Goal: Task Accomplishment & Management: Manage account settings

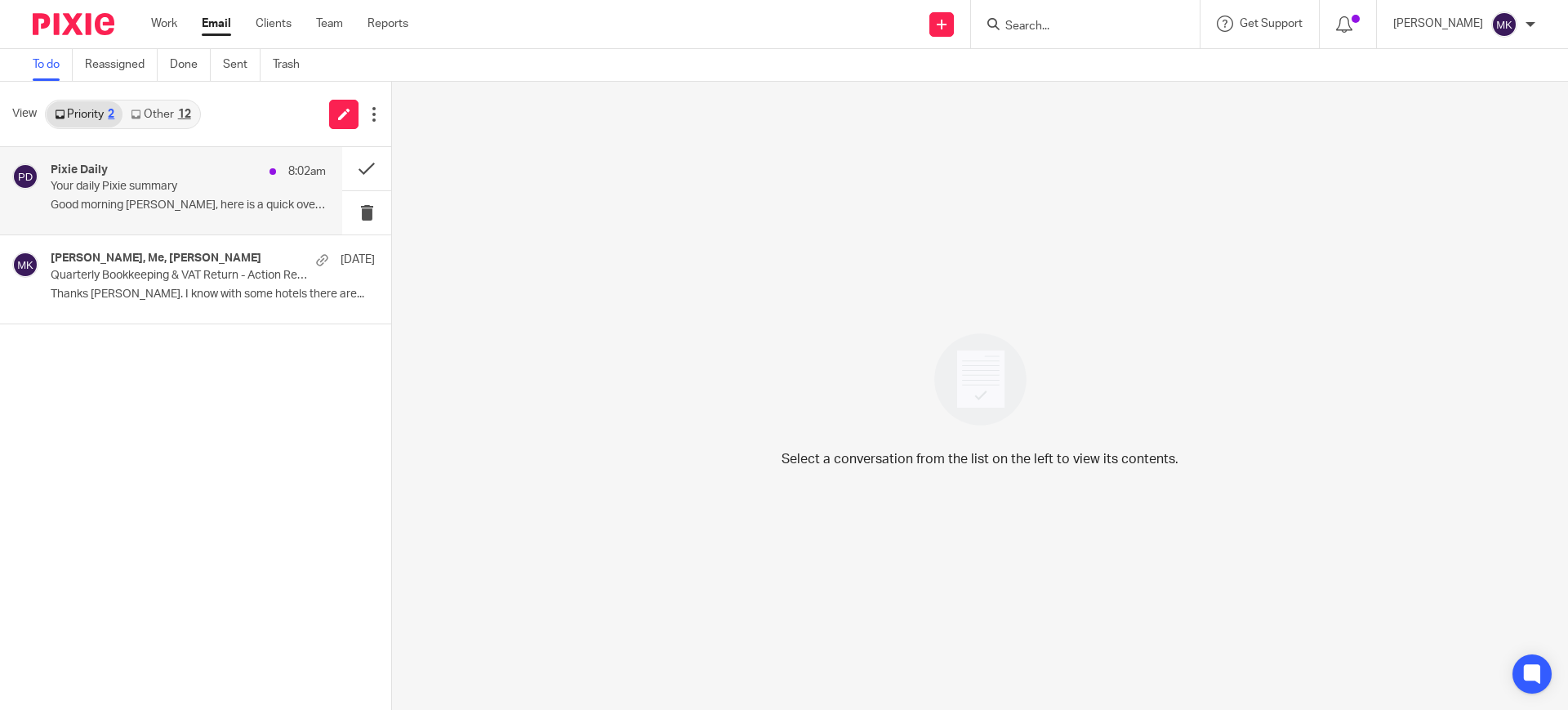
click at [180, 177] on div "Pixie Daily 8:02am" at bounding box center [189, 171] width 275 height 16
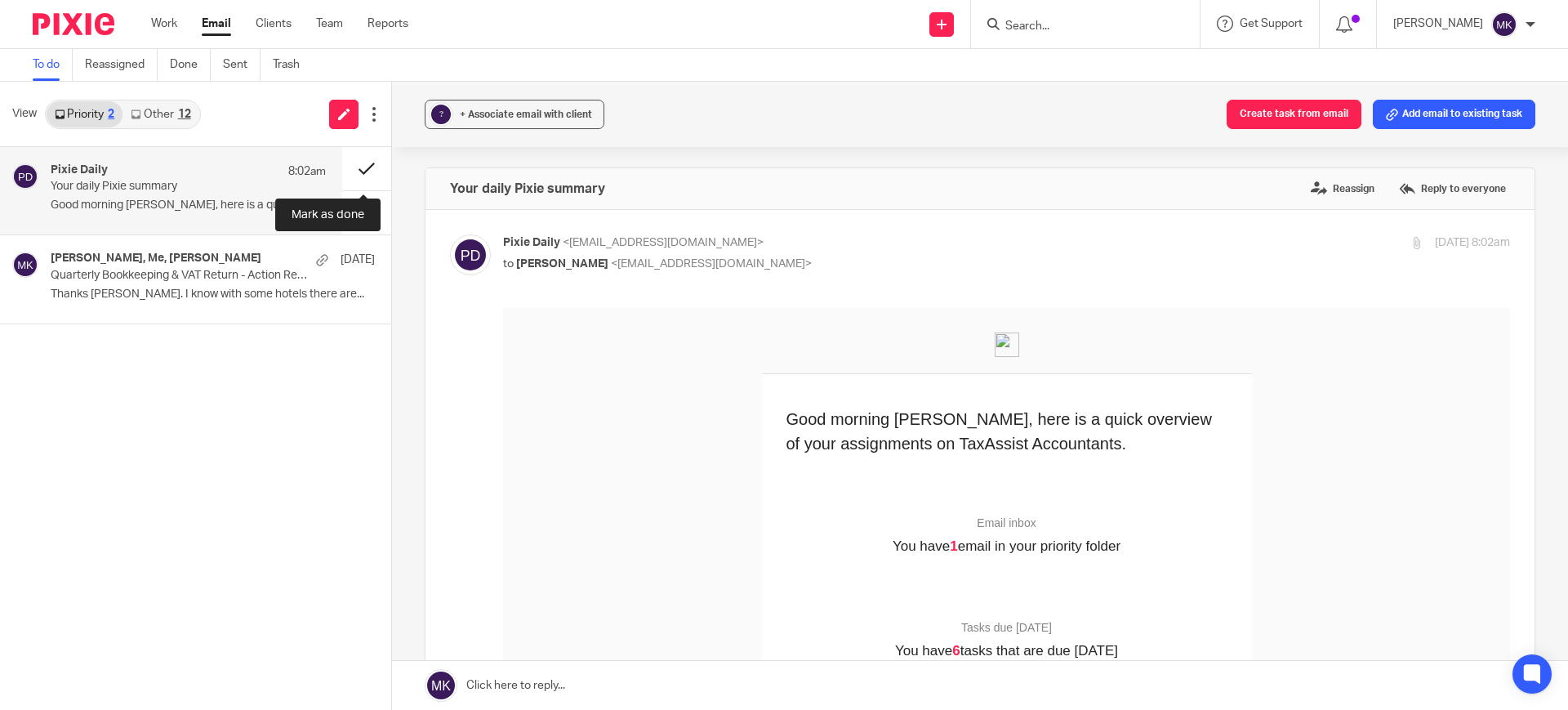
click at [365, 165] on button at bounding box center [367, 168] width 49 height 43
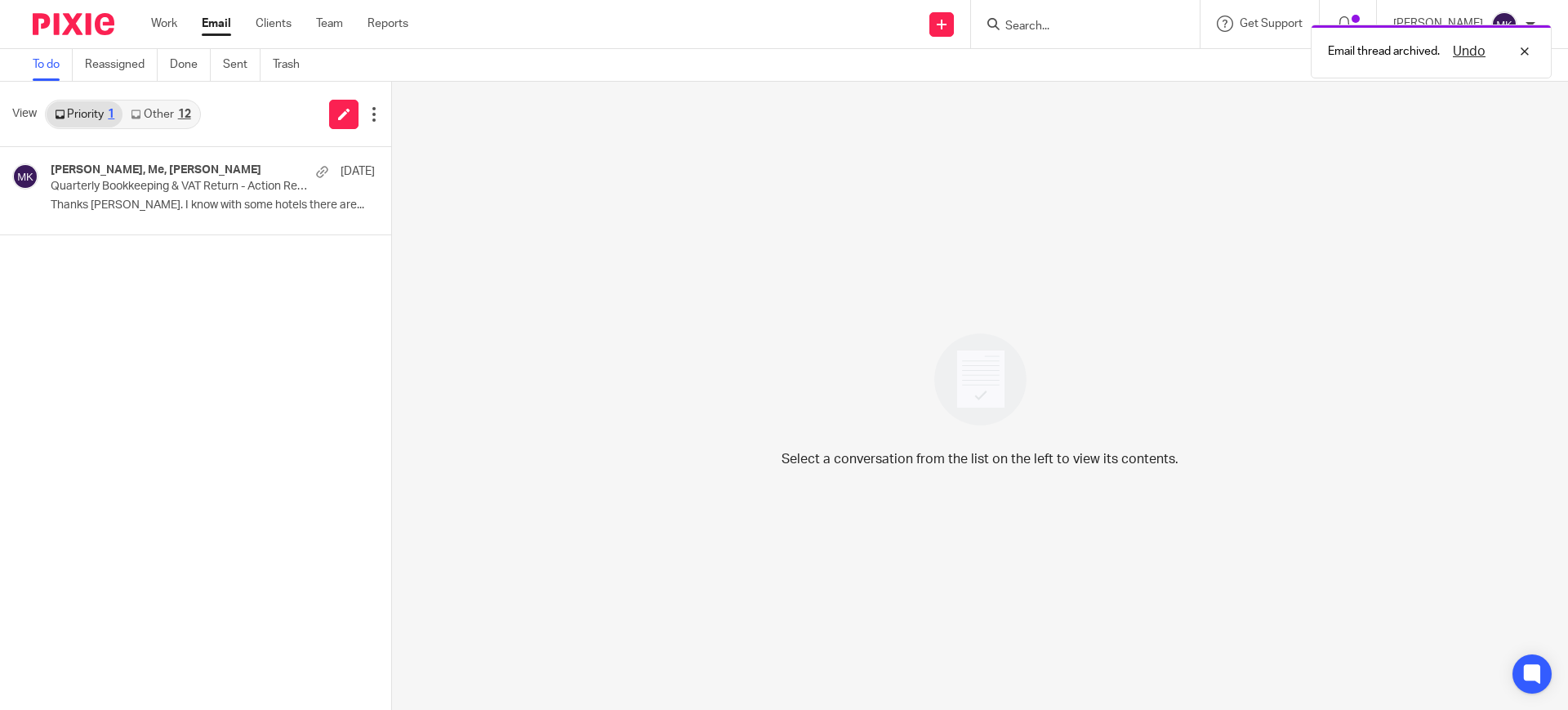
click at [183, 118] on div "12" at bounding box center [184, 114] width 13 height 11
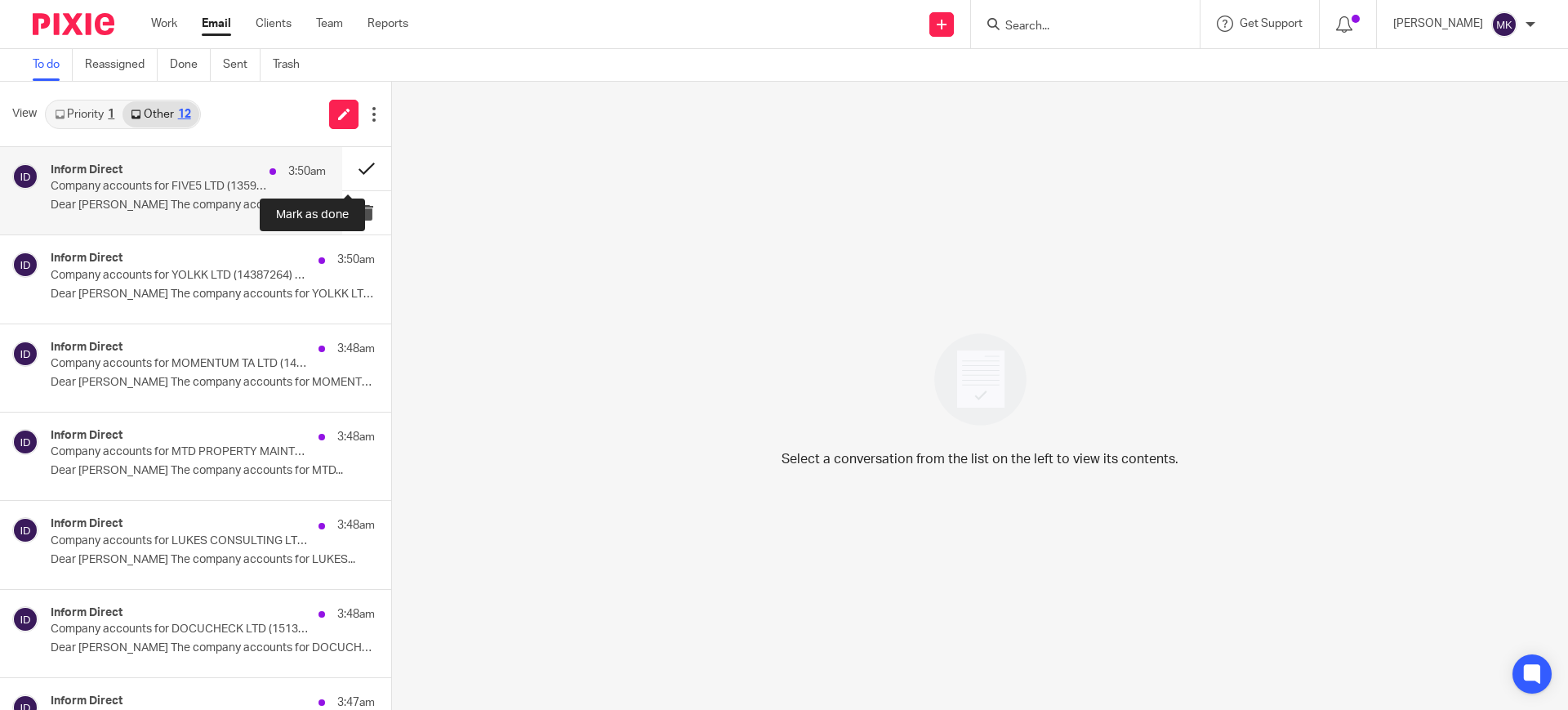
click at [342, 162] on button at bounding box center [367, 168] width 49 height 43
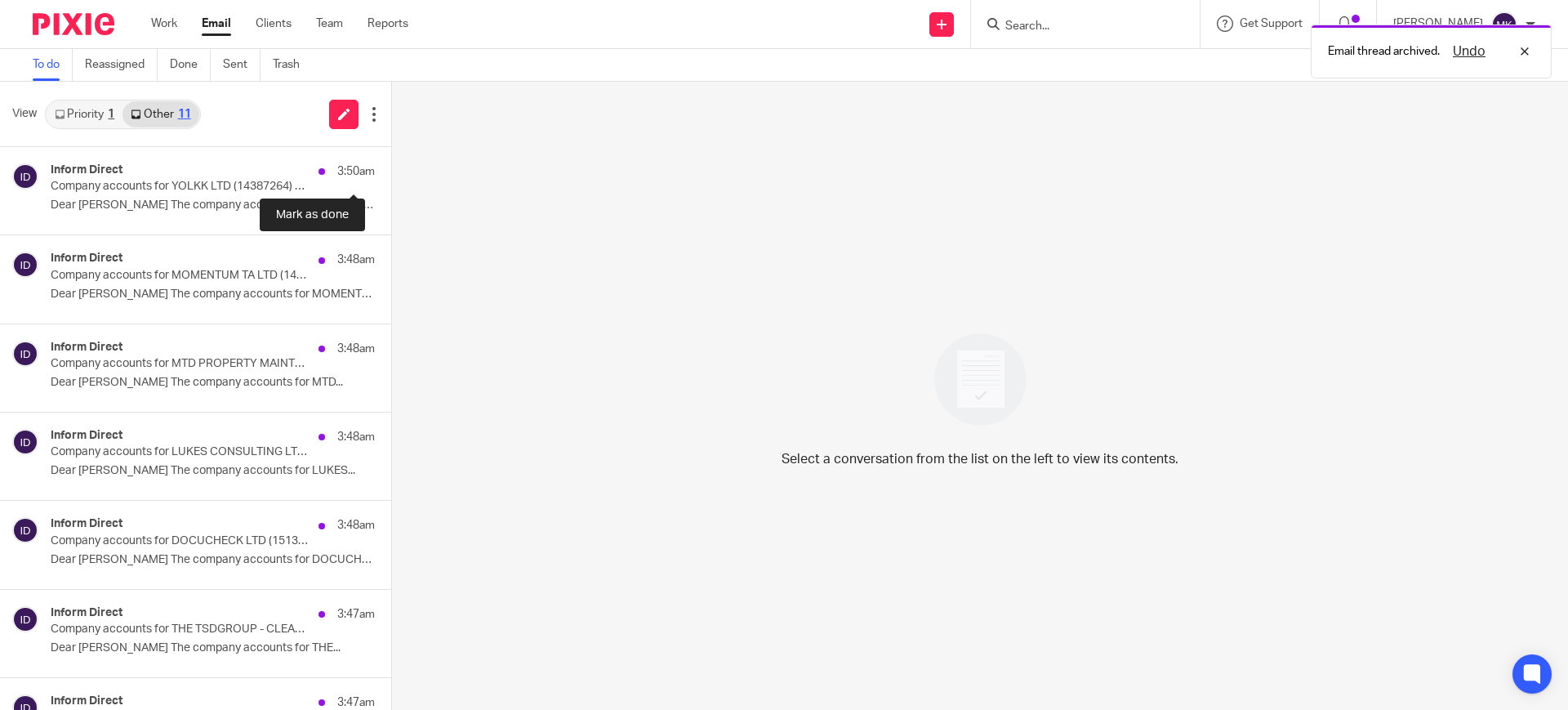
click at [391, 162] on button at bounding box center [397, 168] width 13 height 43
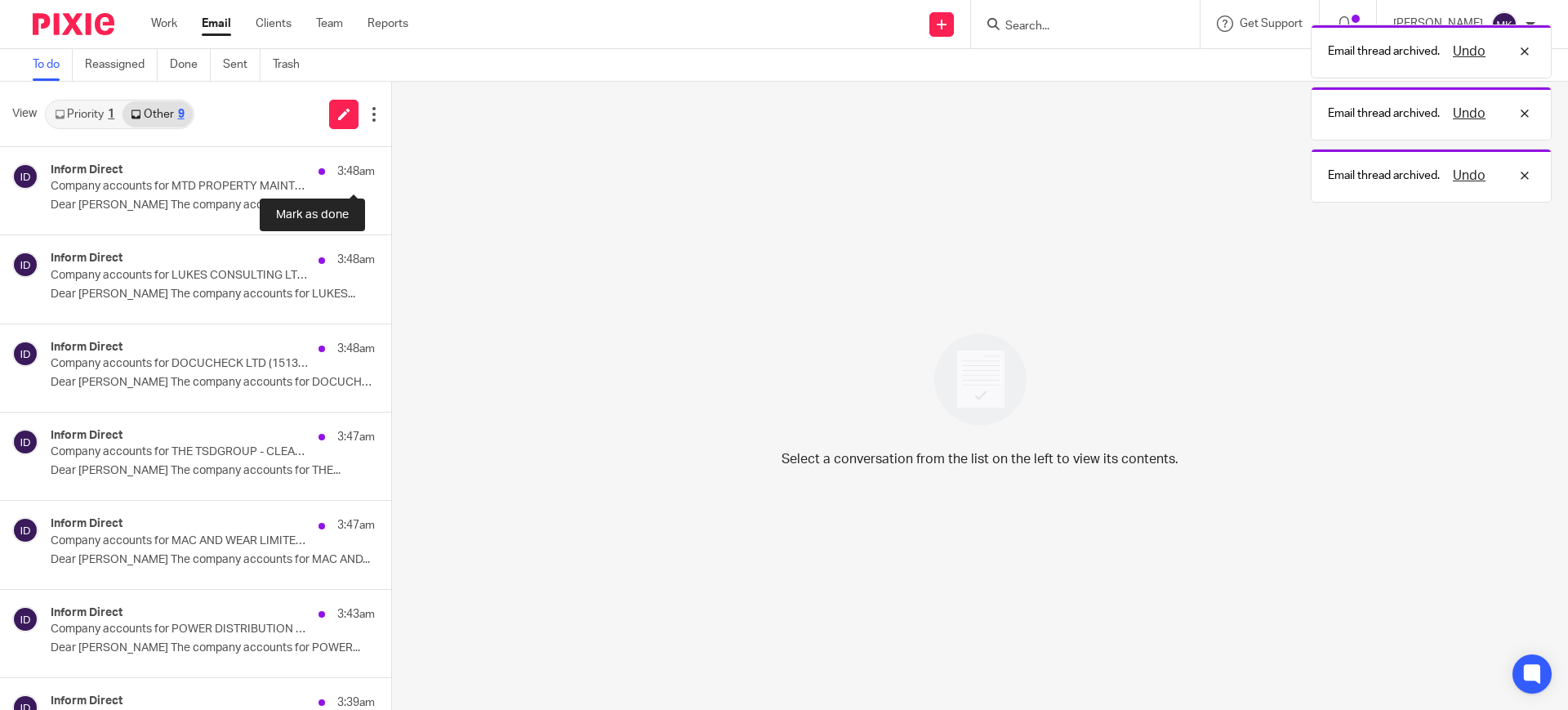
click at [391, 162] on button at bounding box center [397, 168] width 13 height 43
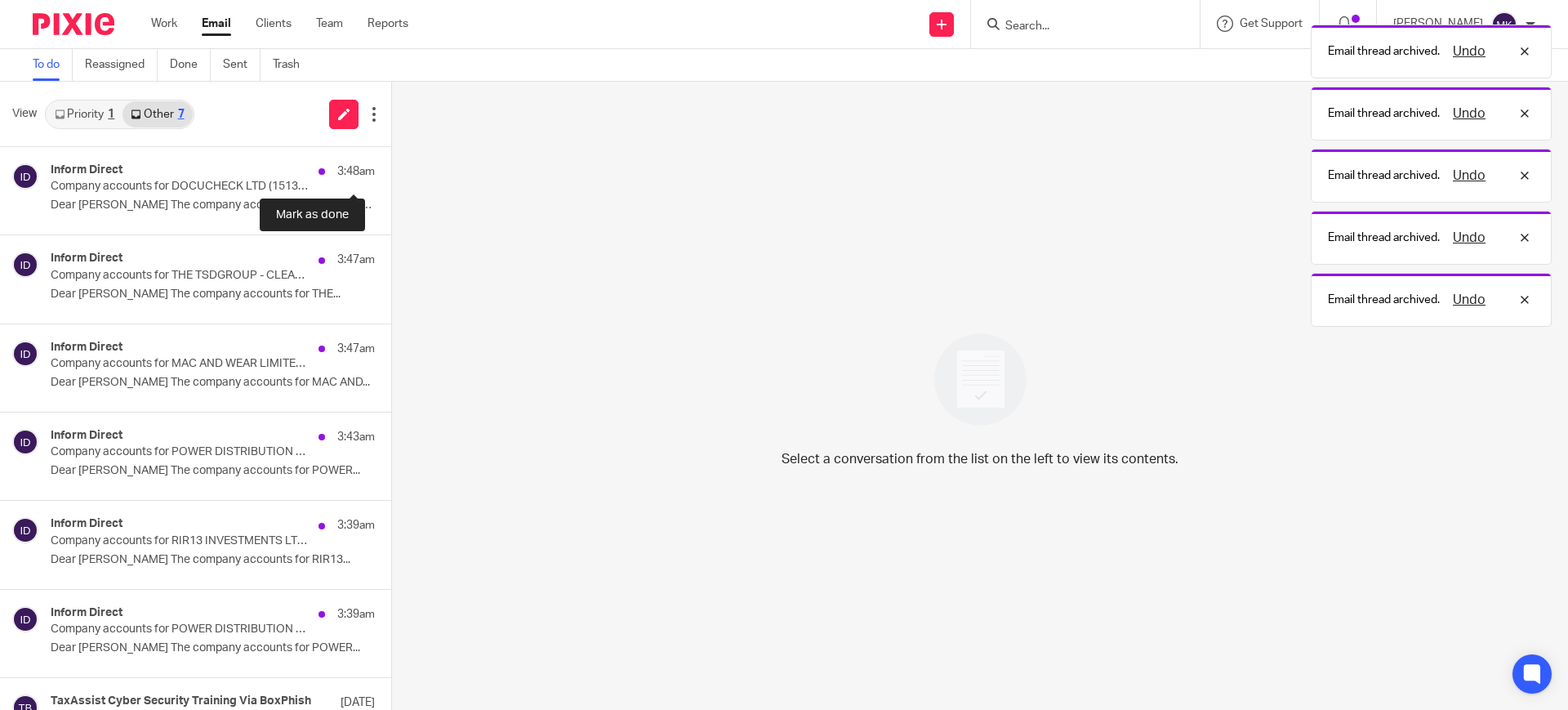
click at [391, 162] on button at bounding box center [397, 168] width 13 height 43
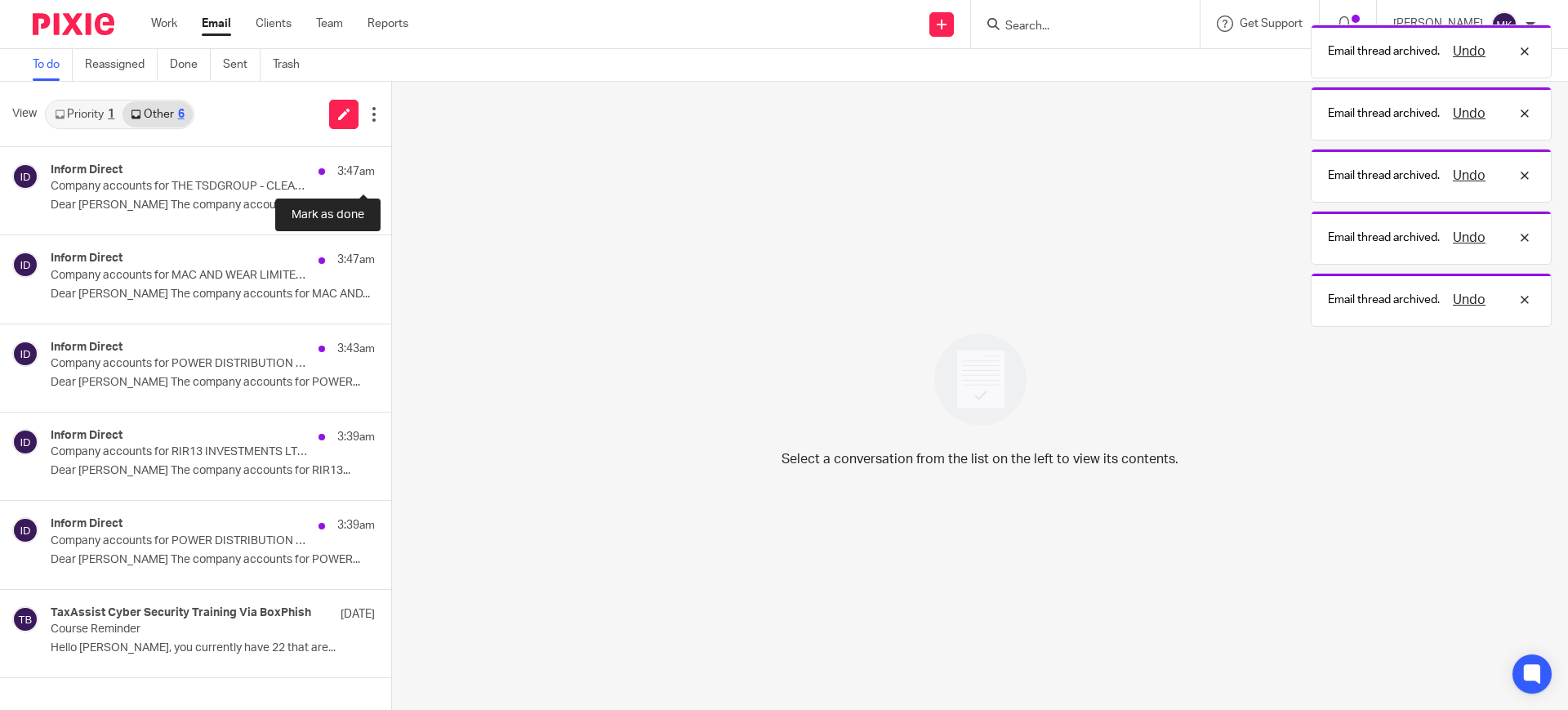
click at [391, 162] on button at bounding box center [397, 168] width 13 height 43
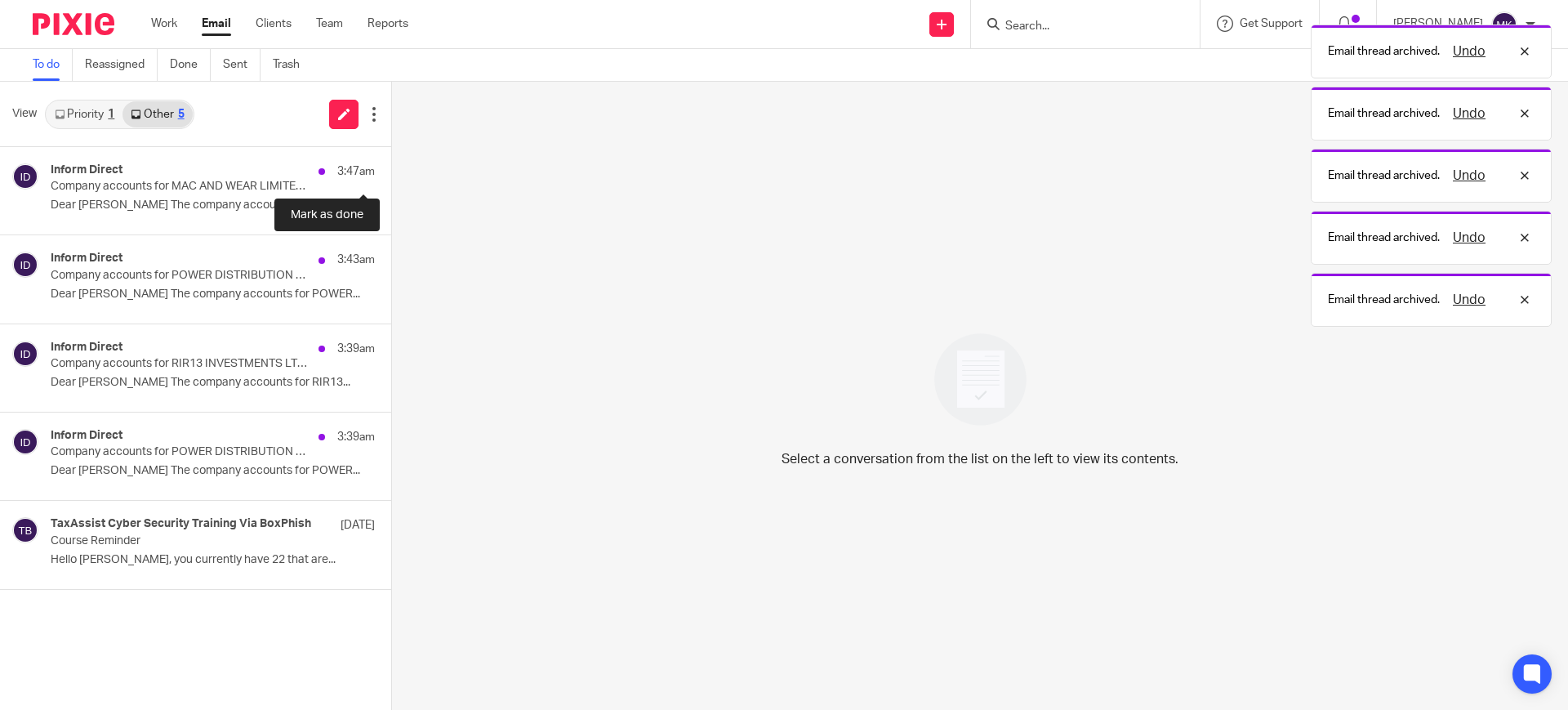
click at [391, 162] on button at bounding box center [397, 168] width 13 height 43
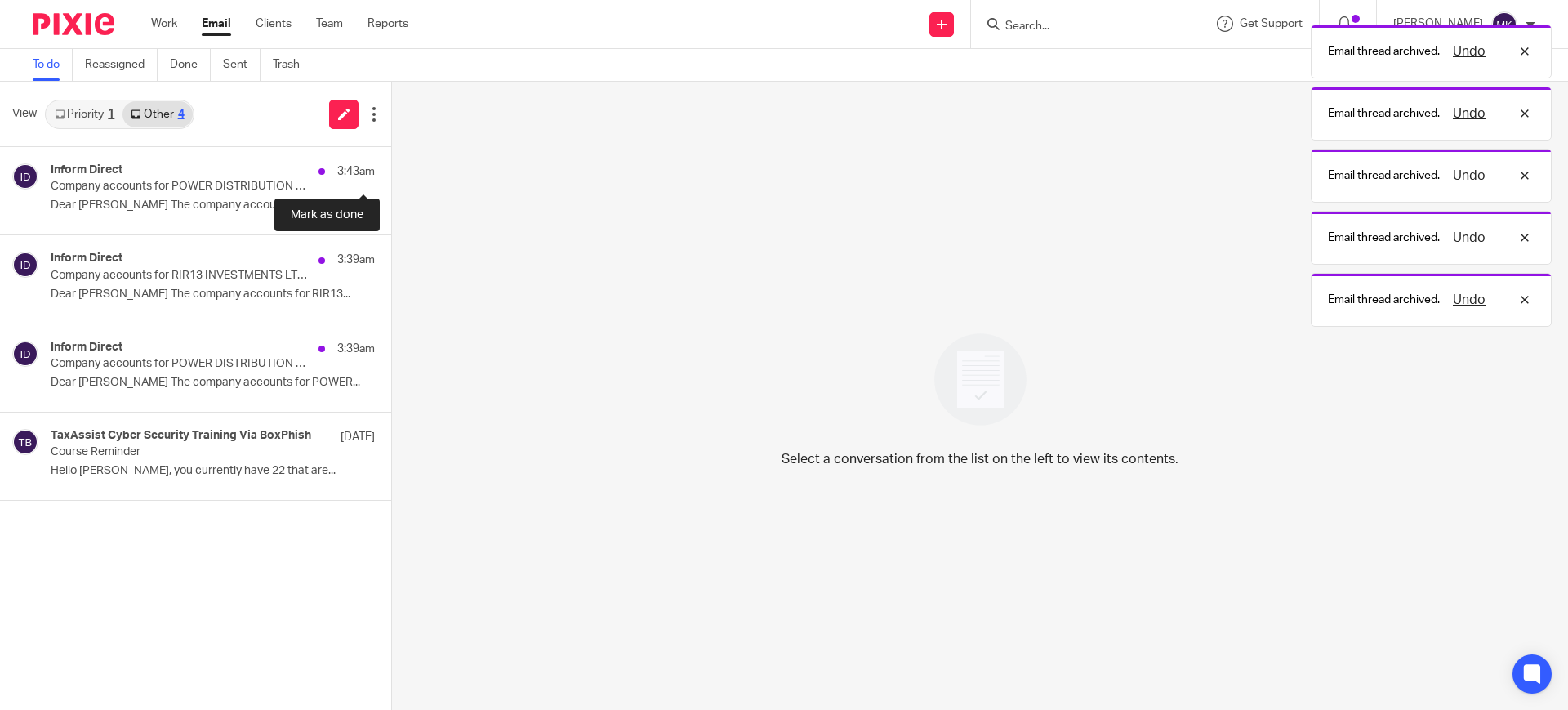
click at [391, 162] on button at bounding box center [397, 168] width 13 height 43
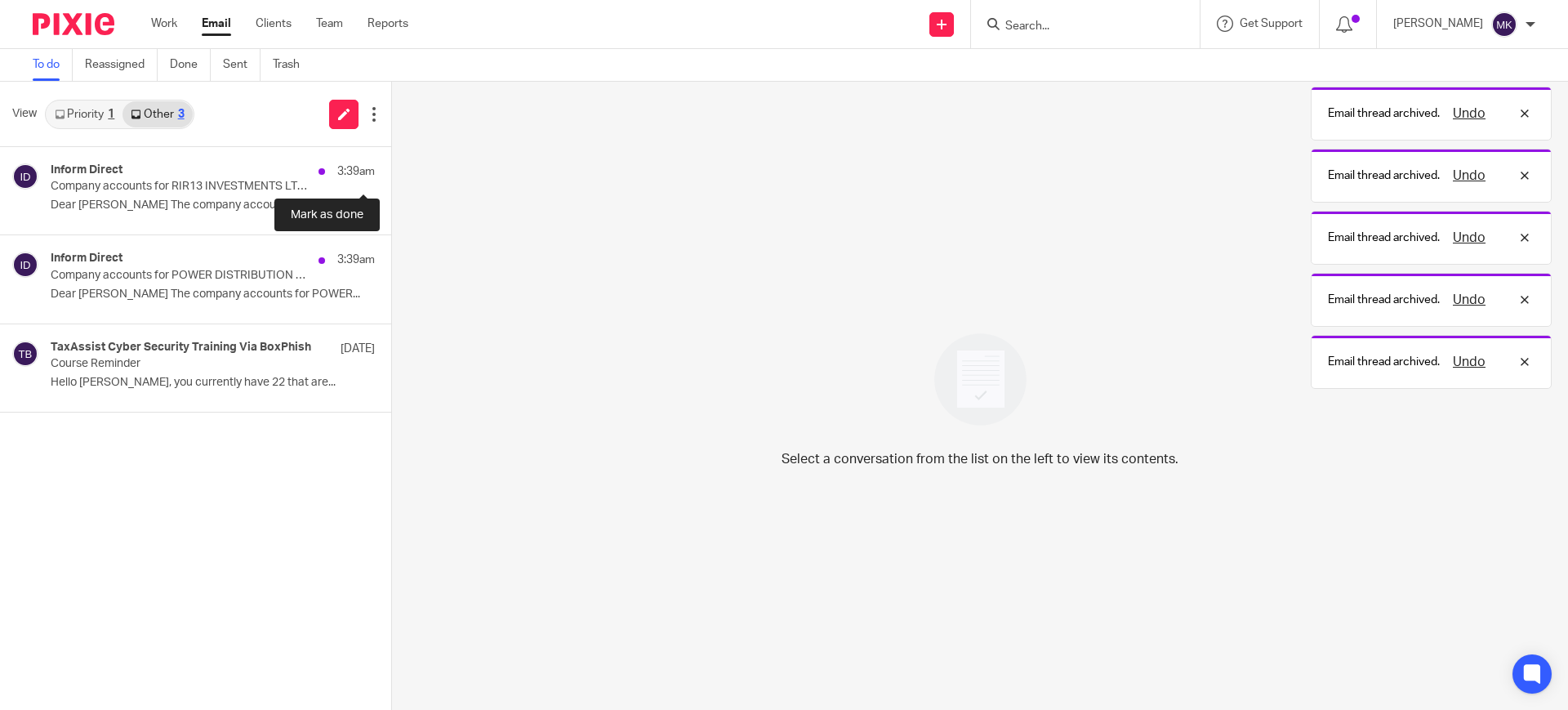
click at [391, 162] on button at bounding box center [397, 168] width 13 height 43
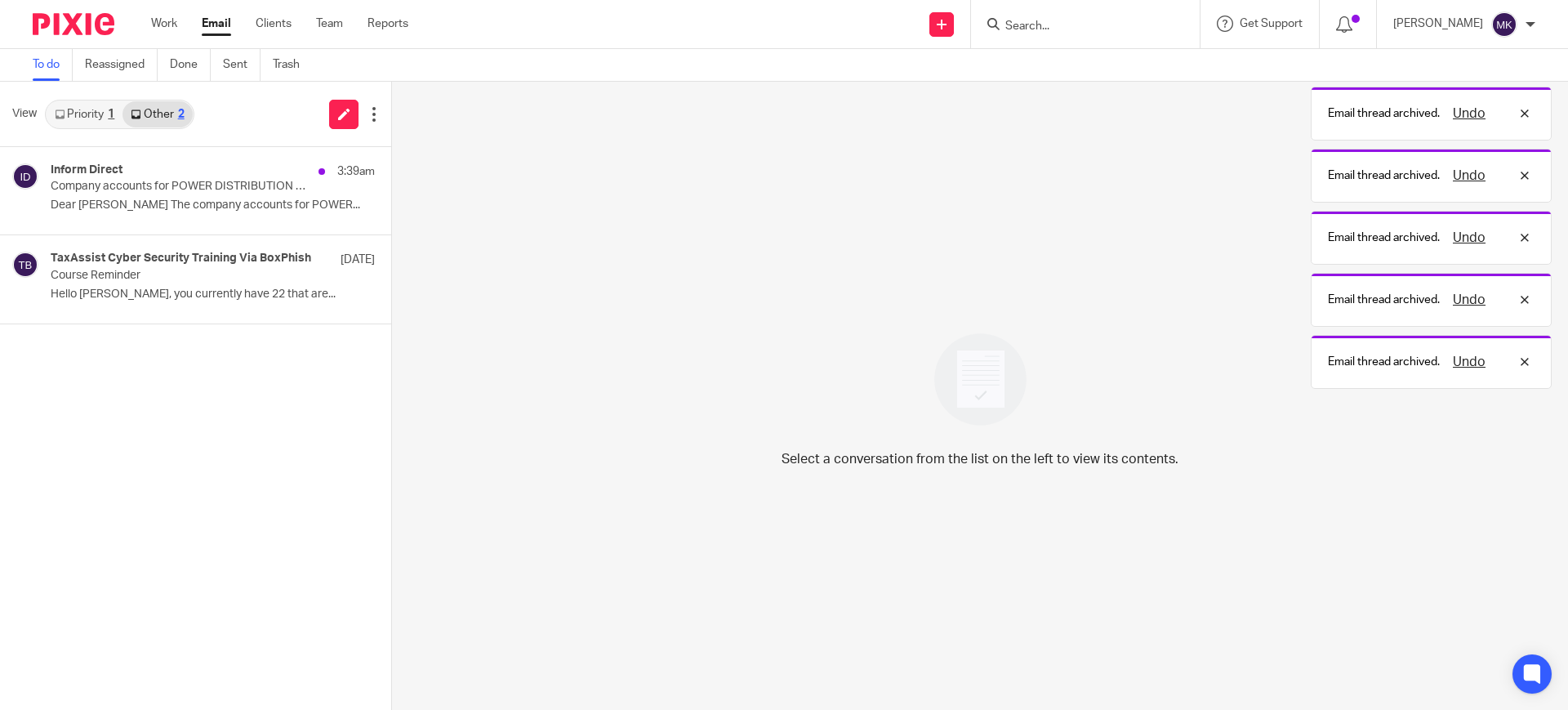
click at [391, 162] on button at bounding box center [397, 168] width 13 height 43
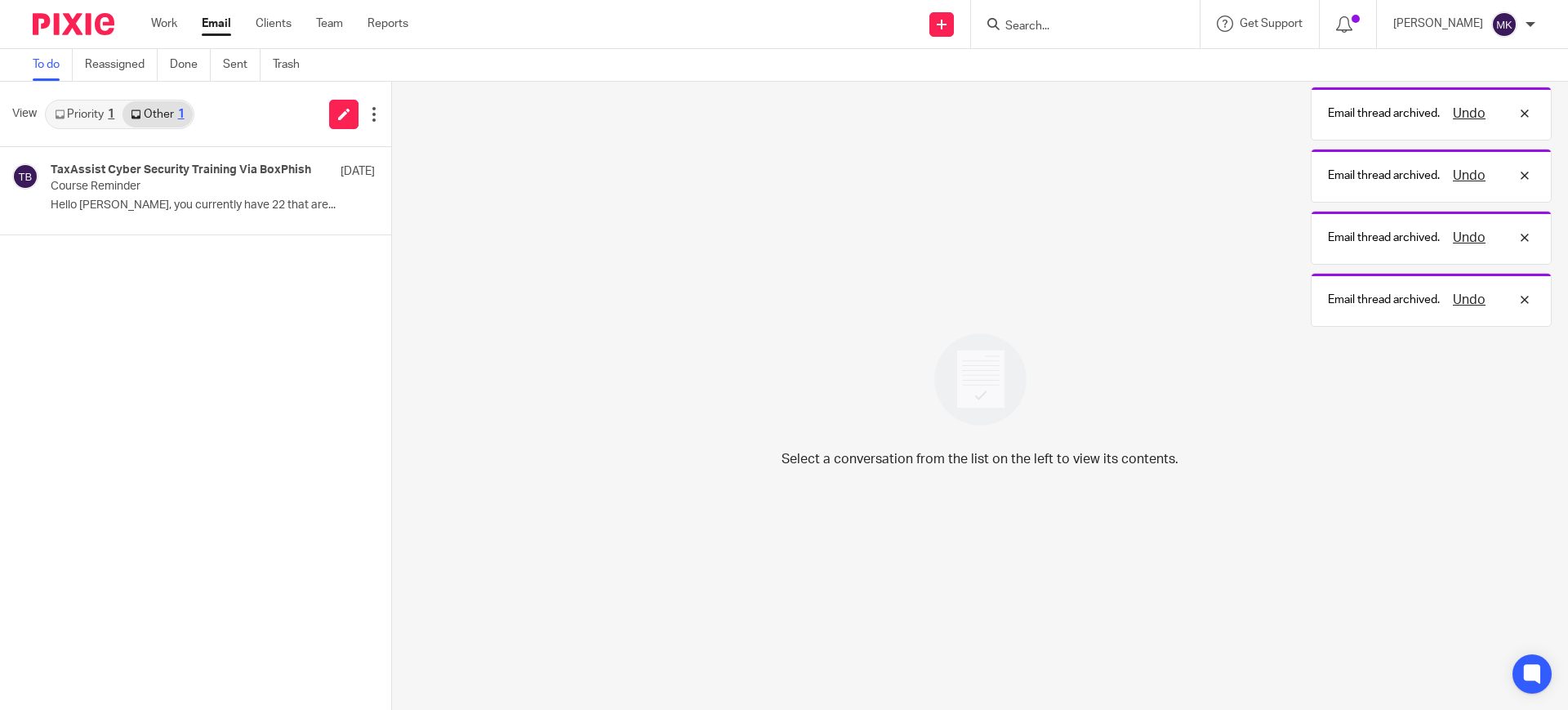
click at [68, 123] on link "Priority 1" at bounding box center [84, 114] width 76 height 26
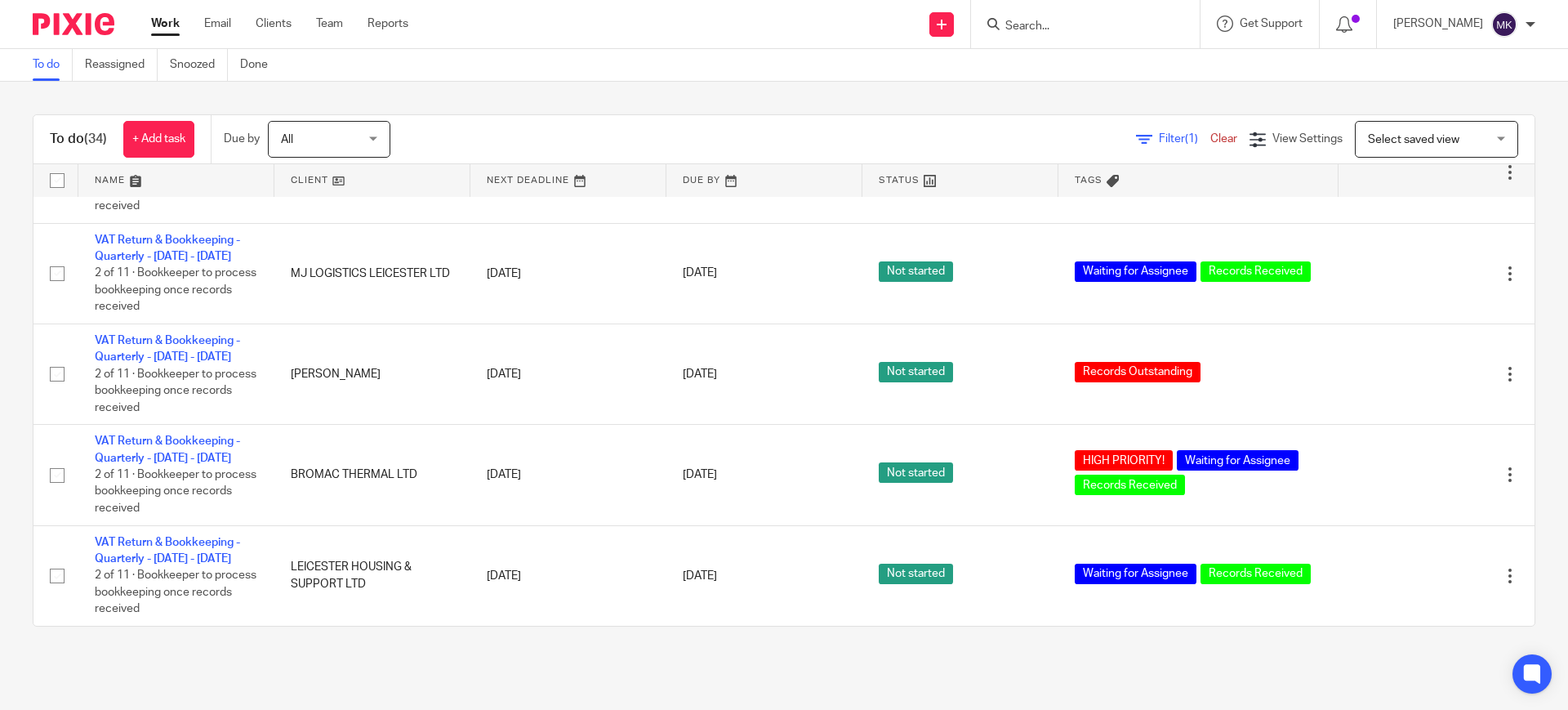
scroll to position [3043, 0]
click at [1158, 140] on span "Filter (1)" at bounding box center [1184, 139] width 52 height 11
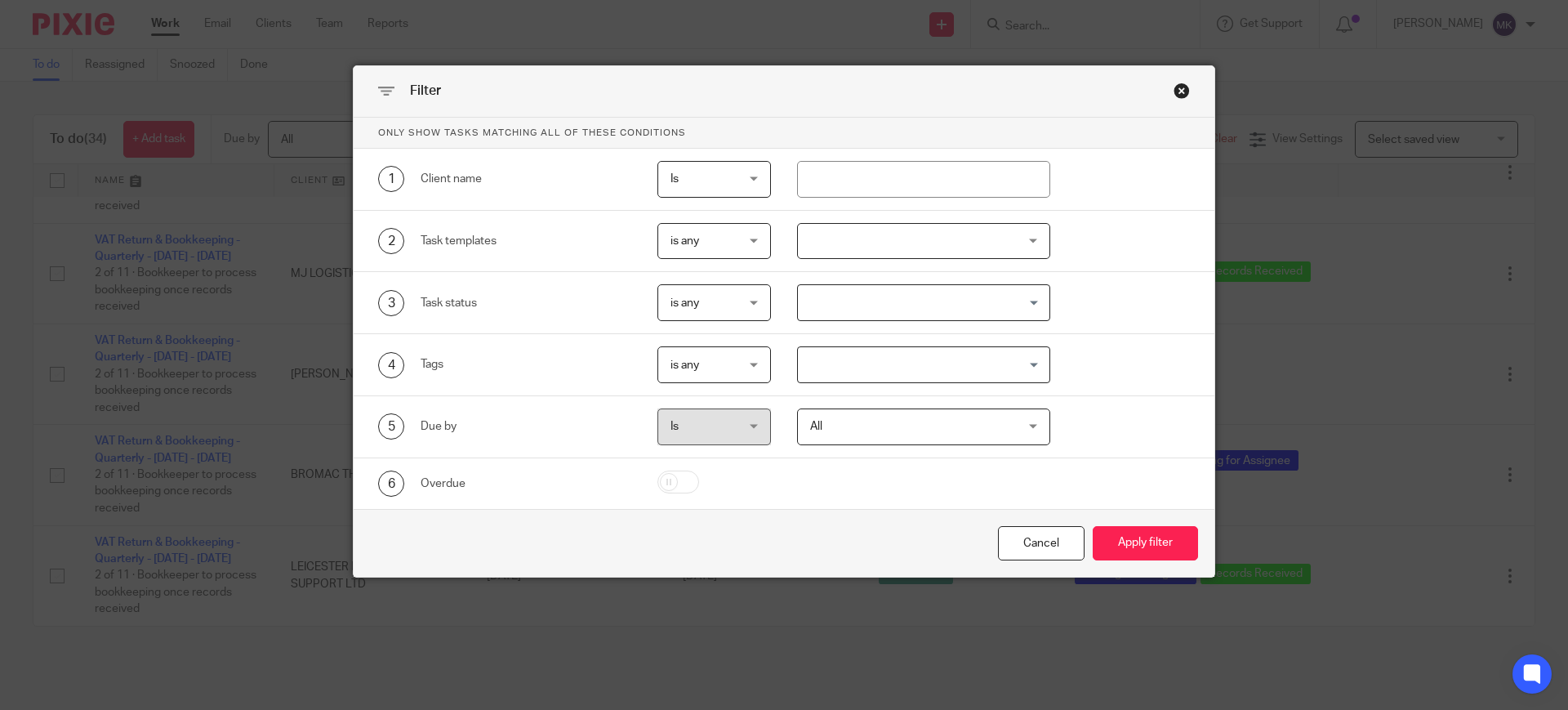
click at [875, 358] on input "Search for option" at bounding box center [920, 365] width 241 height 29
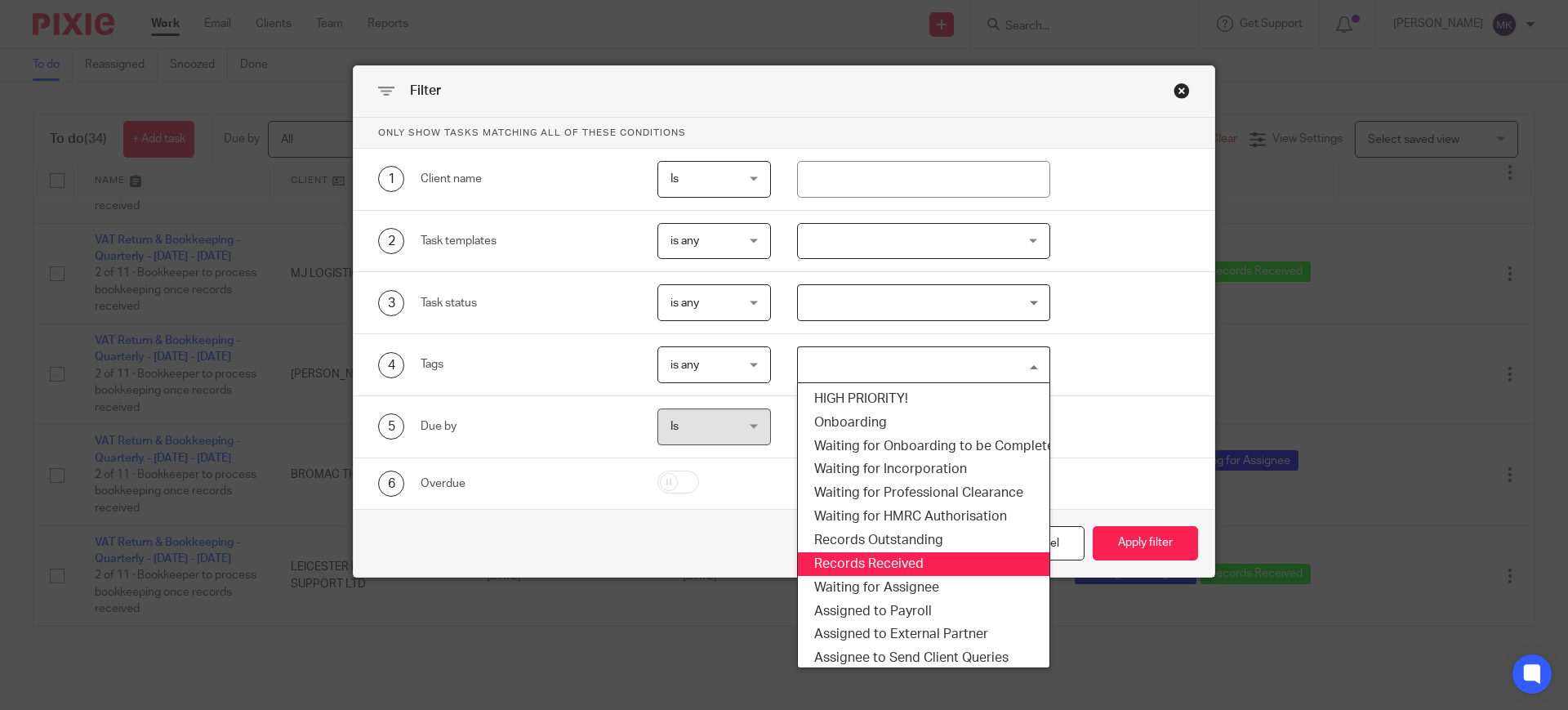
click at [875, 562] on li "Records Received" at bounding box center [924, 565] width 252 height 24
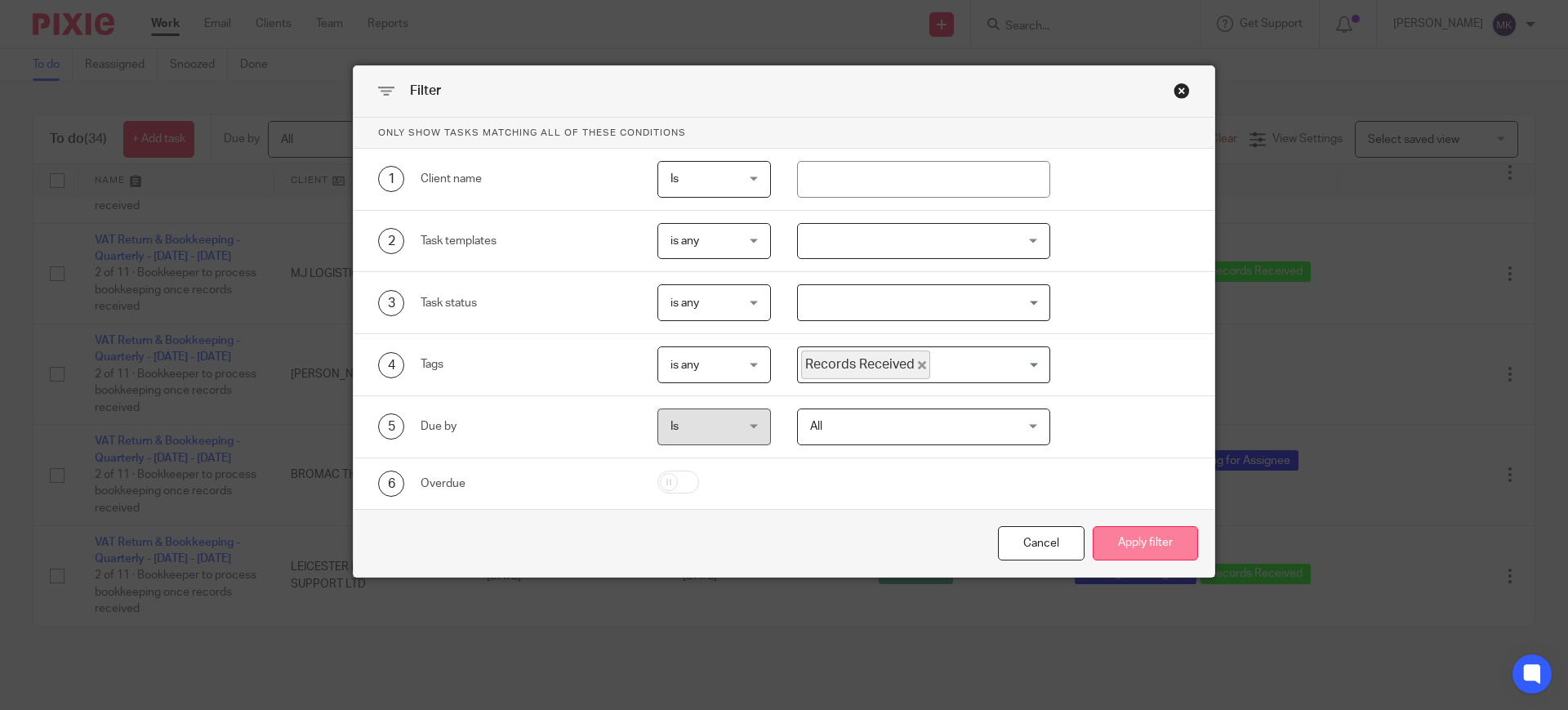
click at [1154, 554] on button "Apply filter" at bounding box center [1146, 543] width 105 height 35
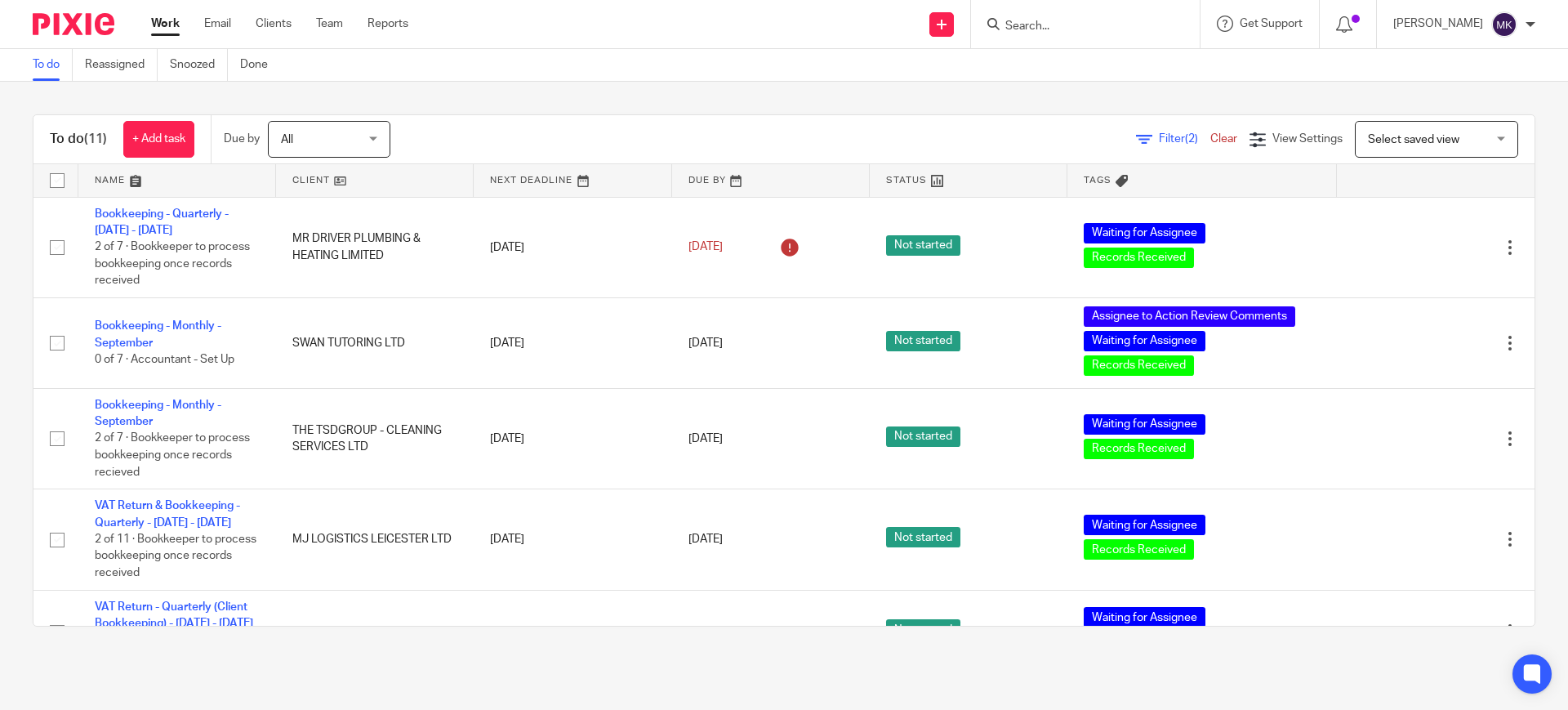
click at [151, 167] on link at bounding box center [177, 180] width 198 height 32
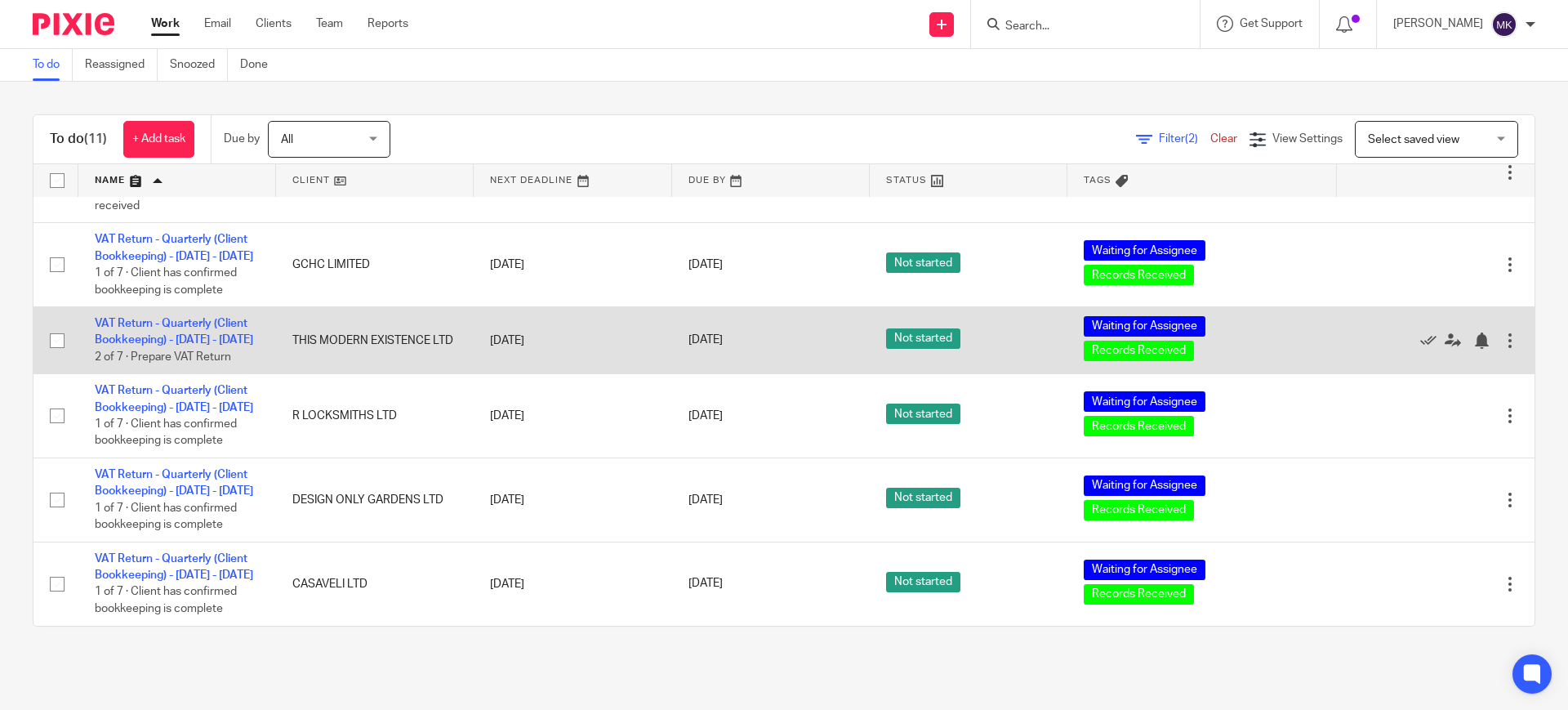
scroll to position [613, 0]
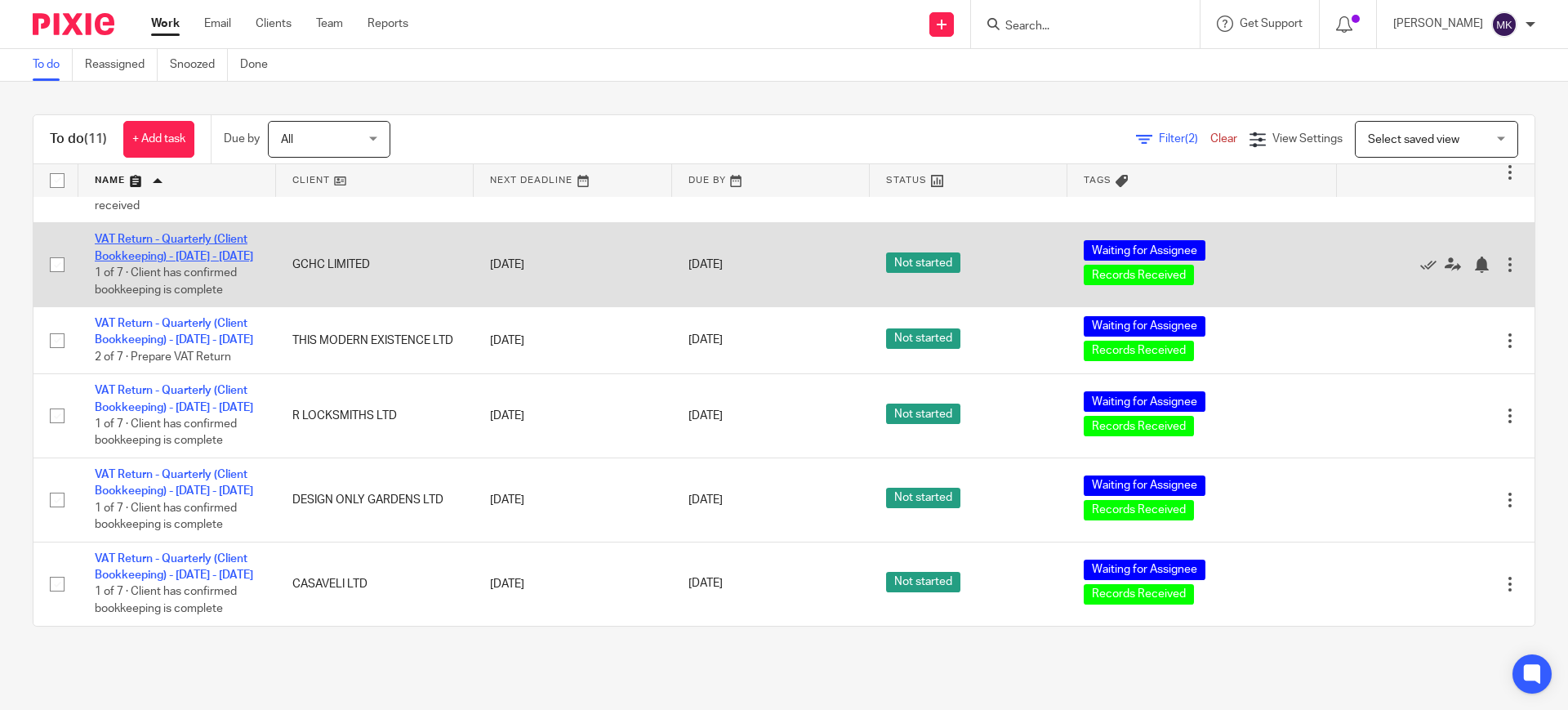
drag, startPoint x: 151, startPoint y: 283, endPoint x: 151, endPoint y: 273, distance: 10.0
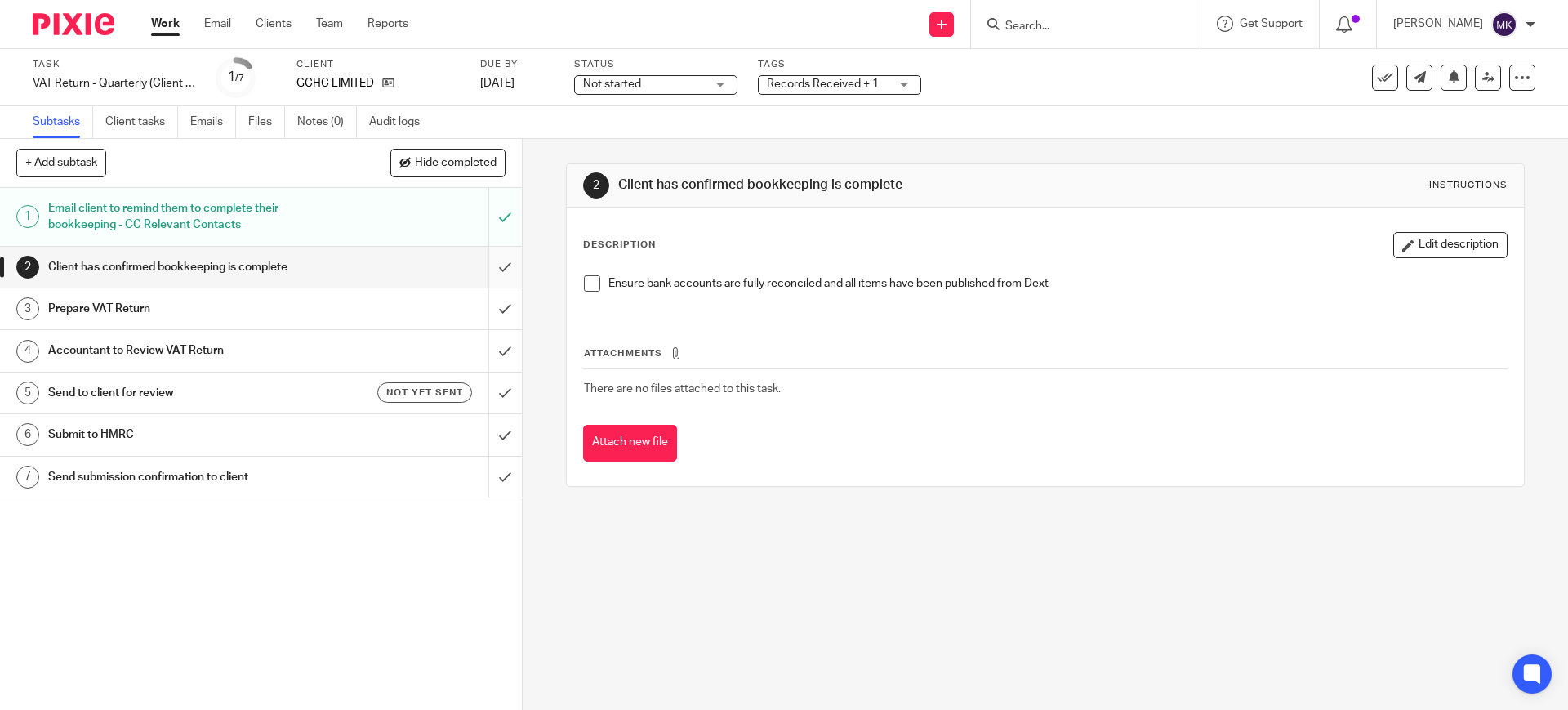
drag, startPoint x: 580, startPoint y: 284, endPoint x: 490, endPoint y: 284, distance: 90.0
click at [584, 284] on span at bounding box center [592, 283] width 16 height 16
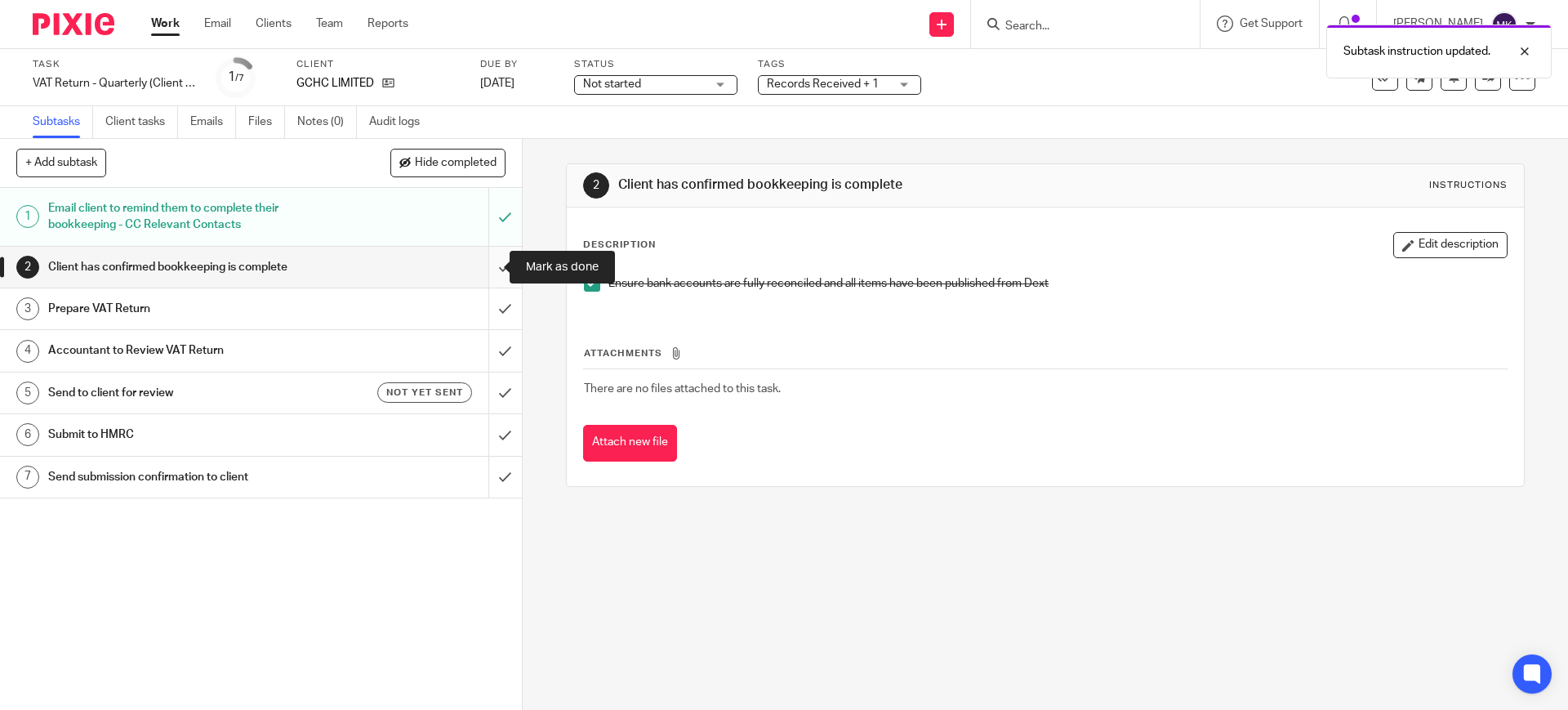
click at [485, 272] on input "submit" at bounding box center [261, 267] width 522 height 41
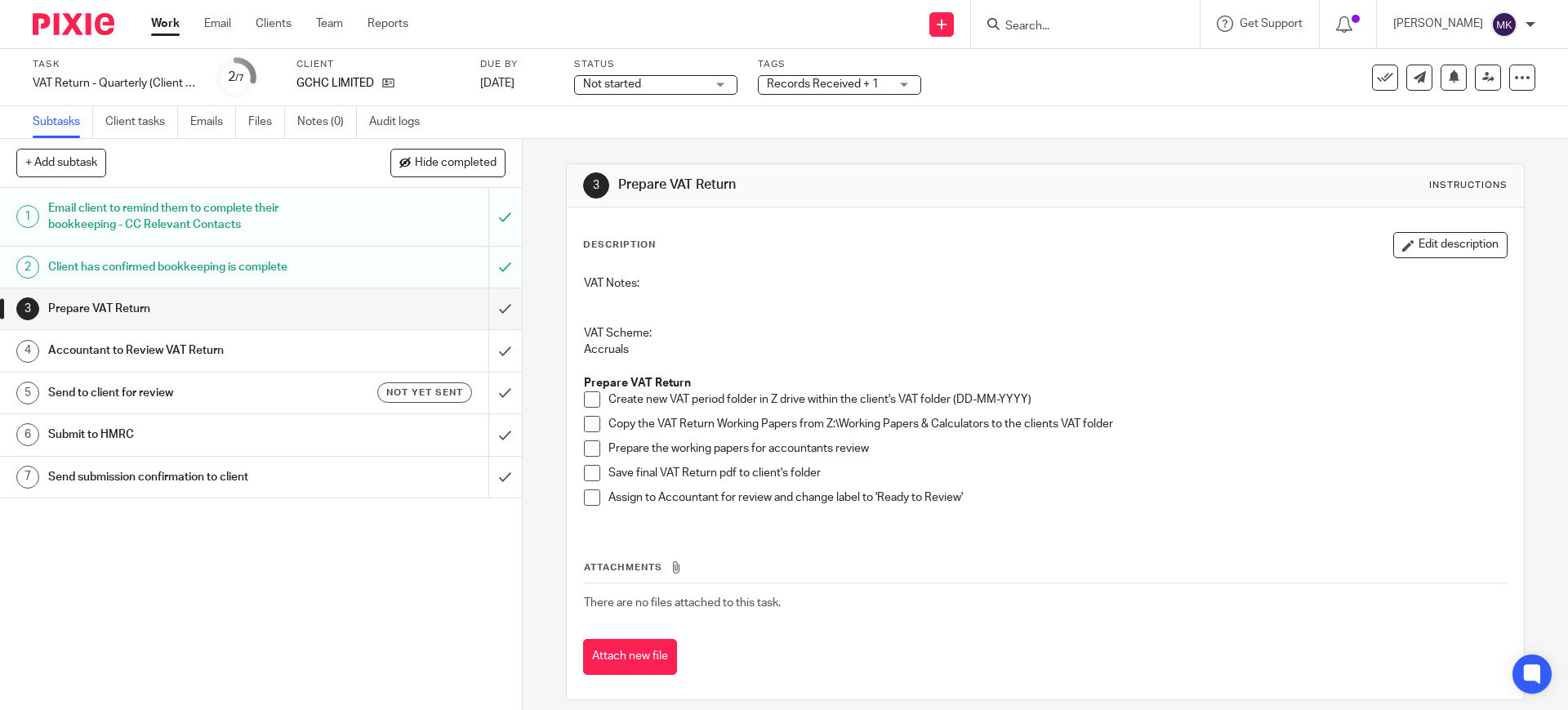
drag, startPoint x: 581, startPoint y: 395, endPoint x: 578, endPoint y: 425, distance: 30.1
click at [584, 395] on span at bounding box center [592, 399] width 16 height 16
click at [584, 426] on span at bounding box center [592, 423] width 16 height 16
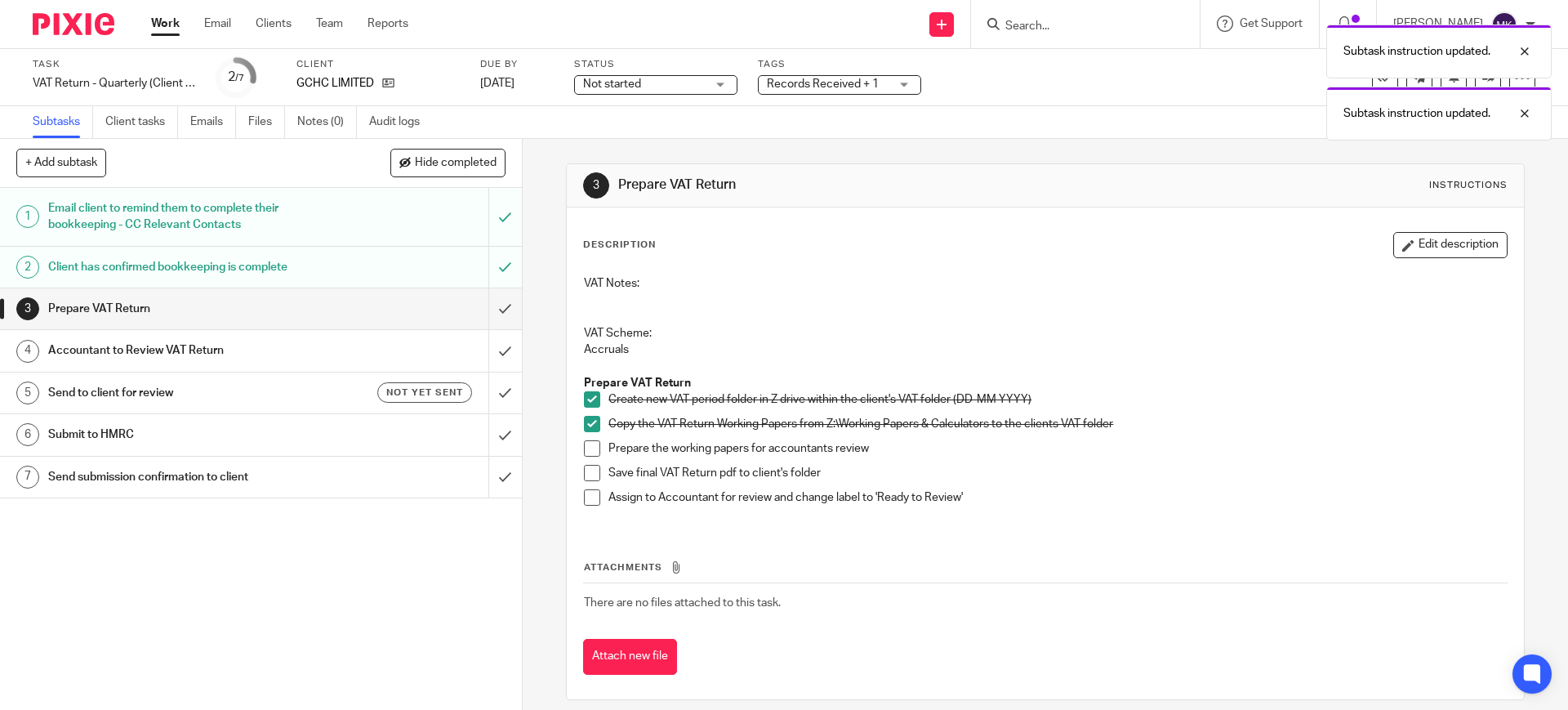
click at [590, 446] on span at bounding box center [592, 448] width 16 height 16
click at [586, 471] on span at bounding box center [592, 473] width 16 height 16
click at [586, 485] on li "Save final VAT Return pdf to client's folder" at bounding box center [1044, 477] width 922 height 25
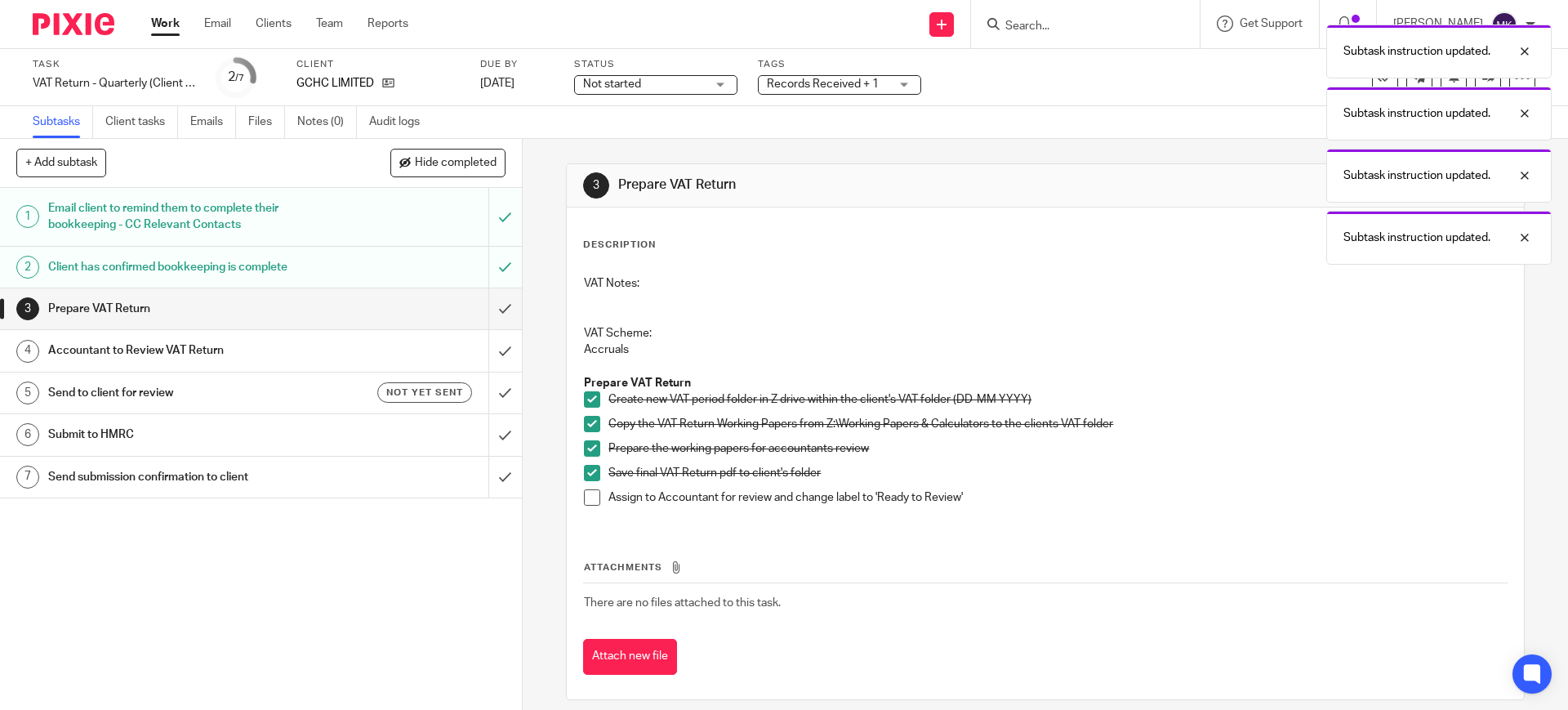
click at [586, 493] on span at bounding box center [592, 497] width 16 height 16
click at [870, 75] on div "Subtask instruction updated. Subtask instruction updated. Subtask instruction u…" at bounding box center [1167, 171] width 767 height 310
click at [701, 82] on span "Not started" at bounding box center [644, 84] width 122 height 17
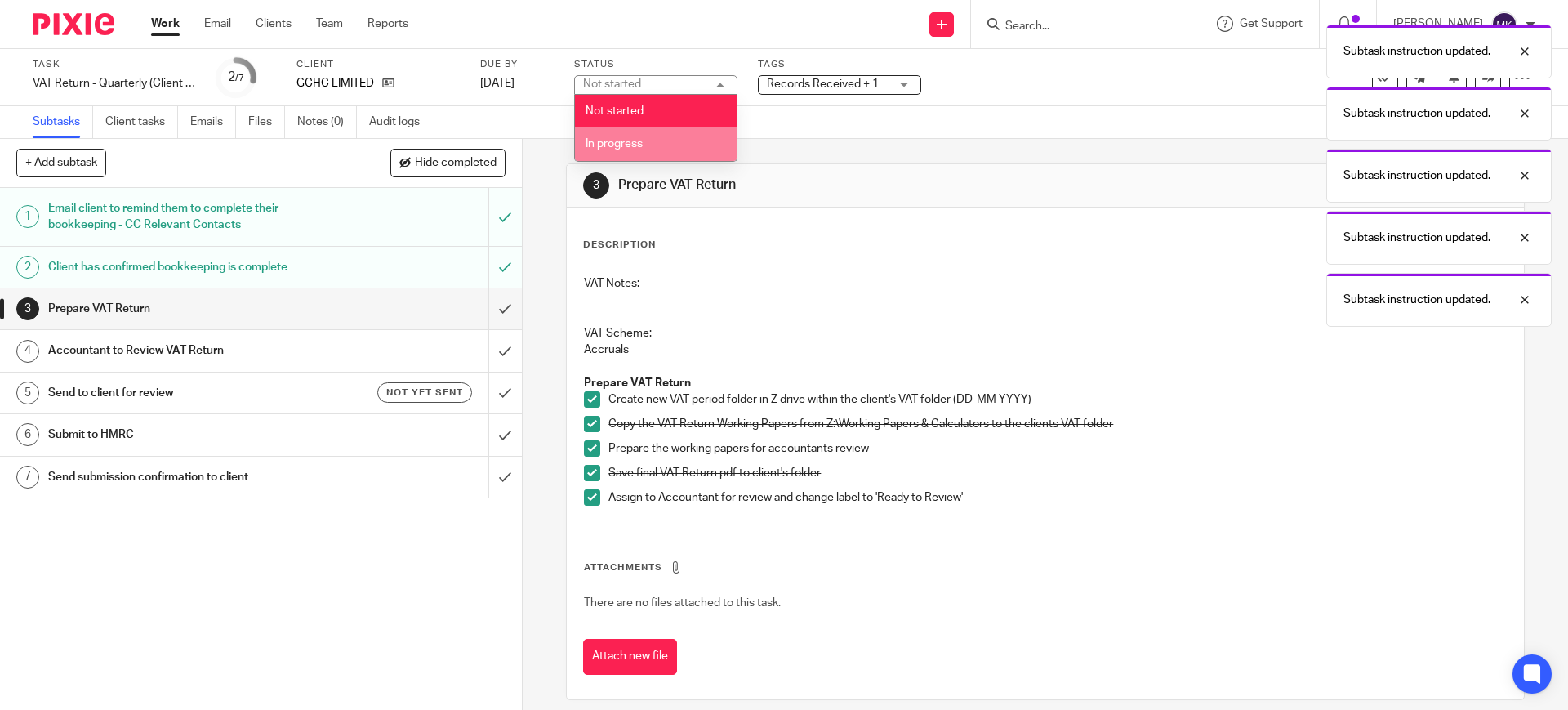
click at [654, 139] on li "In progress" at bounding box center [655, 144] width 161 height 33
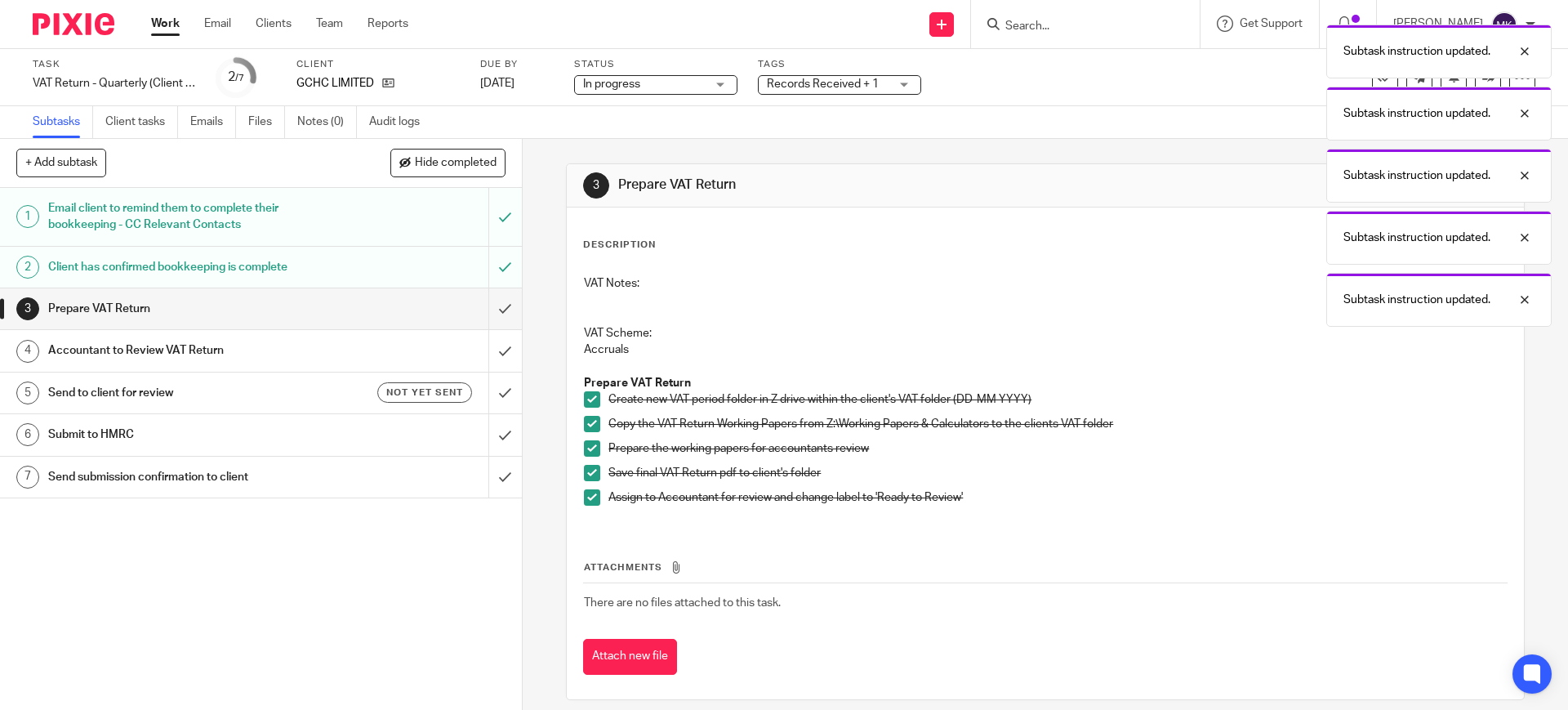
click at [802, 83] on div "Subtask instruction updated. Subtask instruction updated. Subtask instruction u…" at bounding box center [1167, 171] width 767 height 310
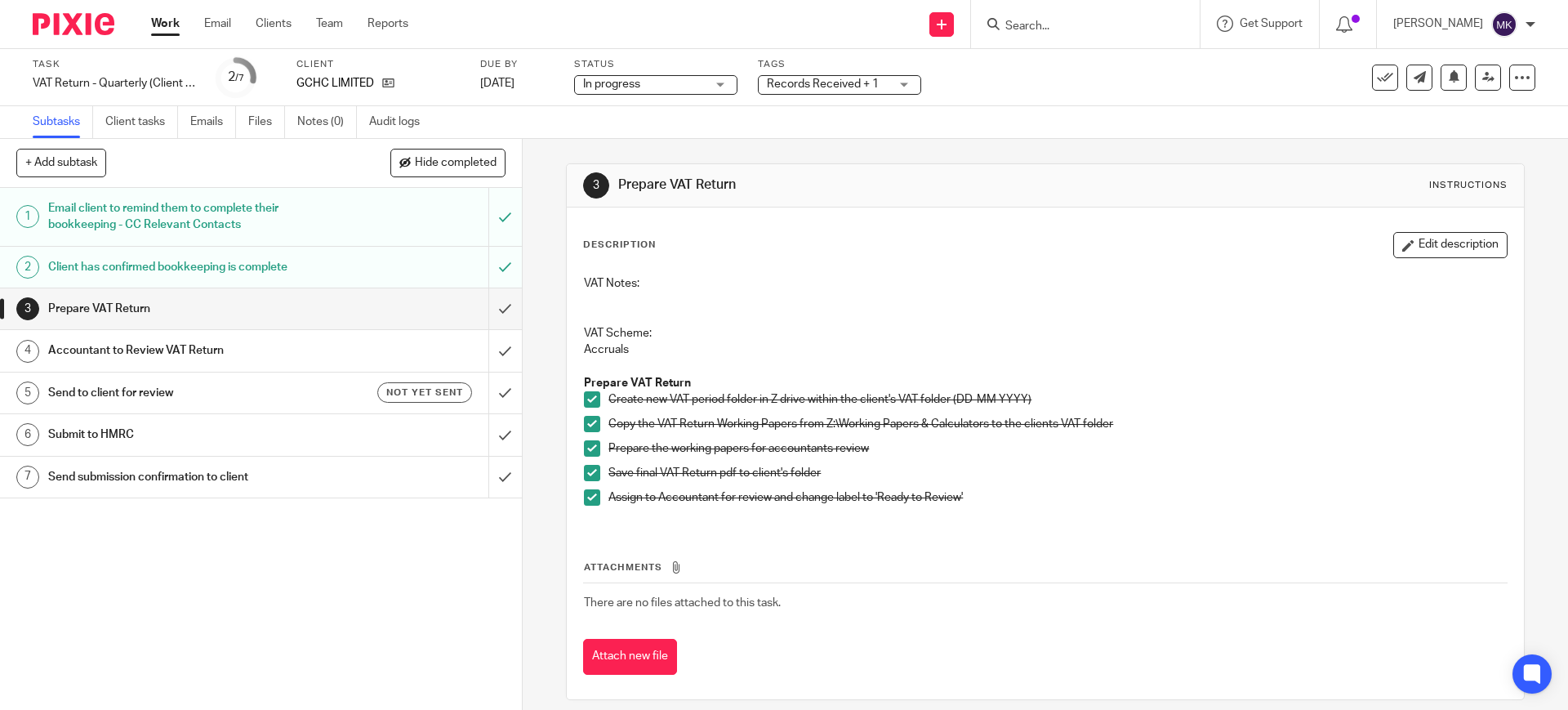
click at [801, 90] on span "Records Received + 1" at bounding box center [828, 84] width 122 height 17
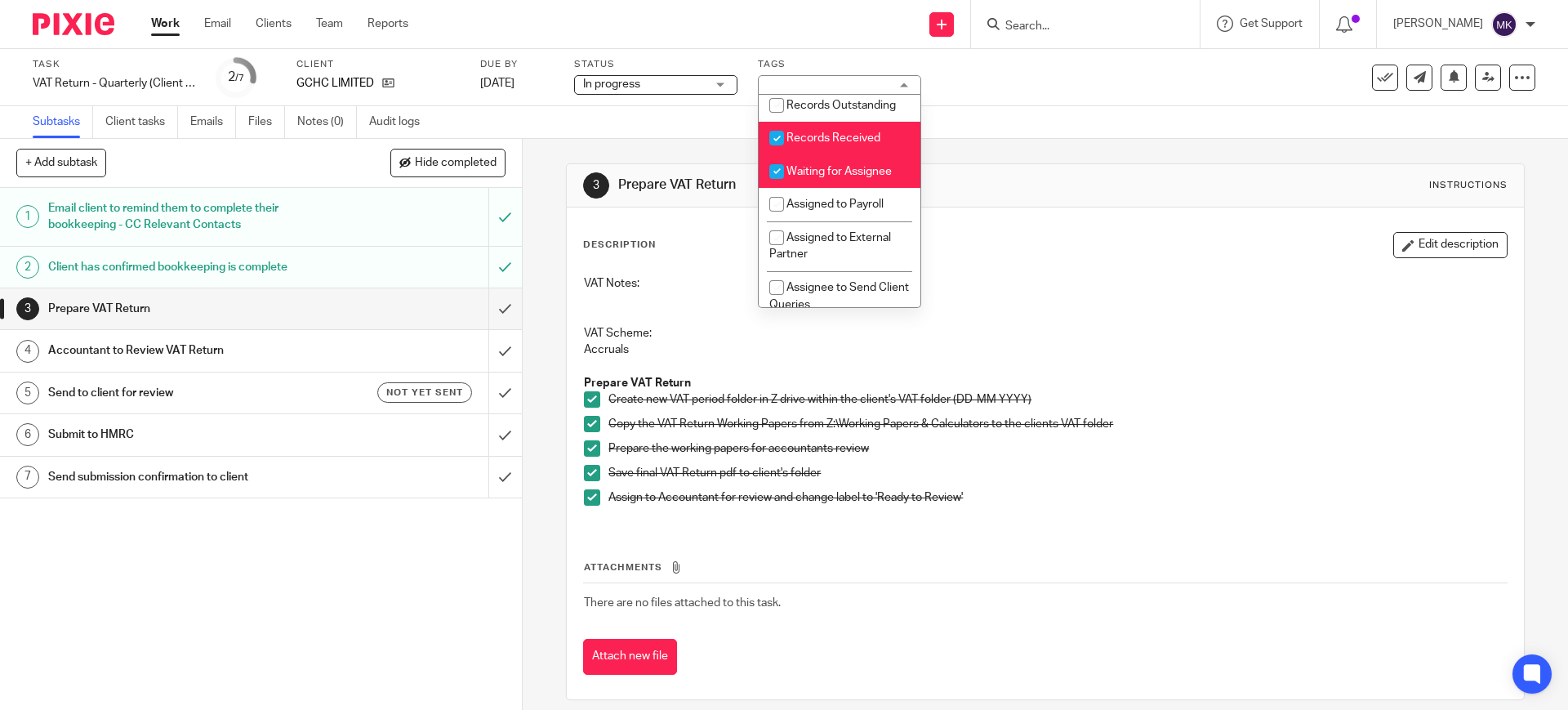
scroll to position [306, 0]
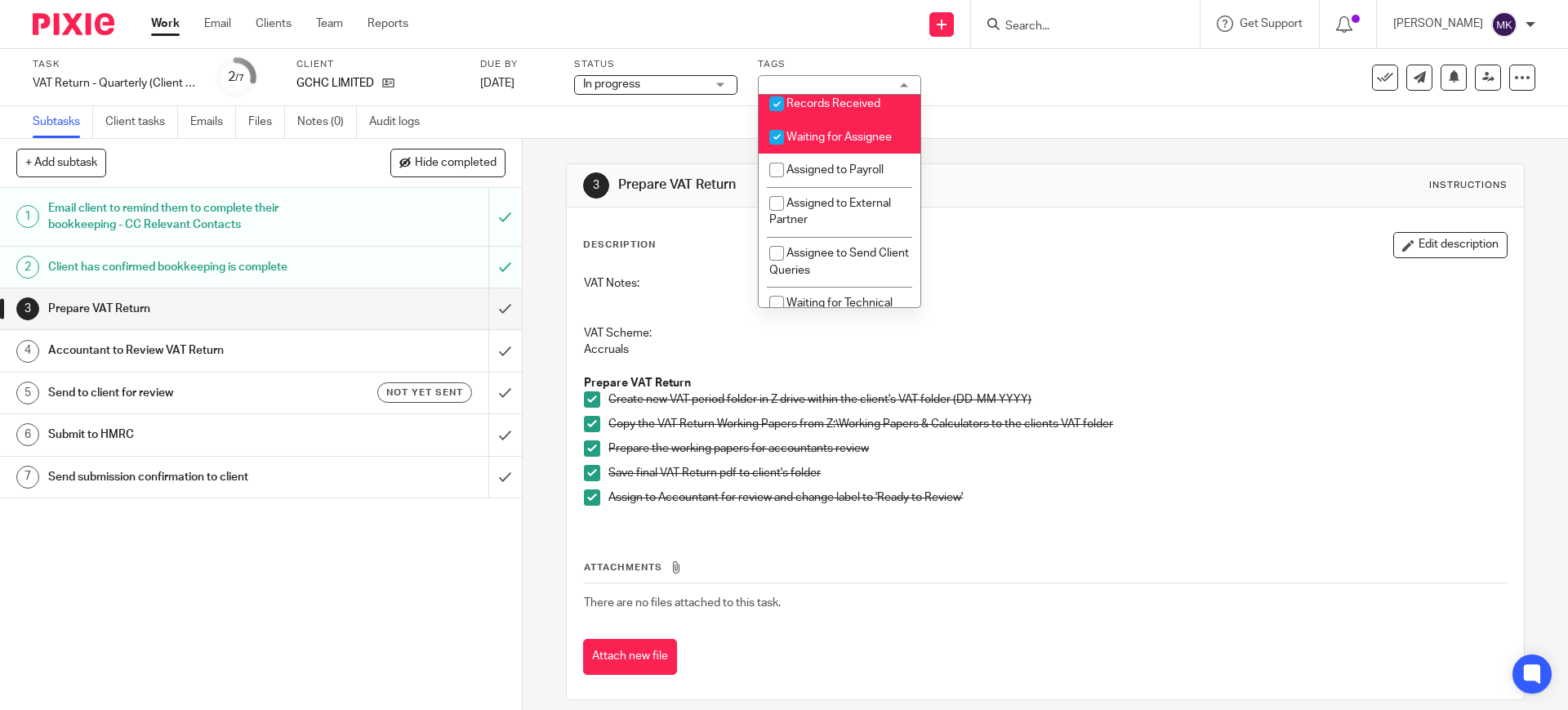
click at [850, 110] on span "Records Received" at bounding box center [833, 103] width 93 height 11
checkbox input "false"
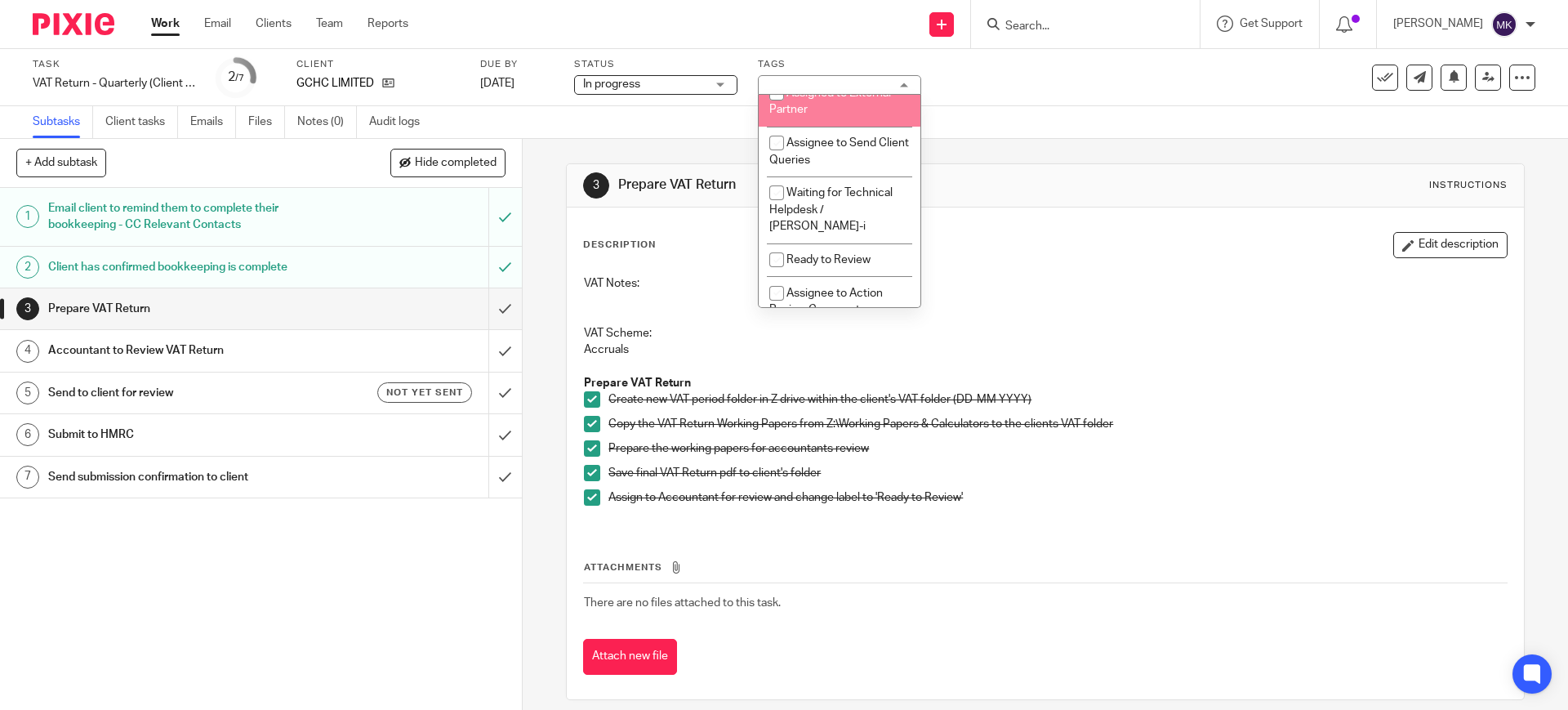
scroll to position [511, 0]
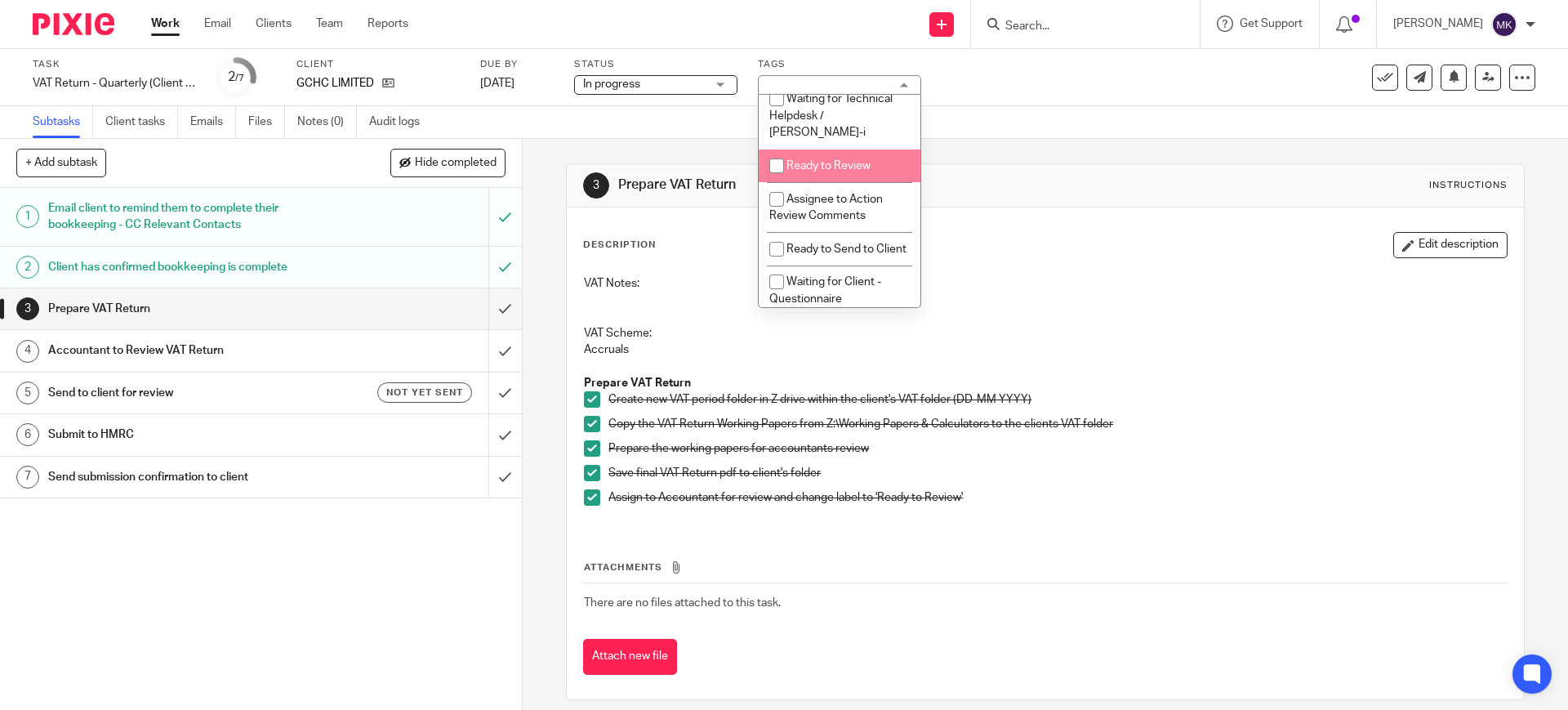
click at [818, 183] on li "Ready to Review" at bounding box center [840, 166] width 161 height 33
checkbox input "true"
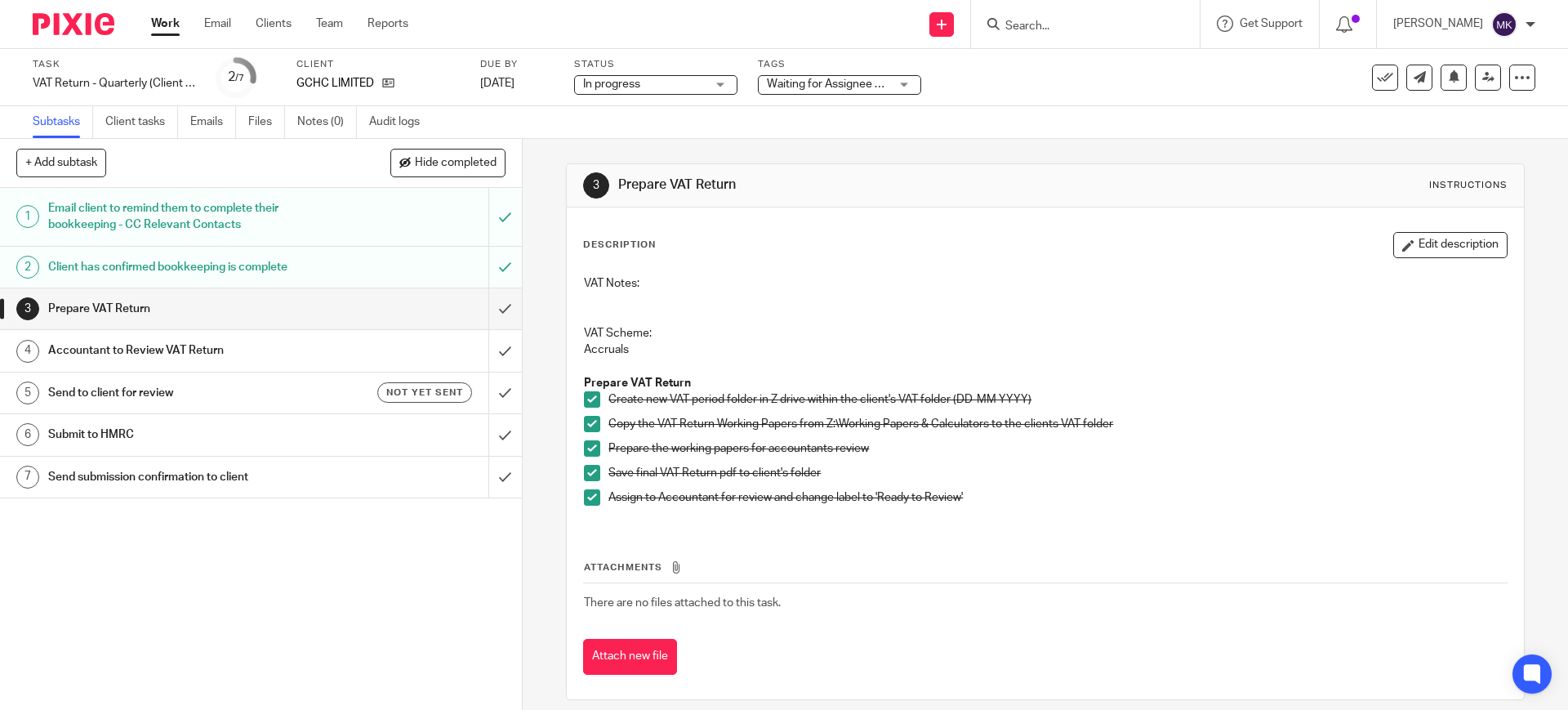
click at [1035, 140] on div "3 Prepare VAT Return Instructions Description Edit description VAT Notes: VAT S…" at bounding box center [1044, 431] width 958 height 586
click at [489, 303] on input "submit" at bounding box center [261, 309] width 522 height 41
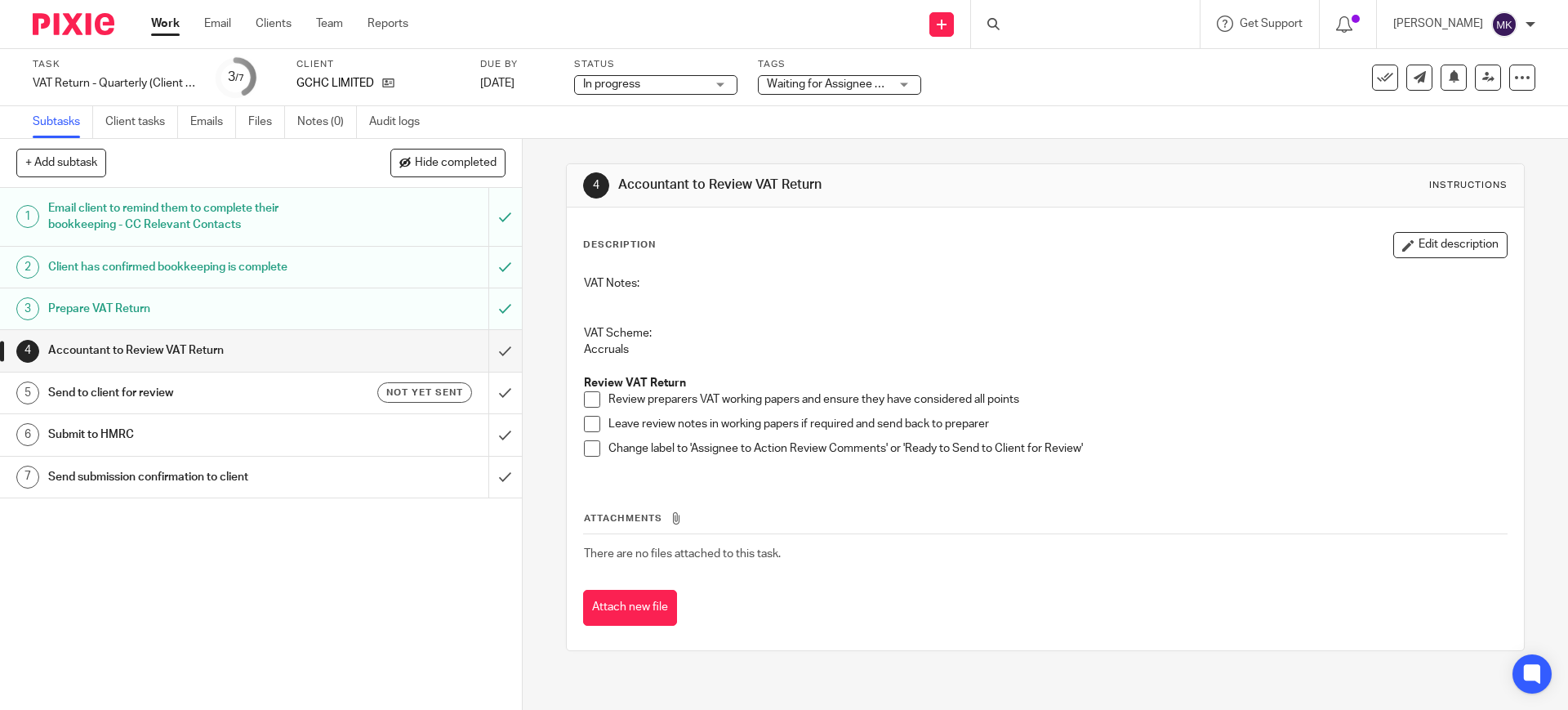
click at [1024, 131] on div "Subtasks Client tasks Emails Files Notes (0) Audit logs" at bounding box center [784, 122] width 1568 height 32
click at [1475, 82] on link at bounding box center [1487, 77] width 26 height 26
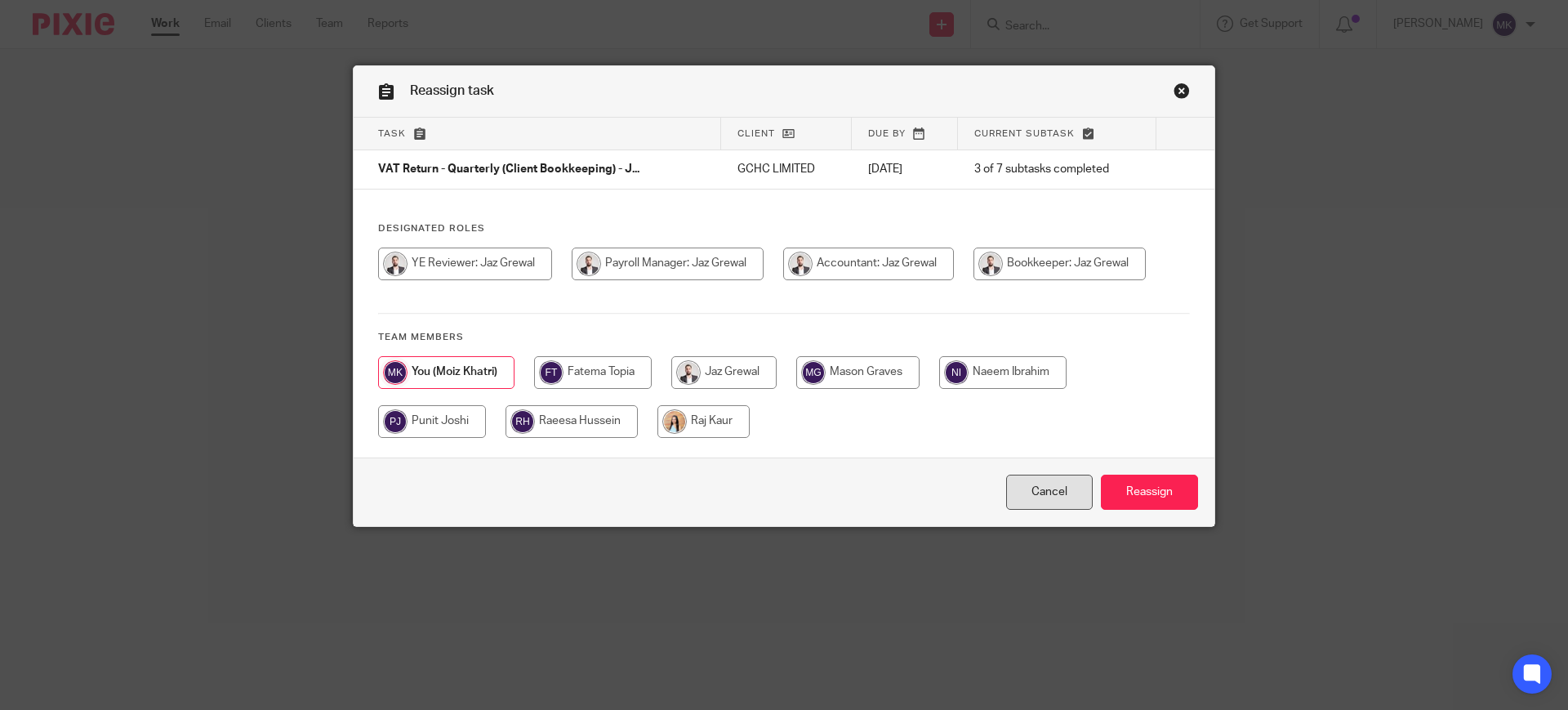
click at [1049, 484] on link "Cancel" at bounding box center [1050, 491] width 87 height 35
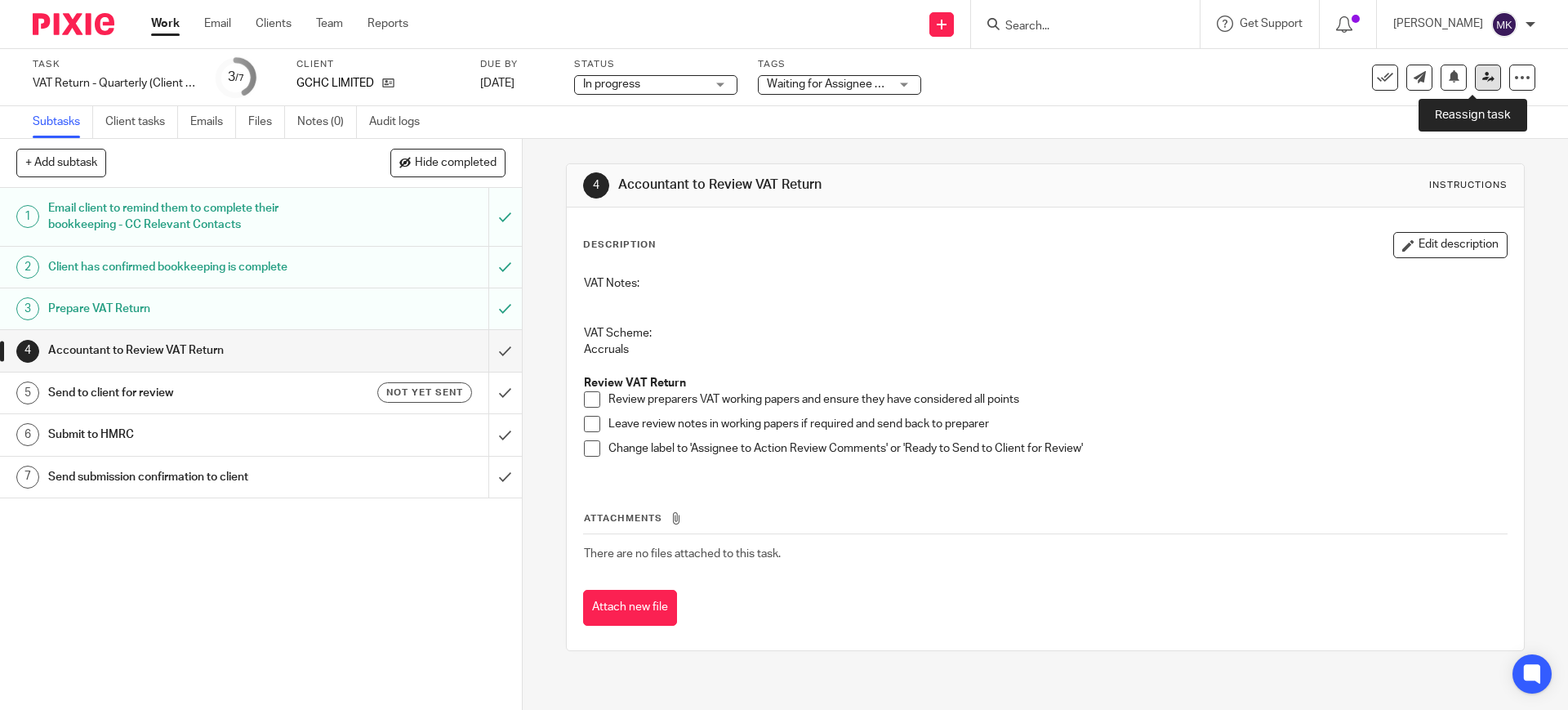
click at [1475, 79] on link at bounding box center [1487, 77] width 26 height 26
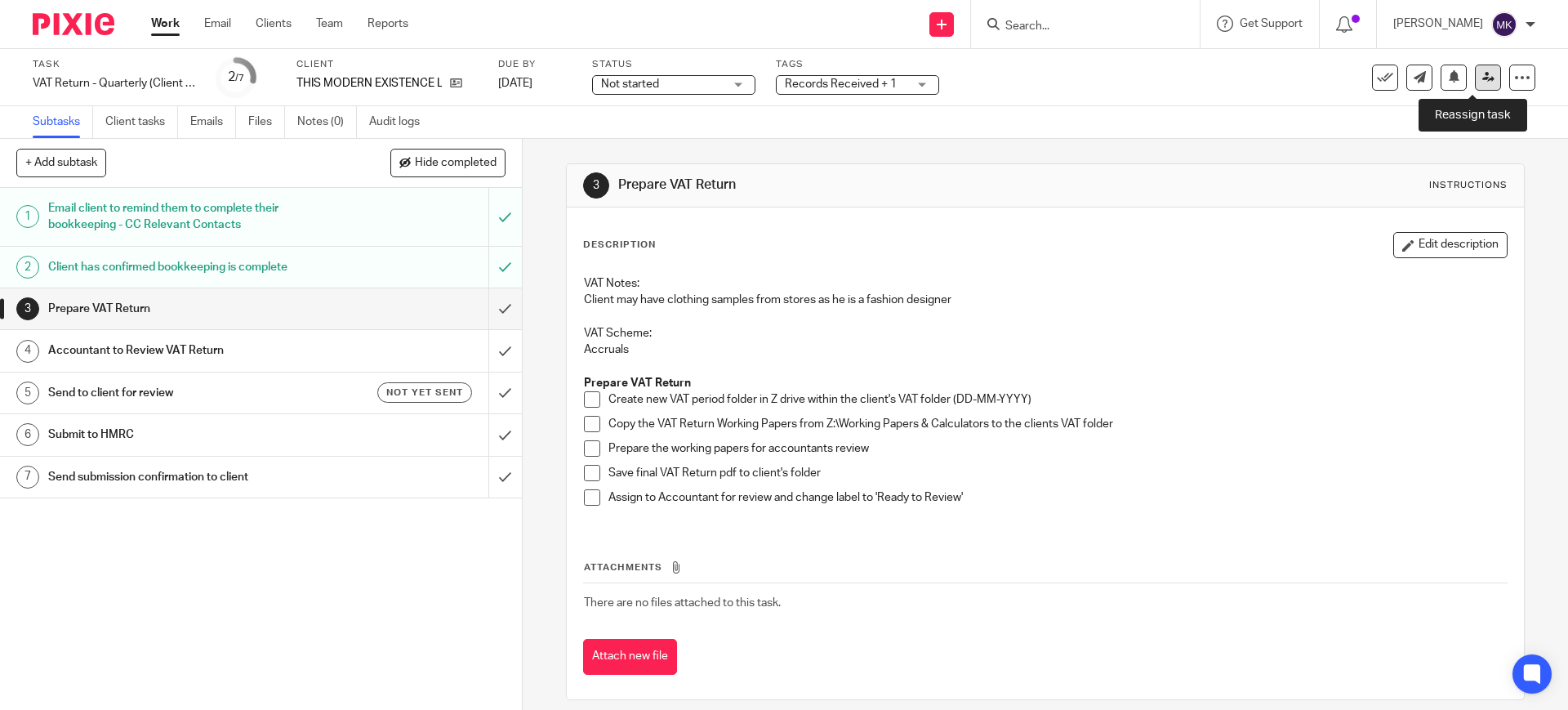
click at [1482, 73] on icon at bounding box center [1488, 77] width 12 height 12
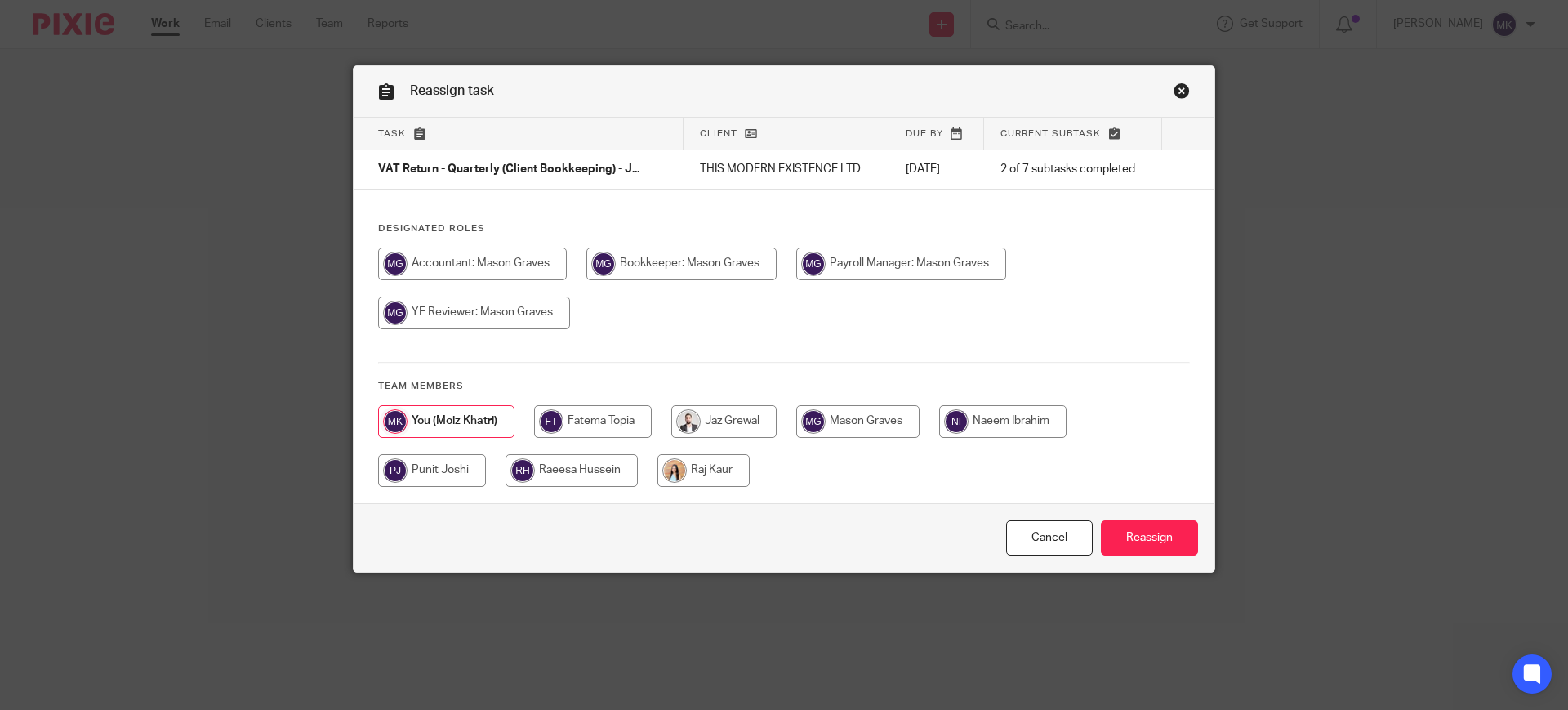
click at [1174, 87] on link "Close this dialog window" at bounding box center [1181, 94] width 16 height 22
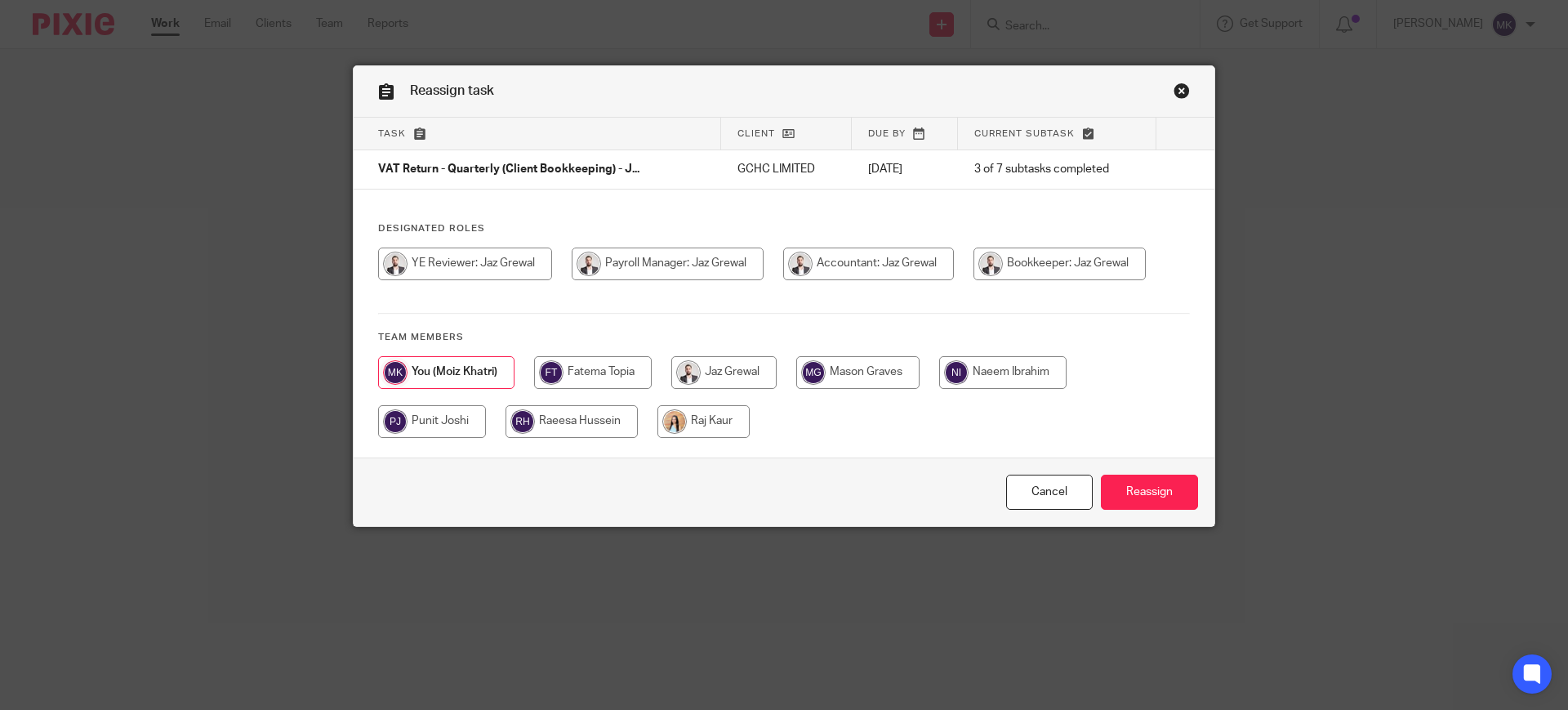
click at [1174, 89] on link "Close this dialog window" at bounding box center [1181, 94] width 16 height 22
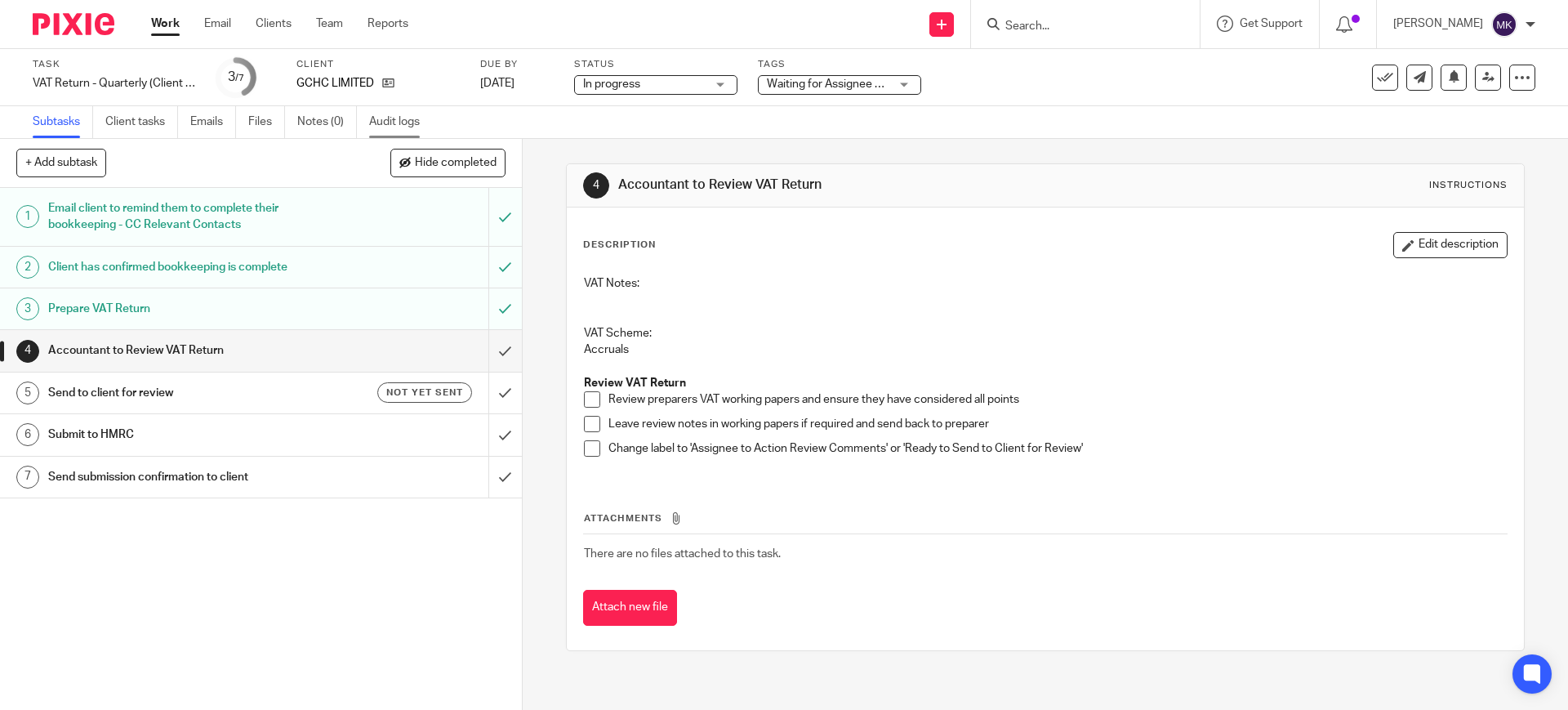
drag, startPoint x: 0, startPoint y: 0, endPoint x: 401, endPoint y: 120, distance: 418.6
click at [401, 120] on link "Audit logs" at bounding box center [400, 122] width 63 height 31
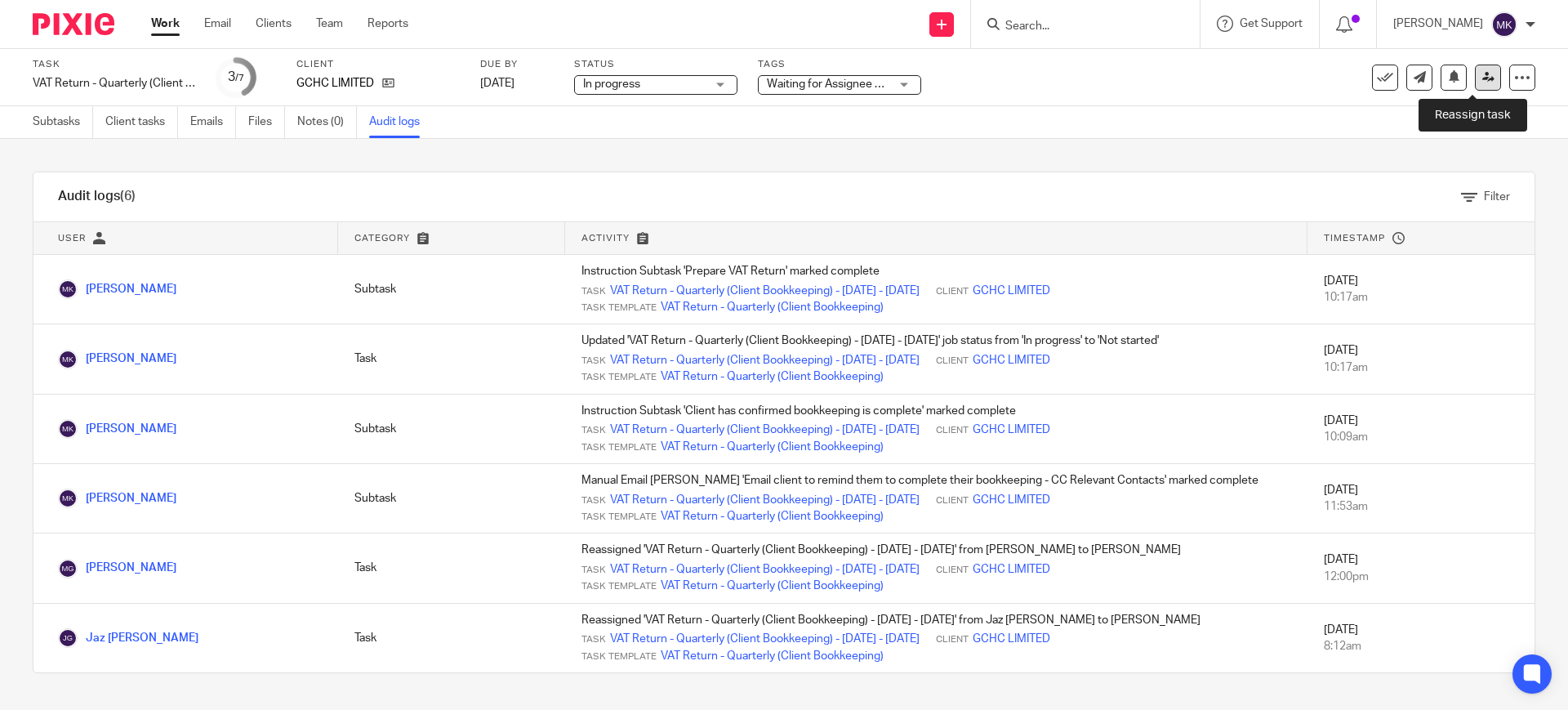
click at [1482, 82] on icon at bounding box center [1488, 77] width 12 height 12
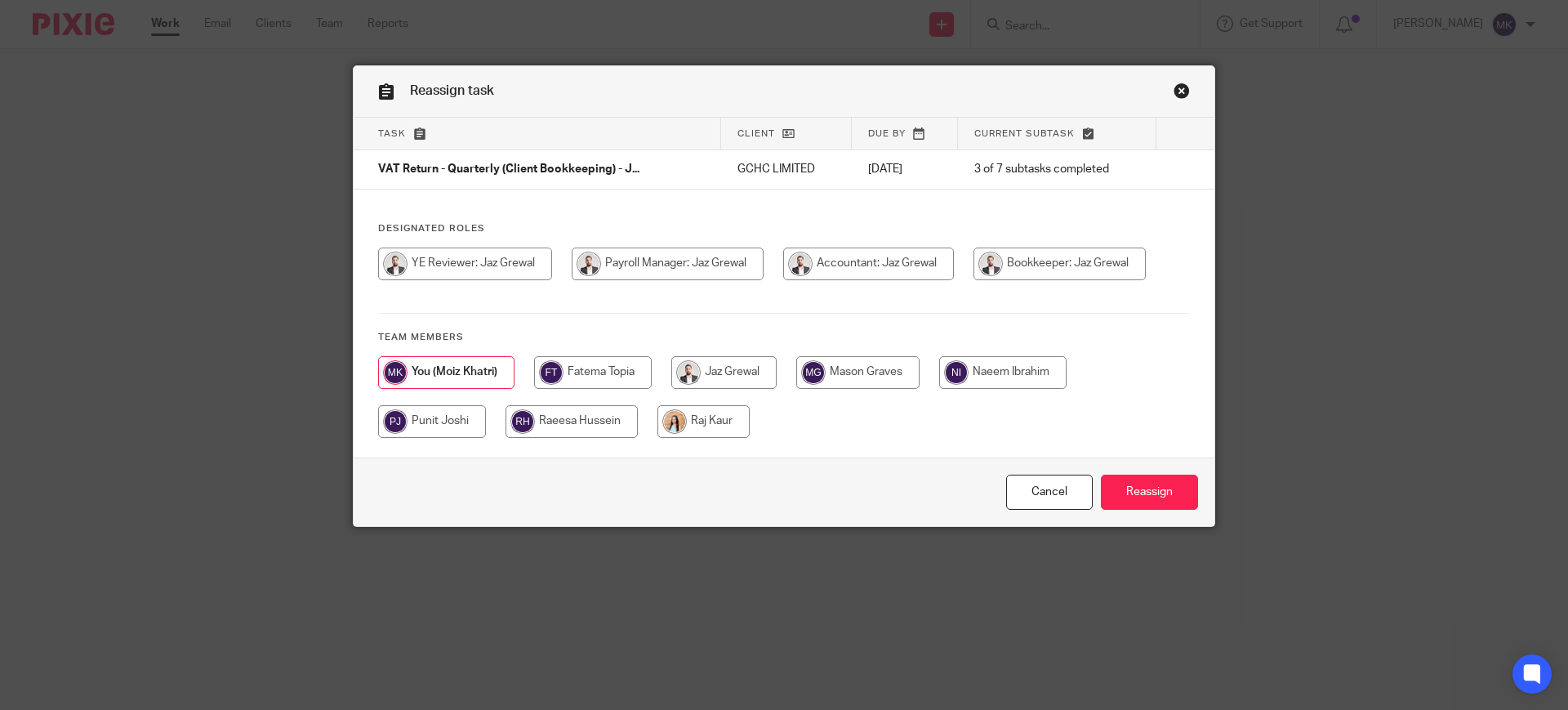
click at [830, 370] on input "radio" at bounding box center [858, 372] width 123 height 32
radio input "true"
click at [1137, 486] on input "Reassign" at bounding box center [1149, 491] width 97 height 35
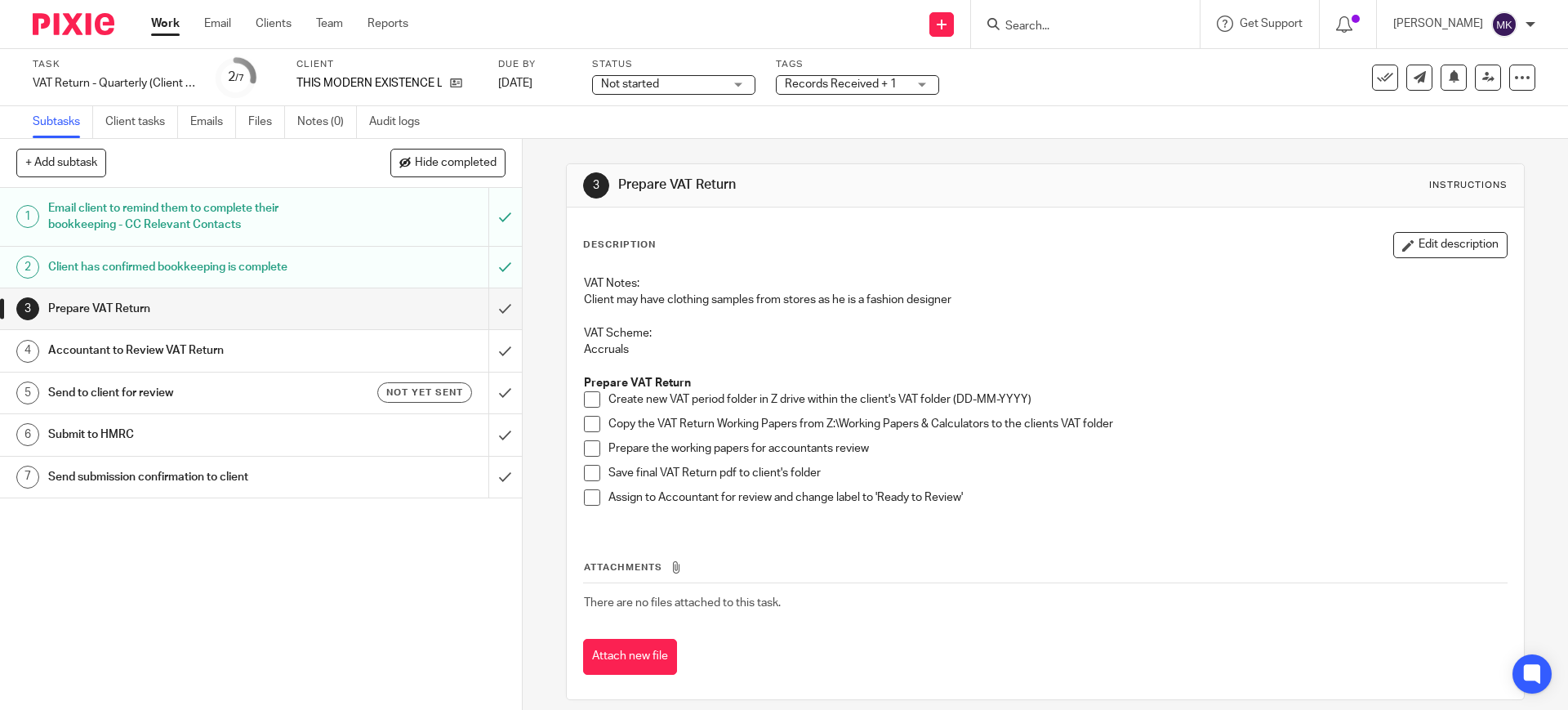
click at [657, 78] on span "Not started" at bounding box center [630, 83] width 58 height 11
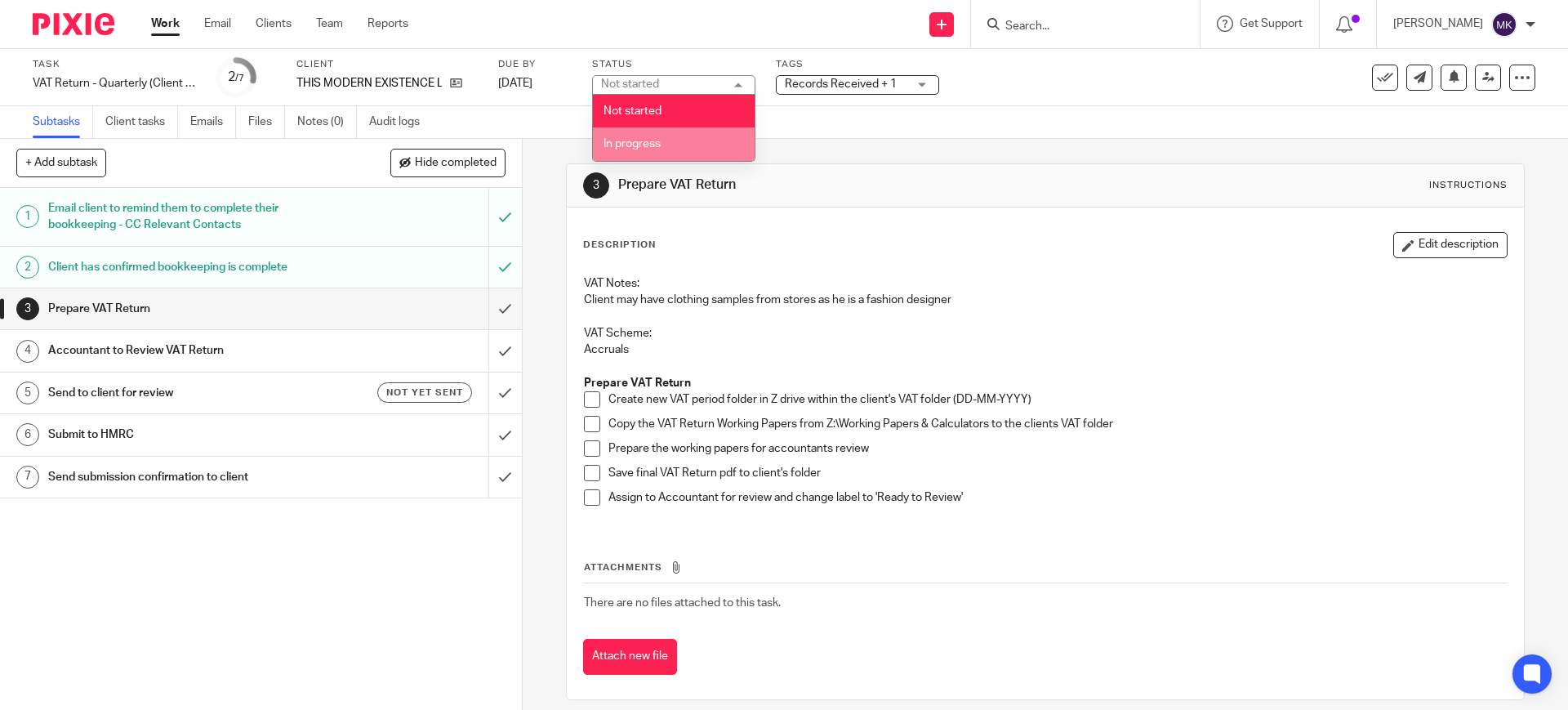
click at [654, 148] on span "In progress" at bounding box center [631, 143] width 57 height 11
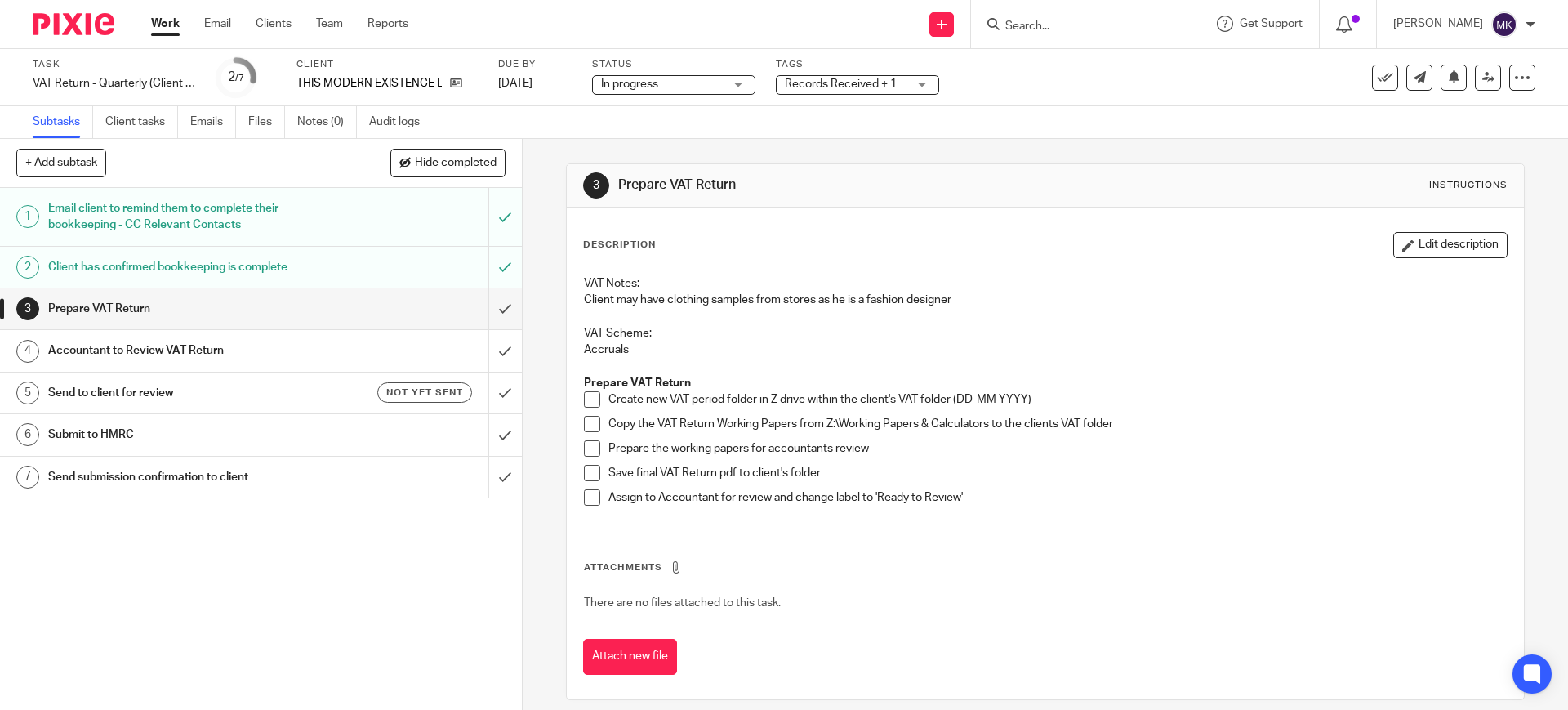
click at [594, 397] on li "Create new VAT period folder in Z drive within the client's VAT folder (DD-MM-Y…" at bounding box center [1044, 403] width 922 height 25
click at [595, 403] on li "Create new VAT period folder in Z drive within the client's VAT folder (DD-MM-Y…" at bounding box center [1044, 403] width 922 height 25
click at [592, 403] on span at bounding box center [592, 399] width 16 height 16
click at [586, 431] on span at bounding box center [592, 423] width 16 height 16
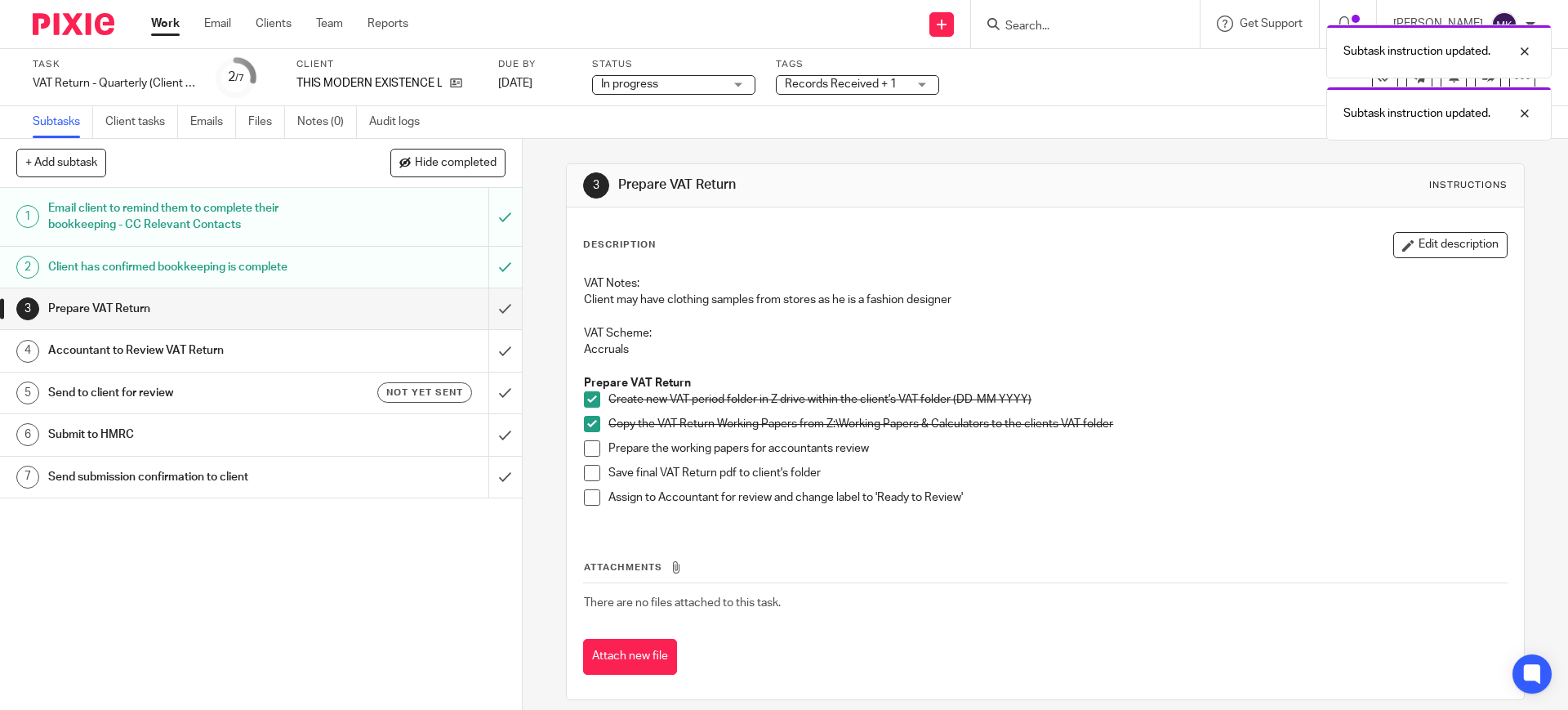
click at [589, 448] on span at bounding box center [592, 448] width 16 height 16
click at [593, 469] on span at bounding box center [592, 473] width 16 height 16
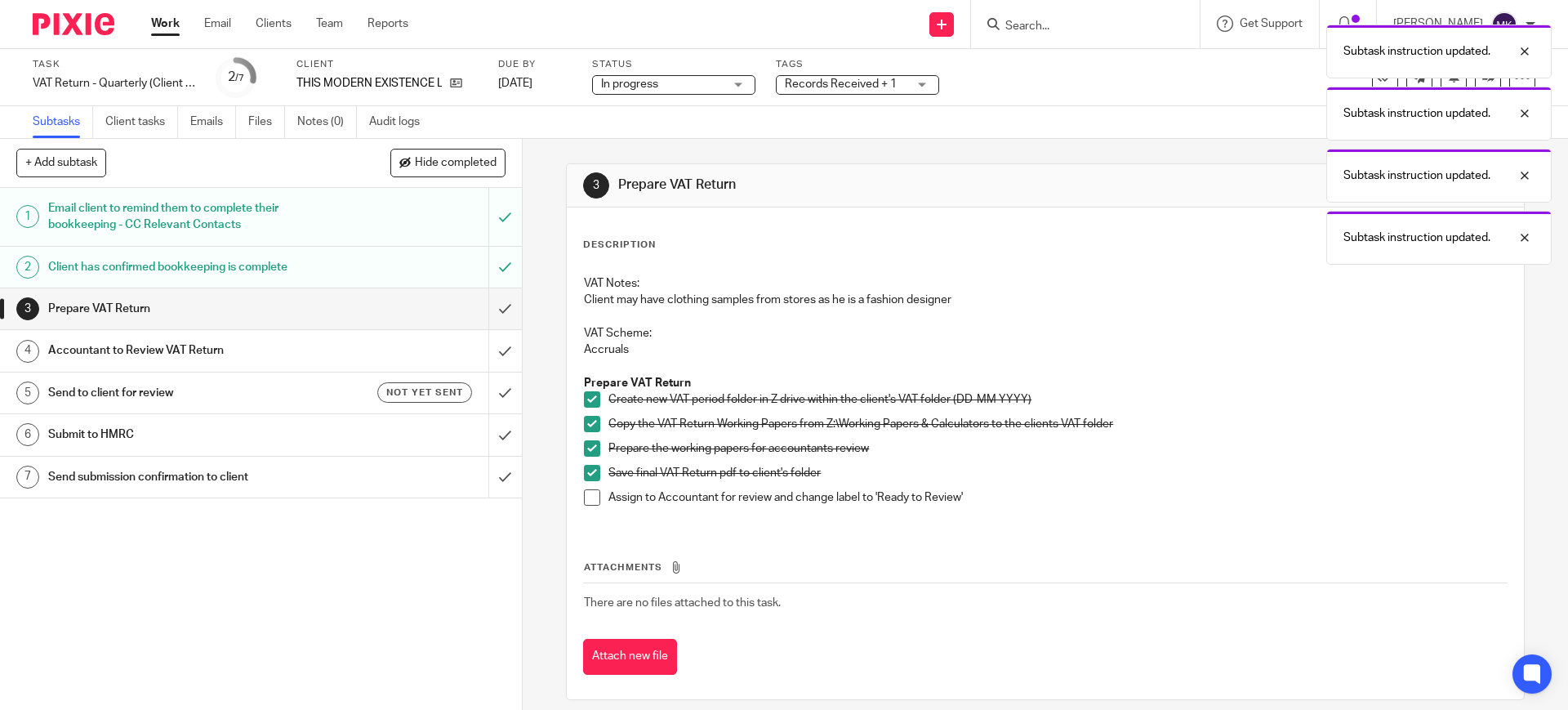
click at [593, 490] on span at bounding box center [592, 497] width 16 height 16
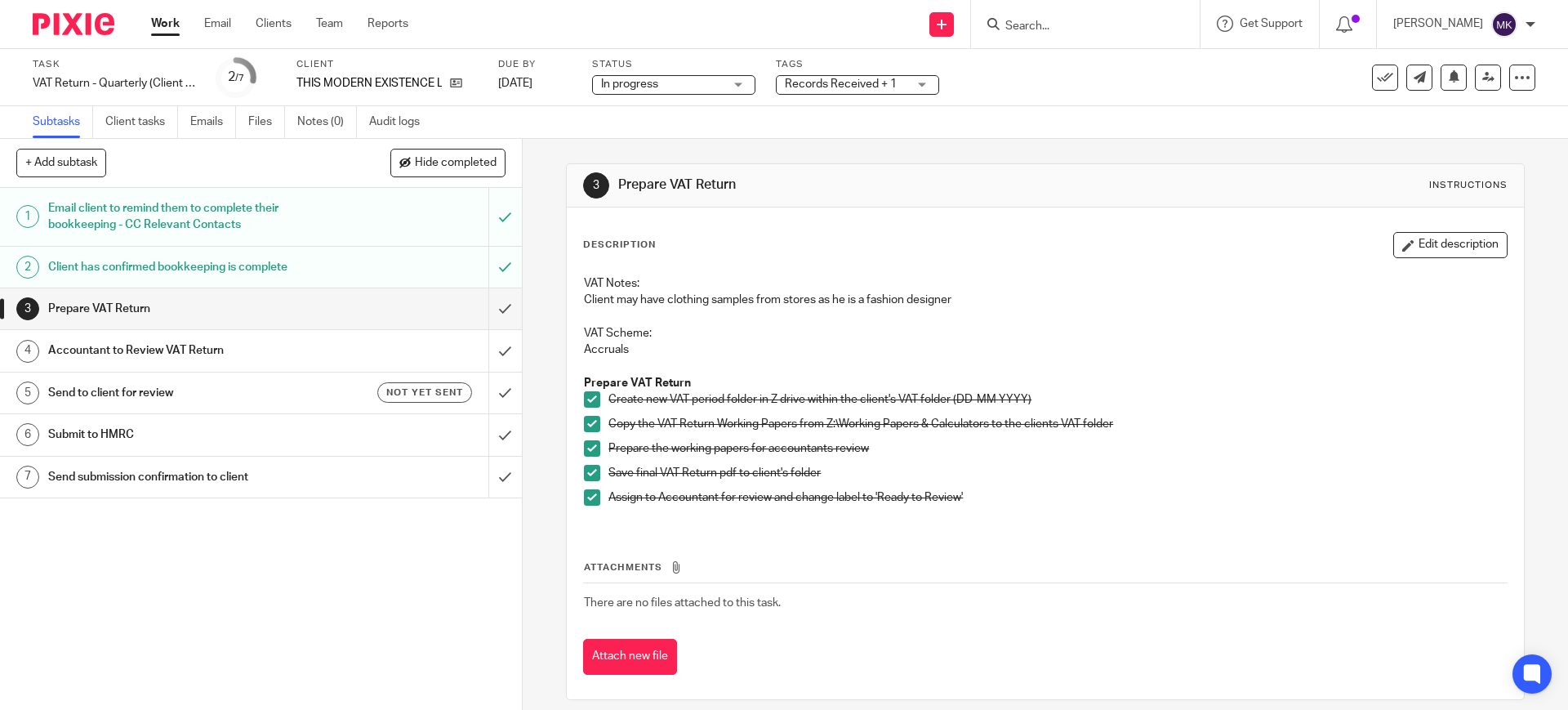
click at [841, 81] on span "Records Received + 1" at bounding box center [841, 83] width 112 height 11
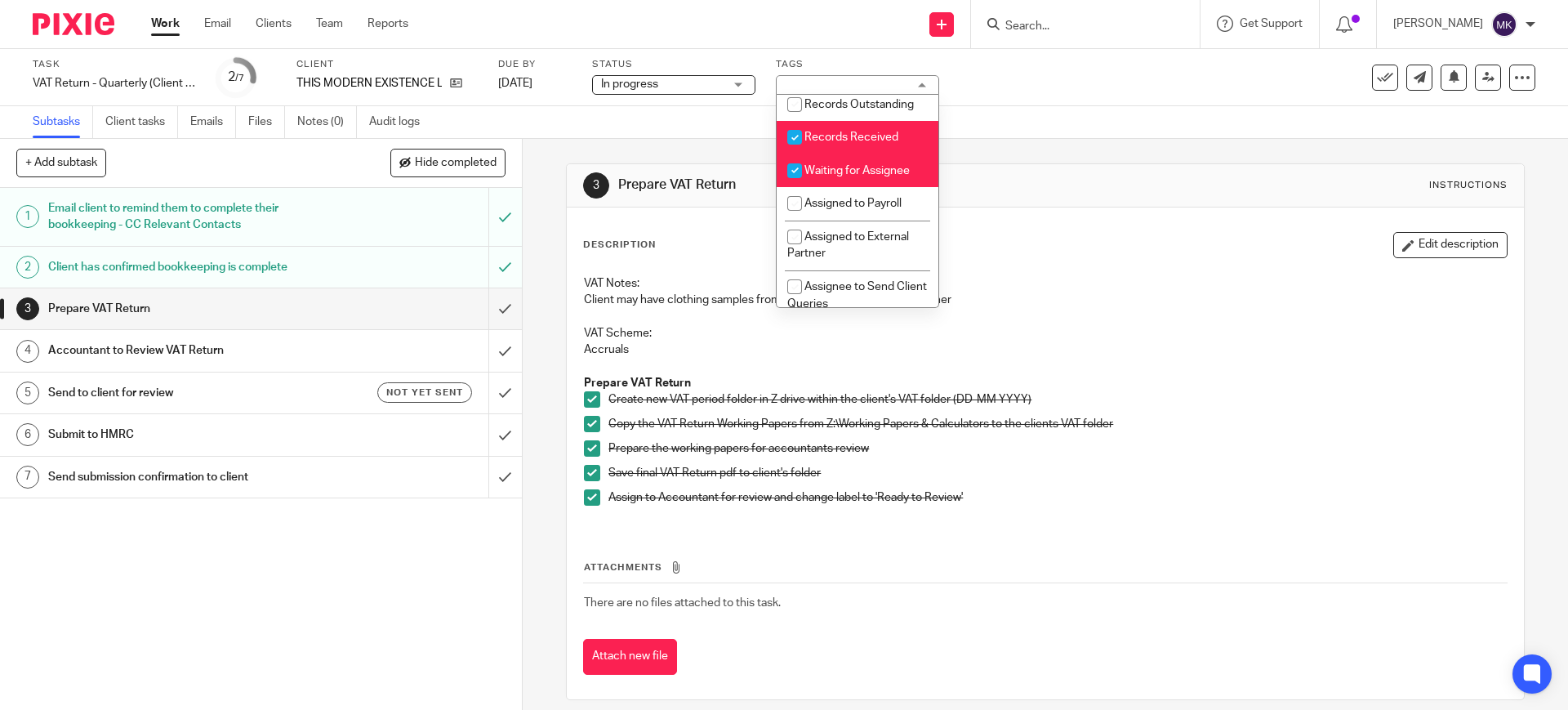
scroll to position [306, 0]
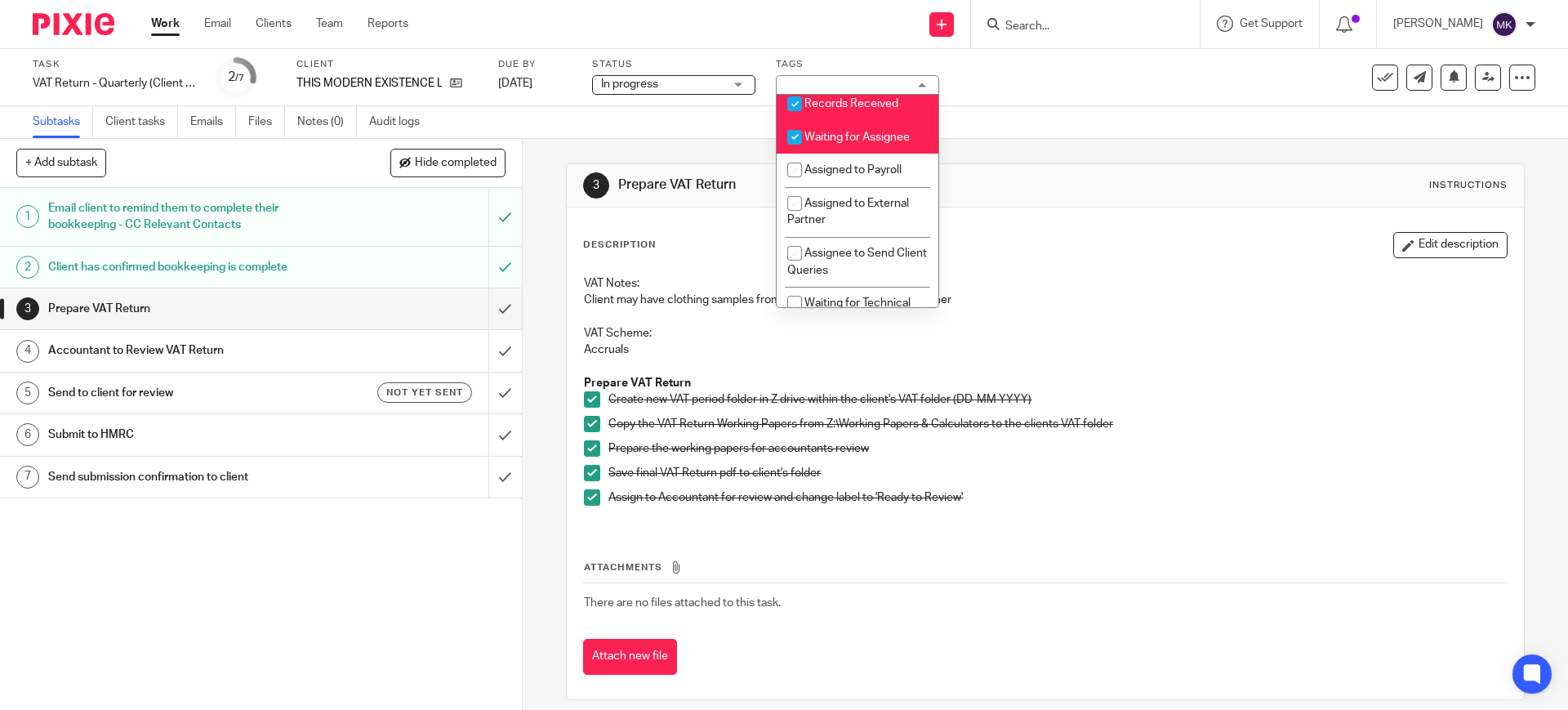
click at [858, 121] on li "Records Received" at bounding box center [858, 104] width 161 height 33
checkbox input "false"
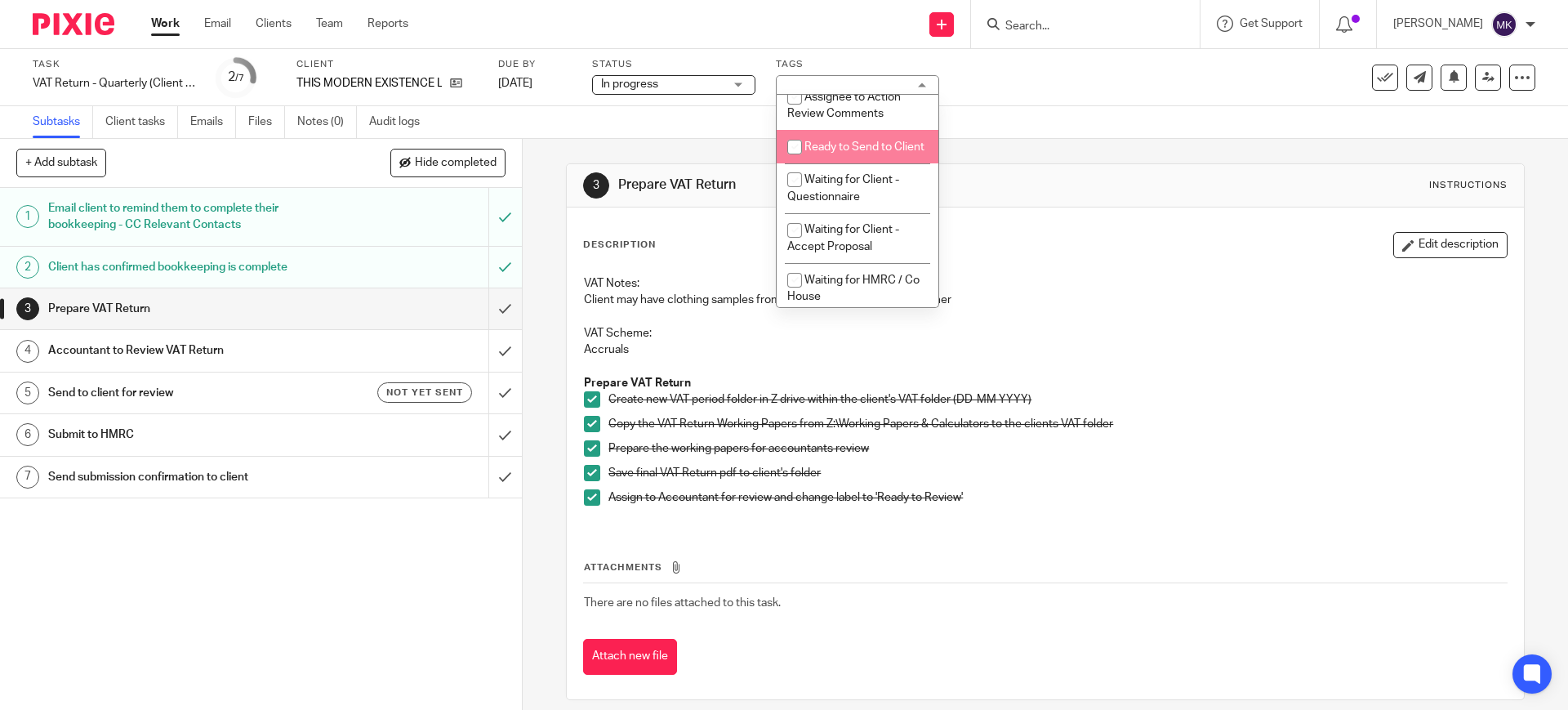
scroll to position [511, 0]
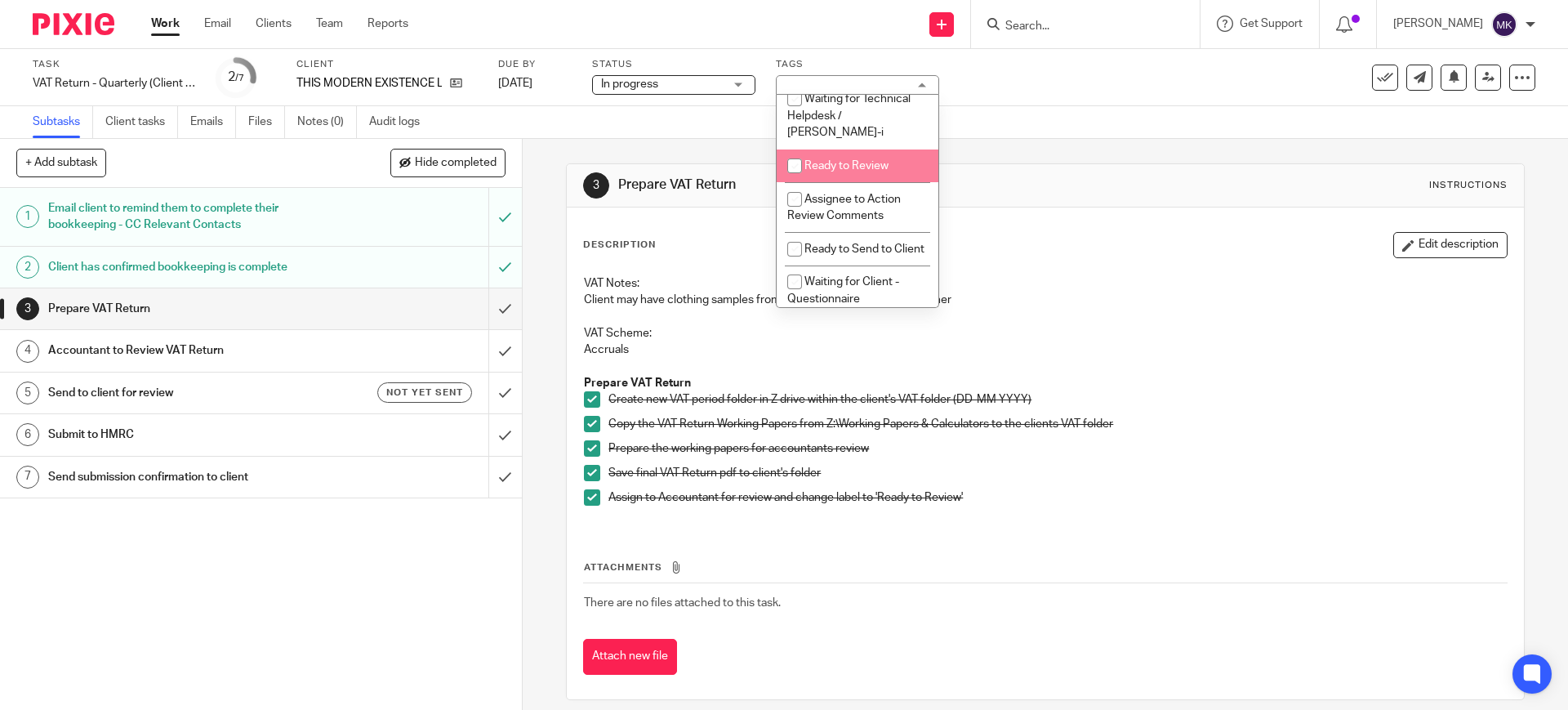
click at [840, 172] on span "Ready to Review" at bounding box center [846, 165] width 84 height 11
checkbox input "true"
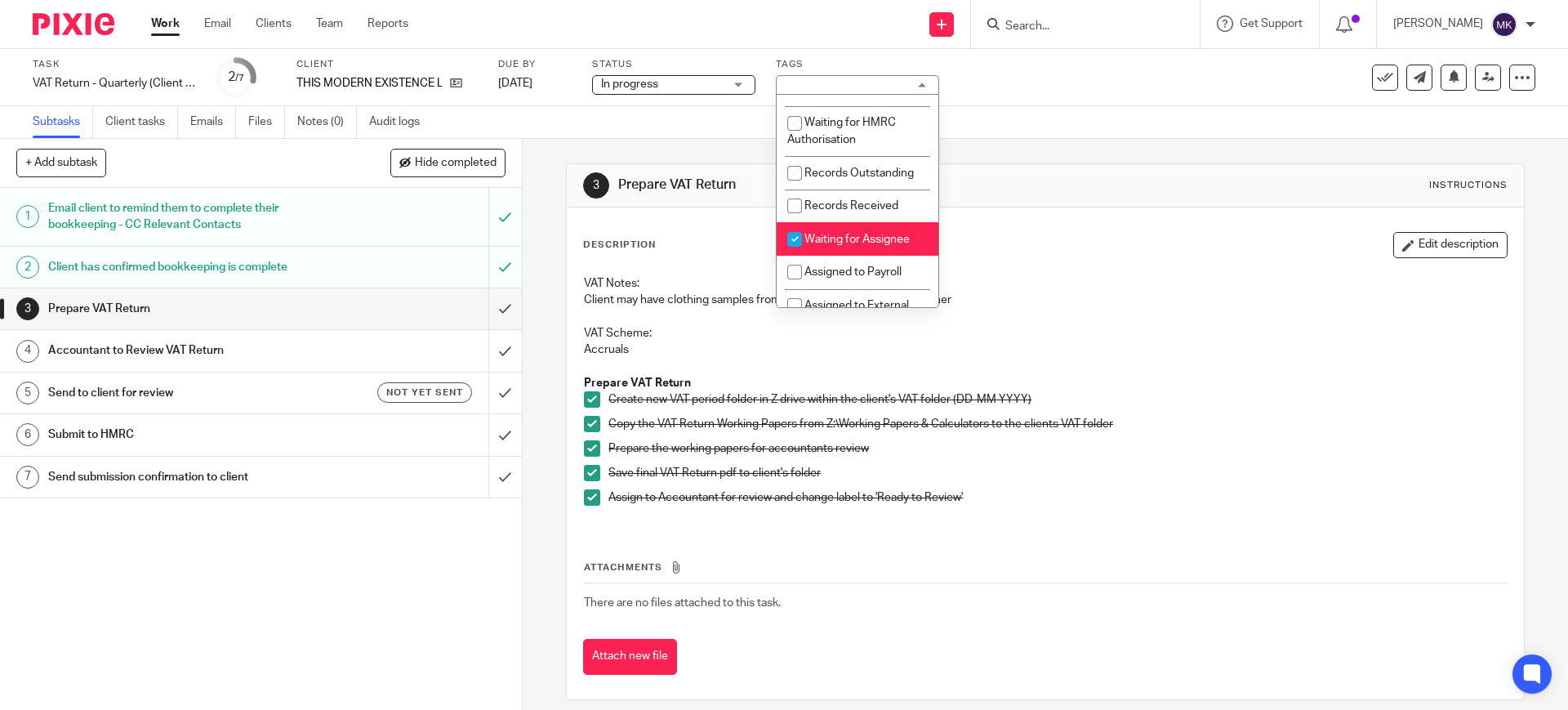
scroll to position [0, 0]
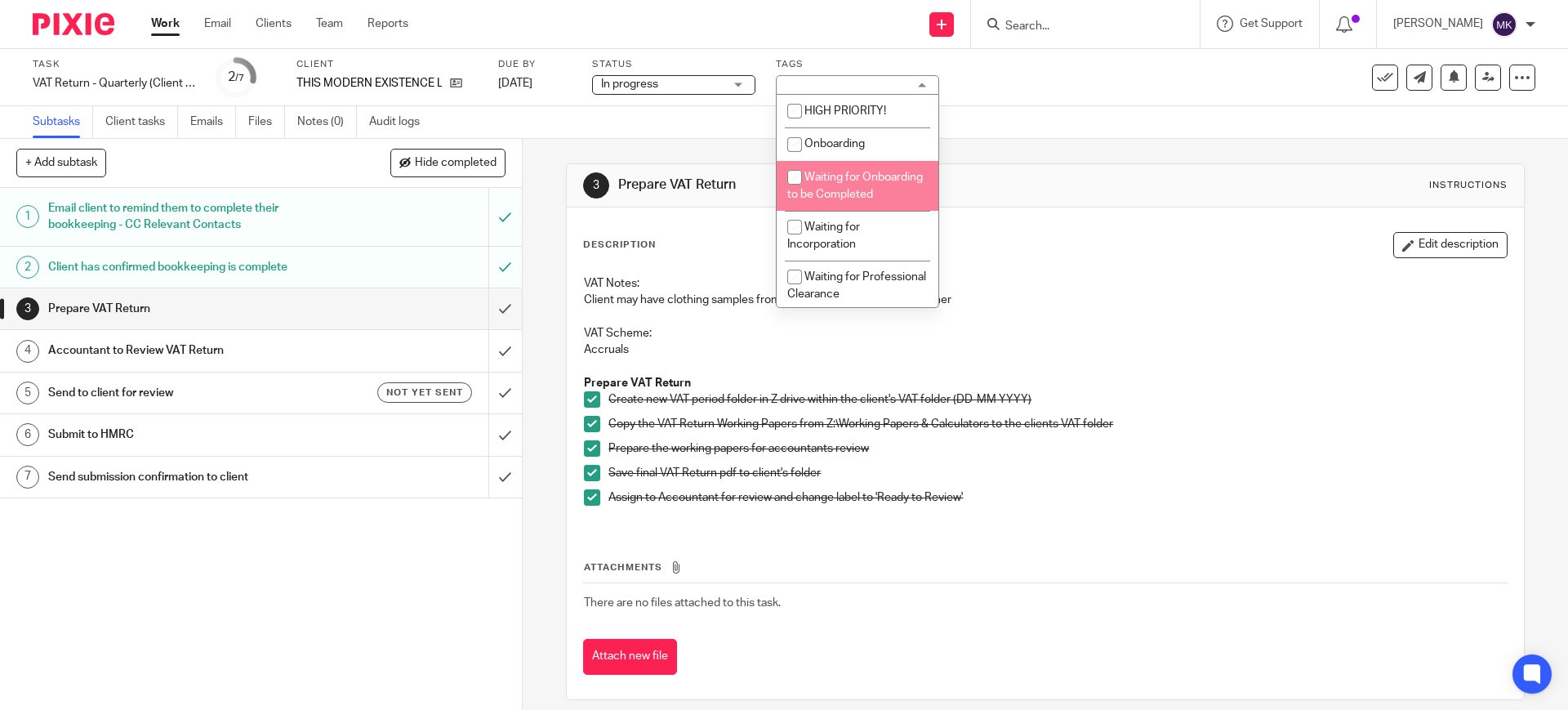
click at [1031, 149] on div "3 Prepare VAT Return Instructions Description Edit description VAT Notes: Clien…" at bounding box center [1044, 431] width 958 height 586
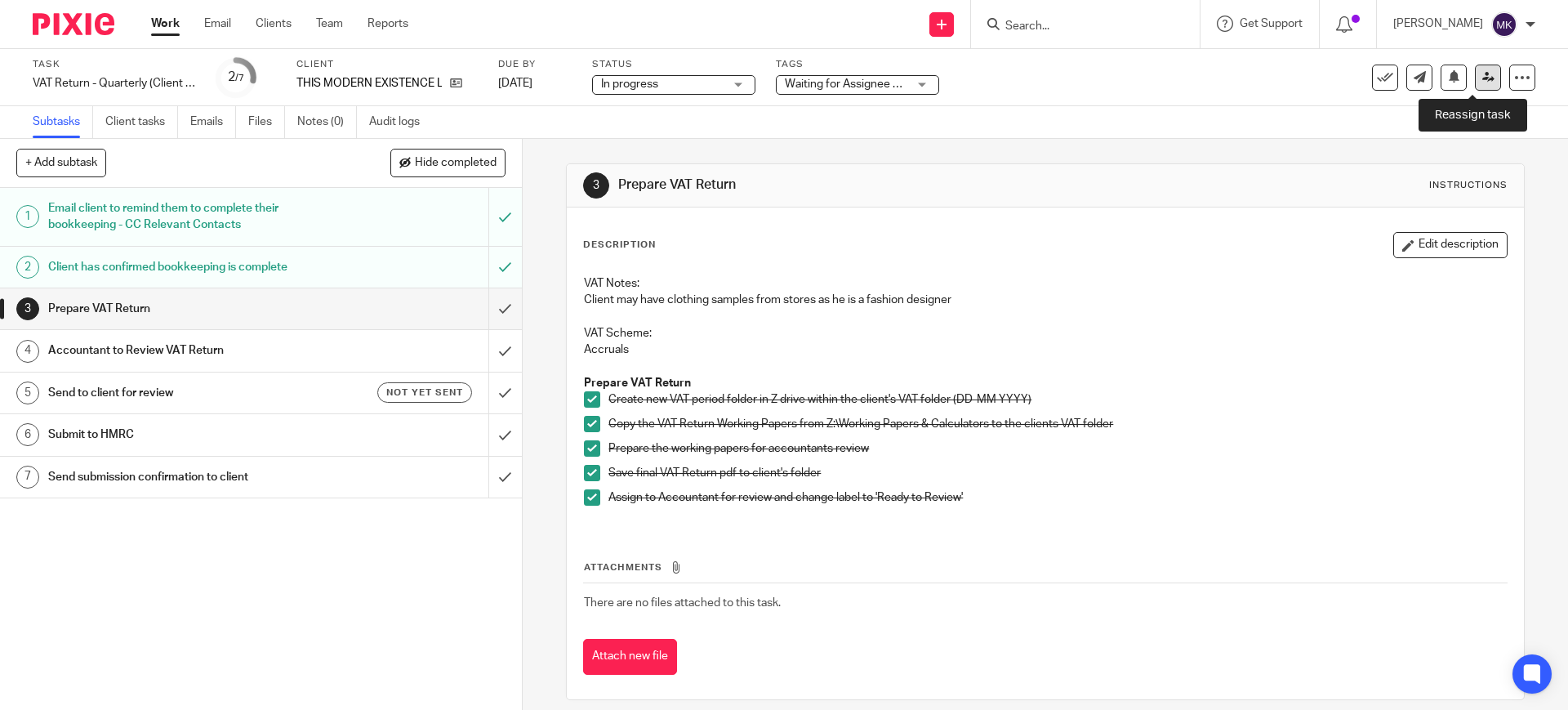
click at [1475, 70] on link at bounding box center [1487, 77] width 26 height 26
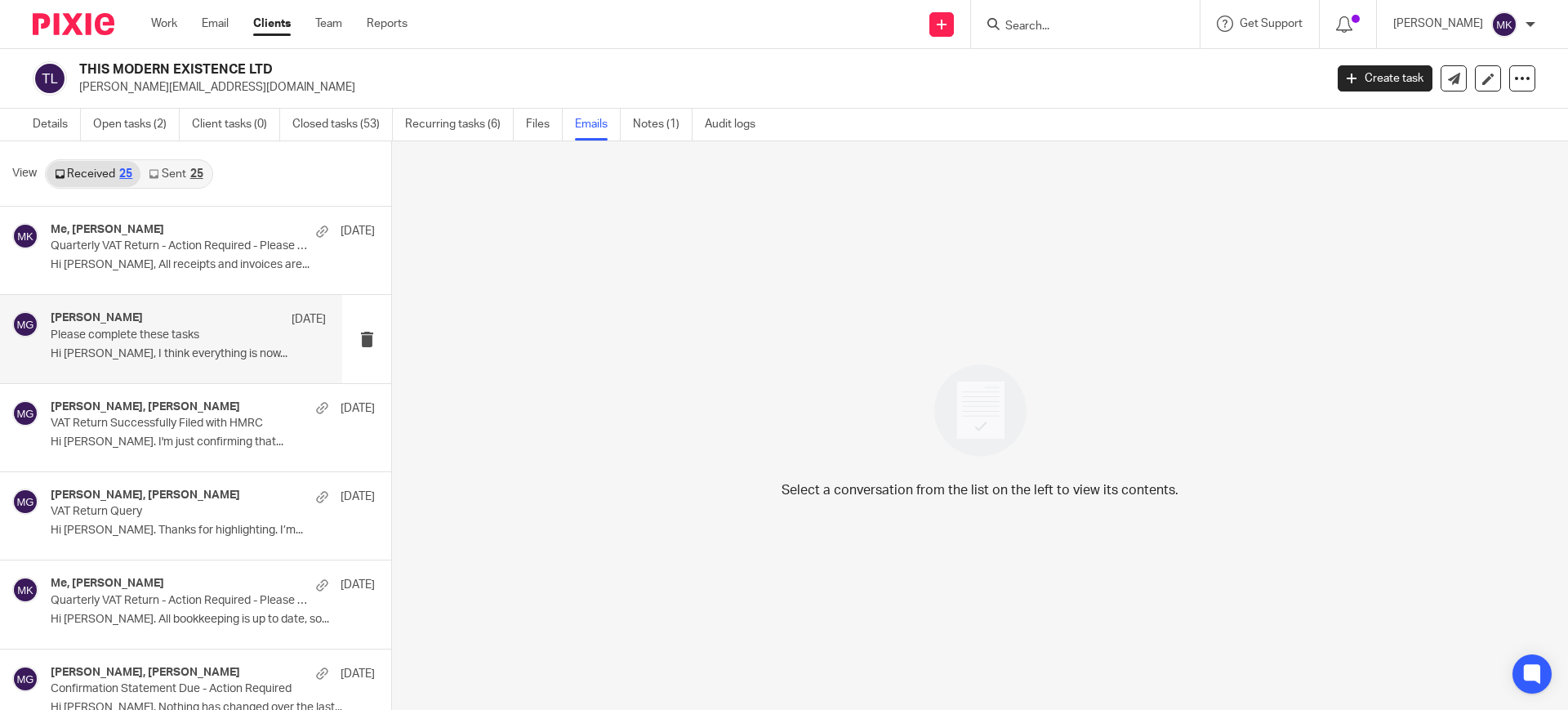
click at [187, 357] on p "Hi Mason, I think everything is now..." at bounding box center [189, 354] width 275 height 14
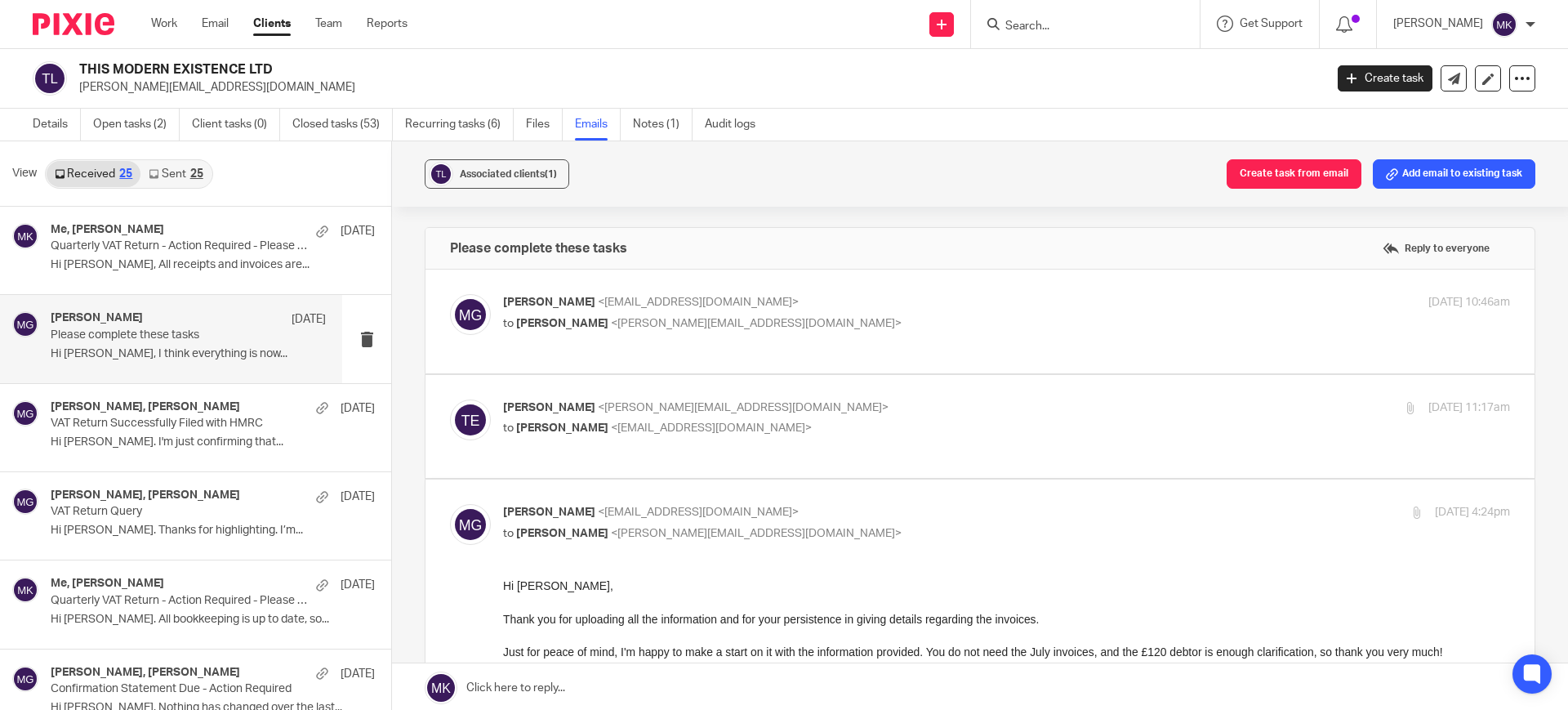
click at [845, 304] on p "Mason Graves <mgraves@taxassist.co.uk>" at bounding box center [839, 303] width 671 height 17
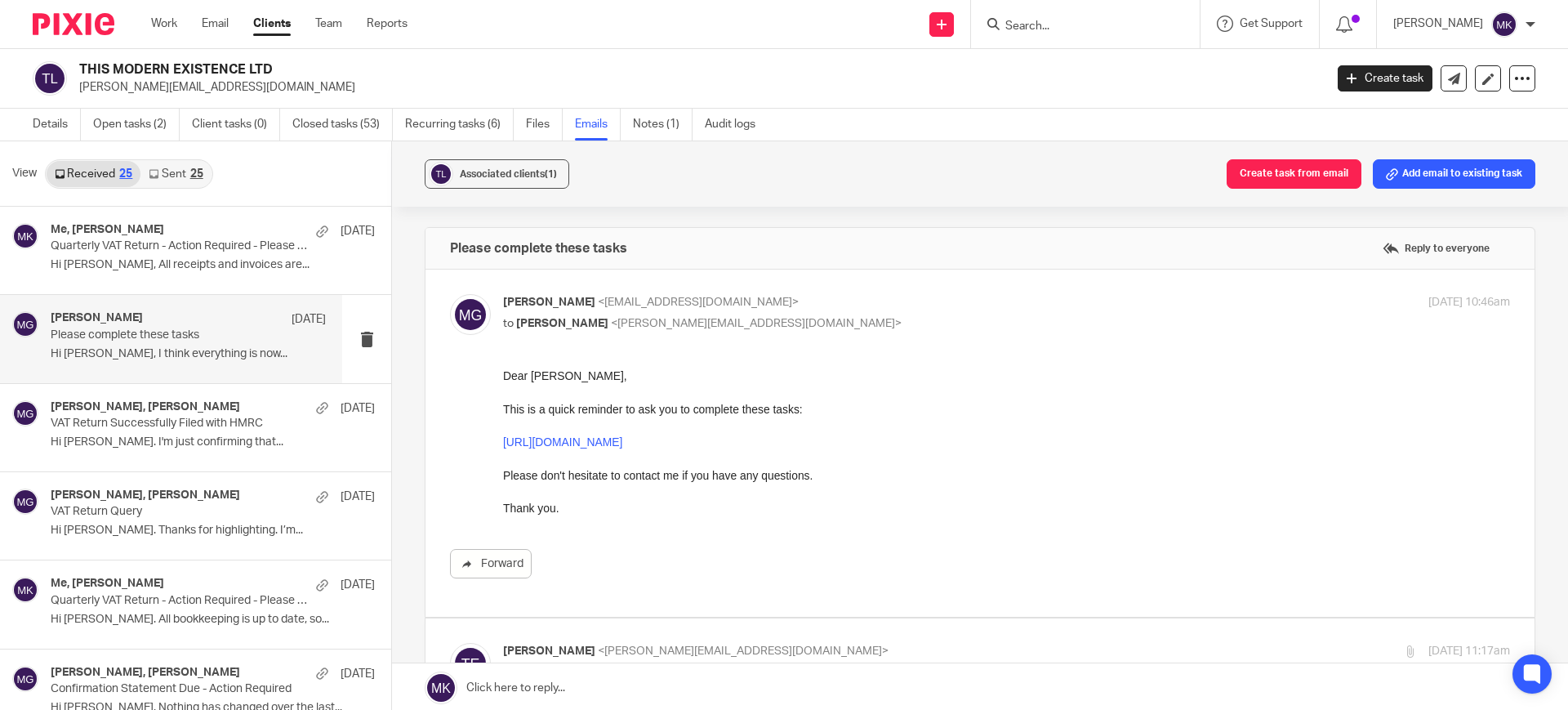
click at [845, 304] on p "Mason Graves <mgraves@taxassist.co.uk>" at bounding box center [839, 303] width 671 height 17
checkbox input "false"
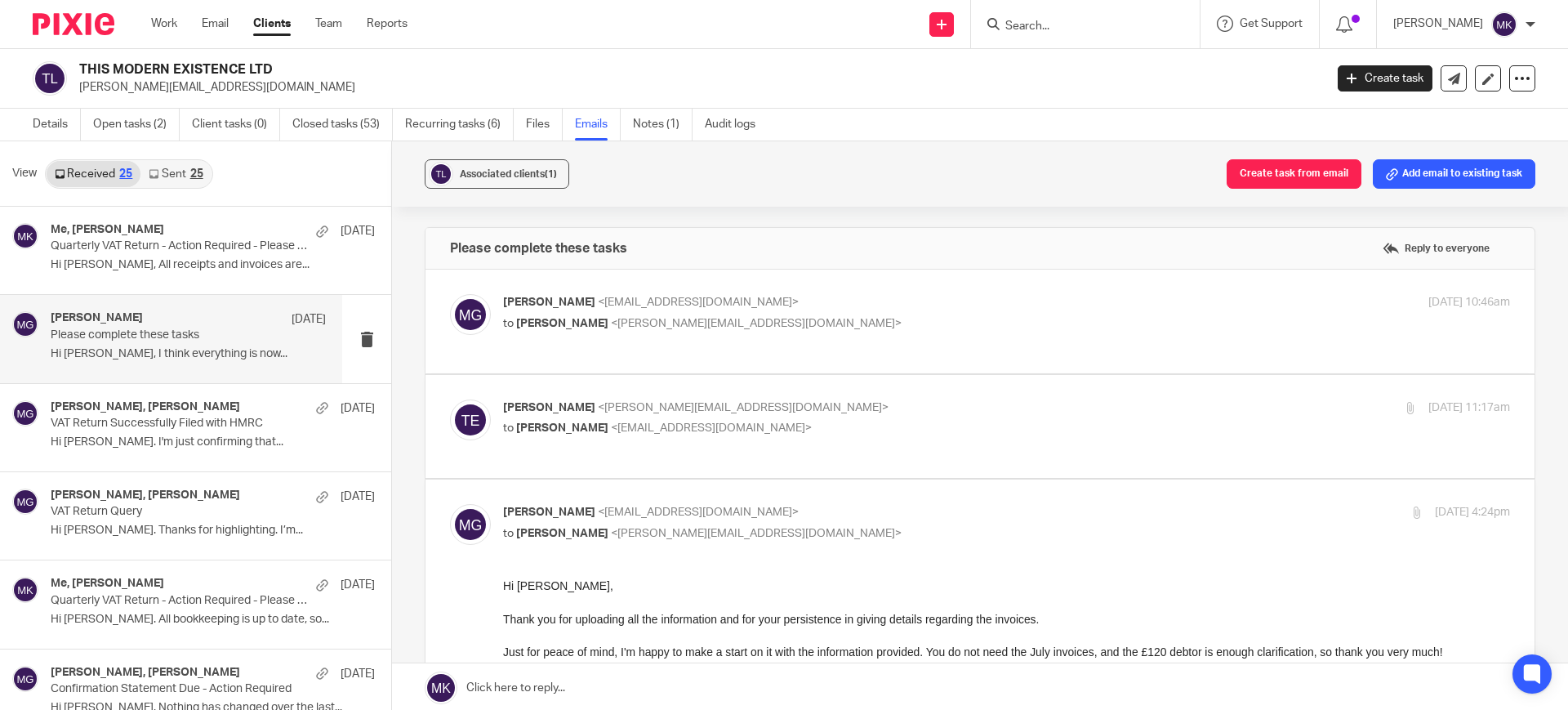
click at [858, 403] on p "Tim Ellis <tim@thismodernexistence.com>" at bounding box center [839, 408] width 671 height 17
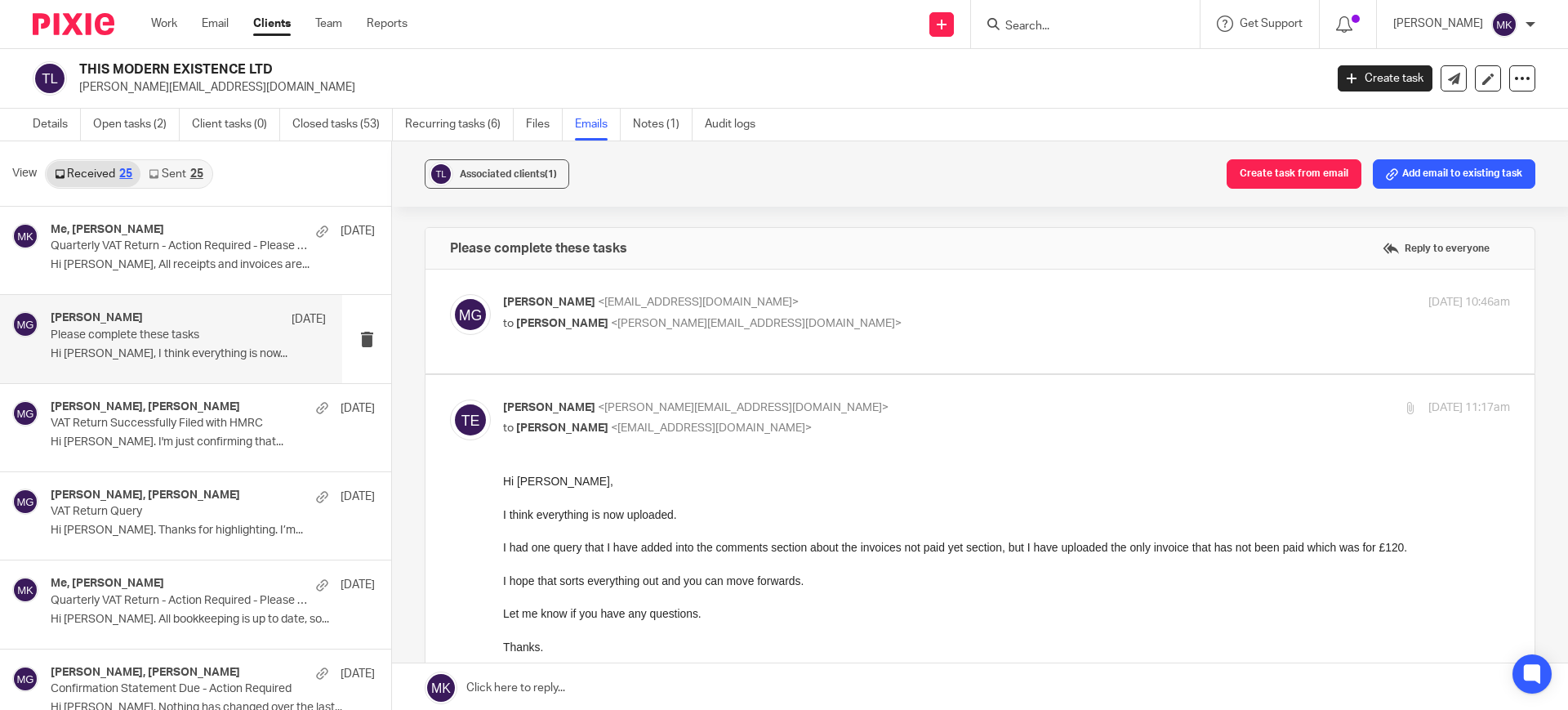
click at [858, 403] on p "Tim Ellis <tim@thismodernexistence.com>" at bounding box center [839, 408] width 671 height 17
checkbox input "false"
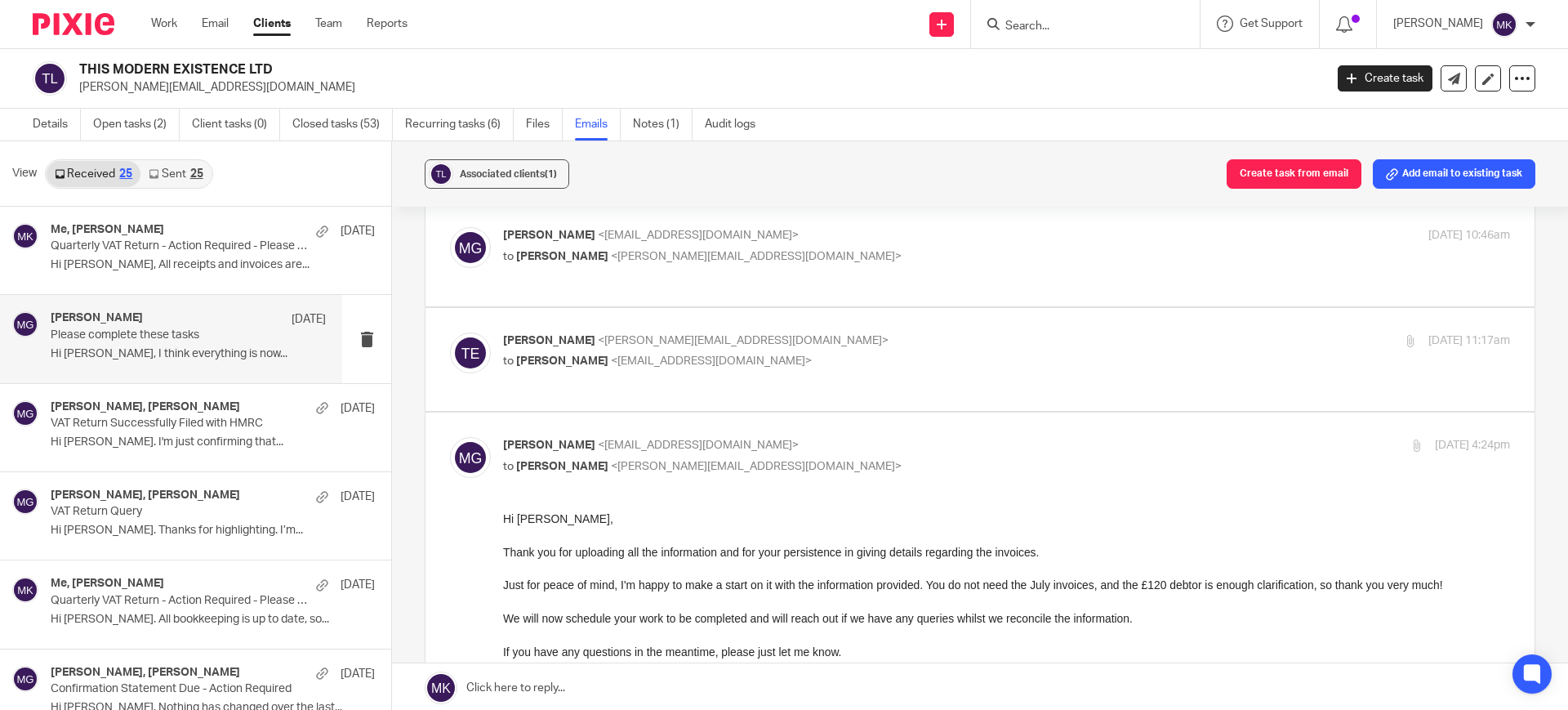
scroll to position [204, 0]
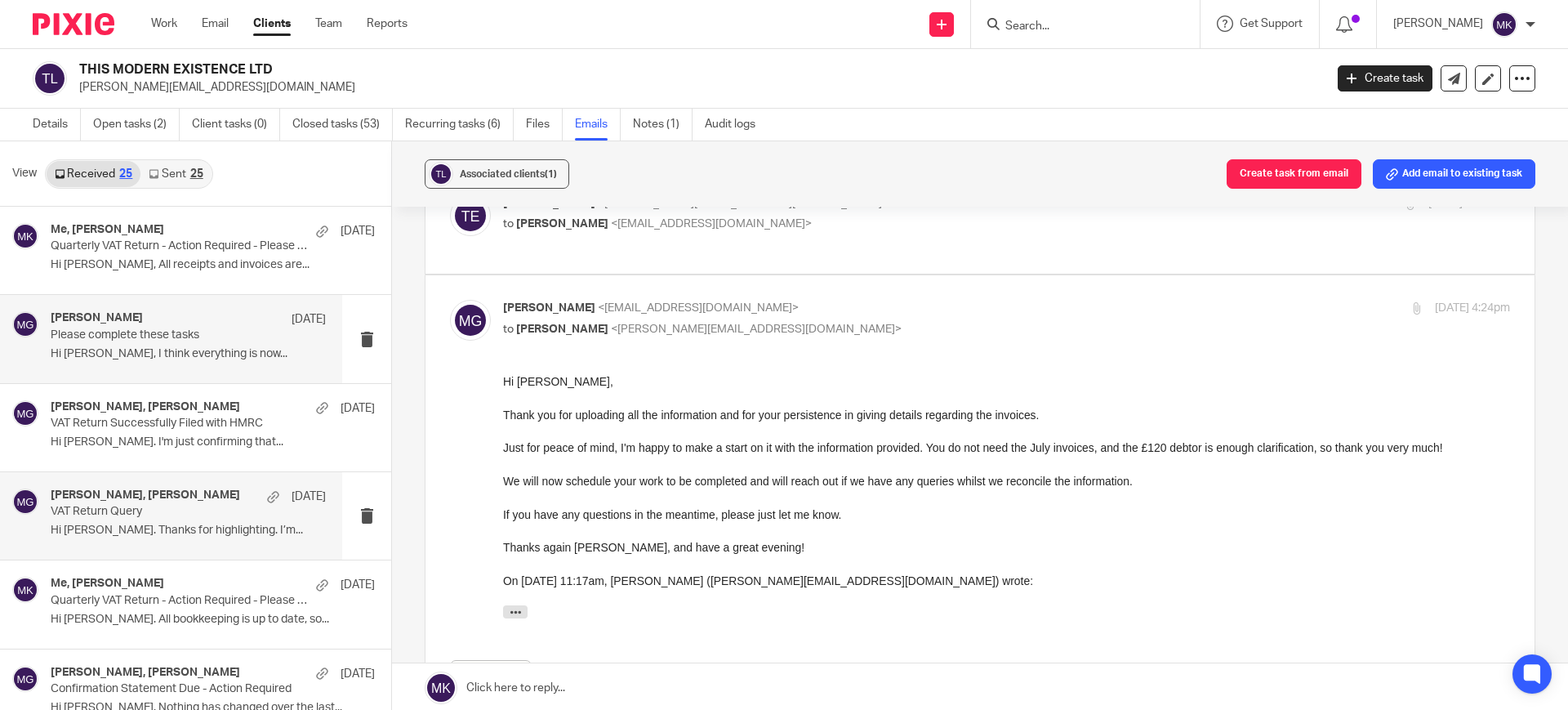
click at [150, 502] on h4 "Tim Ellis, Mason Graves" at bounding box center [145, 496] width 190 height 14
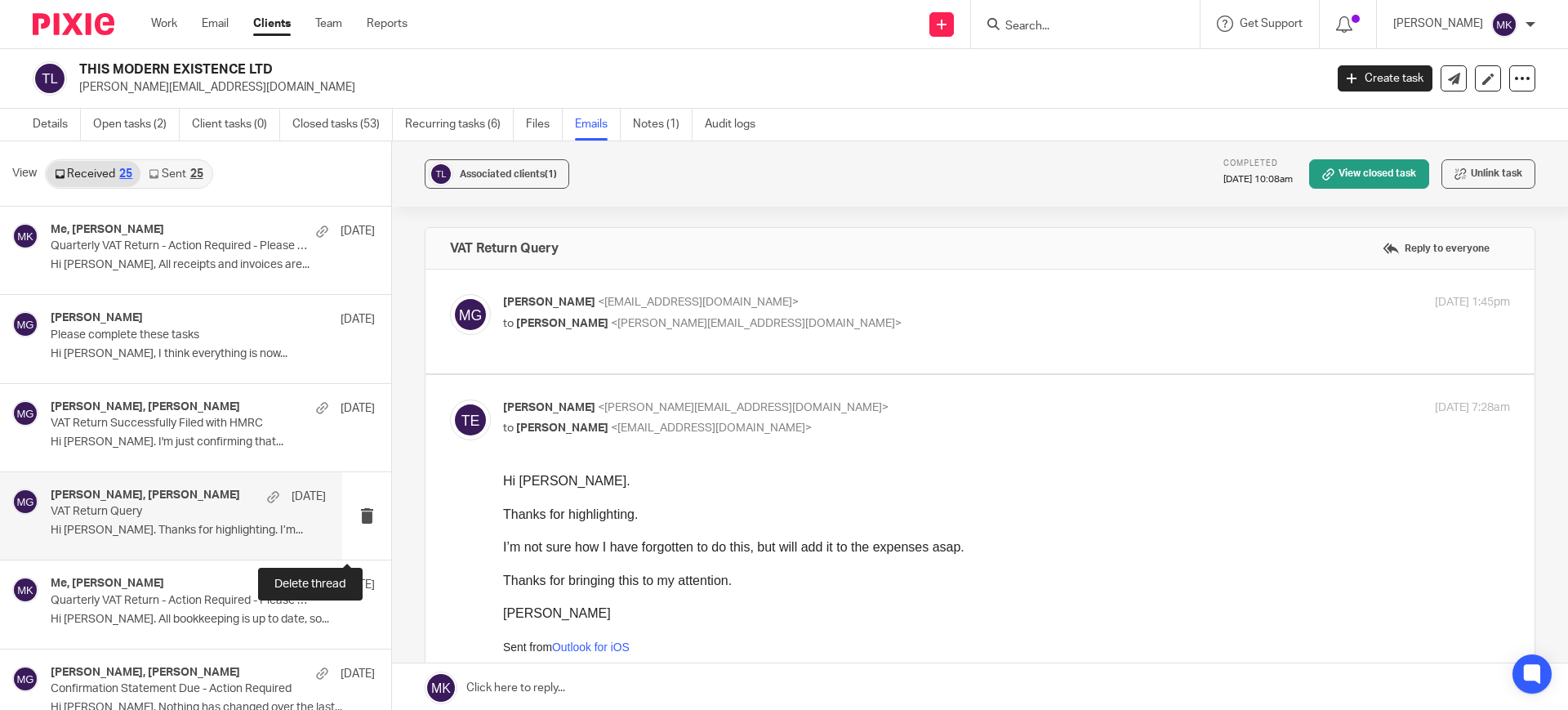
scroll to position [0, 0]
click at [937, 325] on p "to Tim Ellis <tim@thismodernexistence.com>" at bounding box center [839, 324] width 671 height 17
checkbox input "true"
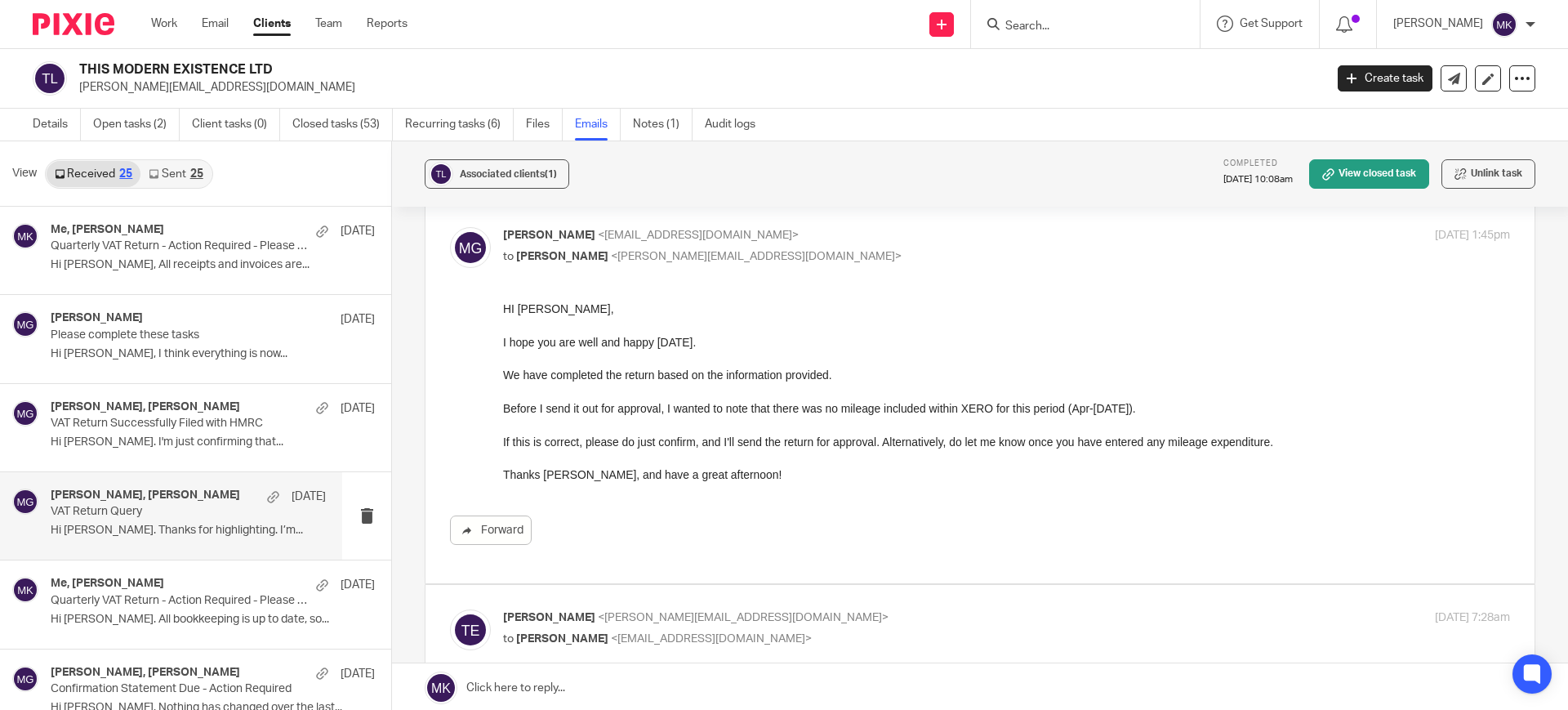
scroll to position [102, 0]
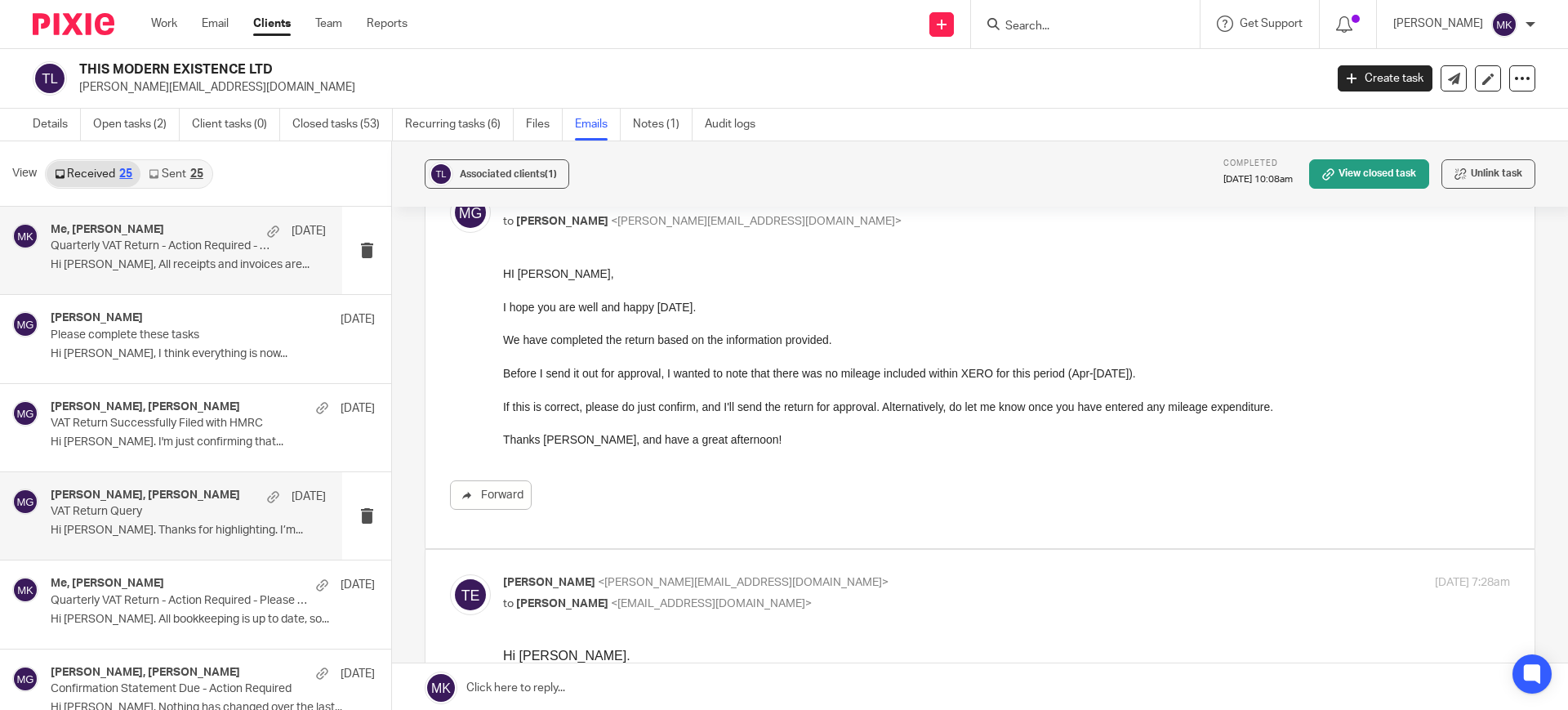
click at [187, 264] on p "Hi Moiz, All receipts and invoices are..." at bounding box center [189, 265] width 275 height 14
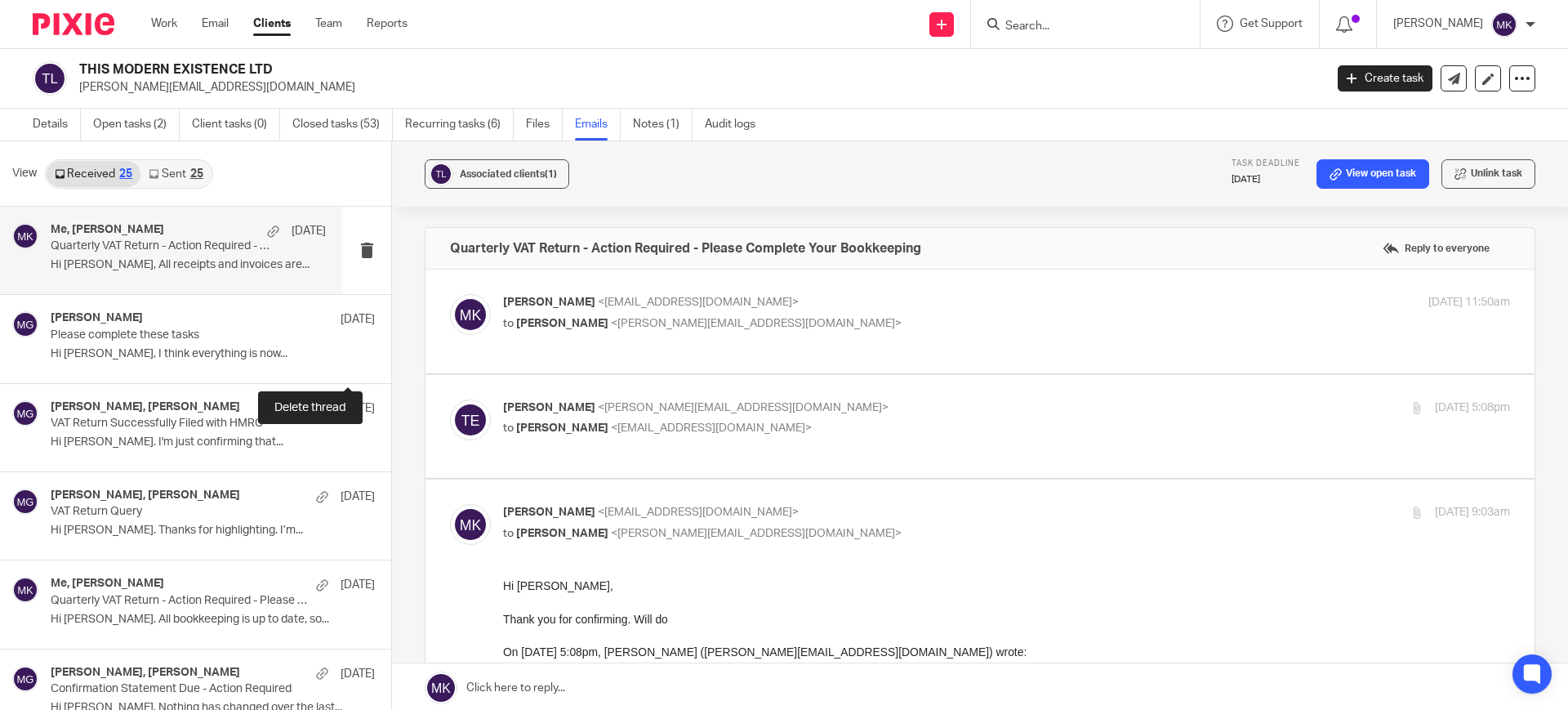
scroll to position [0, 0]
click at [899, 329] on p "to Tim Ellis <tim@thismodernexistence.com>" at bounding box center [839, 324] width 671 height 17
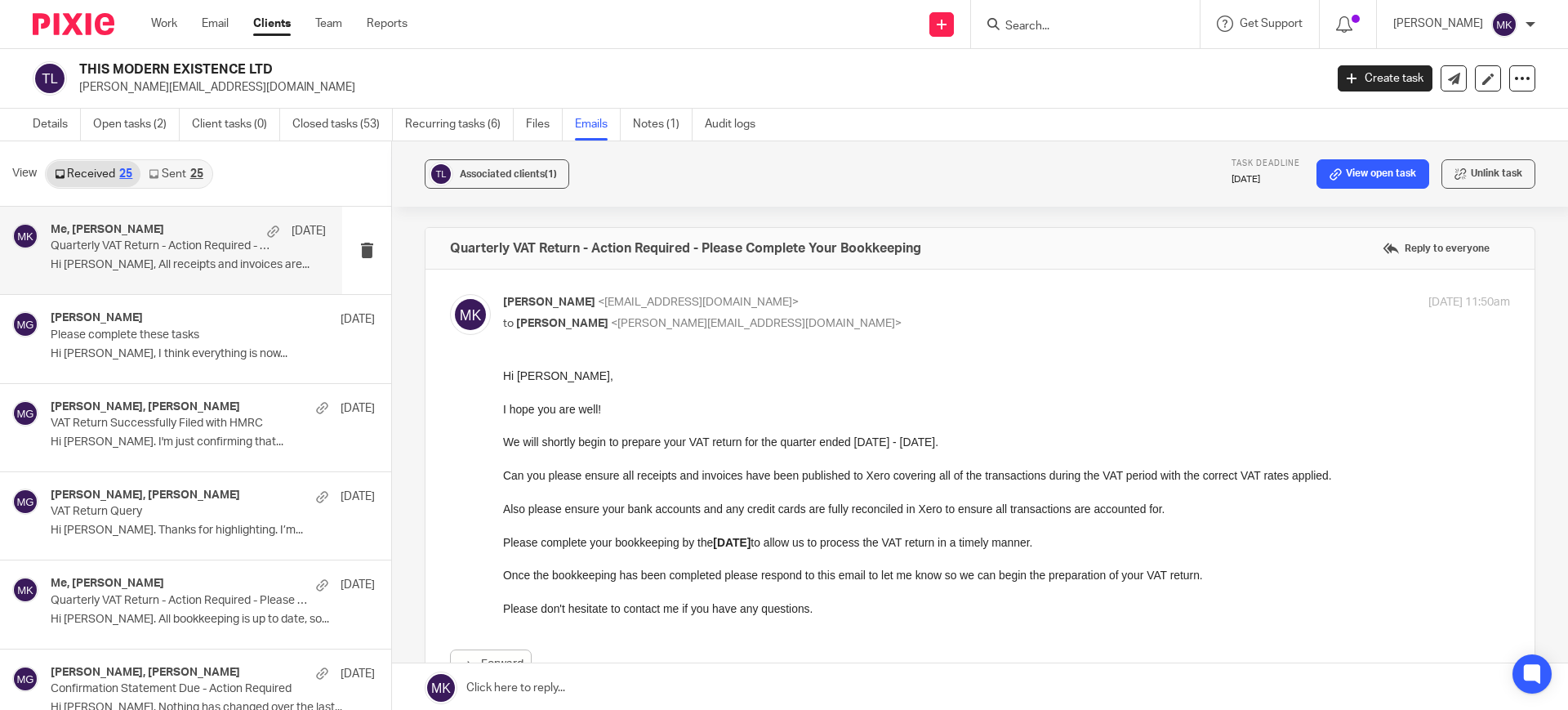
click at [899, 329] on p "to Tim Ellis <tim@thismodernexistence.com>" at bounding box center [839, 324] width 671 height 17
checkbox input "false"
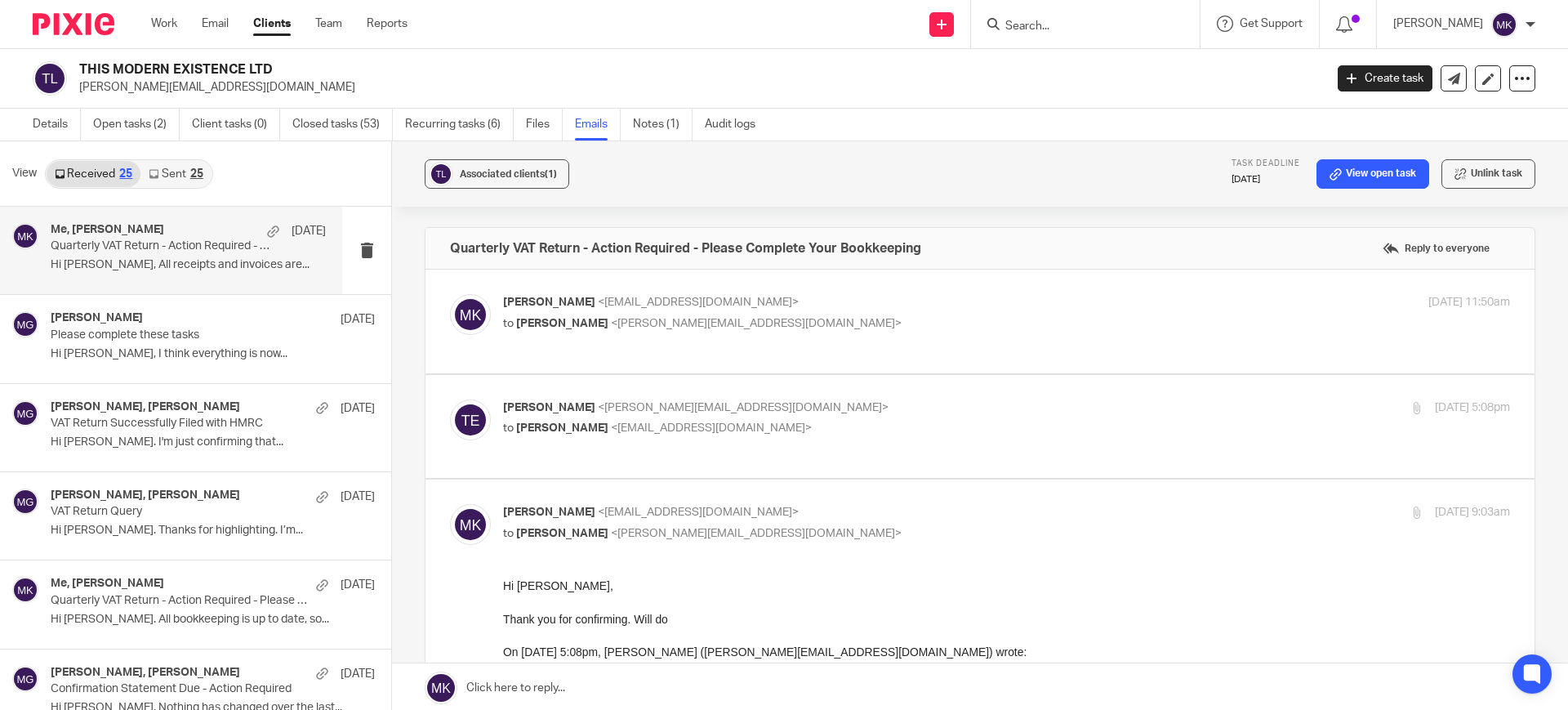
click at [870, 449] on label at bounding box center [980, 427] width 1109 height 104
click at [450, 400] on input "checkbox" at bounding box center [449, 399] width 1 height 1
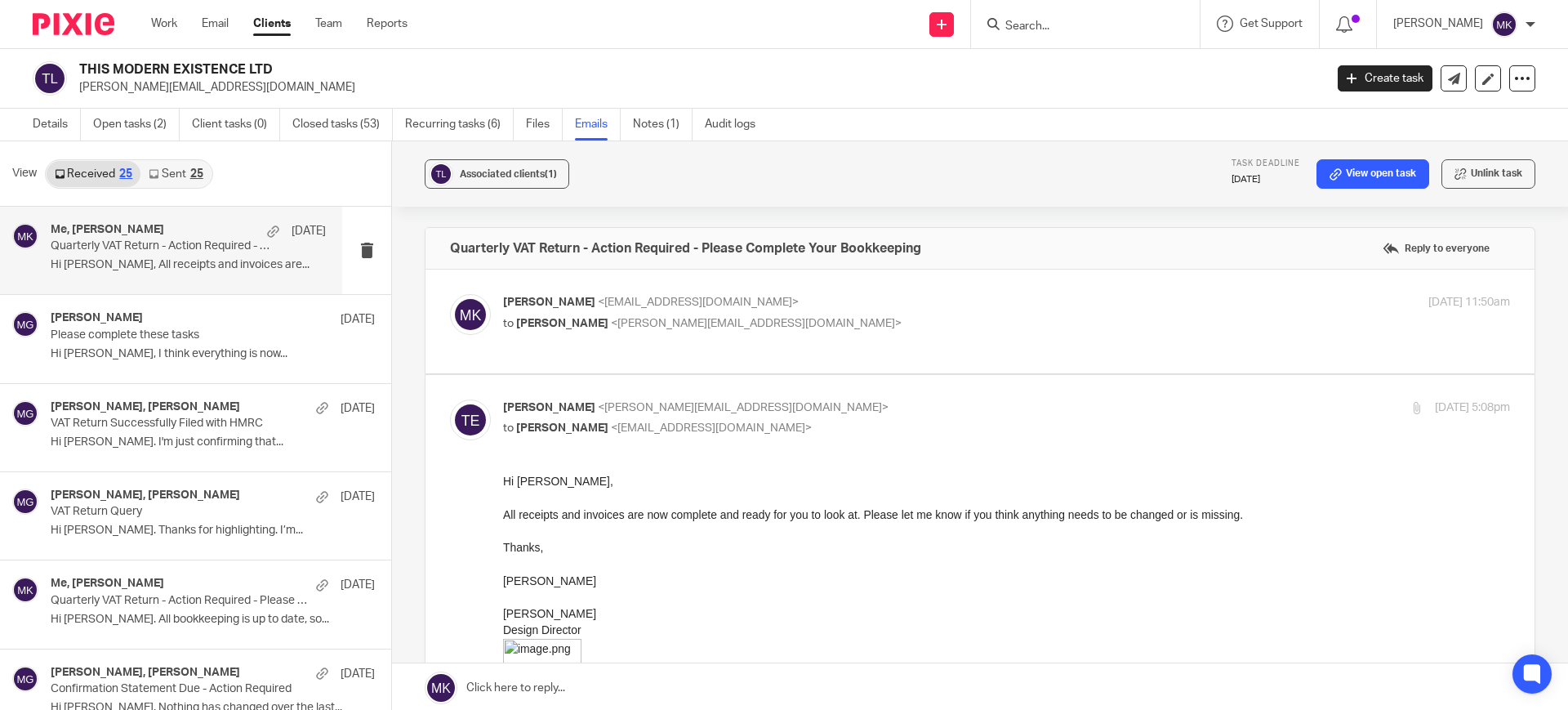
click at [870, 413] on p "Tim Ellis <tim@thismodernexistence.com>" at bounding box center [839, 408] width 671 height 17
checkbox input "false"
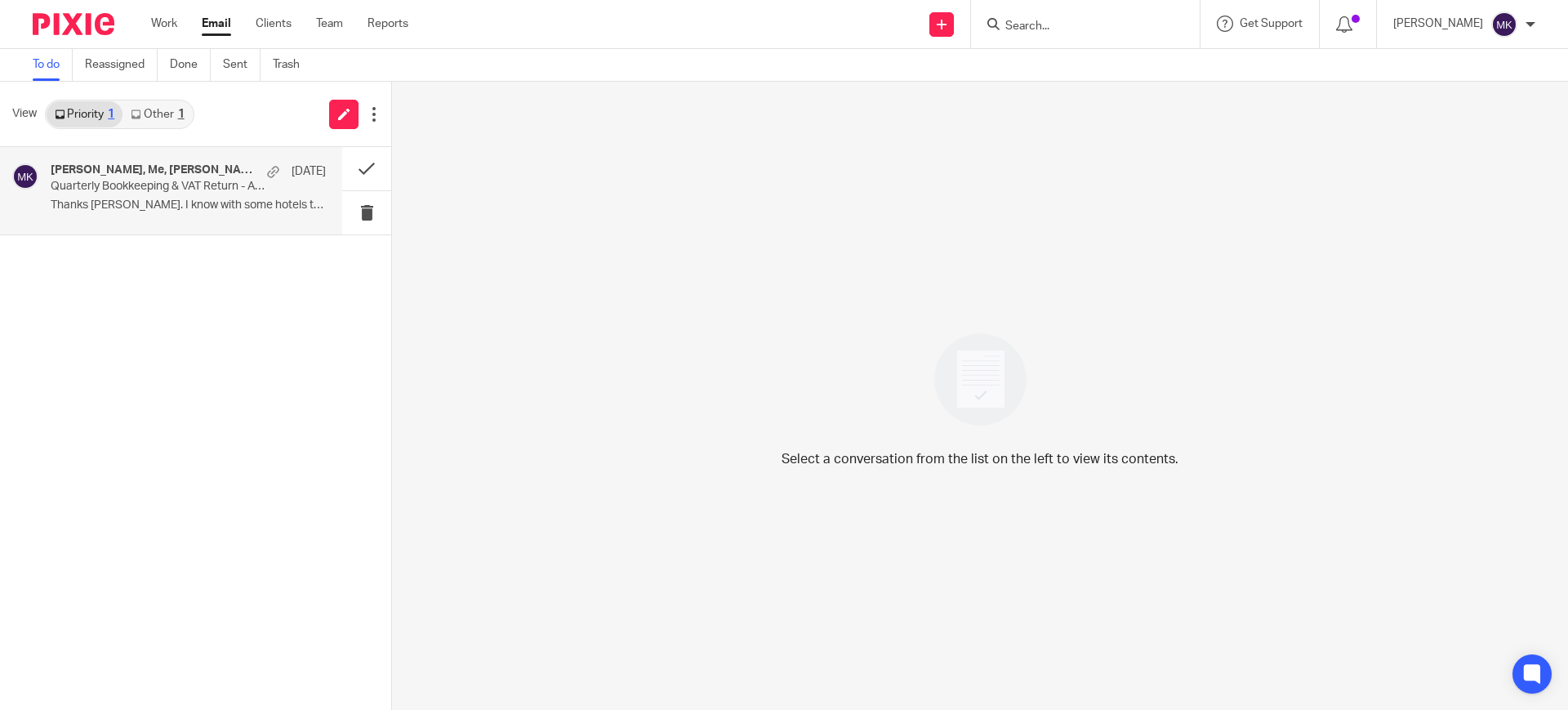
click at [224, 184] on p "Quarterly Bookkeeping & VAT Return - Action Required" at bounding box center [161, 186] width 220 height 14
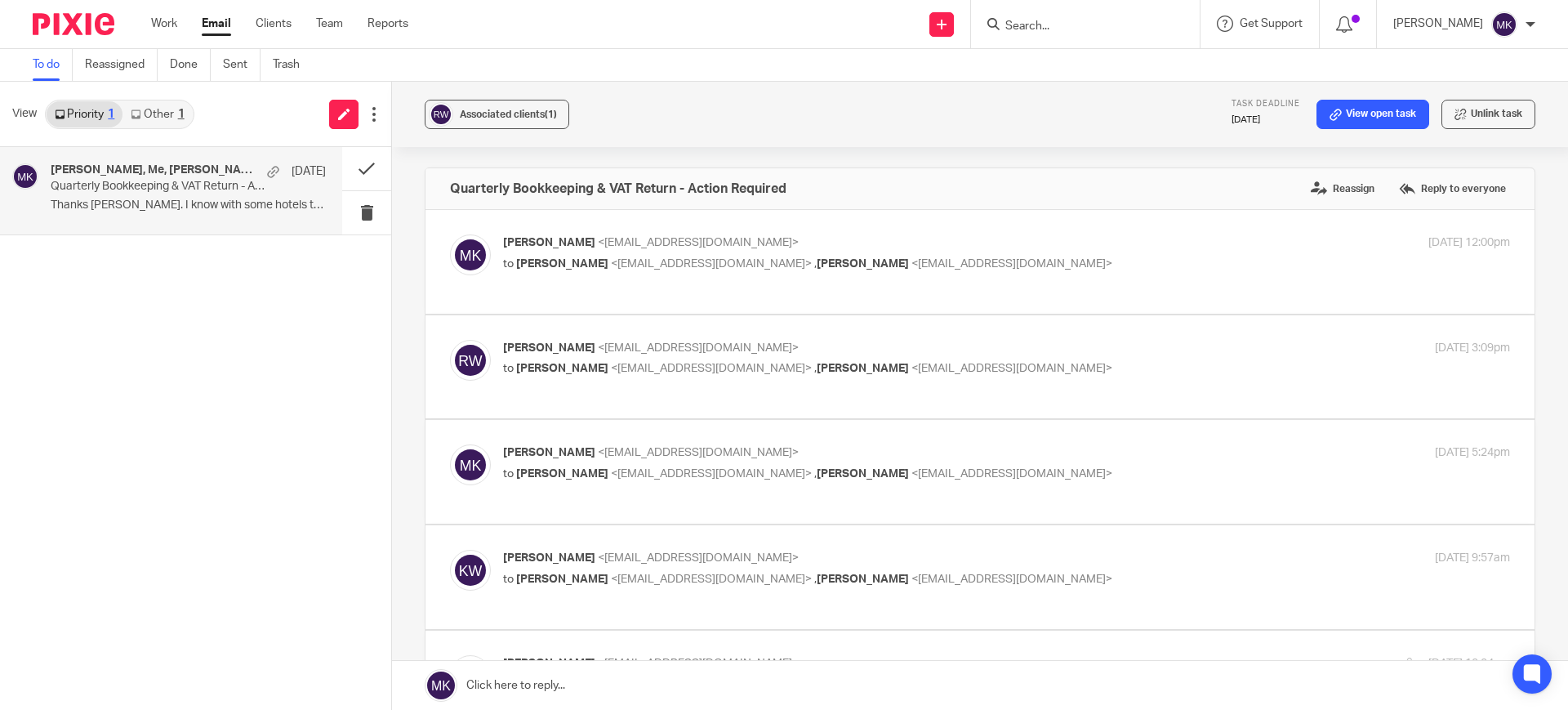
click at [933, 315] on label at bounding box center [980, 367] width 1109 height 104
click at [450, 339] on input "checkbox" at bounding box center [449, 339] width 1 height 1
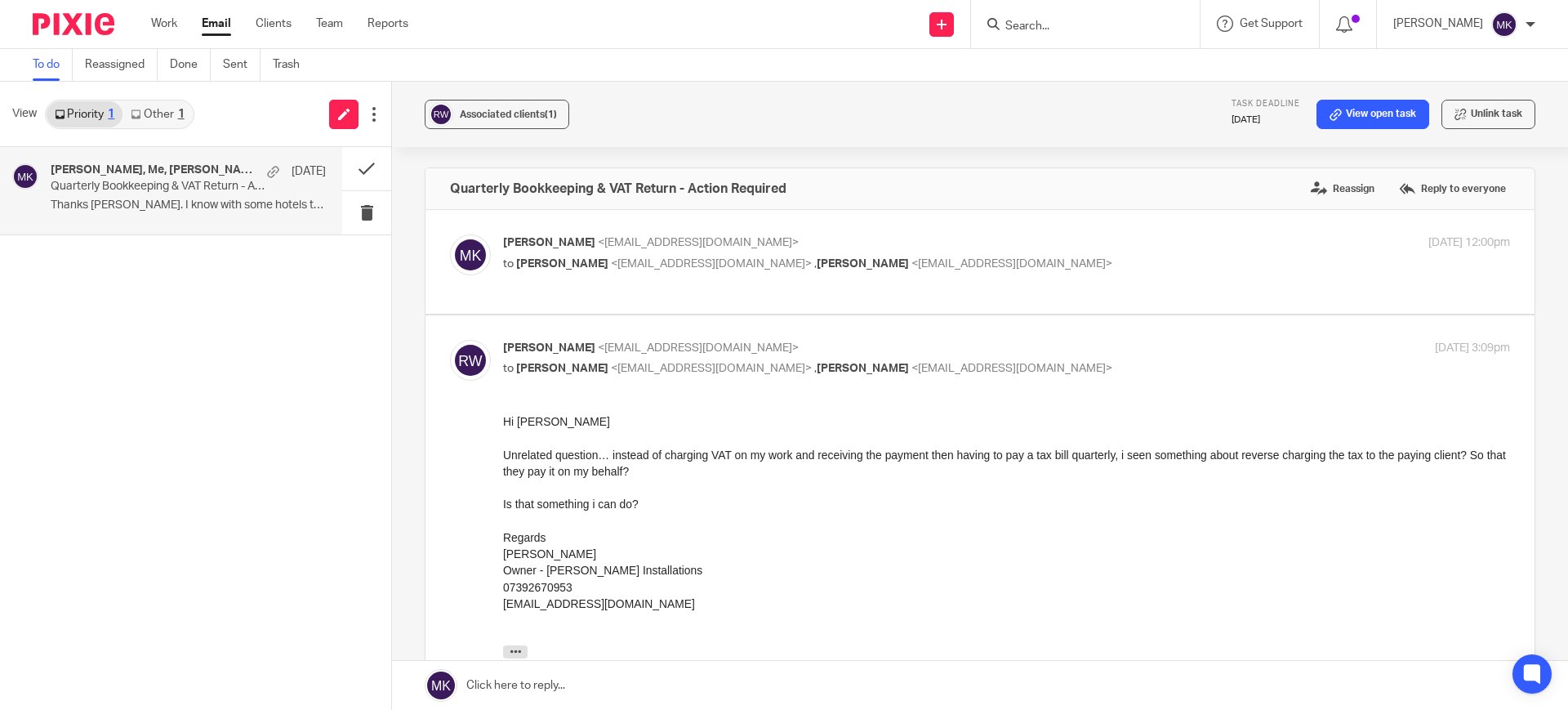
click at [918, 335] on label at bounding box center [980, 541] width 1109 height 451
click at [450, 339] on input "checkbox" at bounding box center [449, 339] width 1 height 1
checkbox input "false"
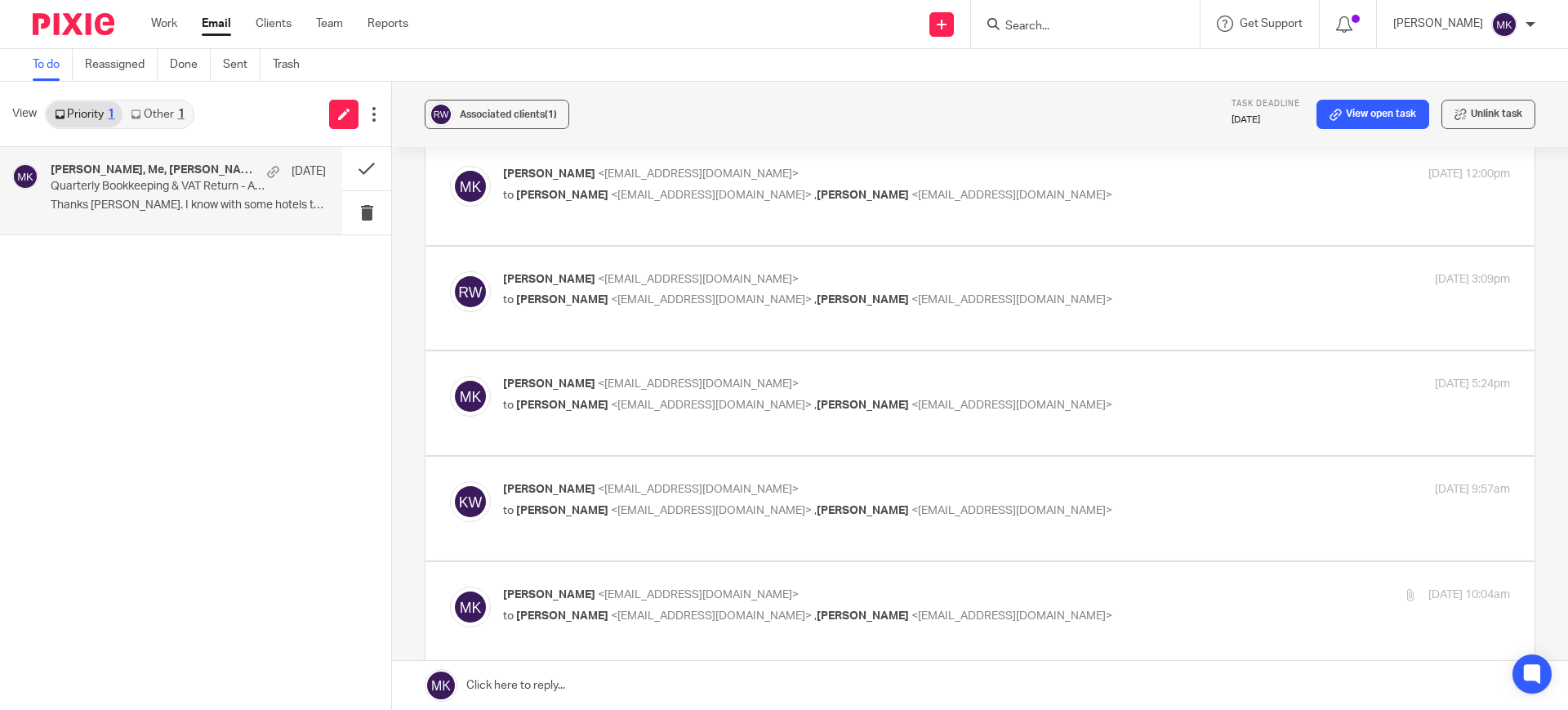
scroll to position [102, 0]
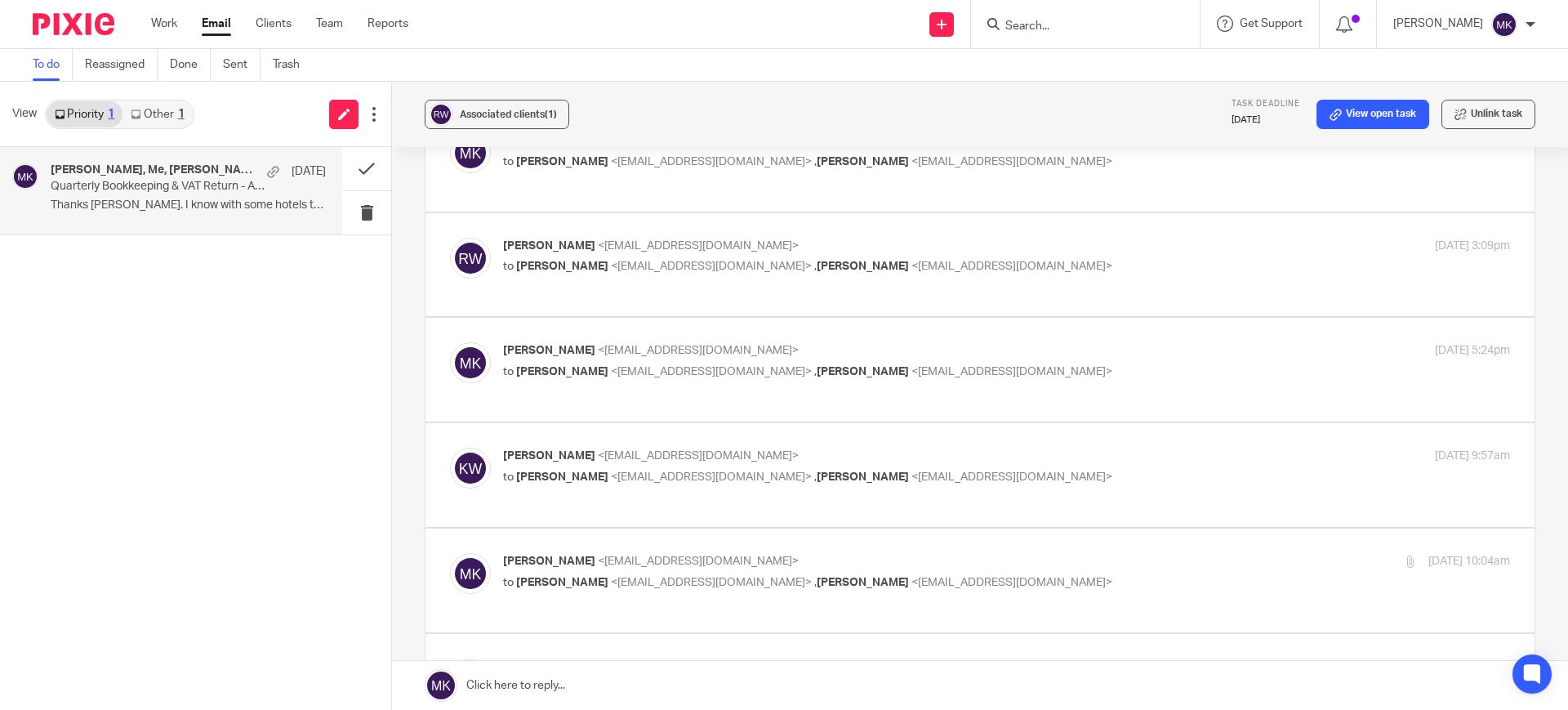
click at [911, 347] on p "Moiz Khatri <moizkhatri@taxassist.co.uk>" at bounding box center [839, 351] width 671 height 17
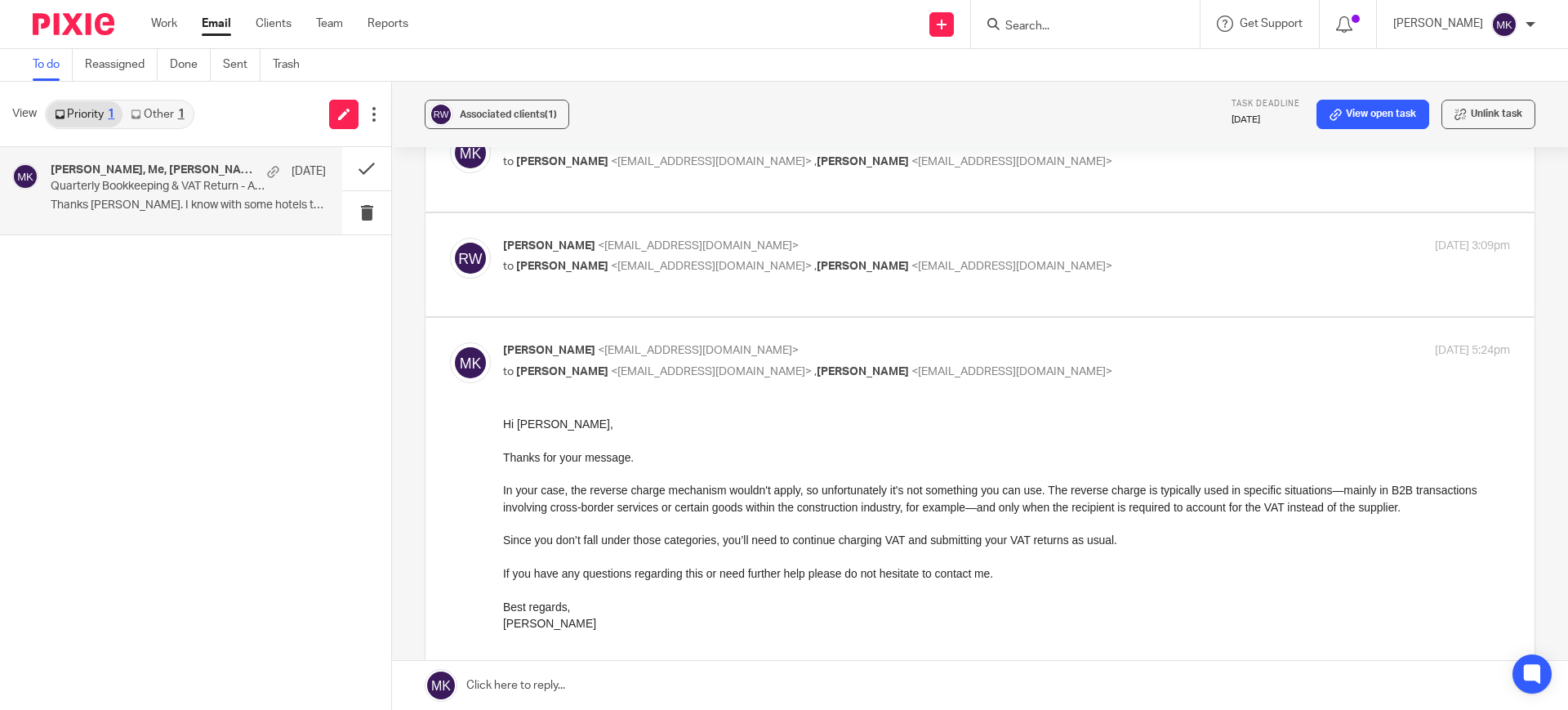
scroll to position [0, 0]
click at [911, 347] on p "Moiz Khatri <moizkhatri@taxassist.co.uk>" at bounding box center [839, 351] width 671 height 17
checkbox input "false"
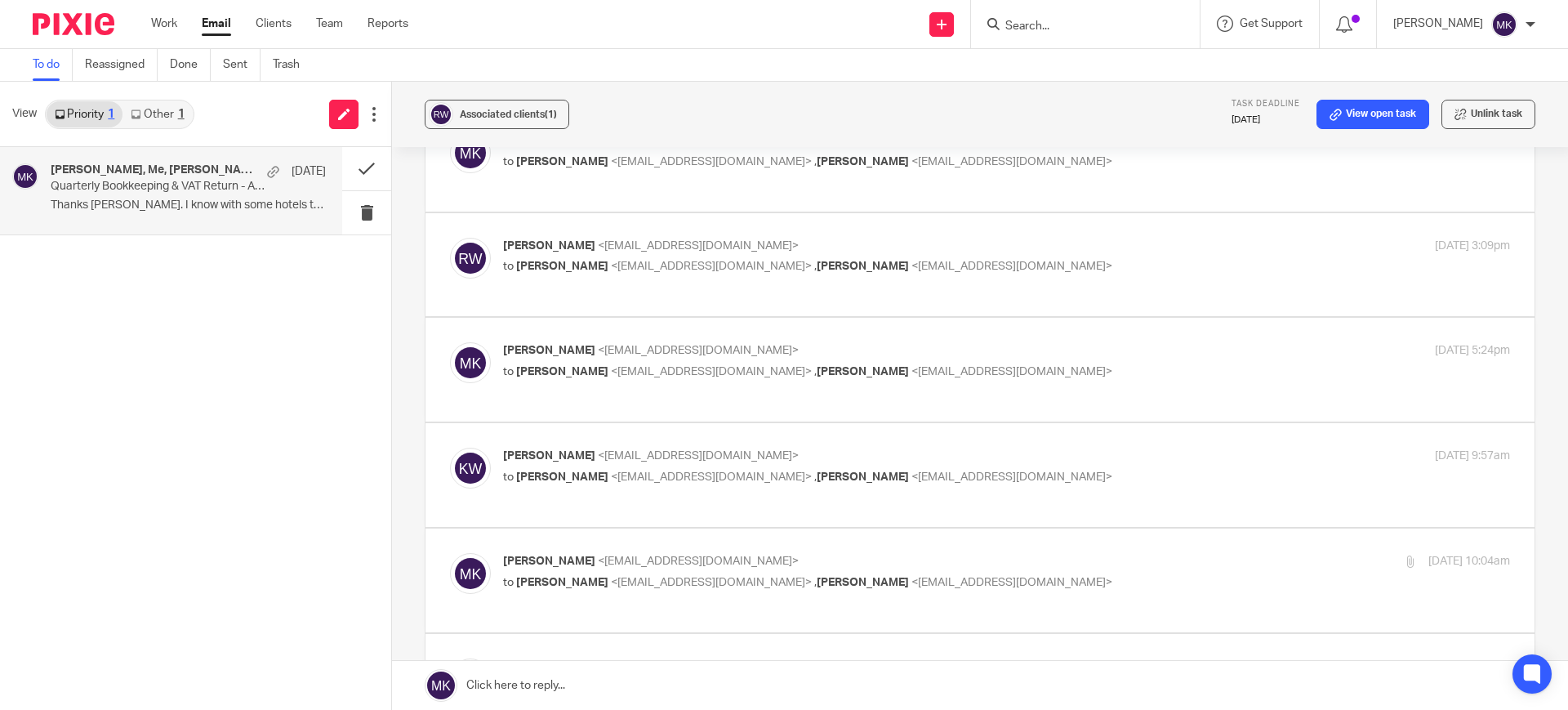
click at [893, 429] on label at bounding box center [980, 475] width 1109 height 104
click at [450, 447] on input "checkbox" at bounding box center [449, 447] width 1 height 1
checkbox input "true"
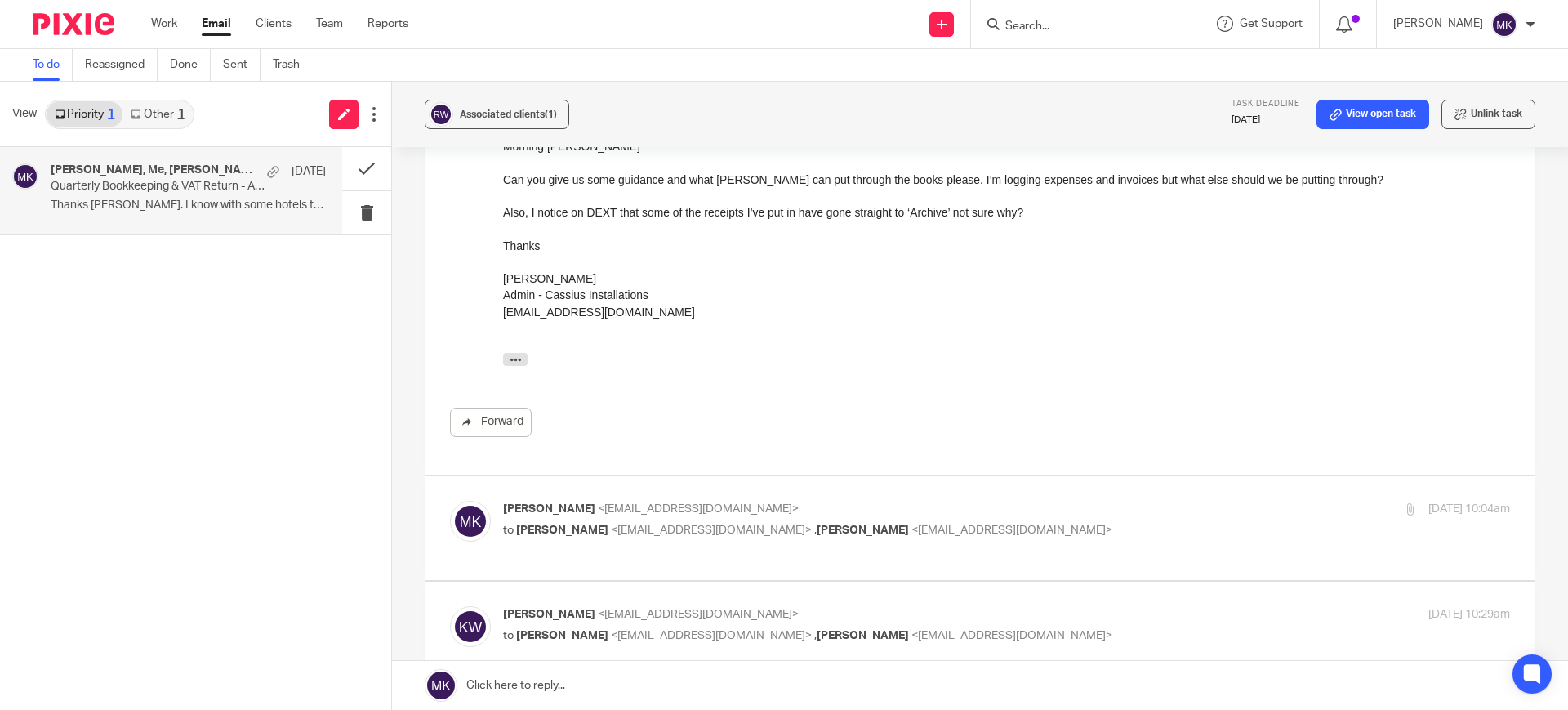
scroll to position [613, 0]
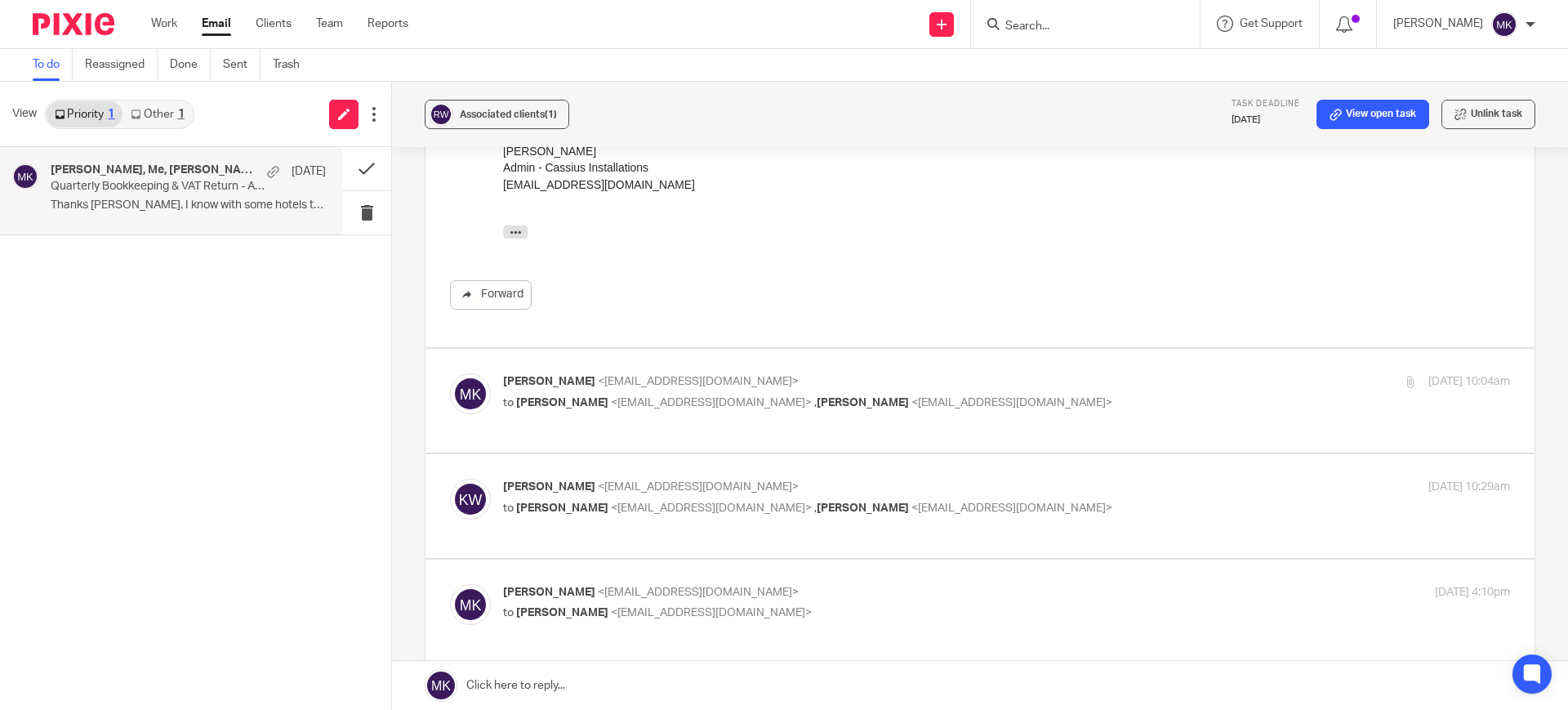
click at [894, 361] on label at bounding box center [980, 400] width 1109 height 104
click at [450, 372] on input "checkbox" at bounding box center [449, 372] width 1 height 1
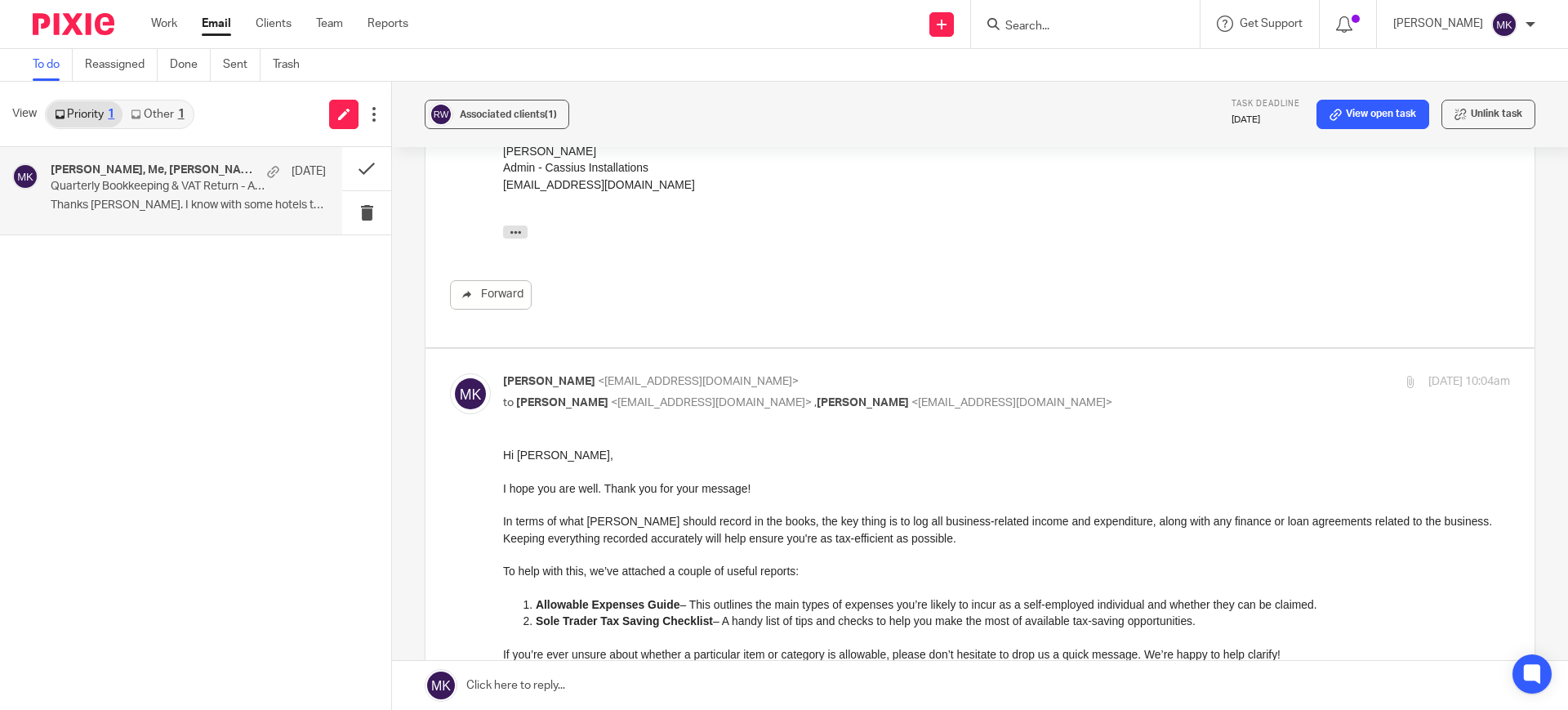
scroll to position [0, 0]
click at [894, 361] on label at bounding box center [980, 721] width 1109 height 745
click at [450, 372] on input "checkbox" at bounding box center [449, 372] width 1 height 1
checkbox input "false"
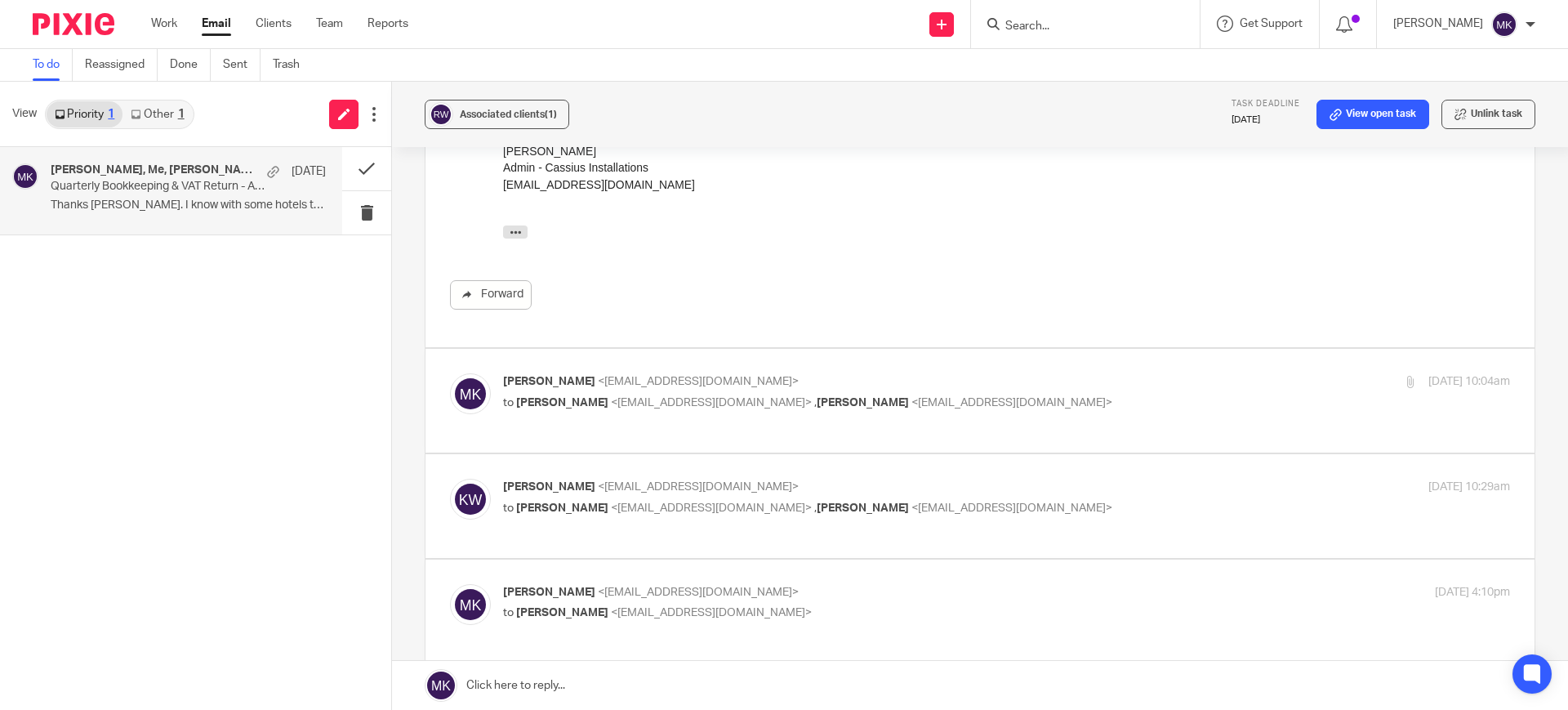
click at [1078, 29] on input "Search" at bounding box center [1077, 26] width 147 height 14
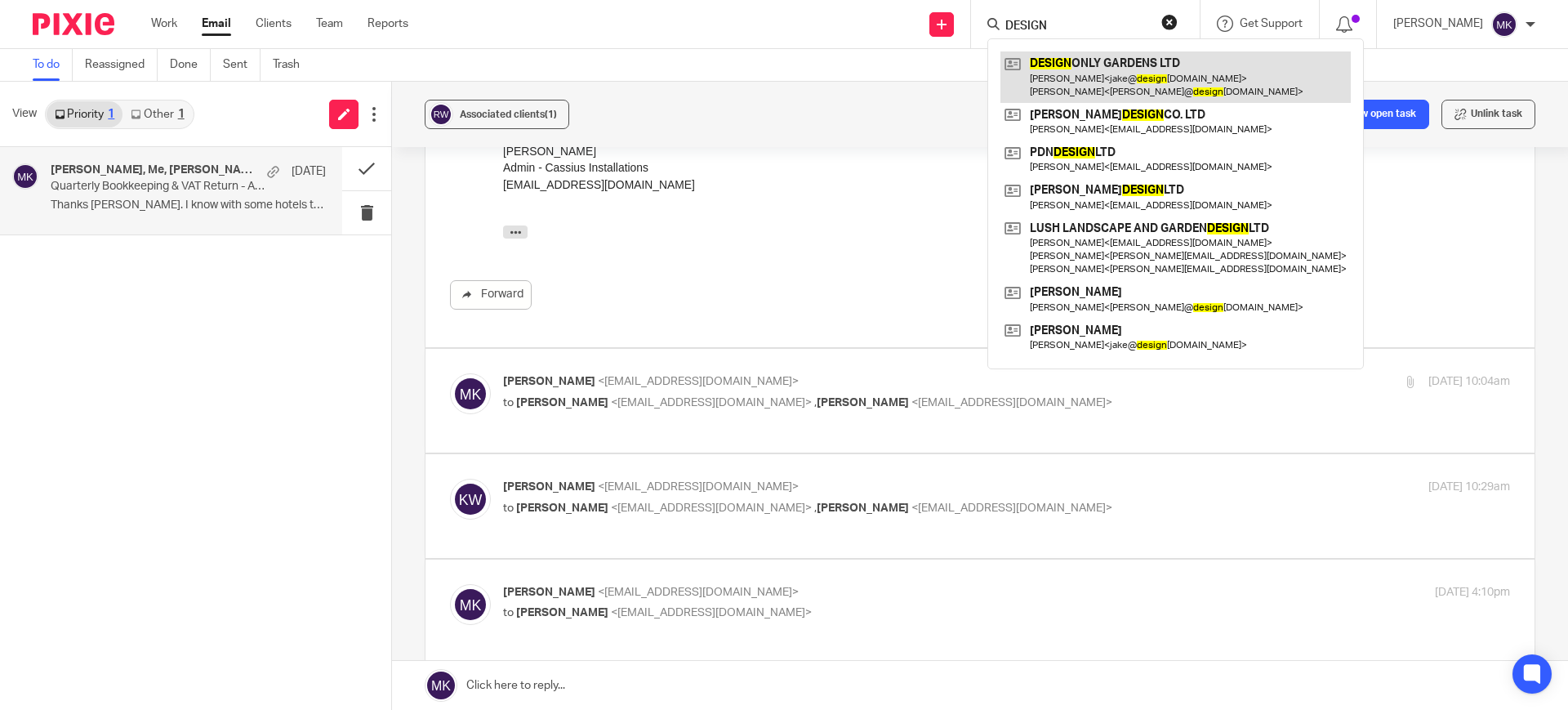
type input "DESIGN"
click at [1093, 66] on link at bounding box center [1175, 77] width 350 height 51
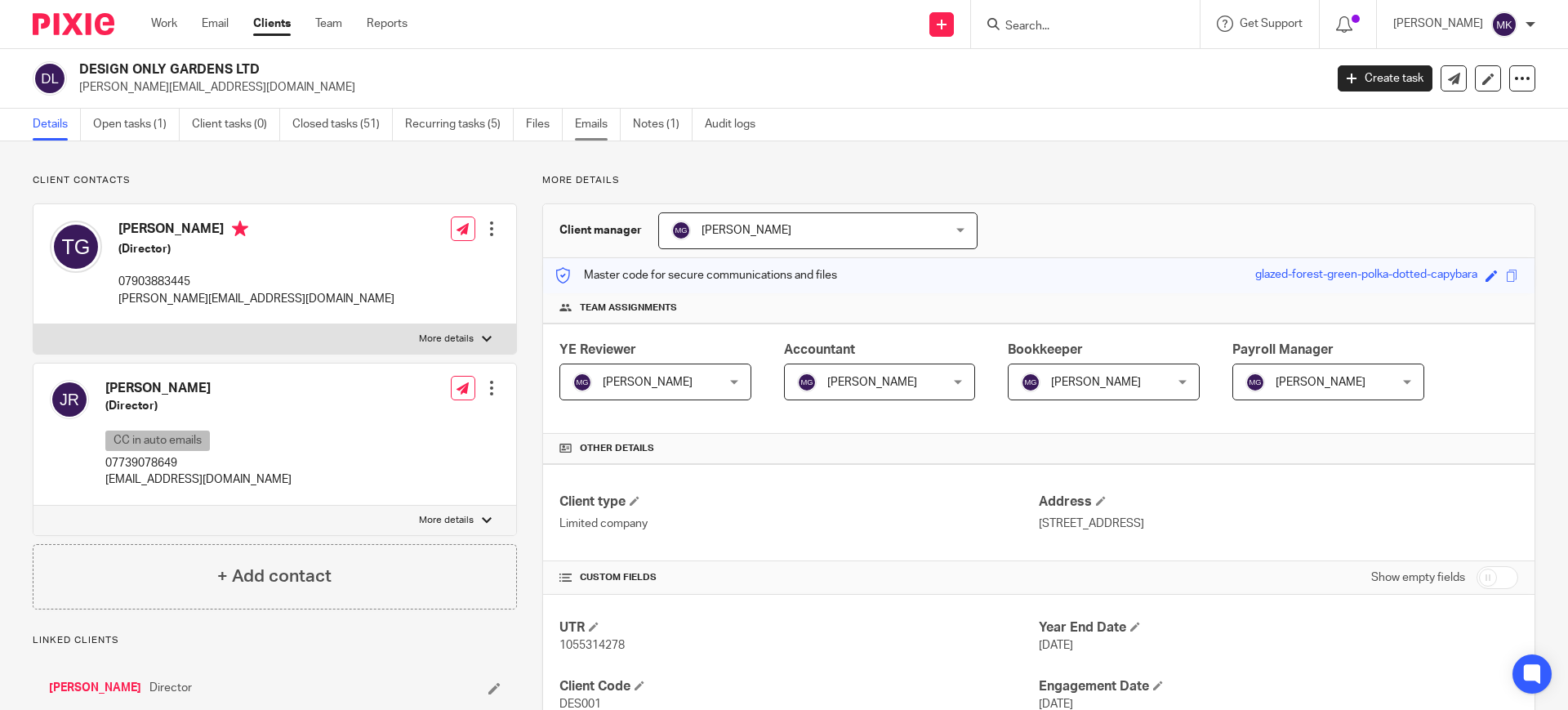
click at [576, 120] on link "Emails" at bounding box center [597, 124] width 46 height 31
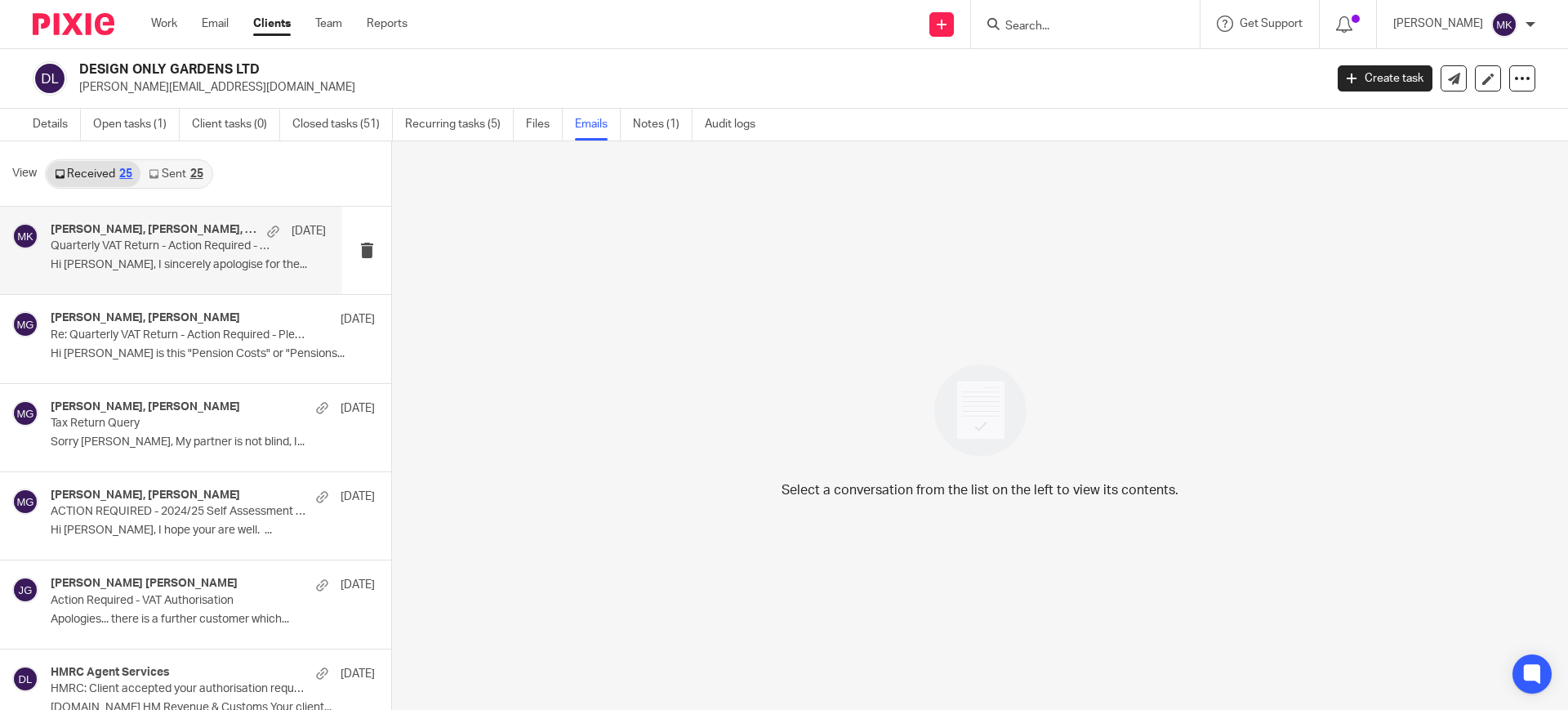
click at [123, 247] on p "Quarterly VAT Return - Action Required - Please Complete Your Bookkeeping" at bounding box center [161, 247] width 220 height 14
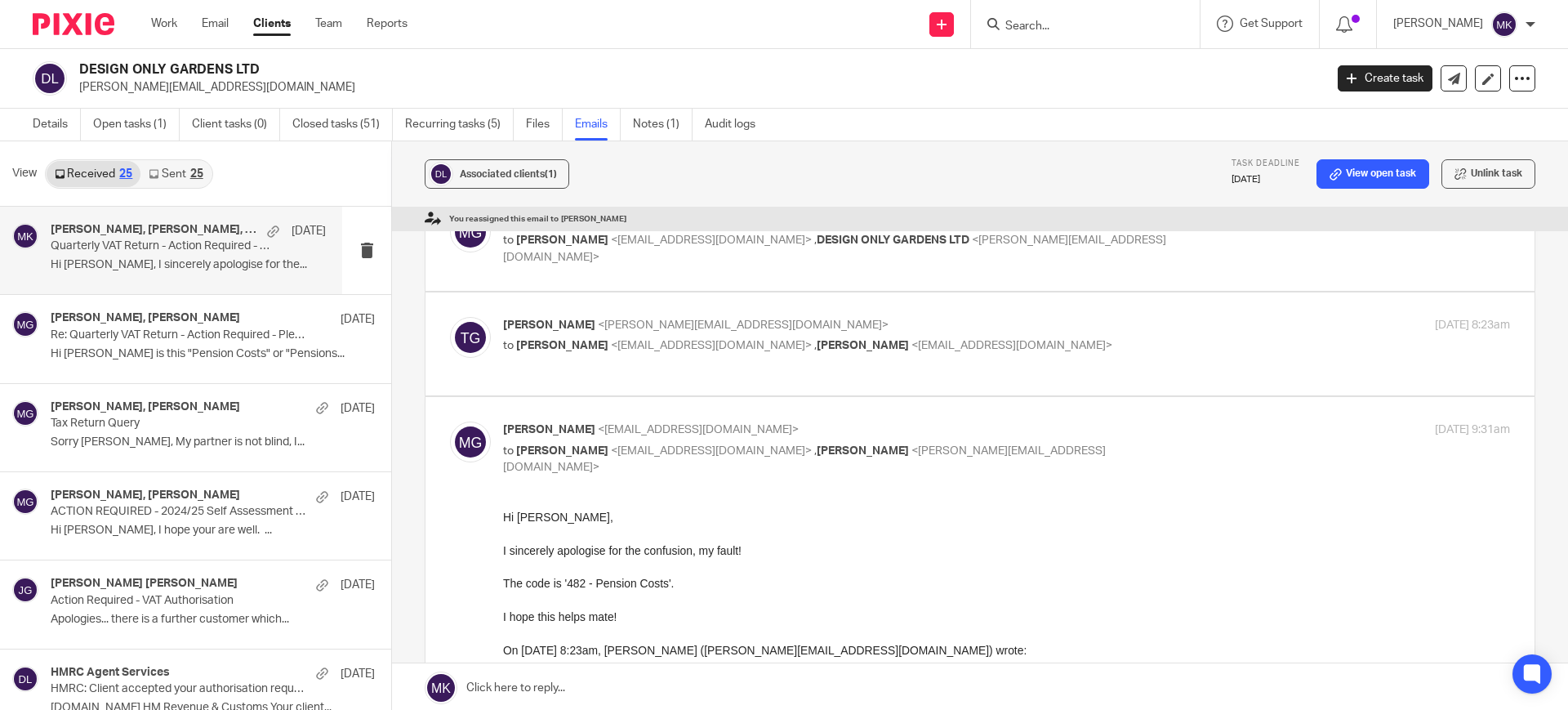
scroll to position [306, 0]
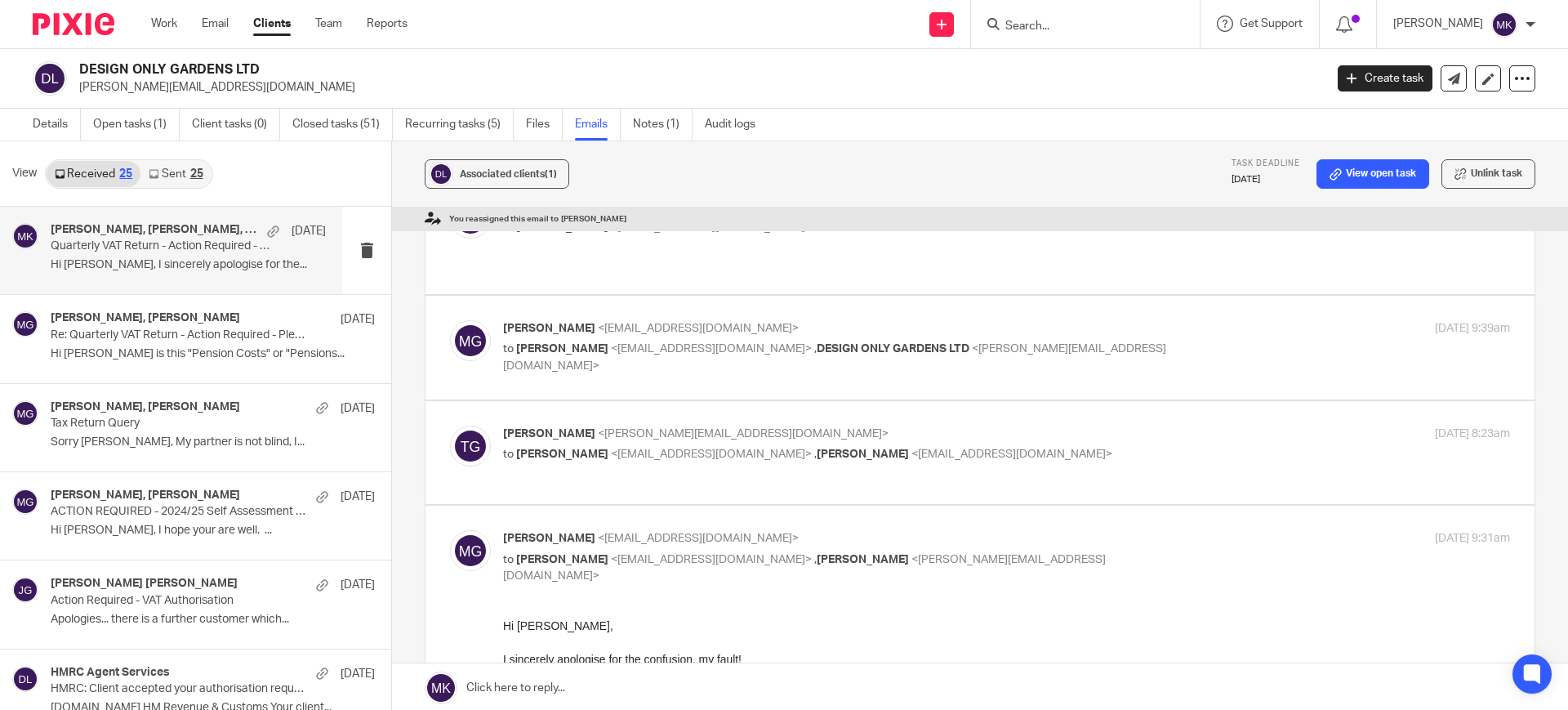
click at [999, 406] on label at bounding box center [980, 453] width 1109 height 104
click at [450, 425] on input "checkbox" at bounding box center [449, 425] width 1 height 1
checkbox input "true"
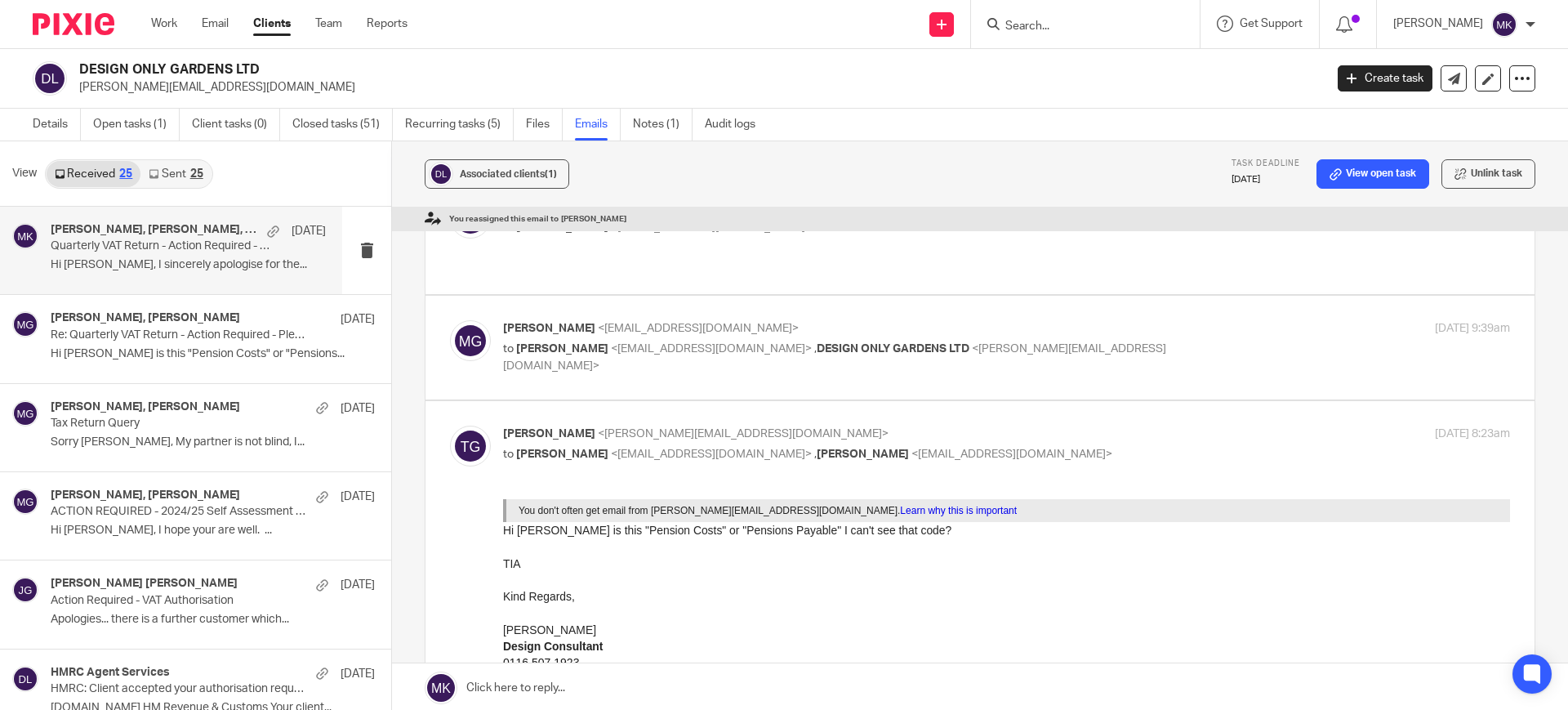
scroll to position [0, 0]
click at [1095, 330] on p "[PERSON_NAME] <[EMAIL_ADDRESS][DOMAIN_NAME]>" at bounding box center [839, 329] width 671 height 17
checkbox input "true"
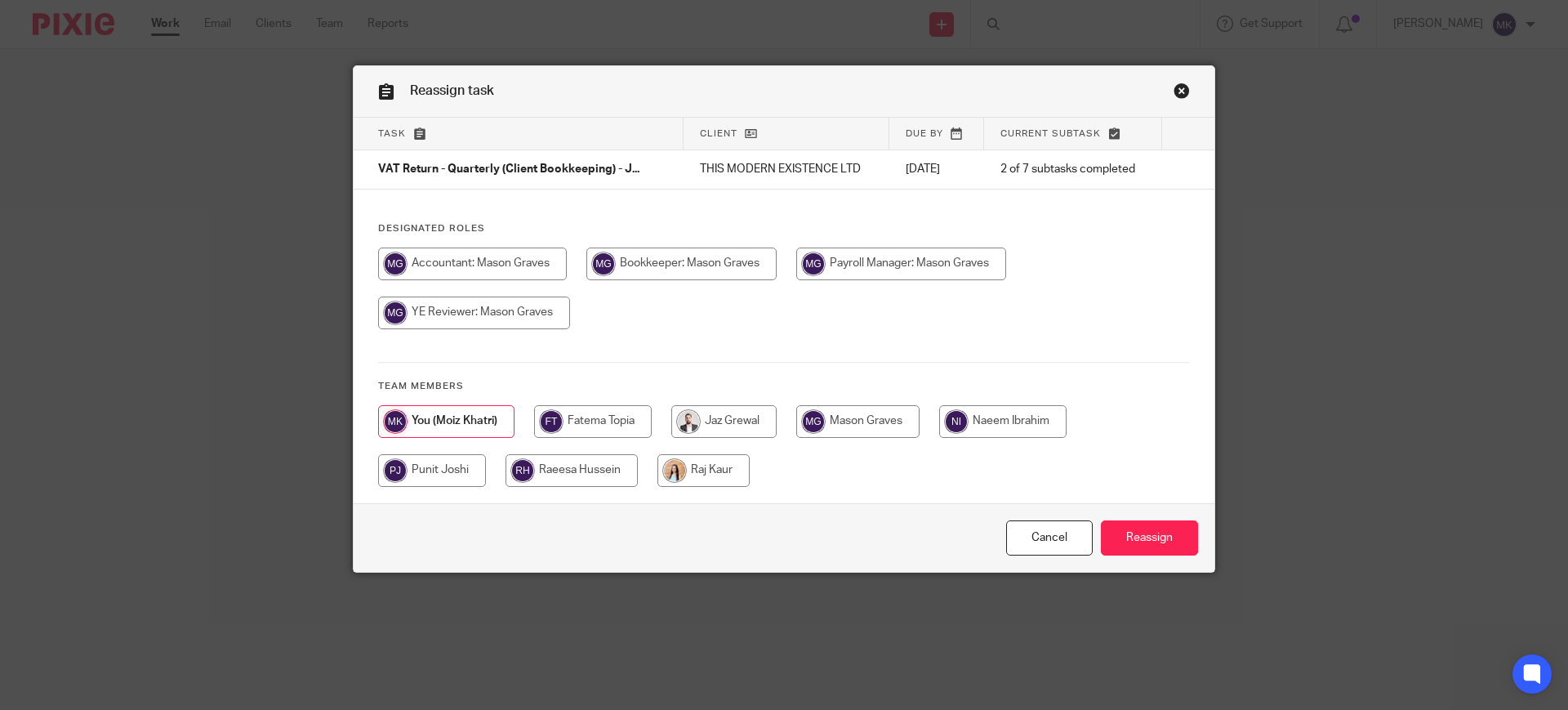
click at [1180, 94] on link "Close this dialog window" at bounding box center [1181, 94] width 16 height 22
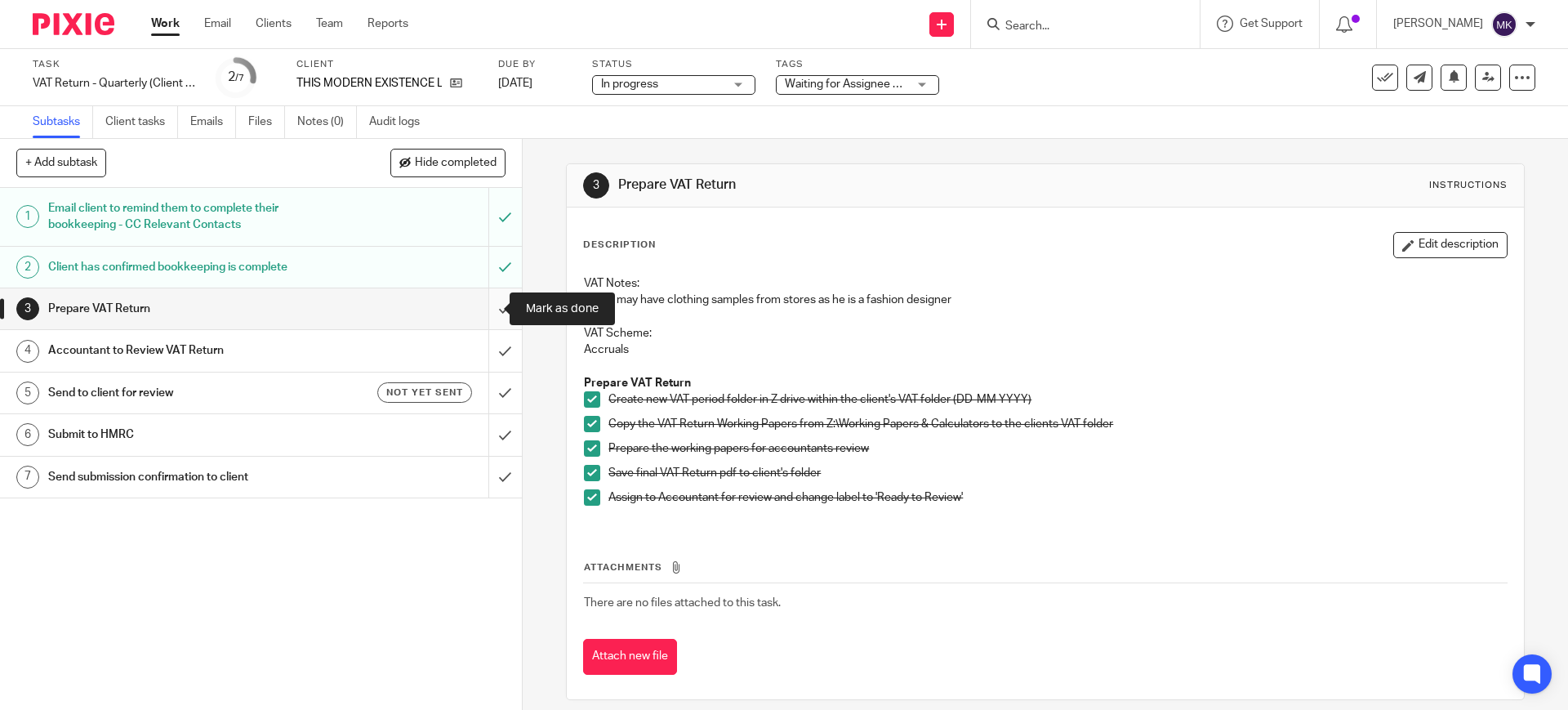
click at [488, 301] on input "submit" at bounding box center [261, 309] width 522 height 41
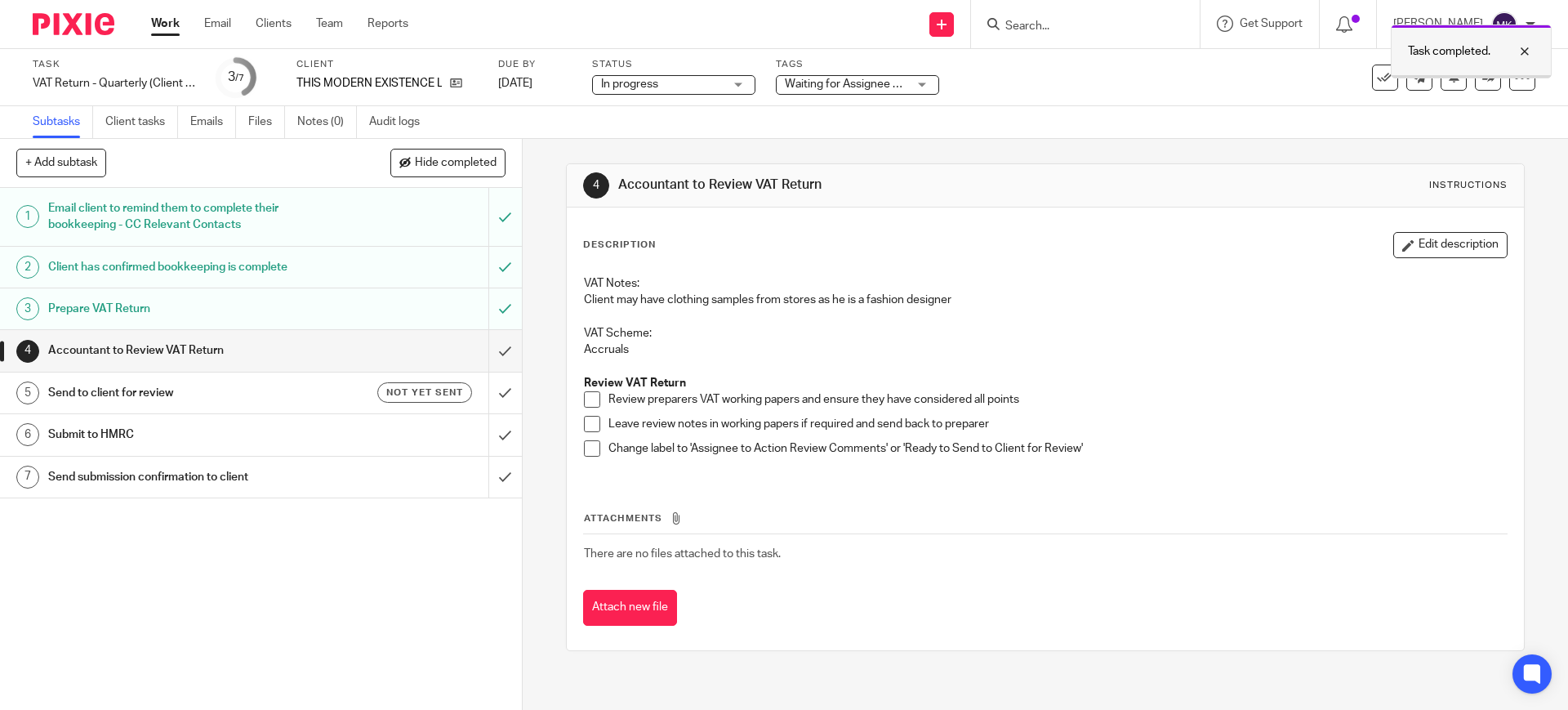
click at [1526, 50] on div at bounding box center [1512, 51] width 44 height 20
click at [1061, 25] on input "Search" at bounding box center [1077, 26] width 147 height 14
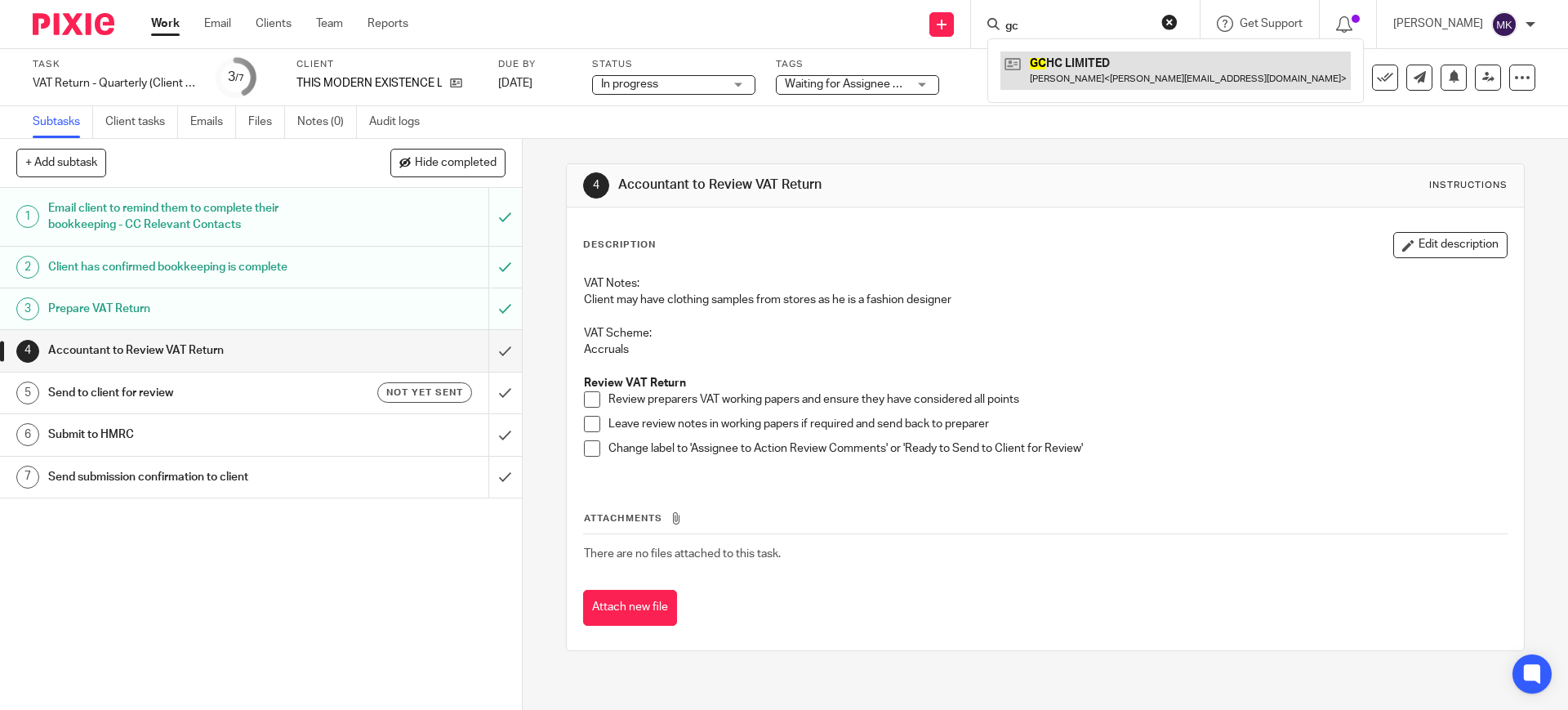
type input "gc"
click at [1081, 58] on link at bounding box center [1175, 71] width 350 height 37
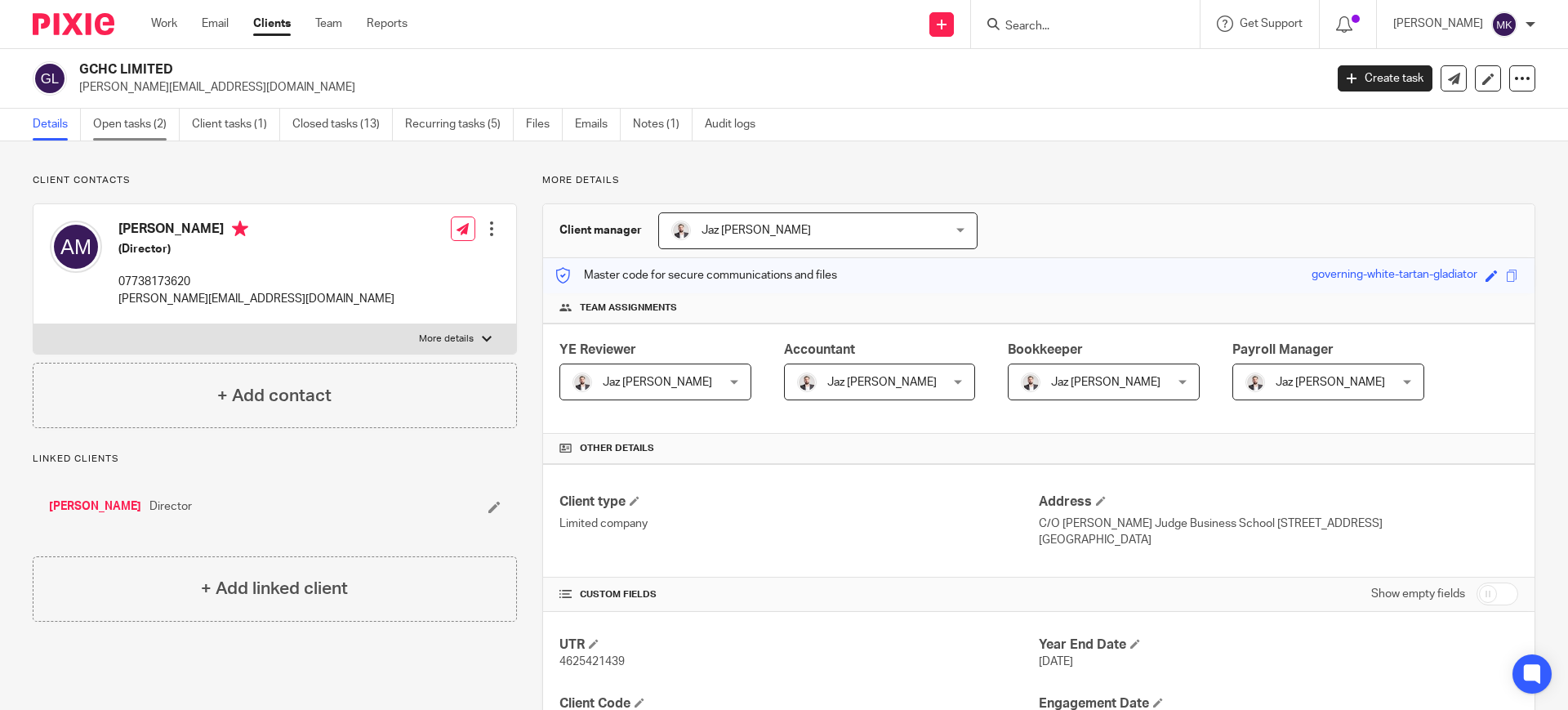
click at [143, 121] on link "Open tasks (2)" at bounding box center [137, 124] width 87 height 31
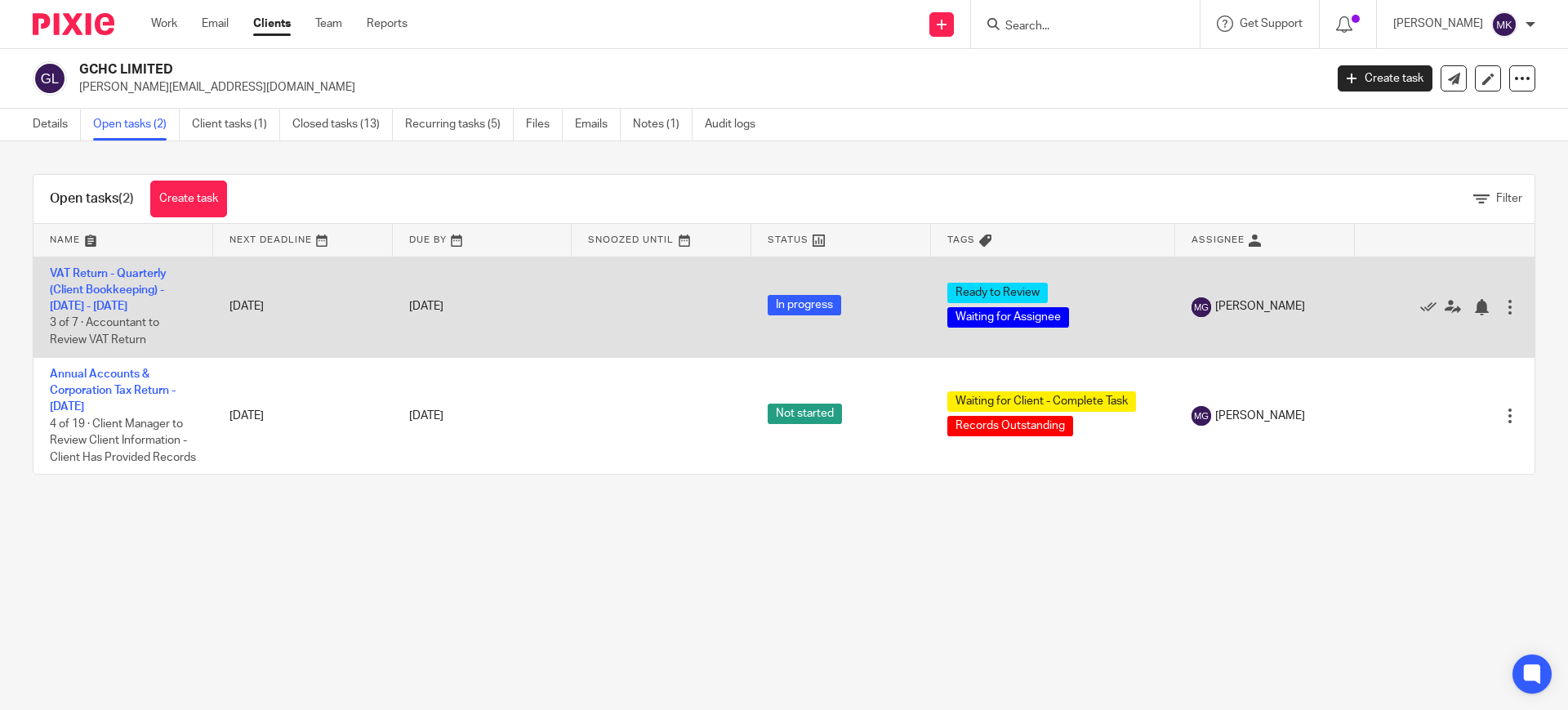
click at [122, 282] on td "VAT Return - Quarterly (Client Bookkeeping) - [DATE] - [DATE] 3 of 7 · Accounta…" at bounding box center [122, 307] width 179 height 100
click at [127, 287] on link "VAT Return - Quarterly (Client Bookkeeping) - [DATE] - [DATE]" at bounding box center [108, 290] width 116 height 45
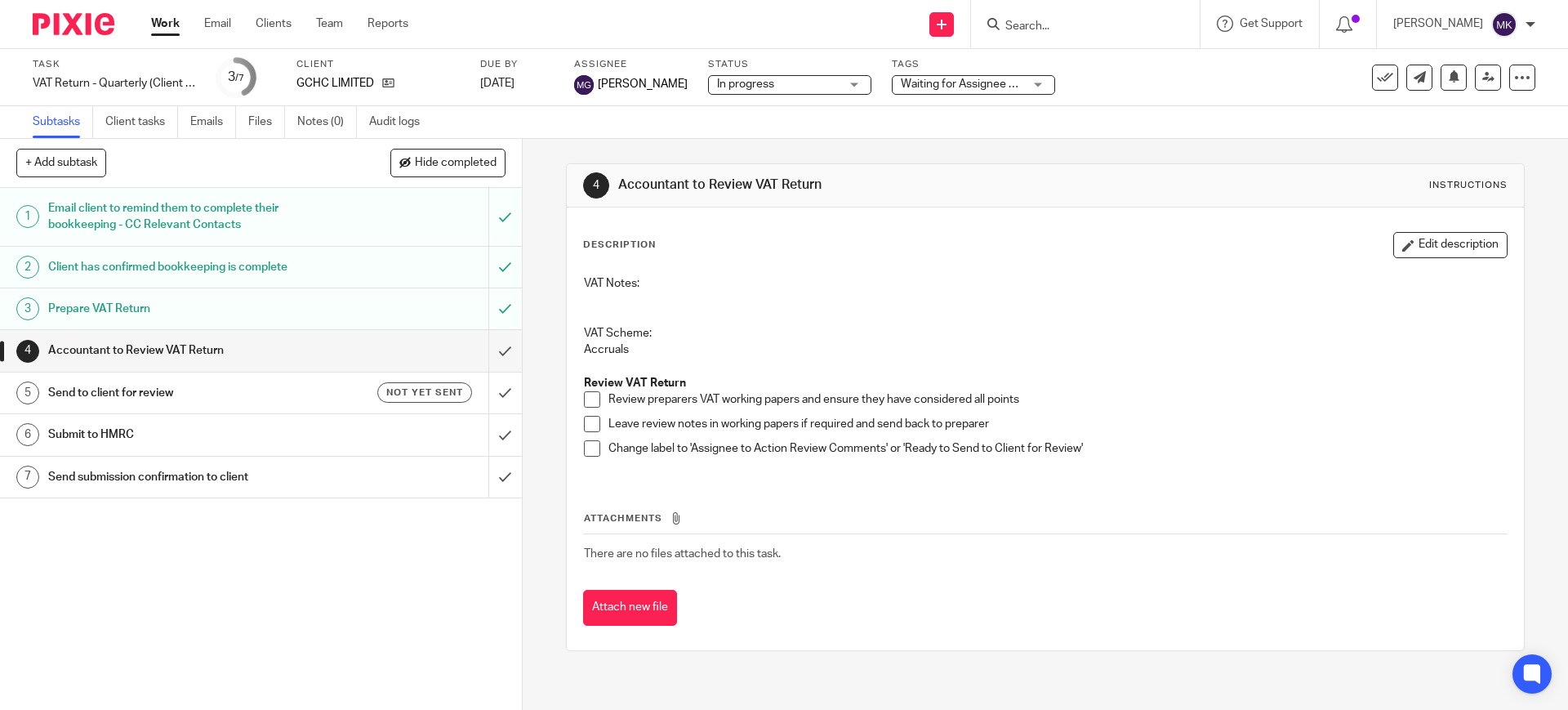
click at [1002, 82] on span "Waiting for Assignee + 1" at bounding box center [962, 83] width 123 height 11
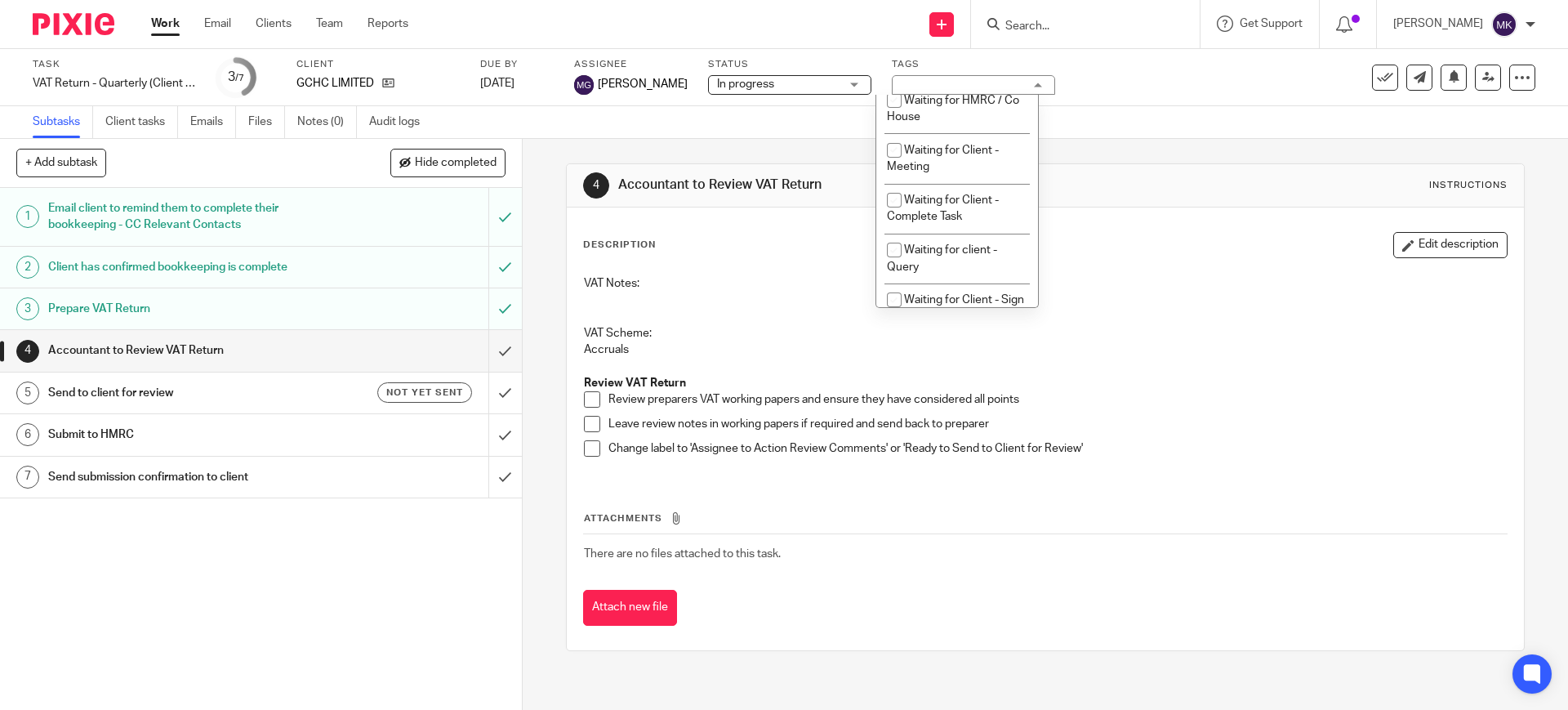
scroll to position [817, 0]
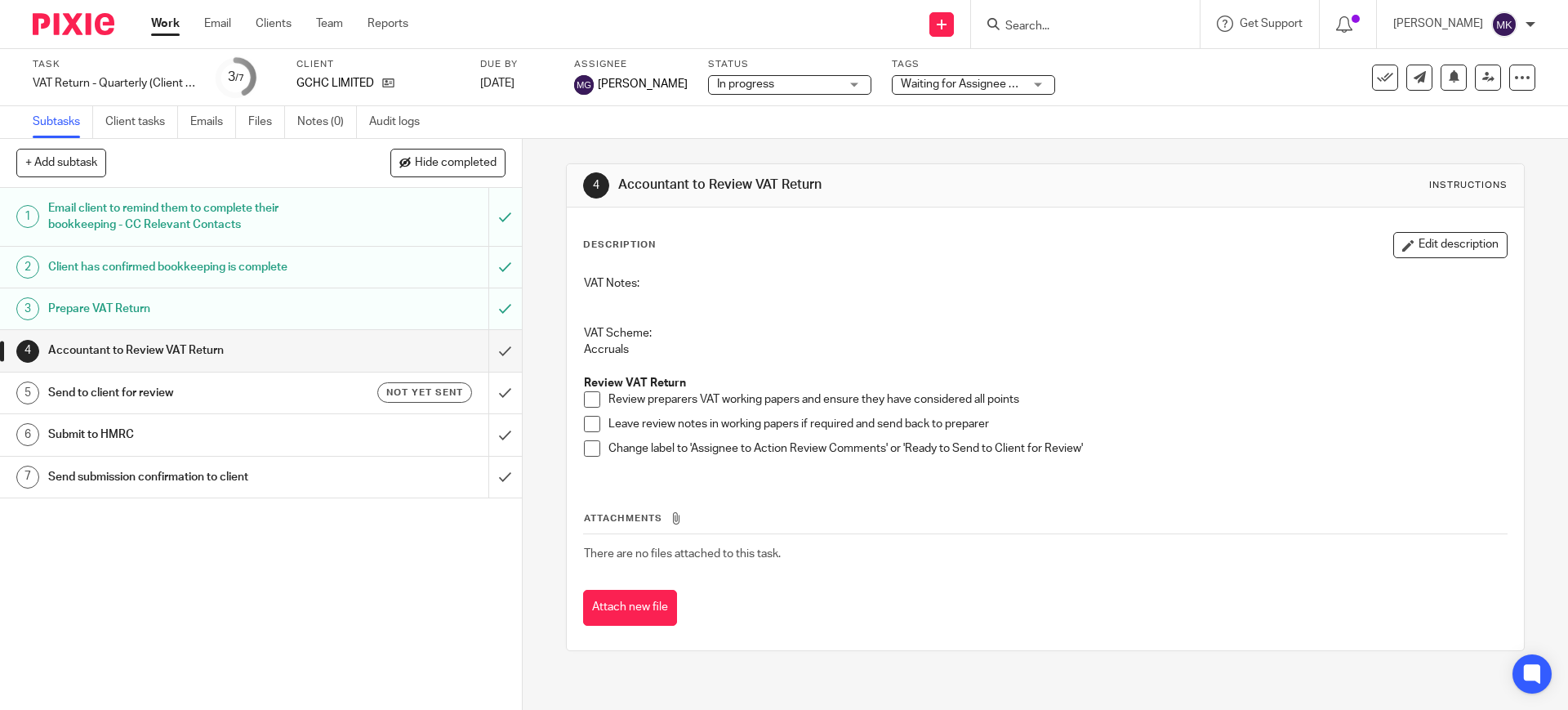
click at [1158, 105] on div "Task VAT Return - Quarterly (Client Bookkeeping) - July - September, 2025 Save …" at bounding box center [784, 77] width 1568 height 57
click at [405, 115] on link "Audit logs" at bounding box center [400, 122] width 63 height 31
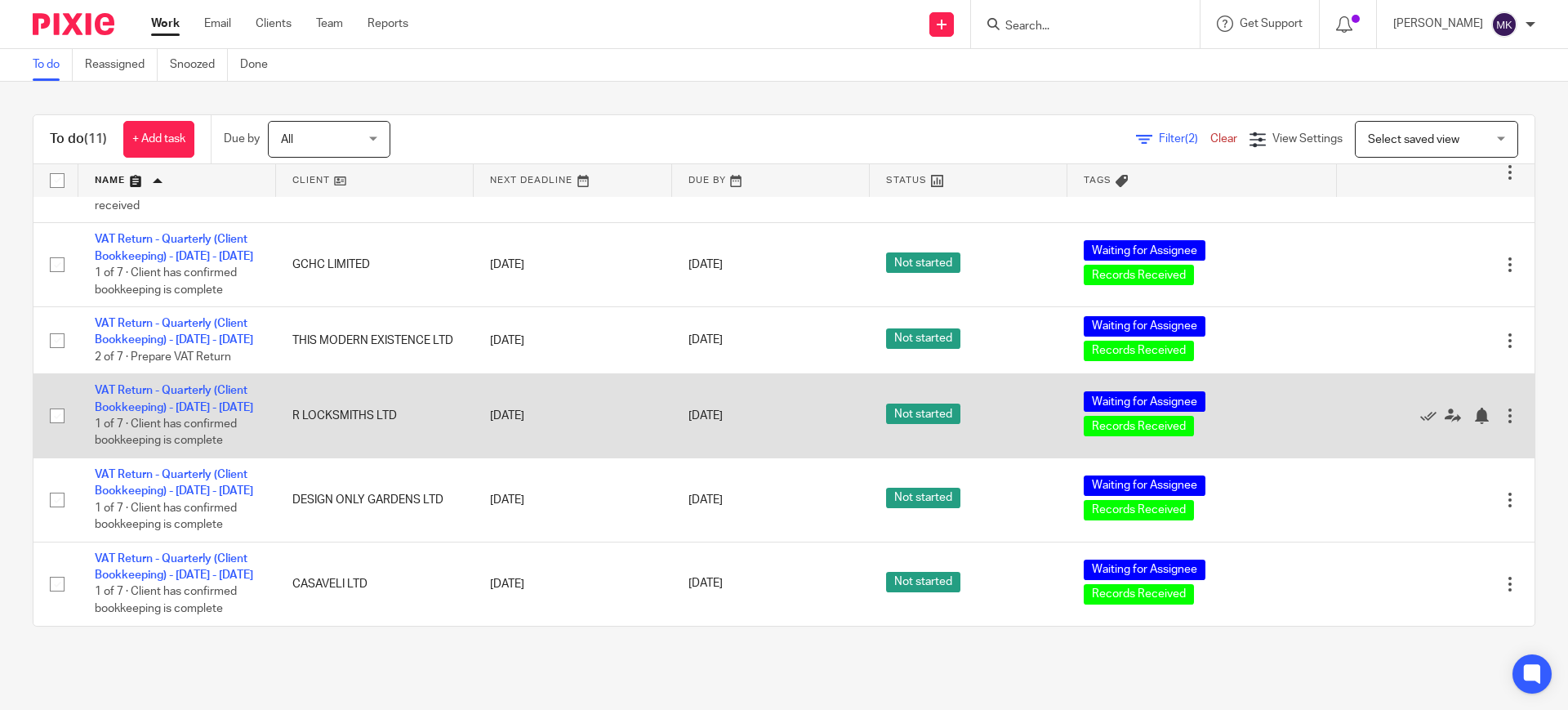
scroll to position [701, 0]
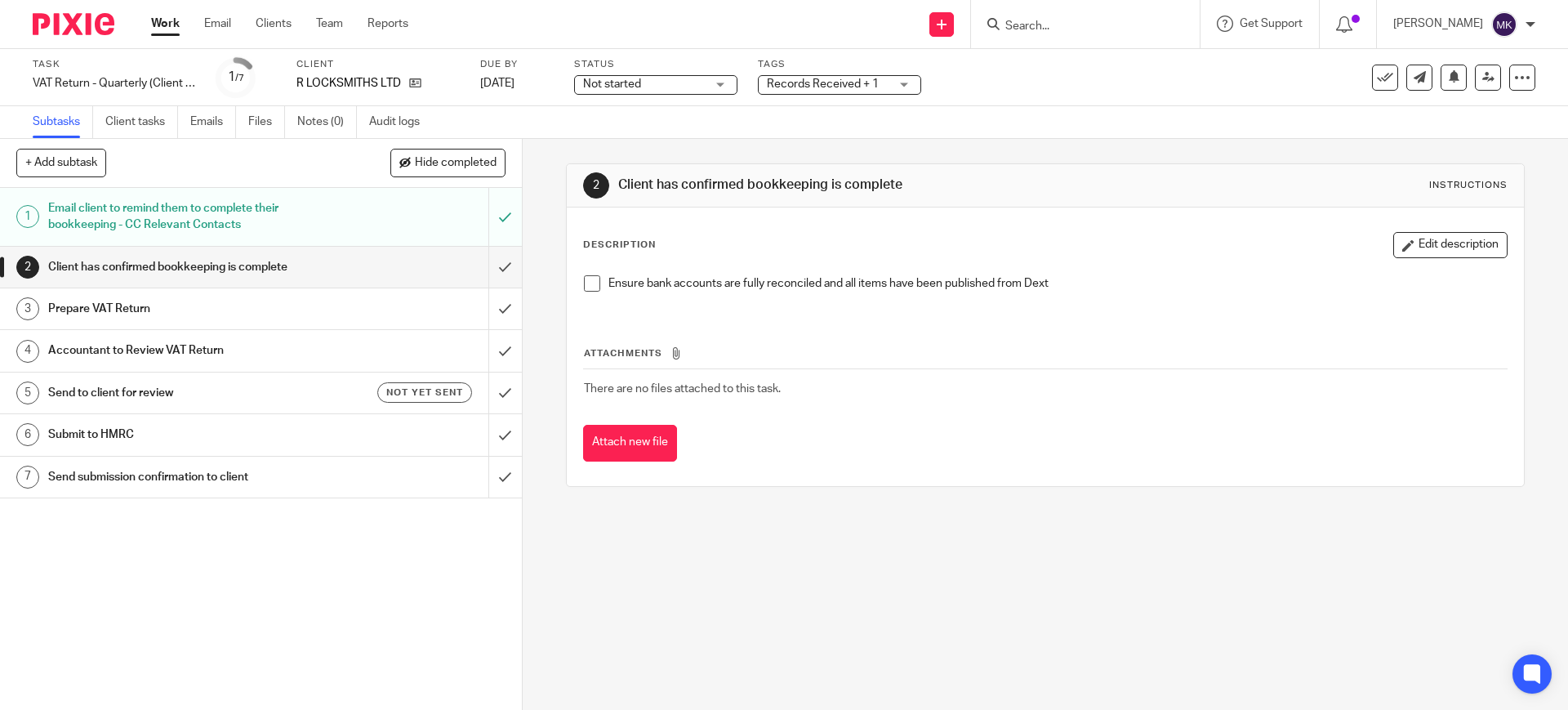
click at [584, 282] on span at bounding box center [592, 283] width 16 height 16
click at [492, 264] on input "submit" at bounding box center [261, 267] width 522 height 41
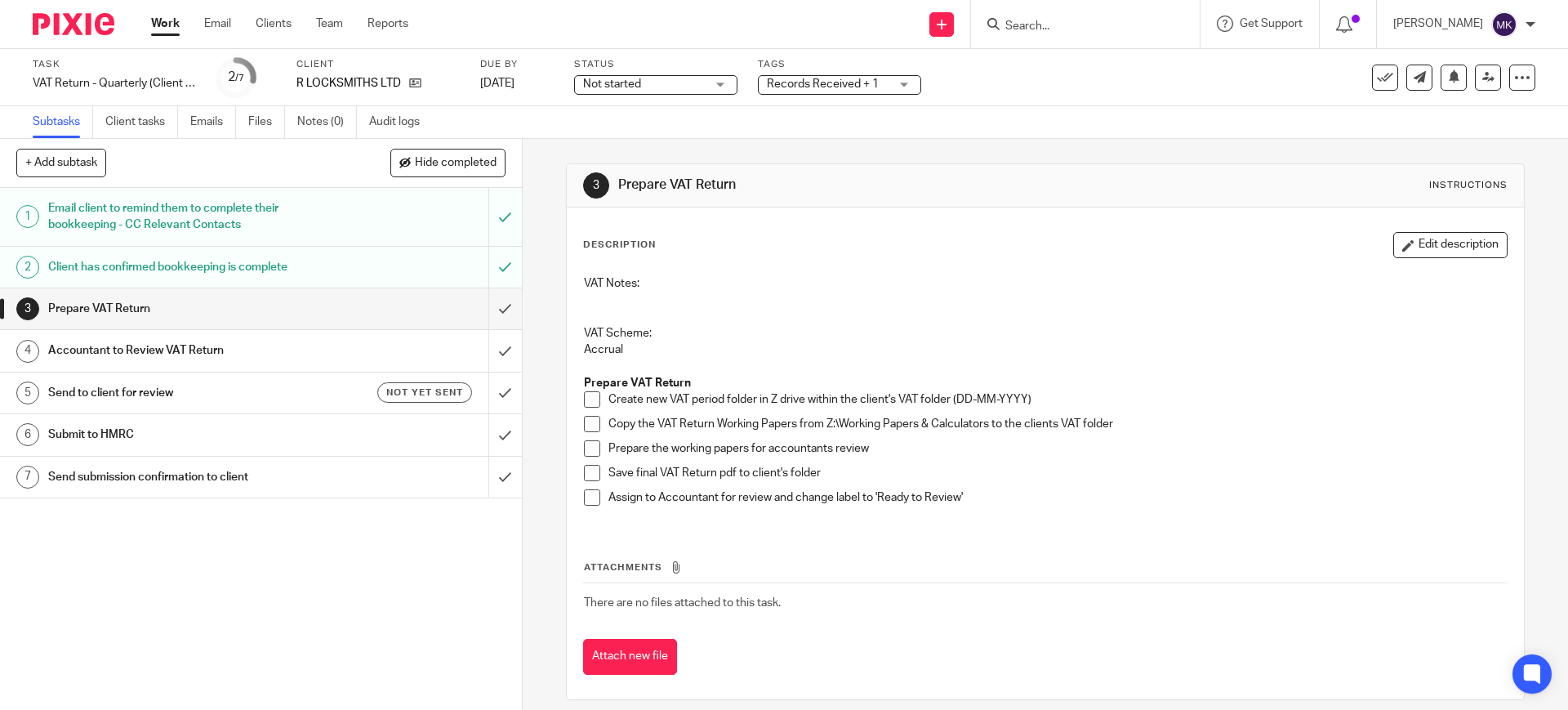
click at [592, 400] on span at bounding box center [592, 399] width 16 height 16
click at [586, 429] on span at bounding box center [592, 423] width 16 height 16
click at [587, 445] on span at bounding box center [592, 448] width 16 height 16
click at [588, 463] on li "Prepare the working papers for accountants review" at bounding box center [1044, 452] width 922 height 25
click at [588, 474] on span at bounding box center [592, 473] width 16 height 16
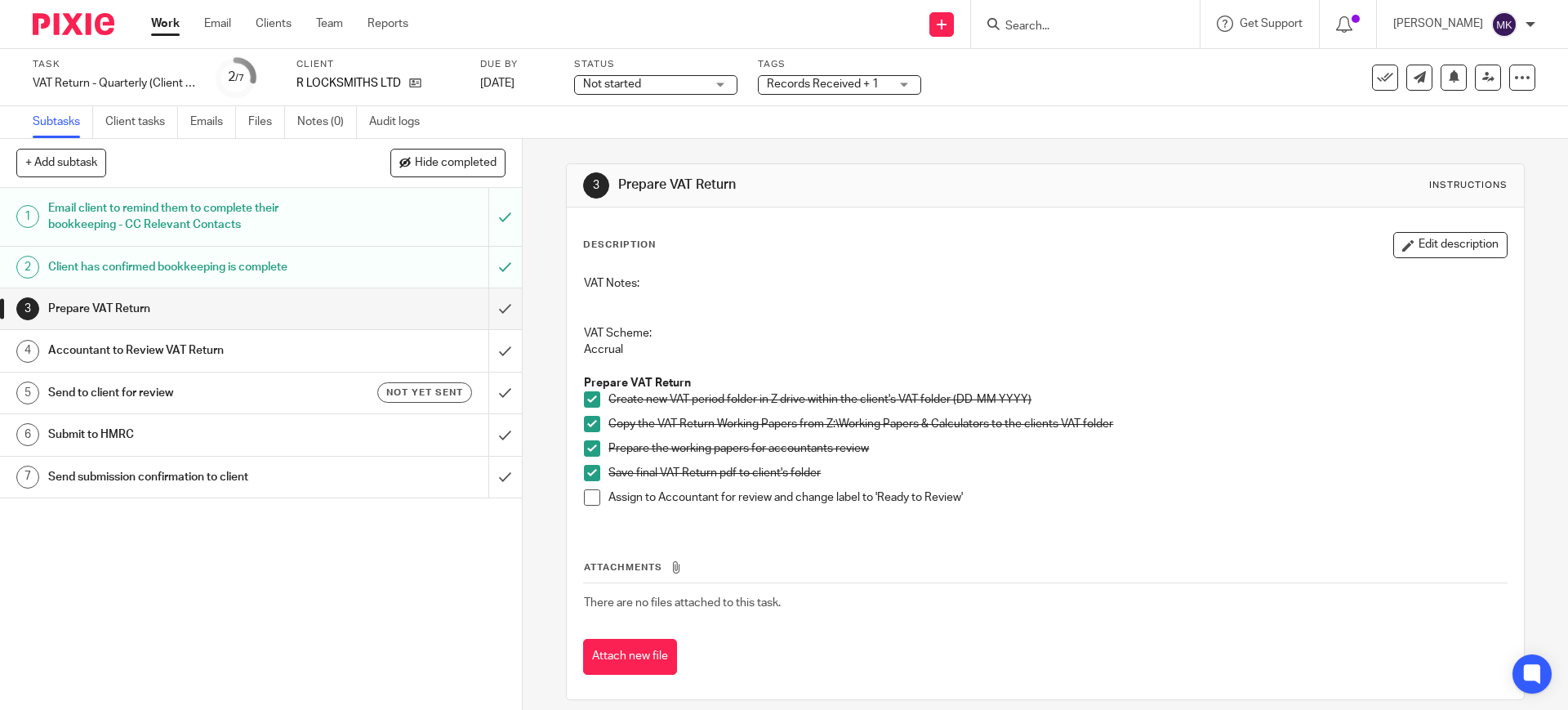
click at [592, 503] on span at bounding box center [592, 497] width 16 height 16
click at [486, 312] on input "submit" at bounding box center [261, 309] width 522 height 41
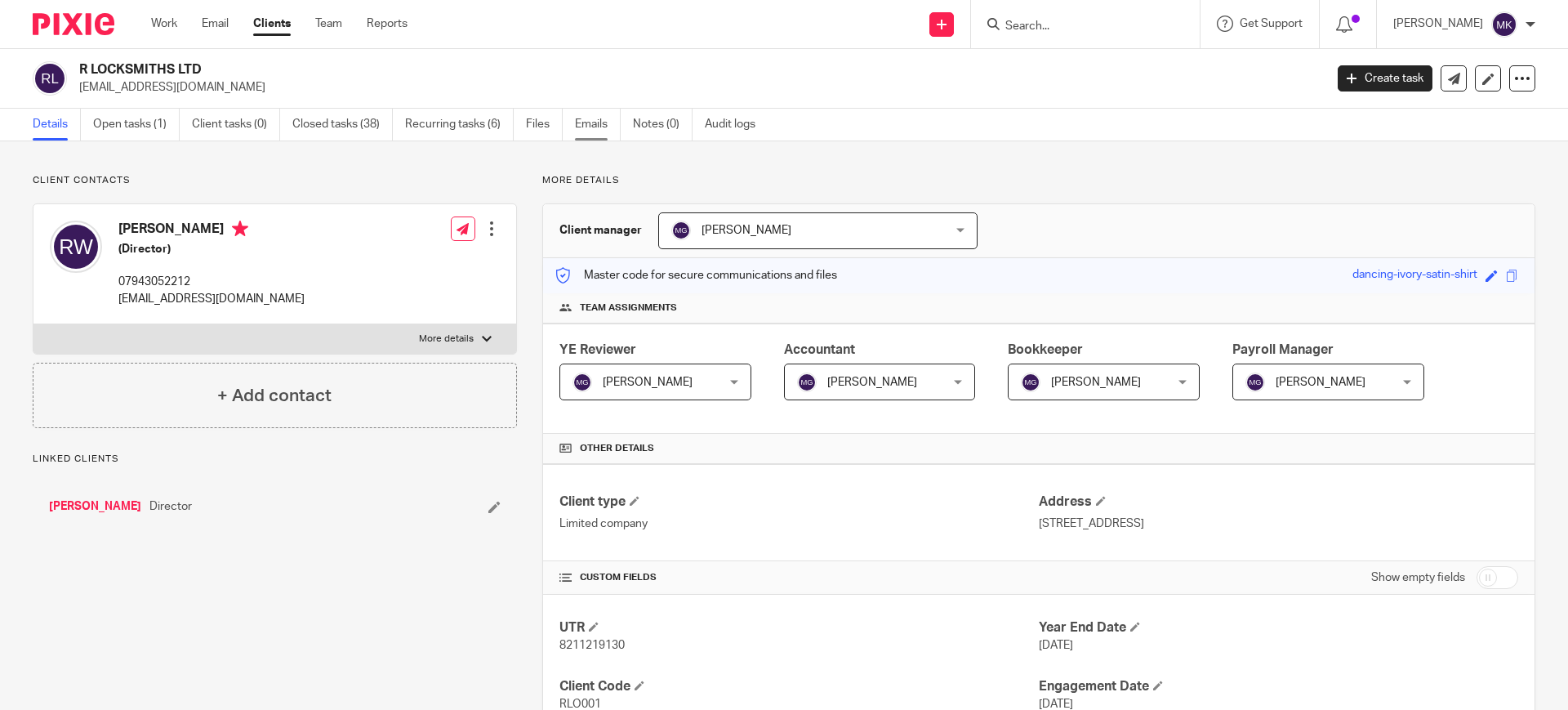
click at [596, 125] on link "Emails" at bounding box center [597, 124] width 46 height 31
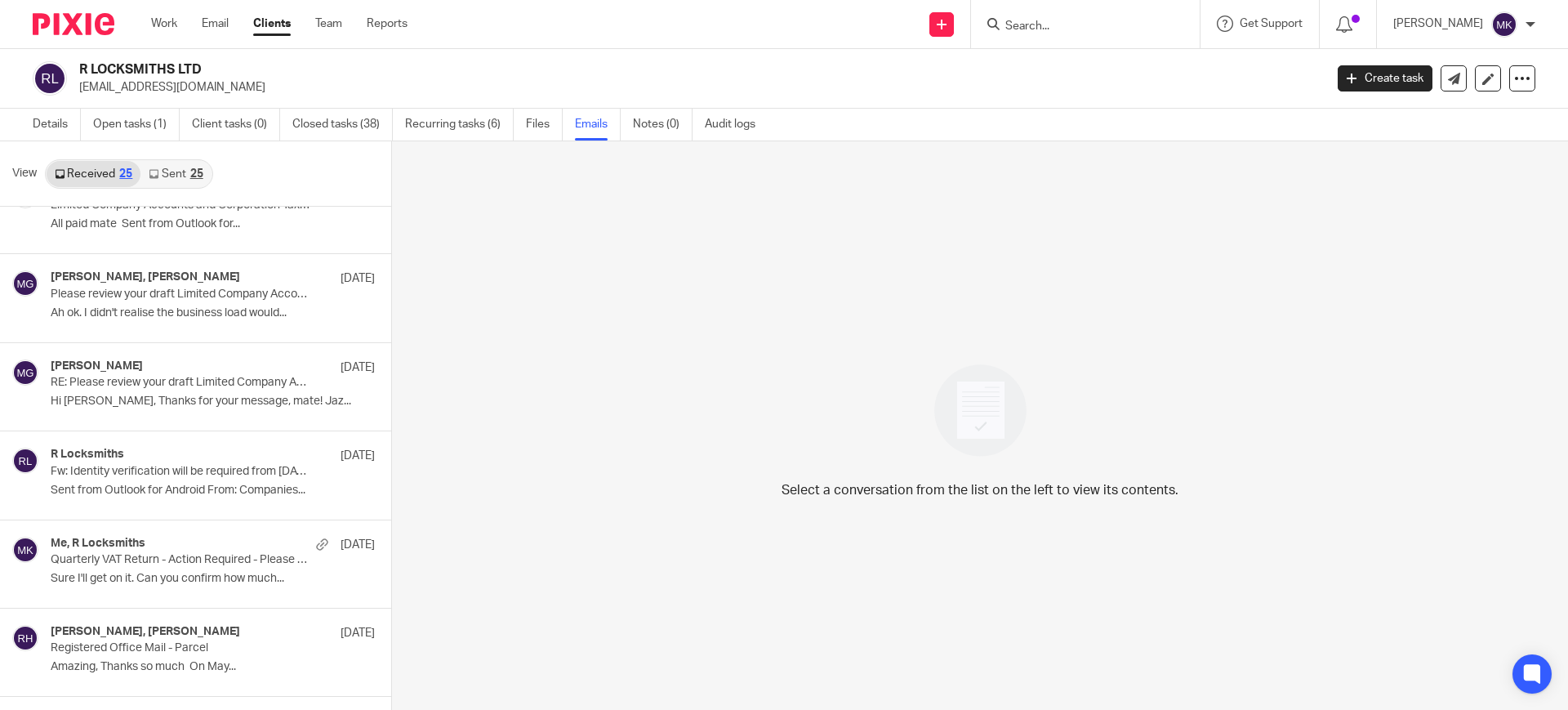
scroll to position [408, 0]
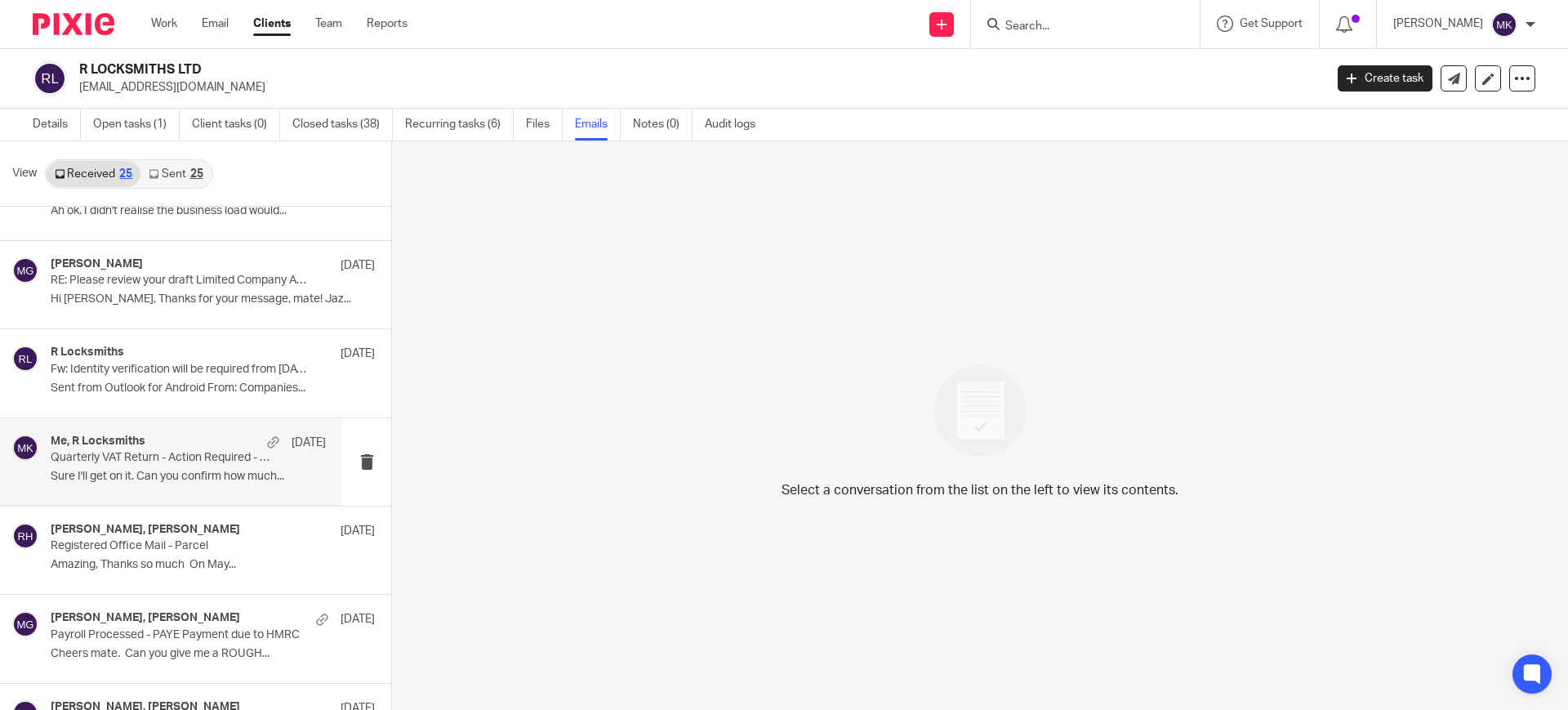
click at [188, 452] on p "Quarterly VAT Return - Action Required - Please Complete Your Bookkeeping" at bounding box center [161, 457] width 220 height 14
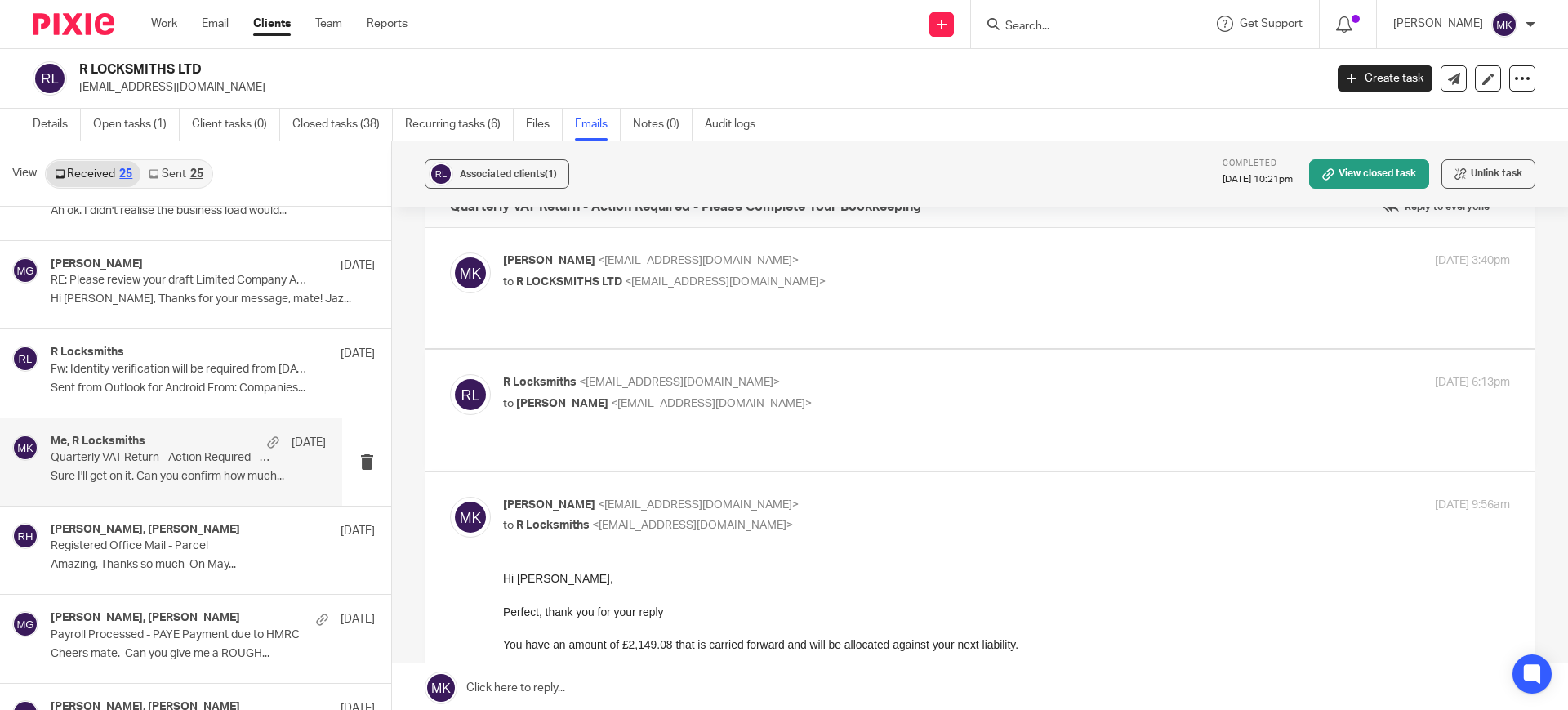
scroll to position [102, 0]
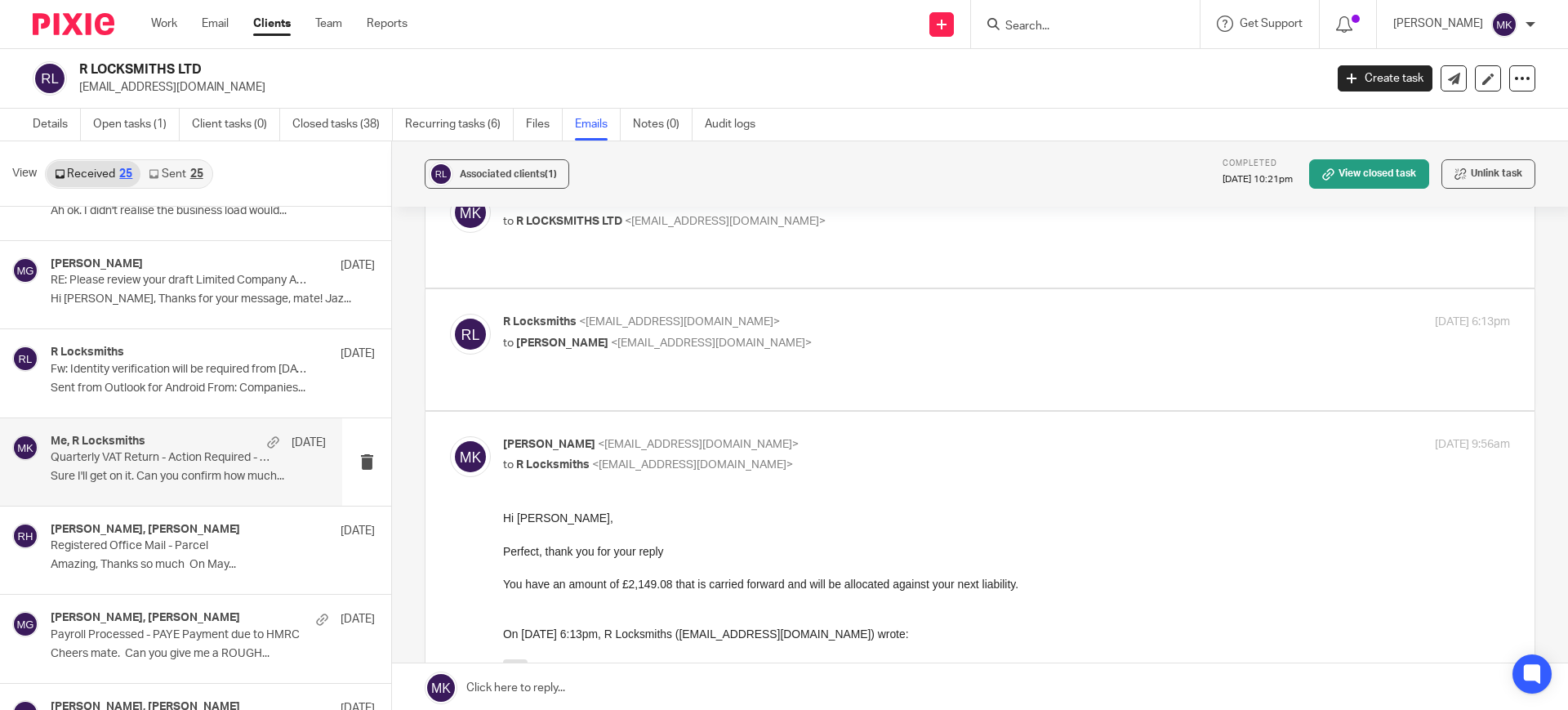
click at [858, 335] on p "to Moiz Khatri <moizkhatri@taxassist.co.uk>" at bounding box center [839, 344] width 671 height 17
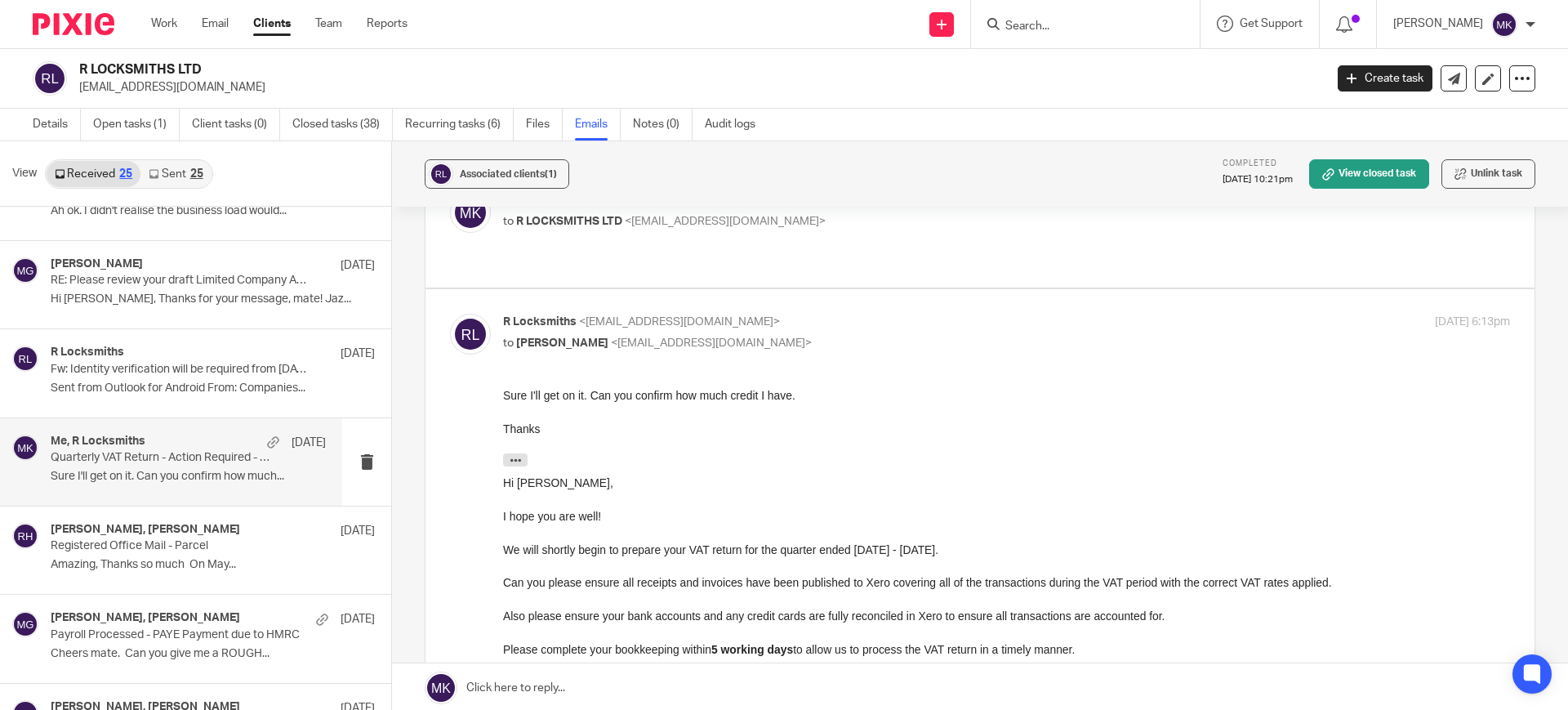
scroll to position [0, 0]
click at [858, 335] on p "to Moiz Khatri <moizkhatri@taxassist.co.uk>" at bounding box center [839, 344] width 671 height 17
checkbox input "false"
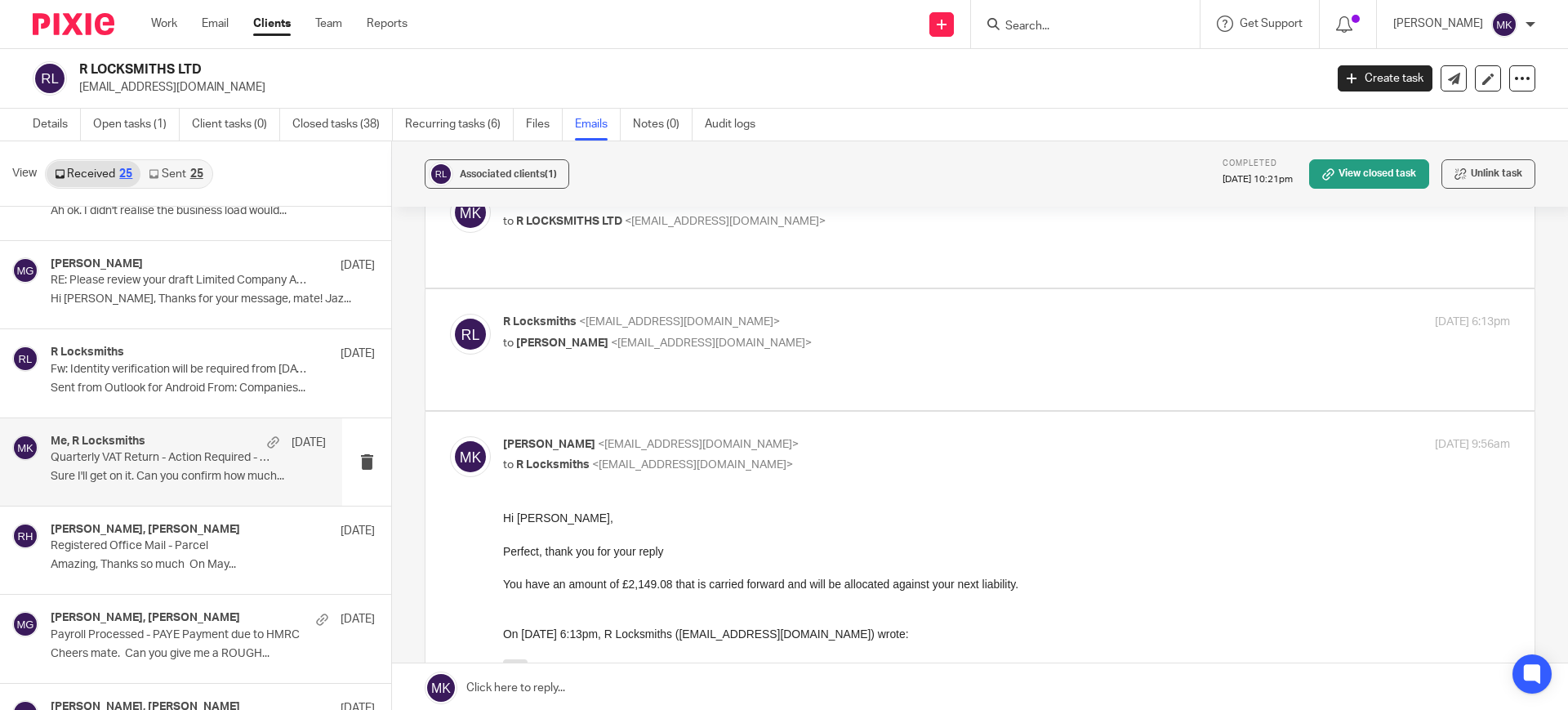
click at [896, 228] on p "to R LOCKSMITHS LTD <info@rlocksmiths.co.uk>" at bounding box center [839, 222] width 671 height 17
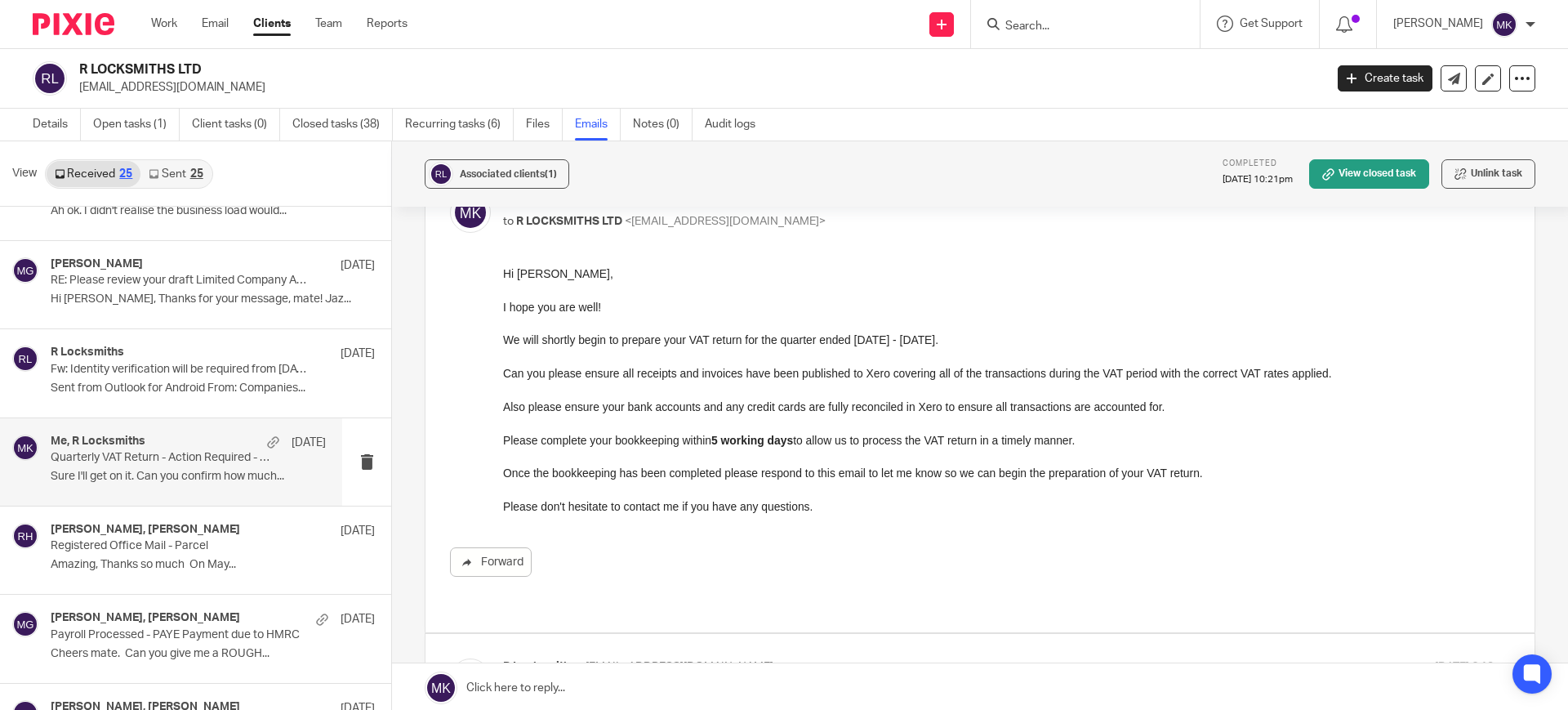
click at [896, 228] on p "to R LOCKSMITHS LTD <info@rlocksmiths.co.uk>" at bounding box center [839, 222] width 671 height 17
checkbox input "false"
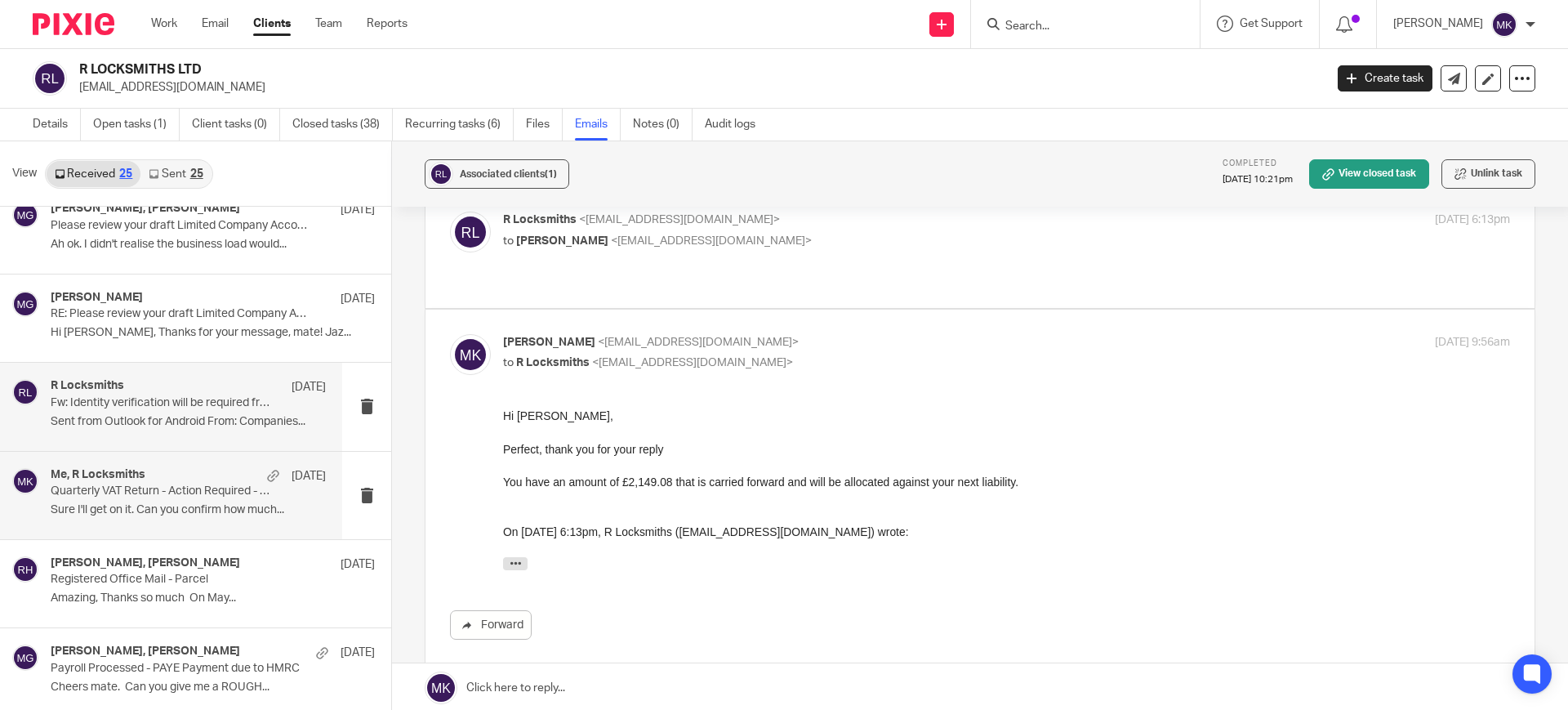
scroll to position [408, 0]
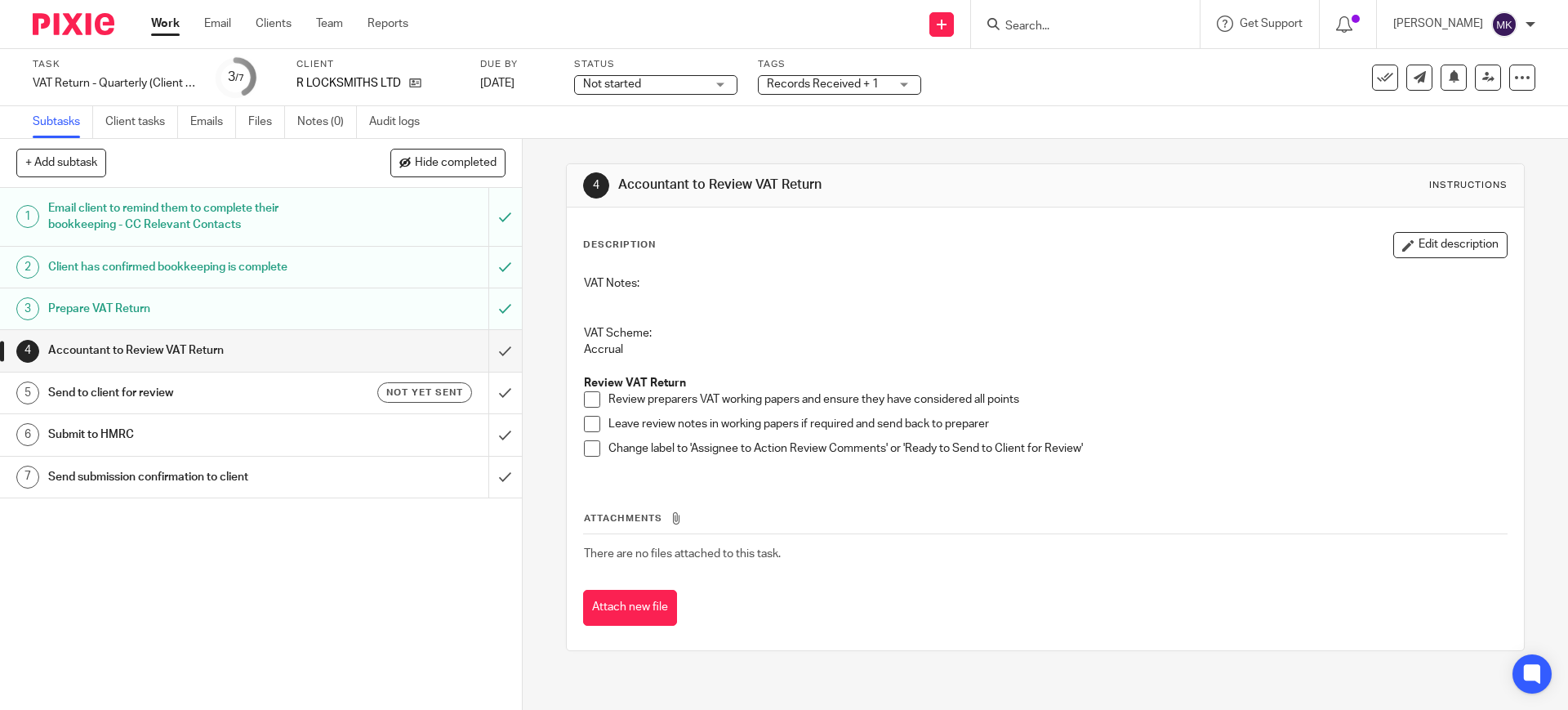
click at [699, 94] on div "Status Not started Not started Not started In progress 1" at bounding box center [655, 77] width 163 height 39
click at [706, 82] on div "Not started Not started" at bounding box center [655, 84] width 163 height 20
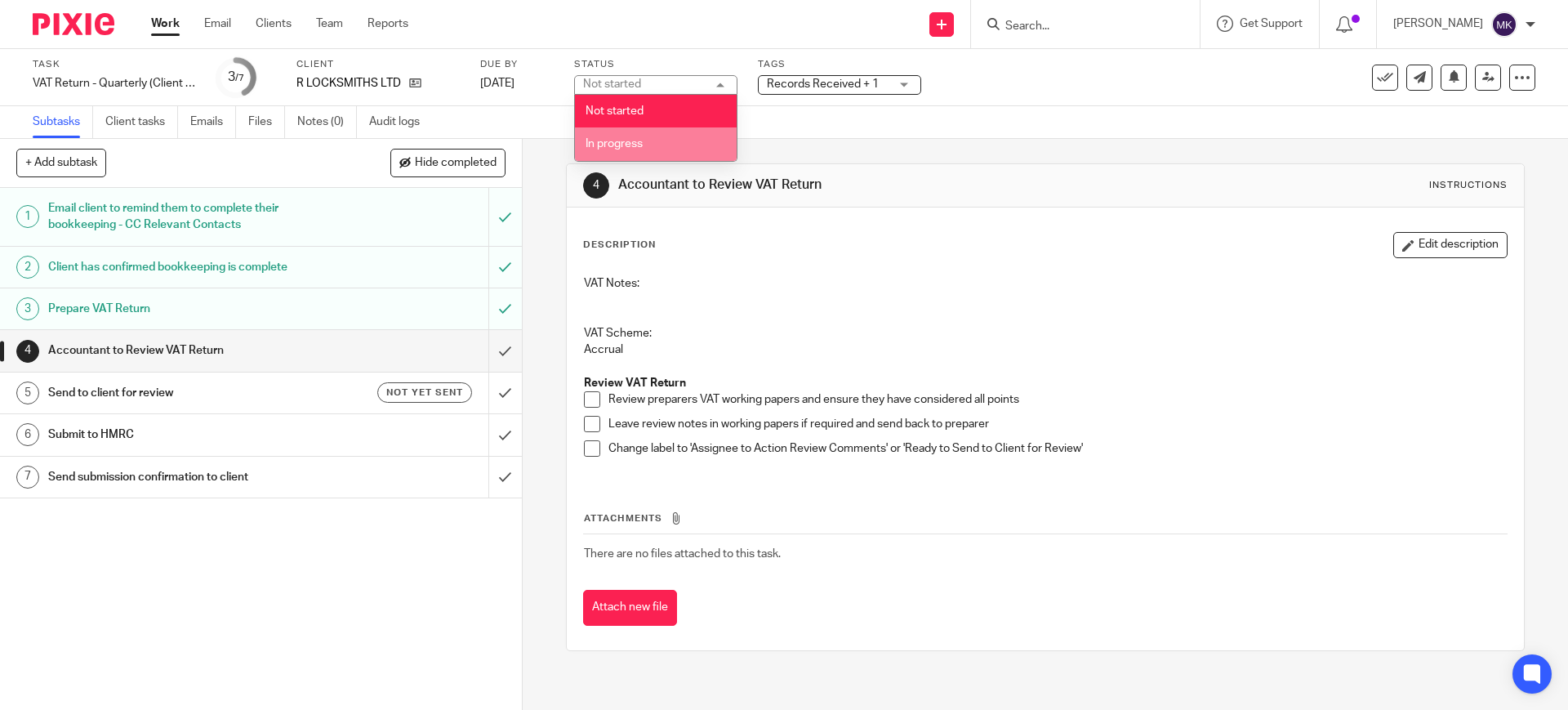
click at [654, 149] on li "In progress" at bounding box center [655, 144] width 161 height 33
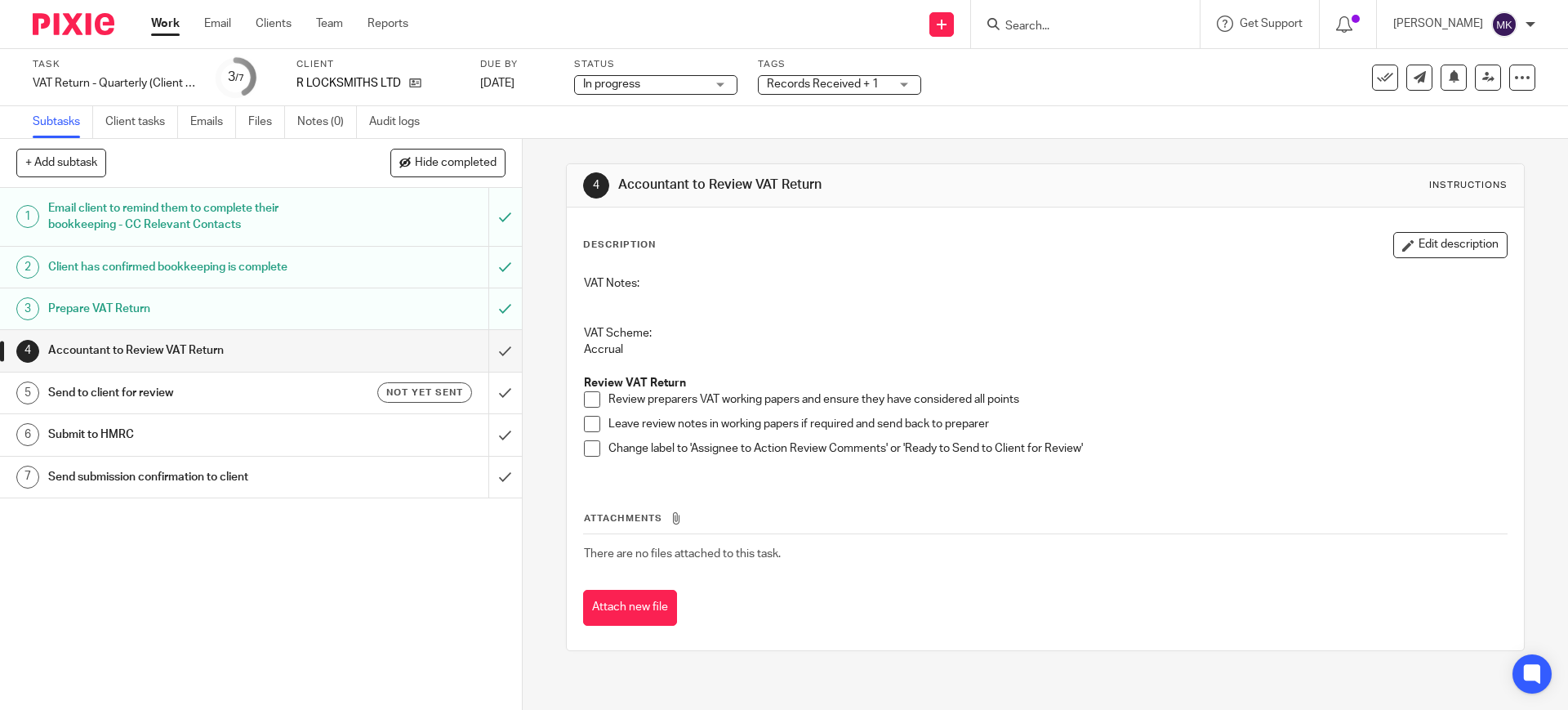
click at [834, 89] on span "Records Received + 1" at bounding box center [823, 83] width 112 height 11
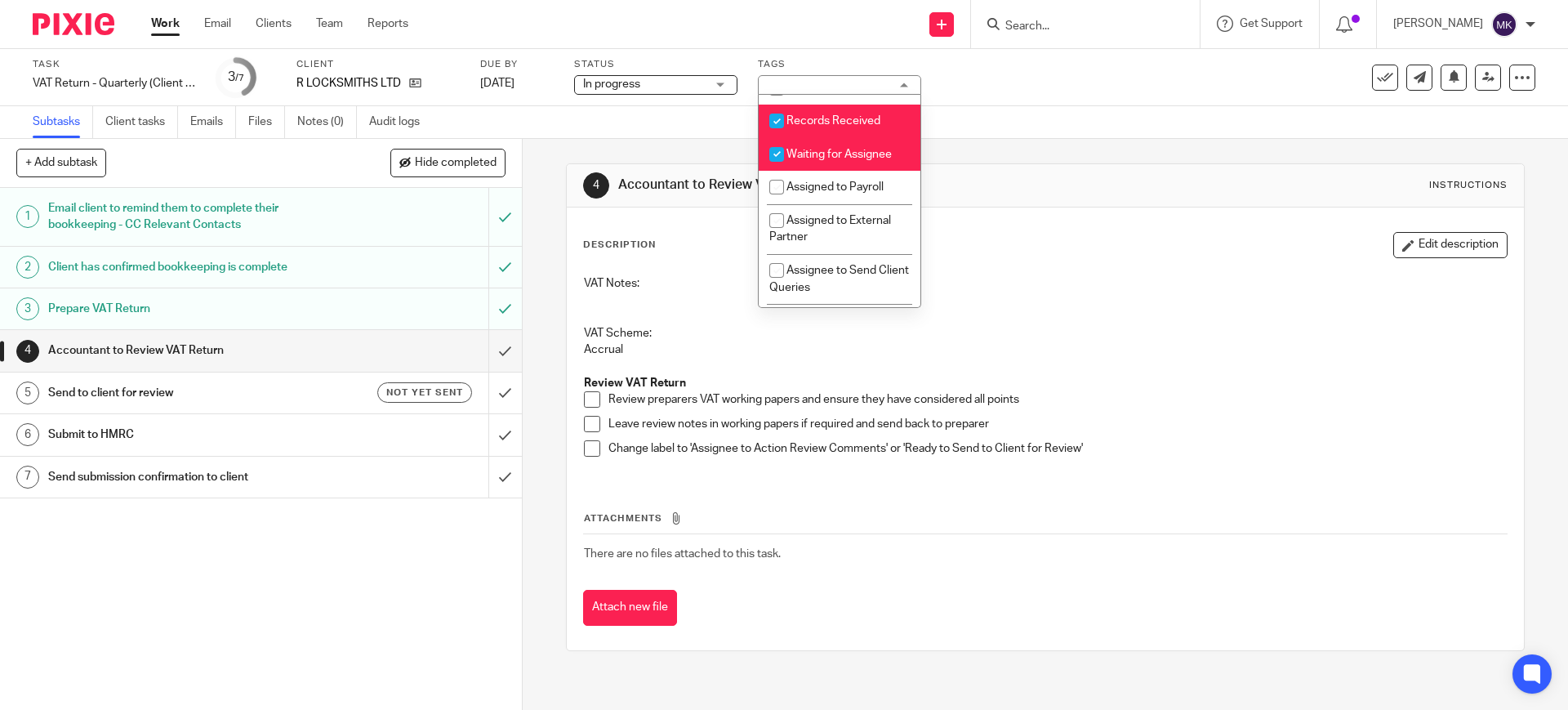
scroll to position [306, 0]
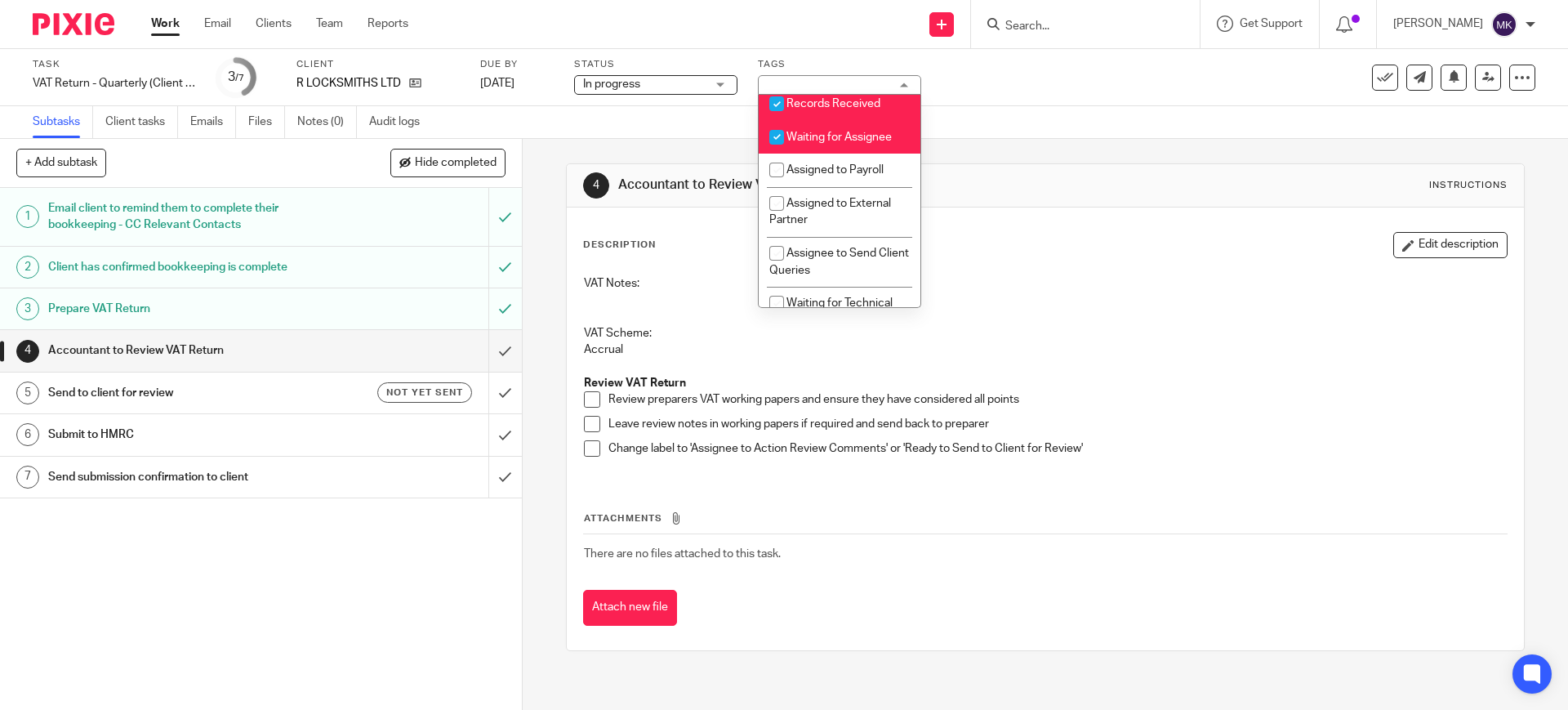
click at [858, 110] on span "Records Received" at bounding box center [833, 103] width 93 height 11
checkbox input "false"
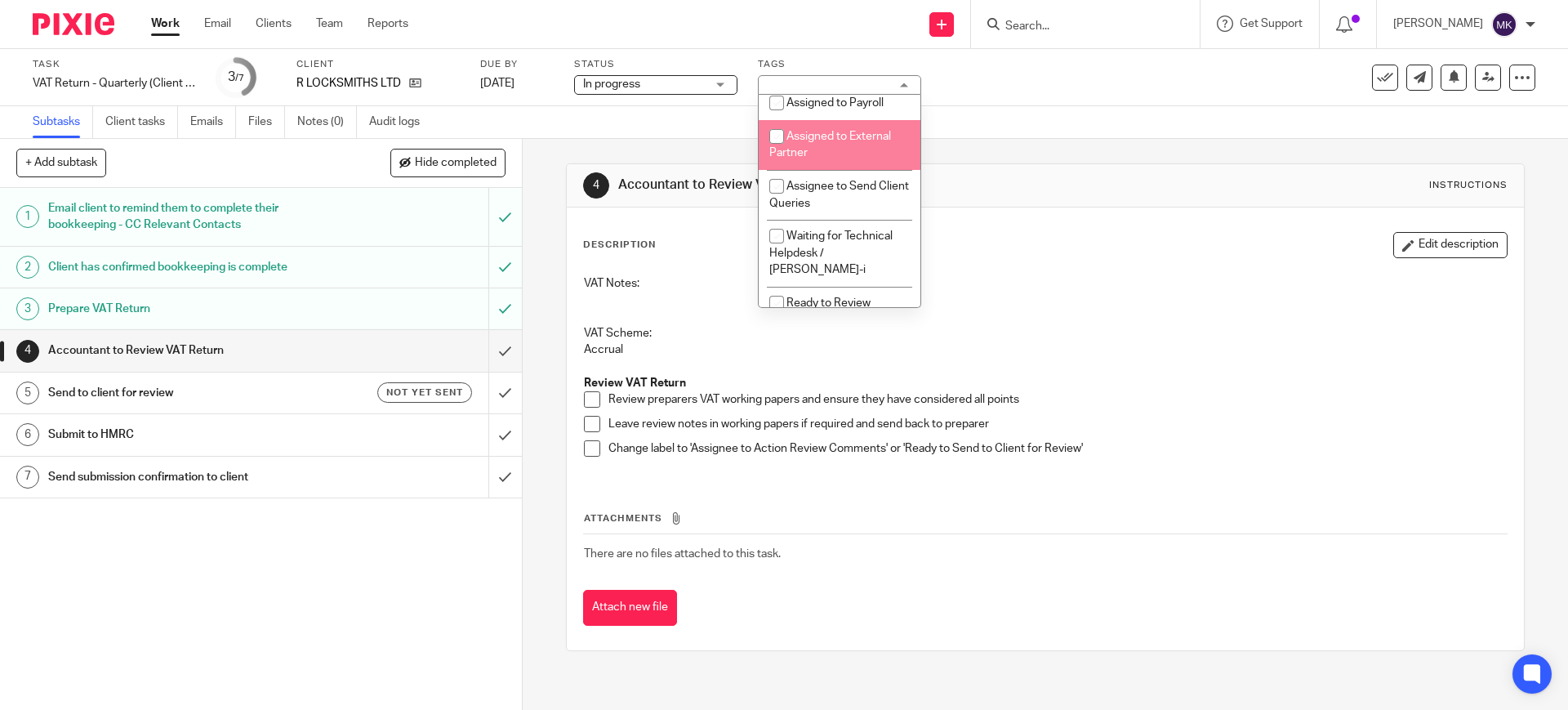
scroll to position [408, 0]
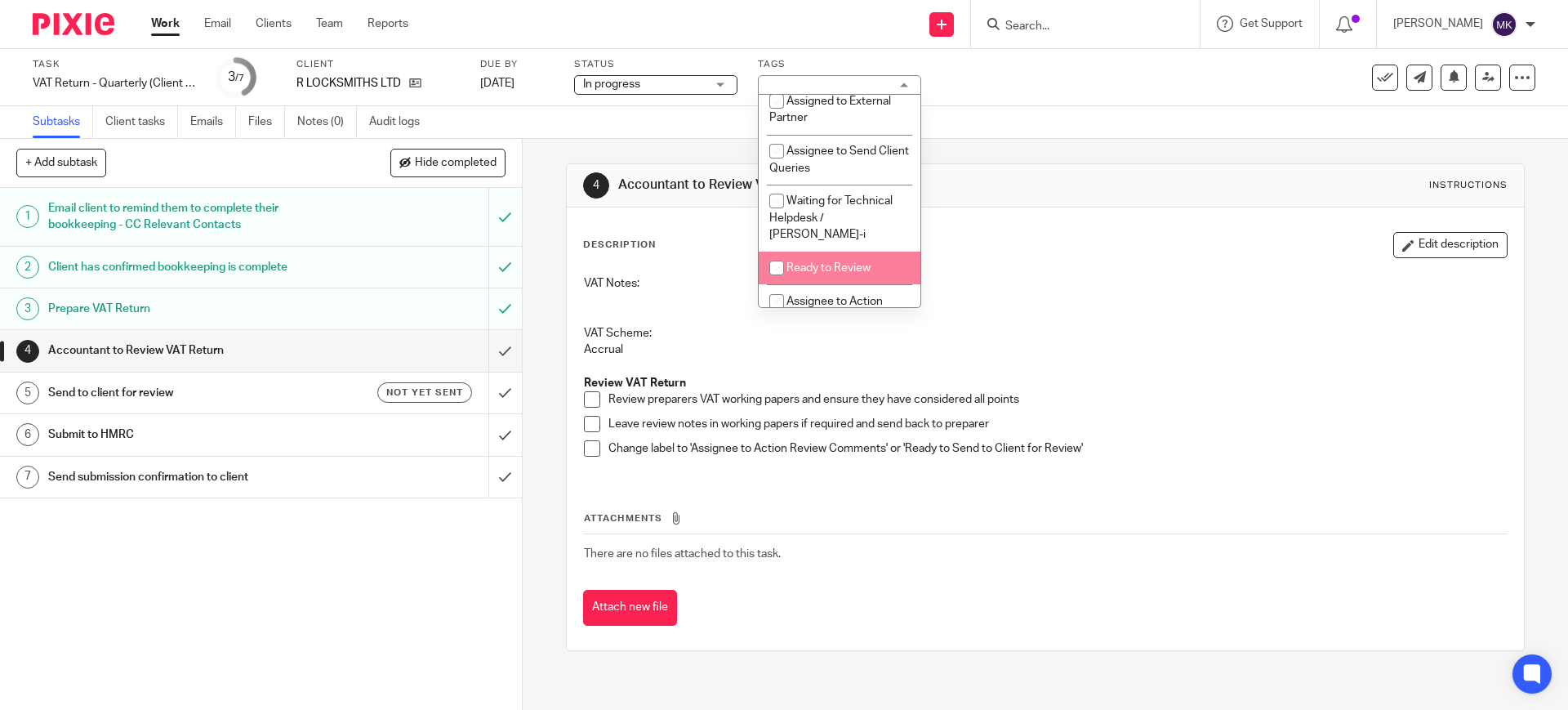
click at [823, 274] on span "Ready to Review" at bounding box center [828, 267] width 84 height 11
checkbox input "true"
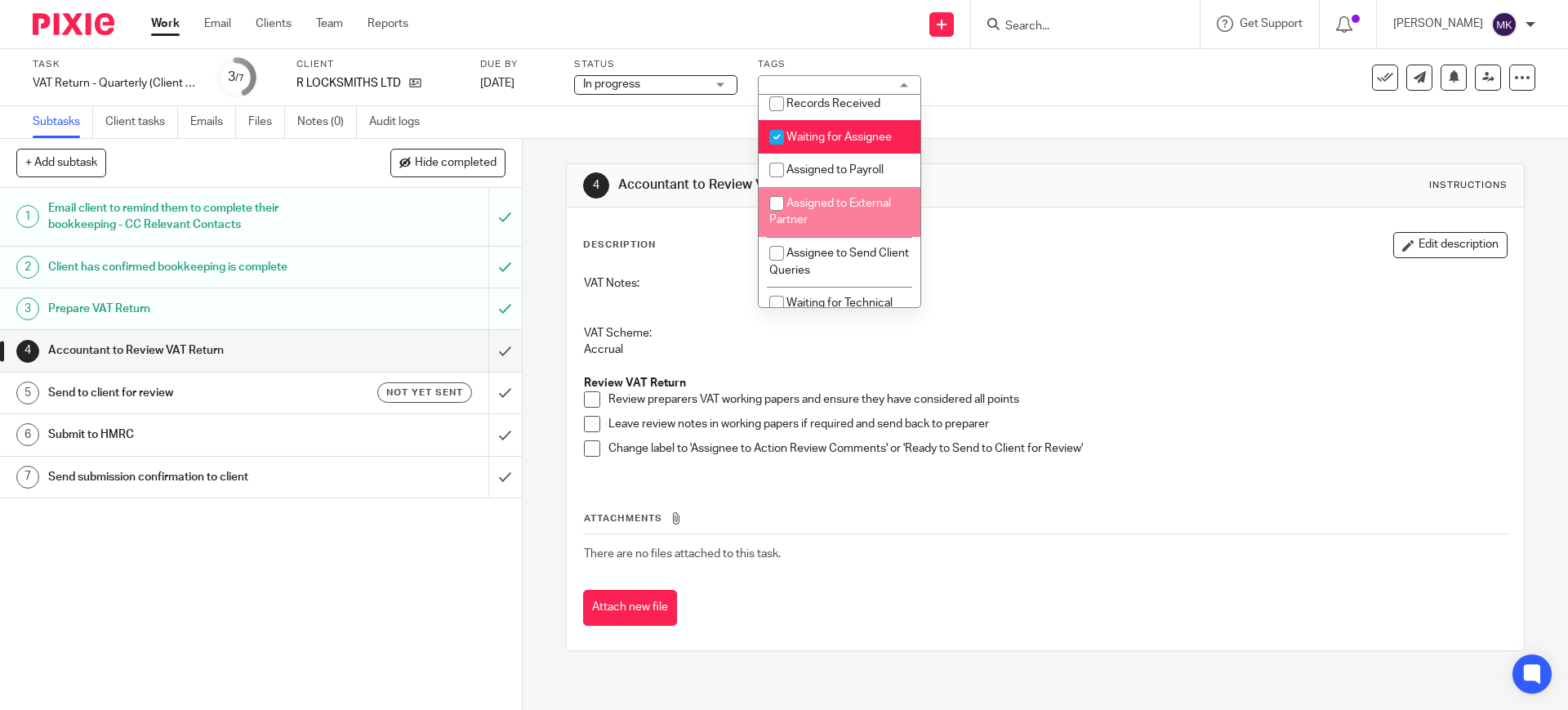
scroll to position [0, 0]
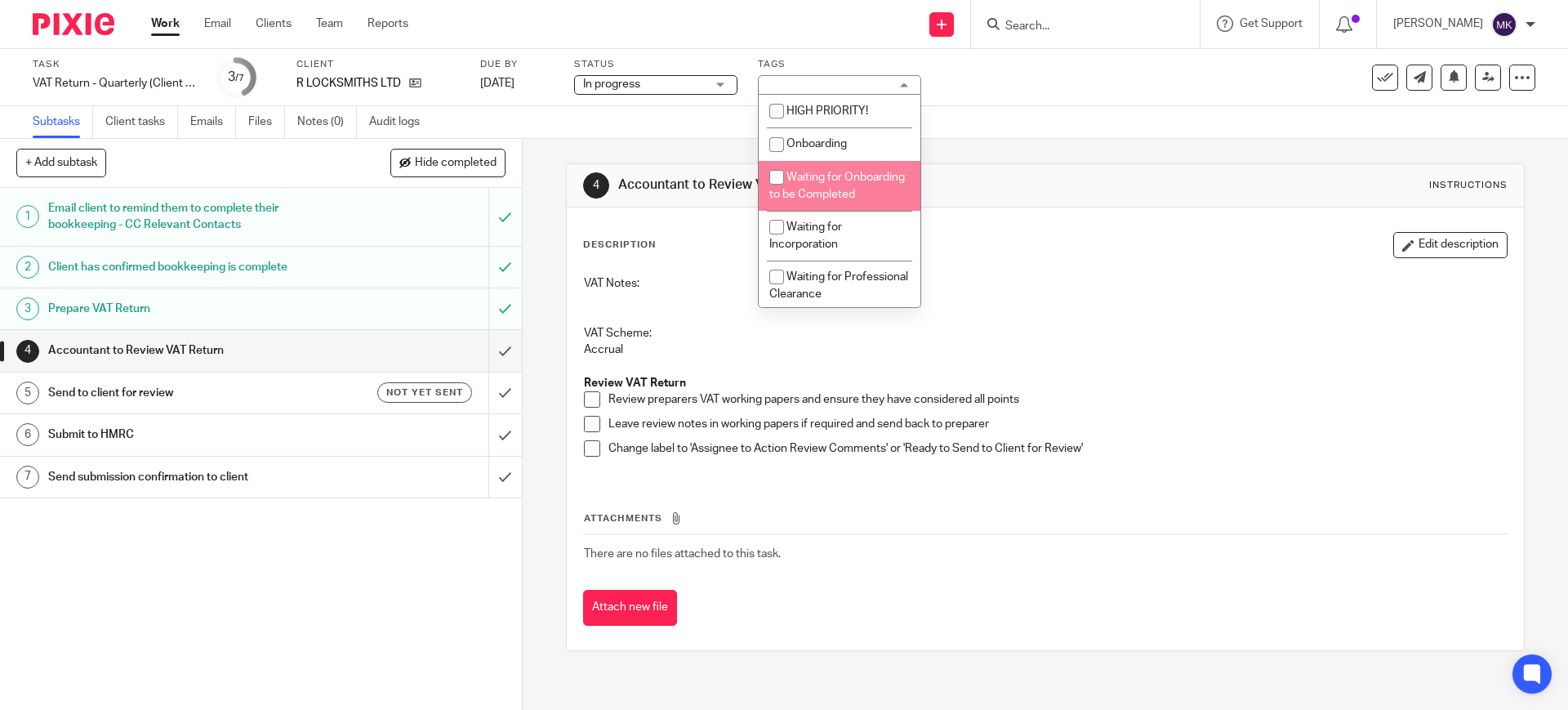
click at [1073, 115] on div "Subtasks Client tasks Emails Files Notes (0) Audit logs" at bounding box center [784, 122] width 1568 height 32
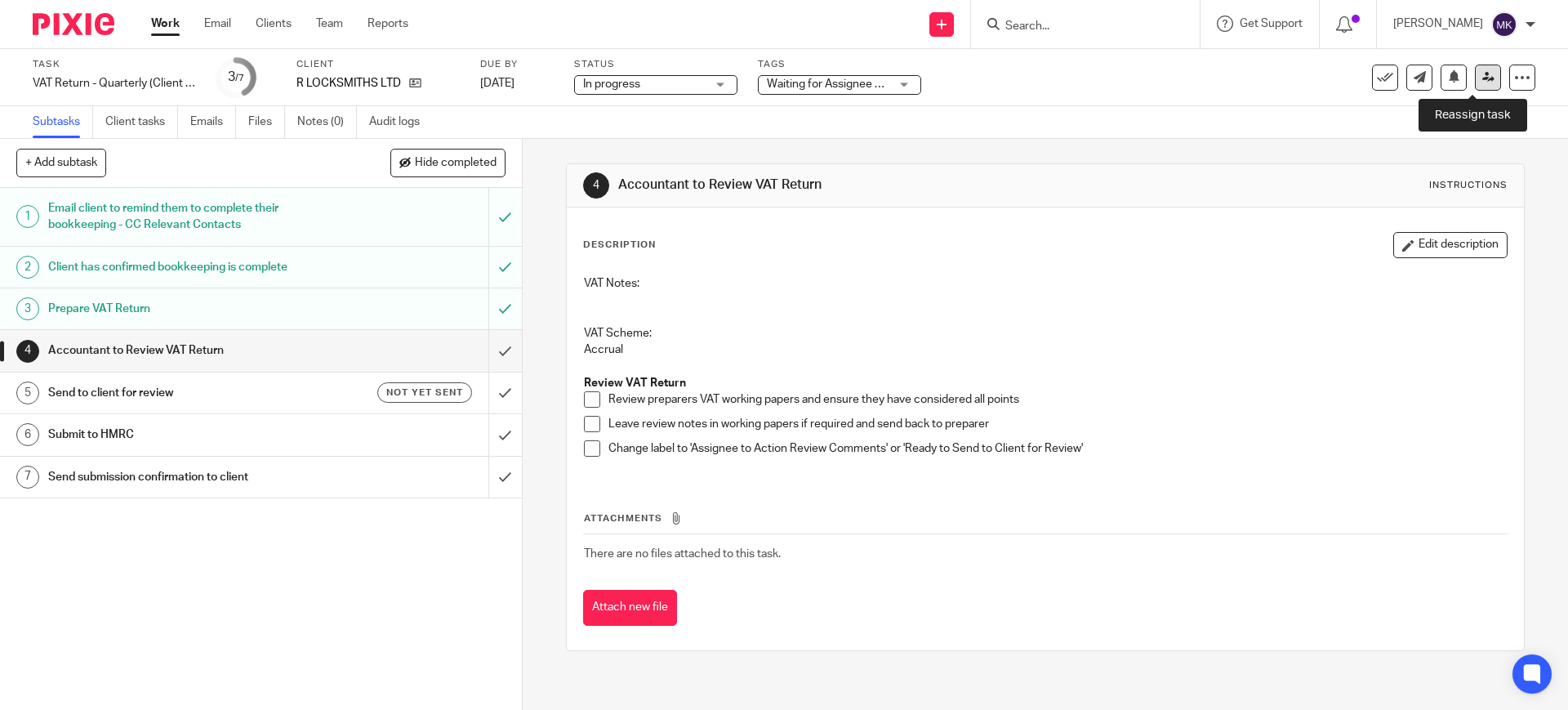
click at [1482, 77] on icon at bounding box center [1488, 77] width 12 height 12
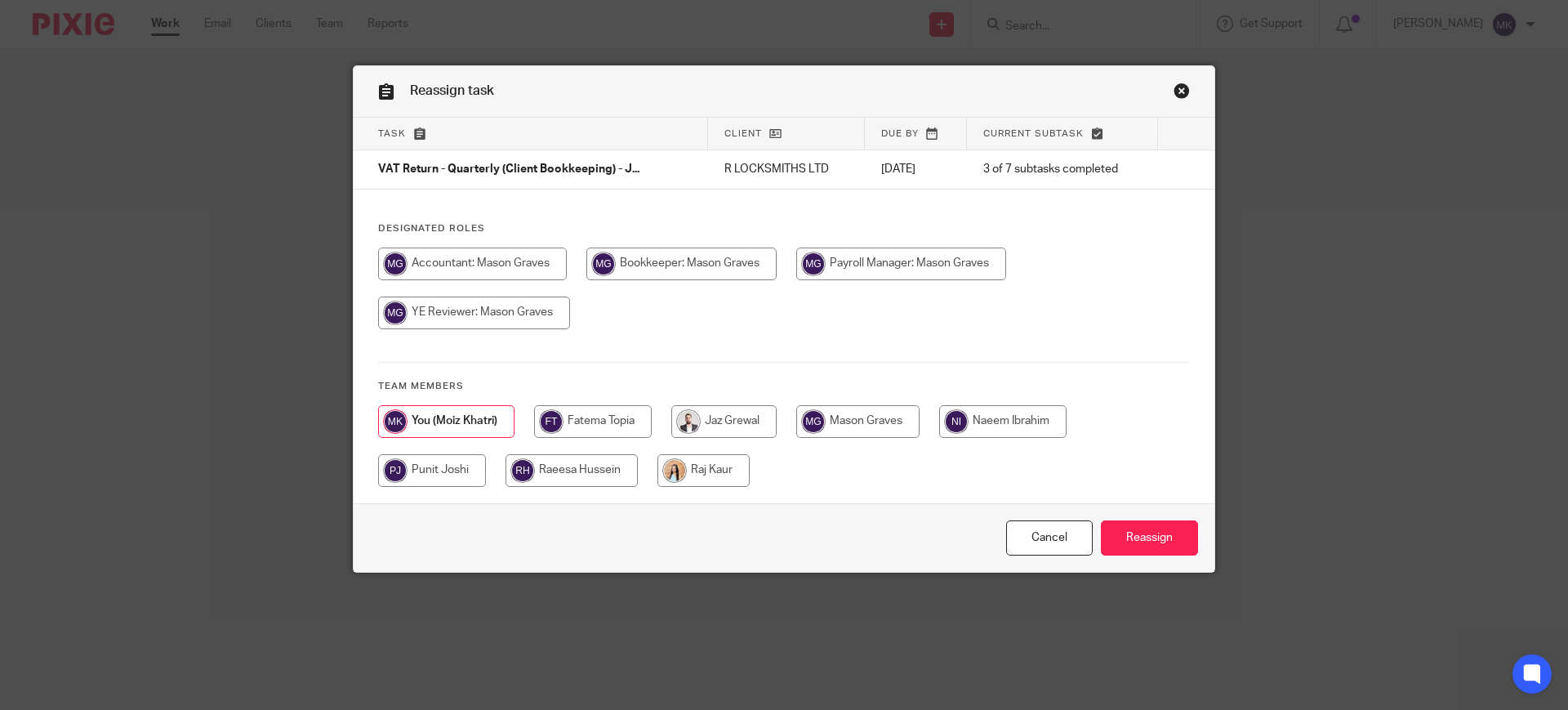
click at [842, 258] on input "radio" at bounding box center [901, 264] width 210 height 32
radio input "true"
click at [1163, 546] on input "Reassign" at bounding box center [1149, 537] width 97 height 35
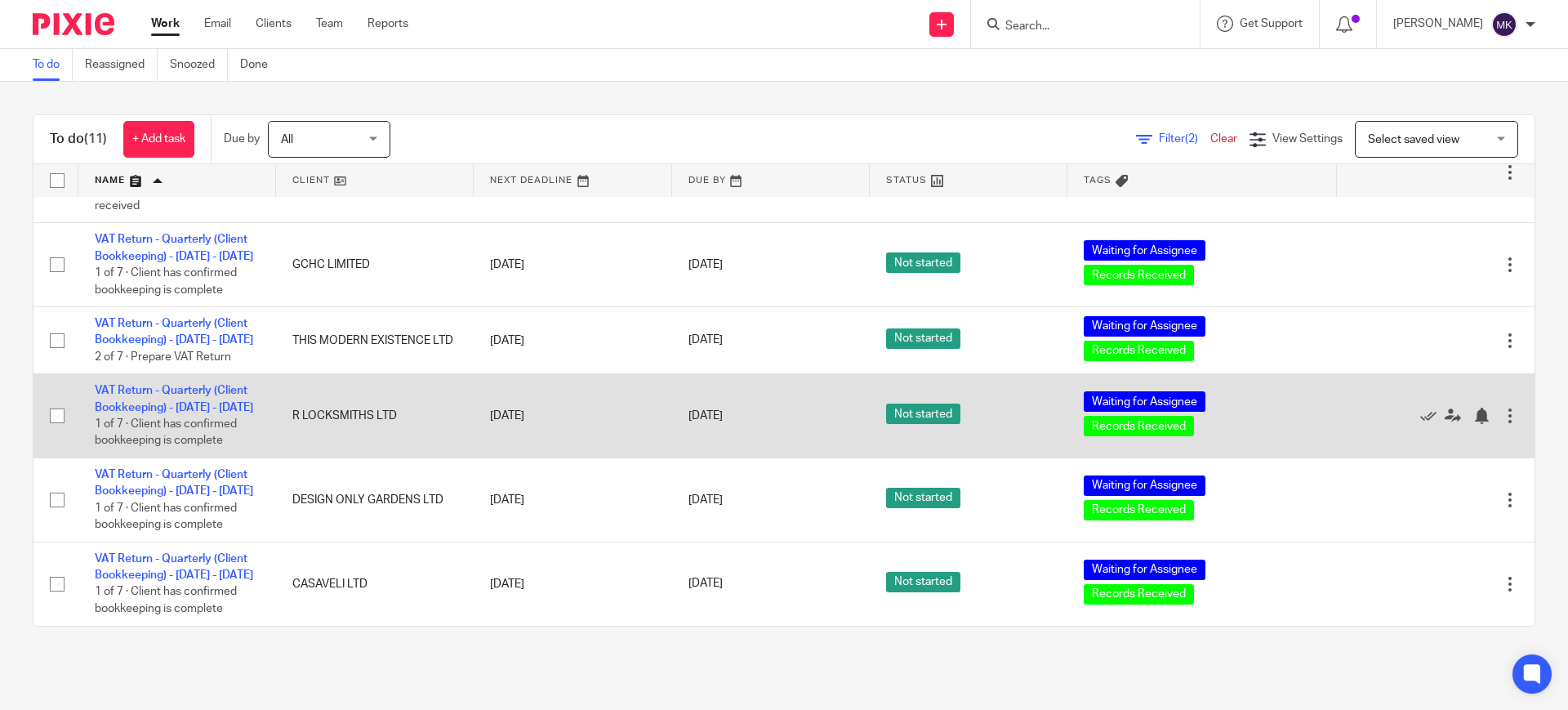
scroll to position [701, 0]
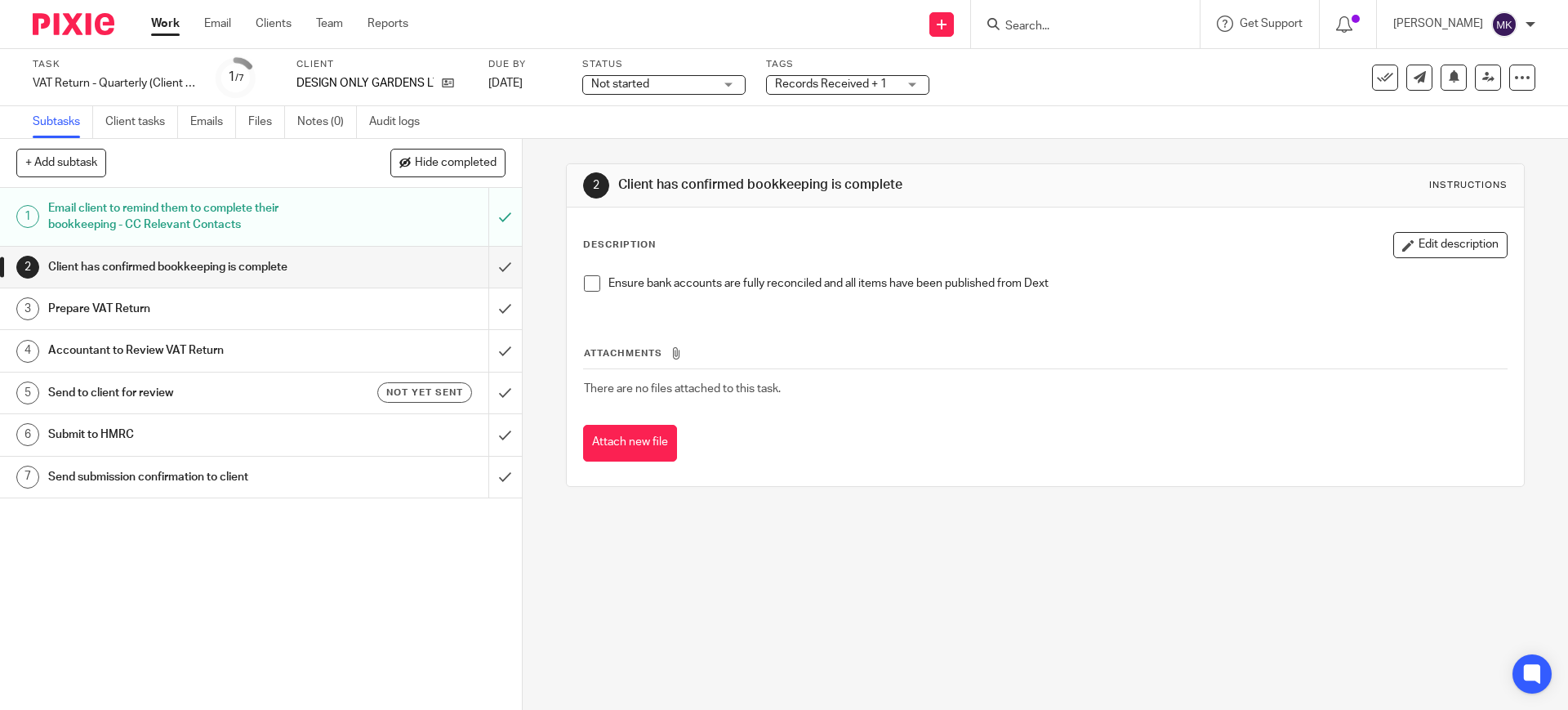
click at [589, 288] on span at bounding box center [592, 283] width 16 height 16
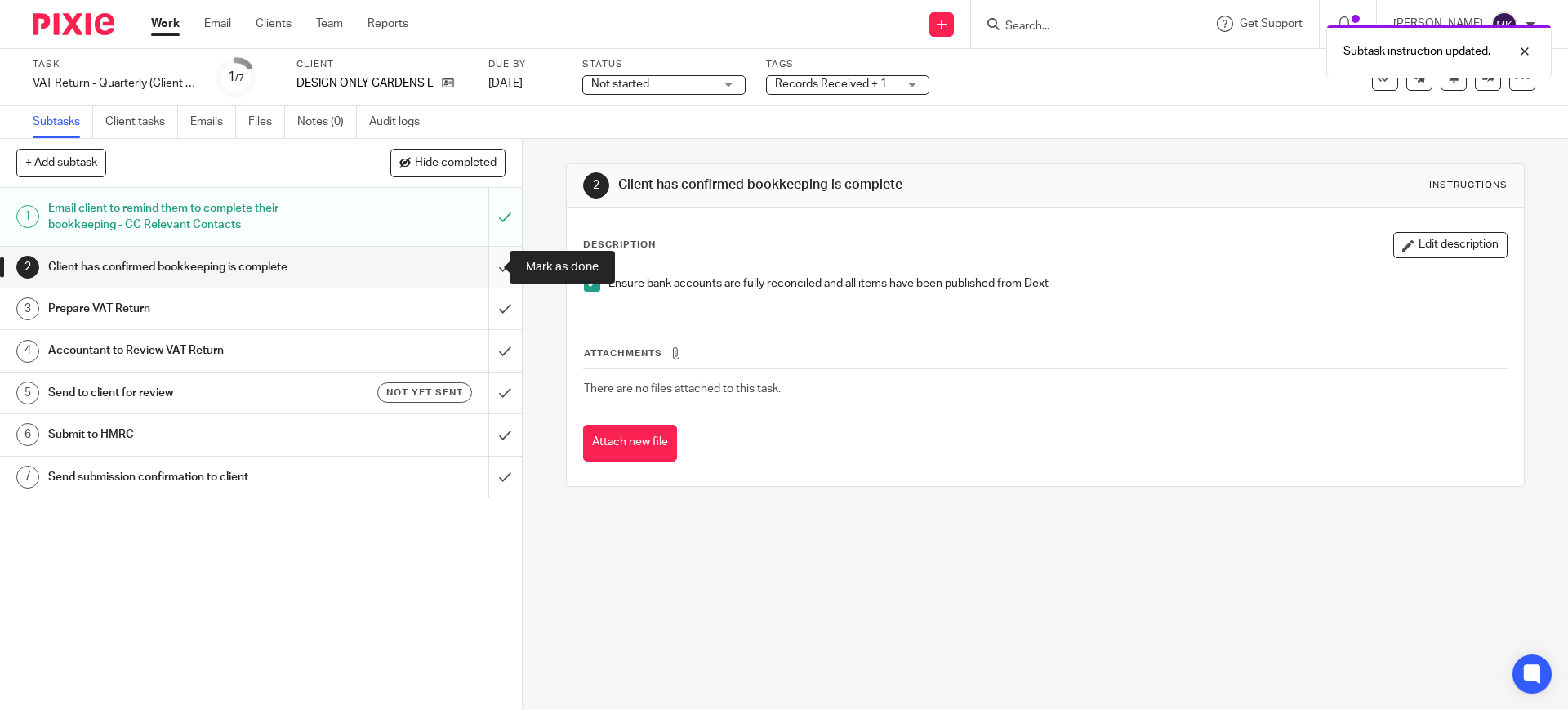
click at [472, 270] on input "submit" at bounding box center [261, 267] width 522 height 41
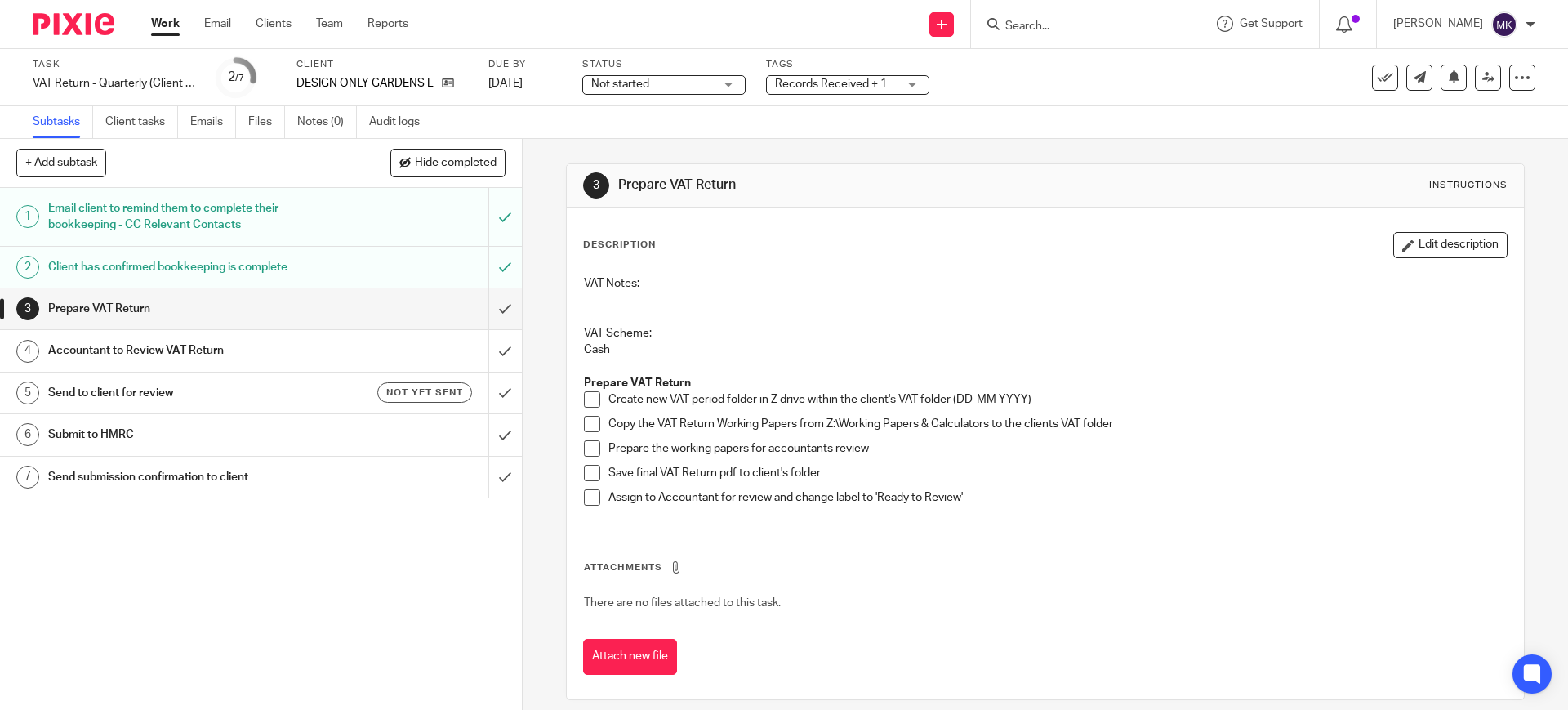
drag, startPoint x: 586, startPoint y: 398, endPoint x: 585, endPoint y: 429, distance: 31.0
click at [586, 398] on span at bounding box center [592, 399] width 16 height 16
click at [585, 417] on span at bounding box center [592, 423] width 16 height 16
drag, startPoint x: 585, startPoint y: 435, endPoint x: 585, endPoint y: 452, distance: 17.0
click at [585, 435] on li "Copy the VAT Return Working Papers from Z:\Working Papers & Calculators to the …" at bounding box center [1044, 428] width 922 height 25
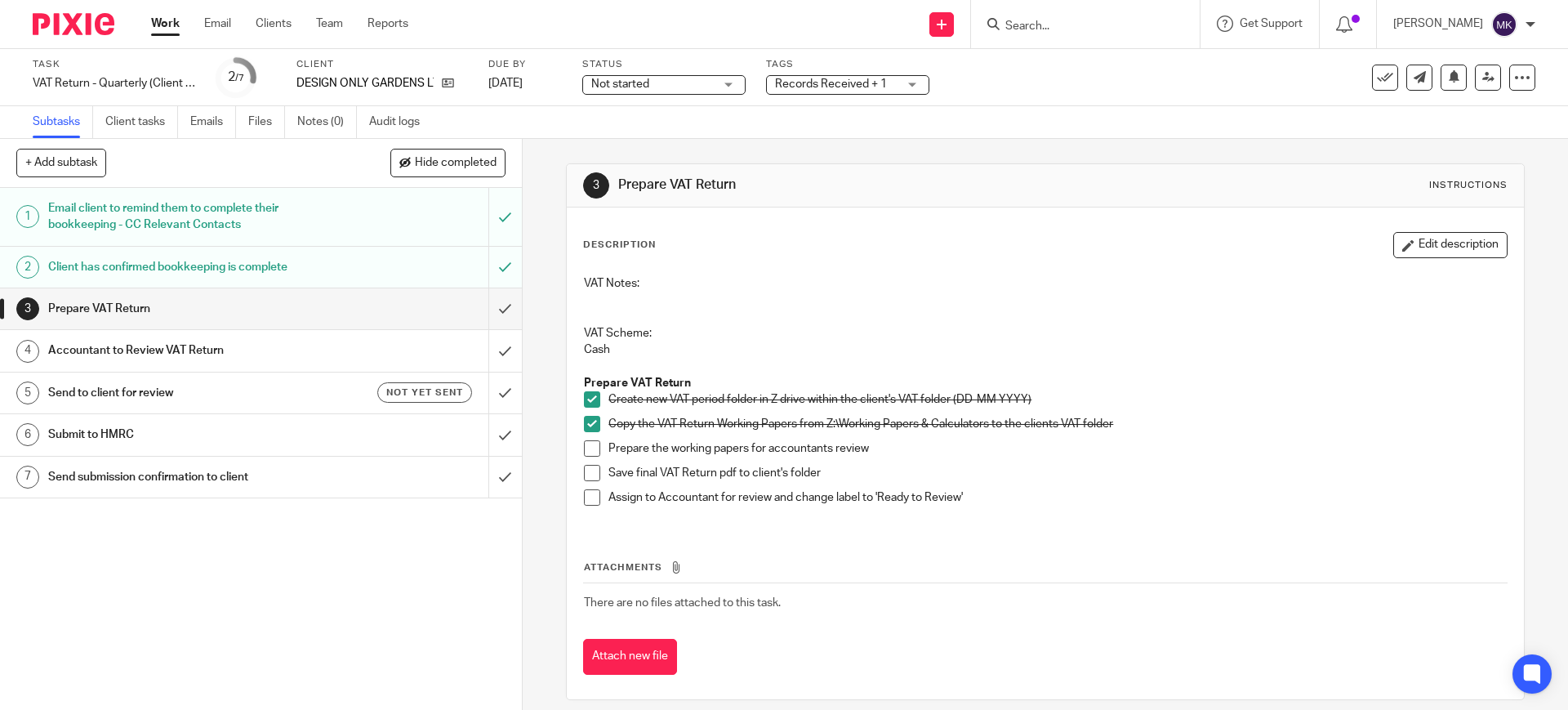
click at [585, 452] on span at bounding box center [592, 448] width 16 height 16
click at [586, 477] on span at bounding box center [592, 473] width 16 height 16
drag, startPoint x: 589, startPoint y: 484, endPoint x: 589, endPoint y: 495, distance: 11.0
click at [589, 485] on li "Save final VAT Return pdf to client's folder" at bounding box center [1044, 477] width 922 height 25
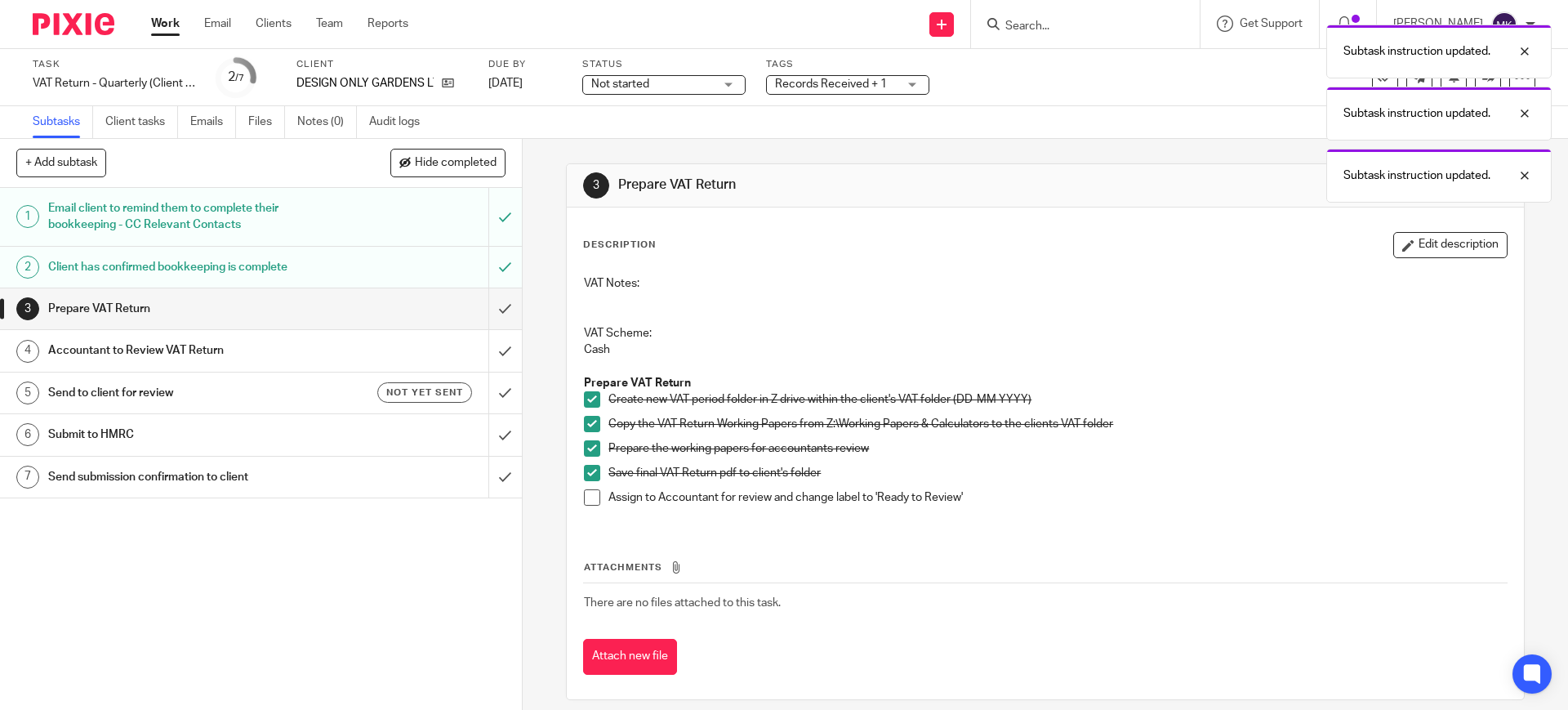
click at [589, 495] on span at bounding box center [592, 497] width 16 height 16
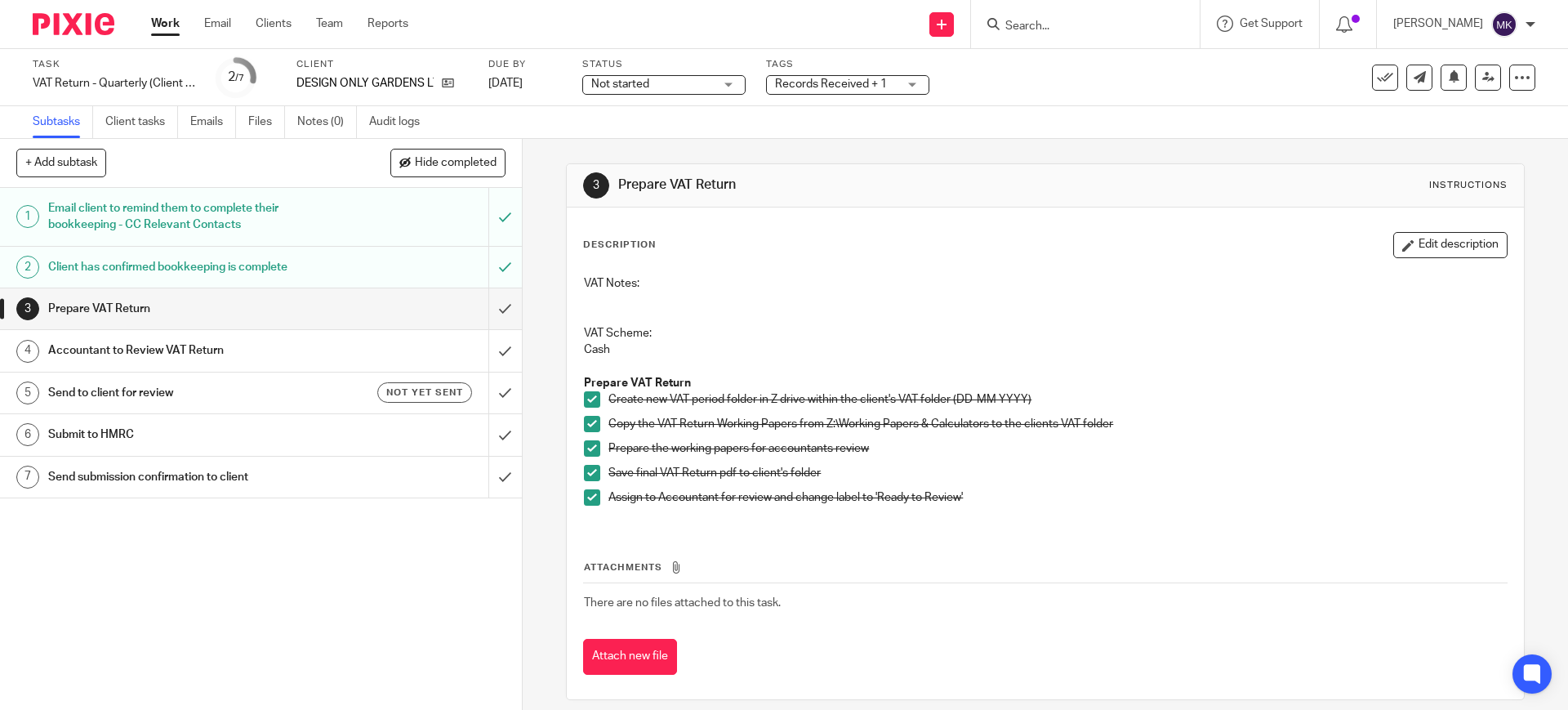
click at [873, 92] on span "Records Received + 1" at bounding box center [836, 84] width 122 height 17
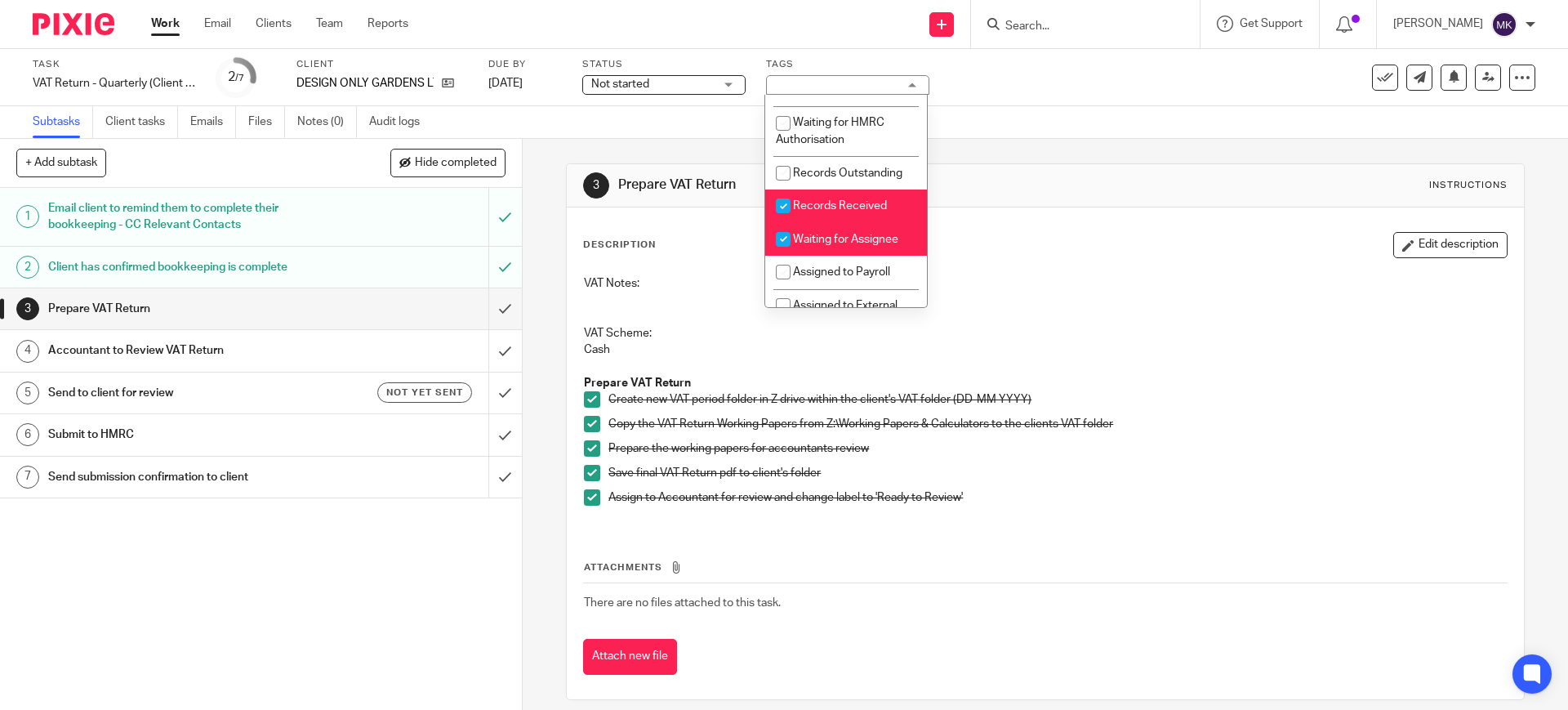
click at [838, 223] on li "Records Received" at bounding box center [846, 206] width 161 height 33
checkbox input "false"
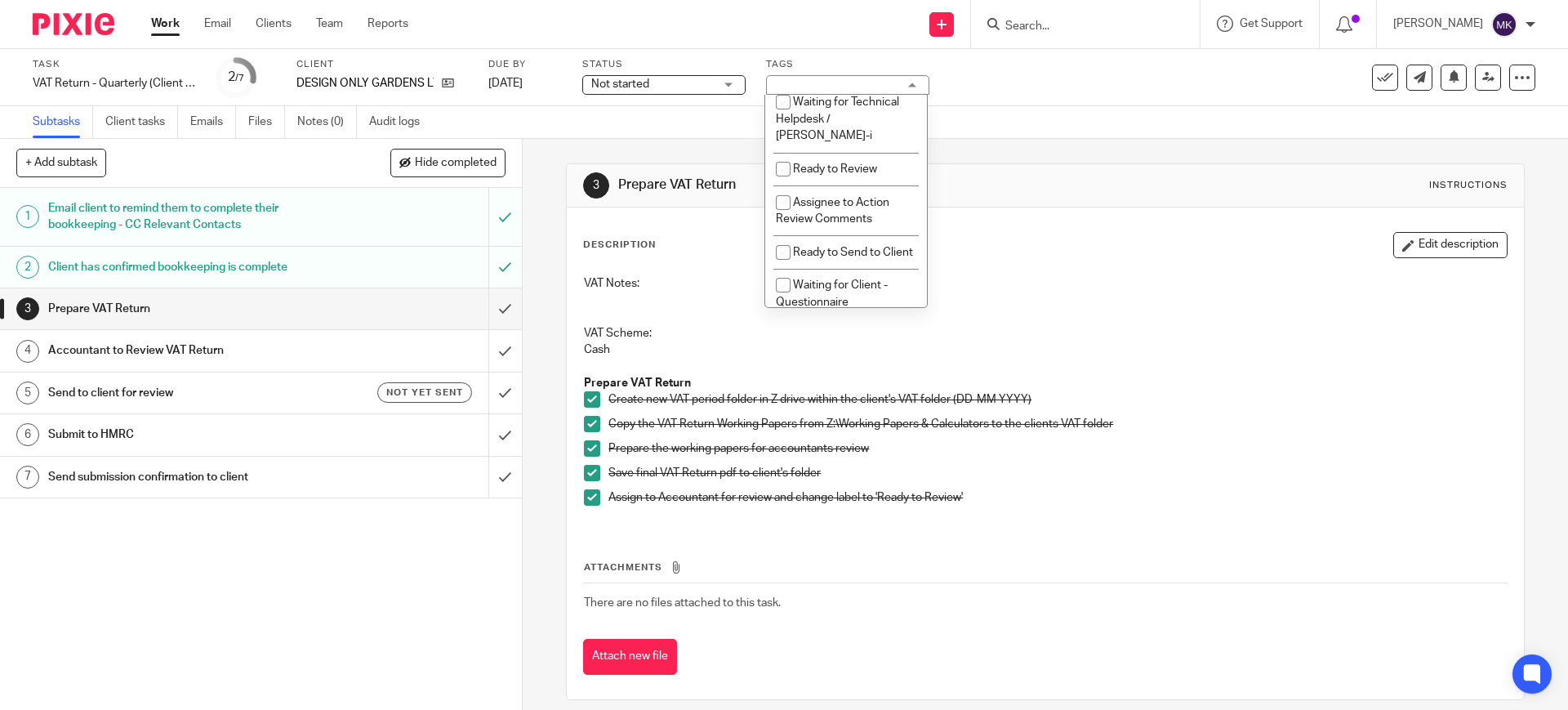
scroll to position [511, 0]
click at [851, 172] on span "Ready to Review" at bounding box center [835, 165] width 84 height 11
checkbox input "true"
click at [712, 86] on span "Not started" at bounding box center [653, 84] width 122 height 17
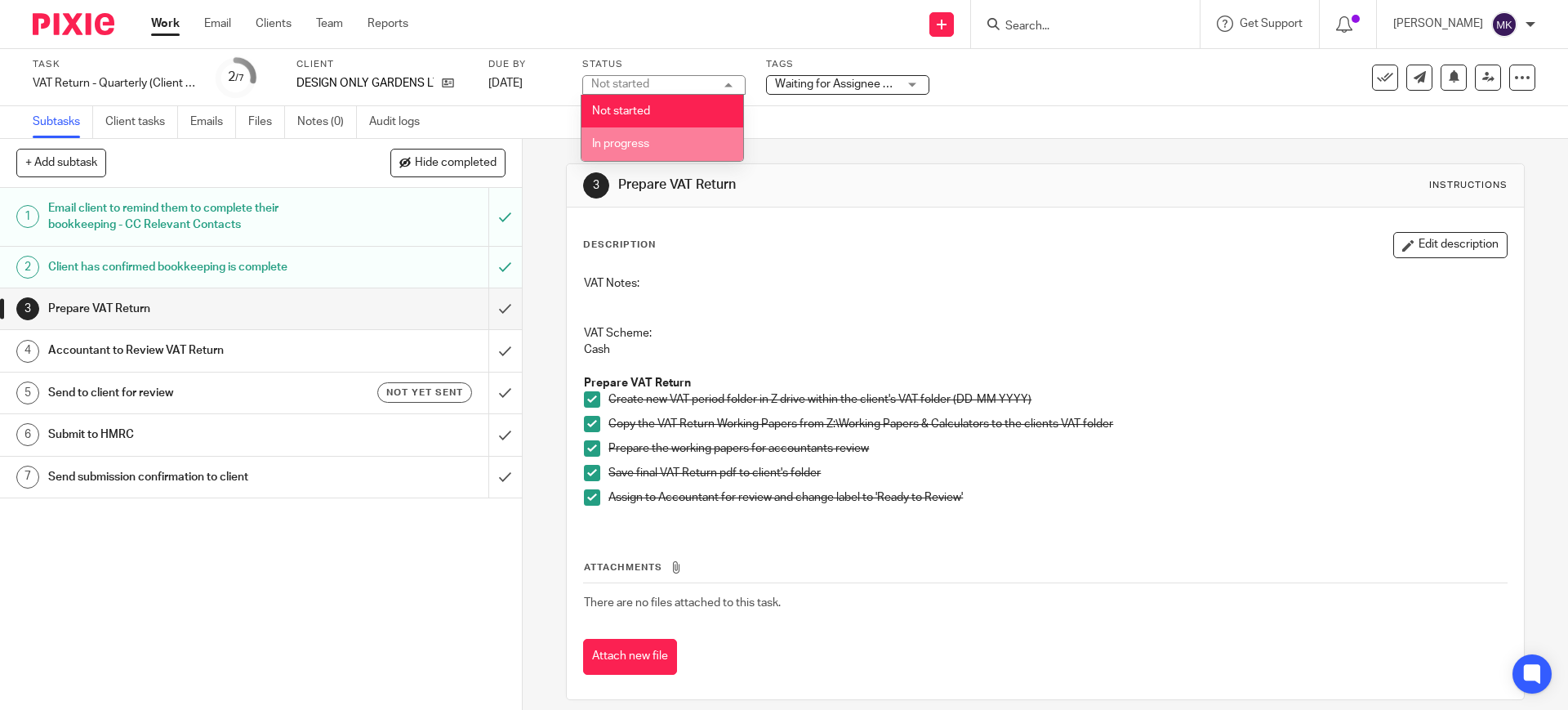
click at [647, 142] on span "In progress" at bounding box center [620, 143] width 57 height 11
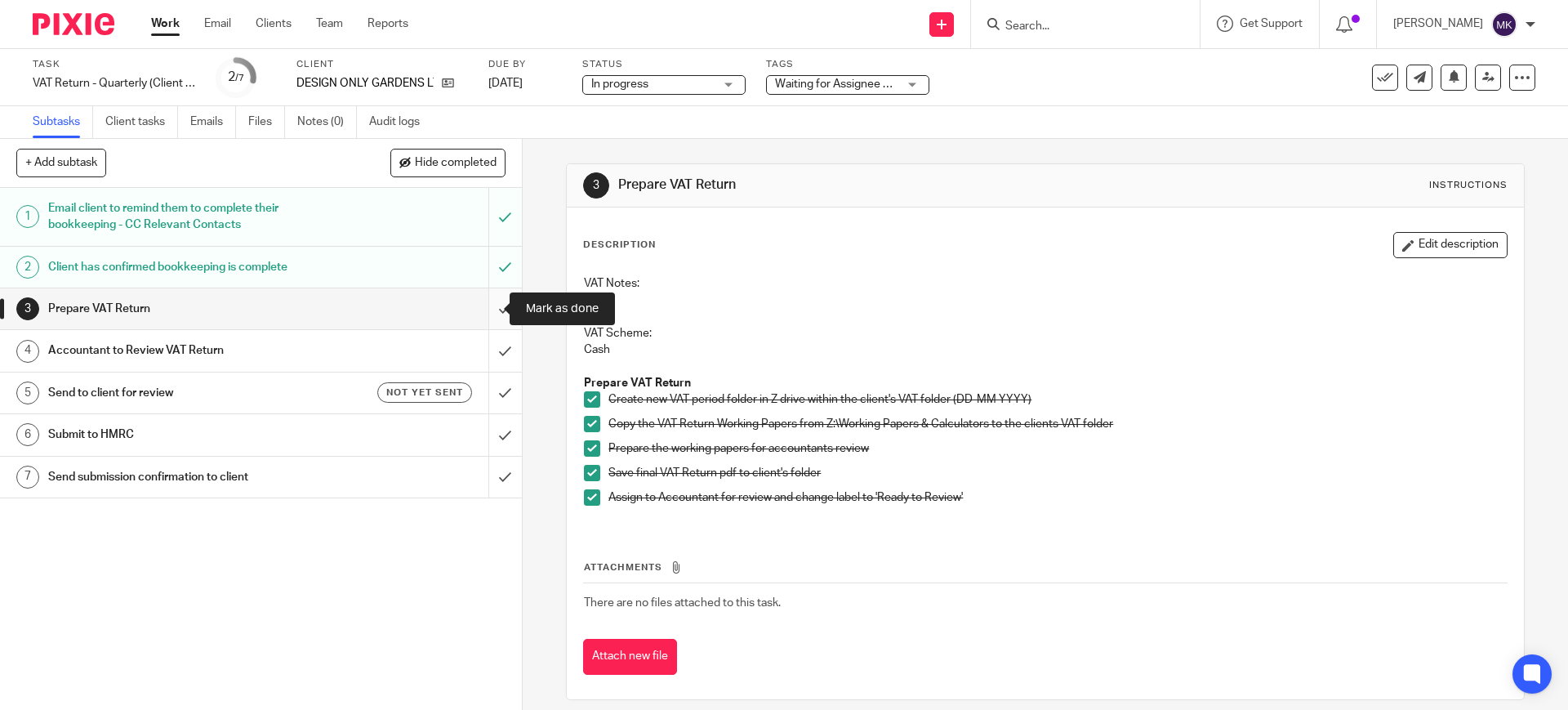
click at [497, 302] on input "submit" at bounding box center [261, 309] width 522 height 41
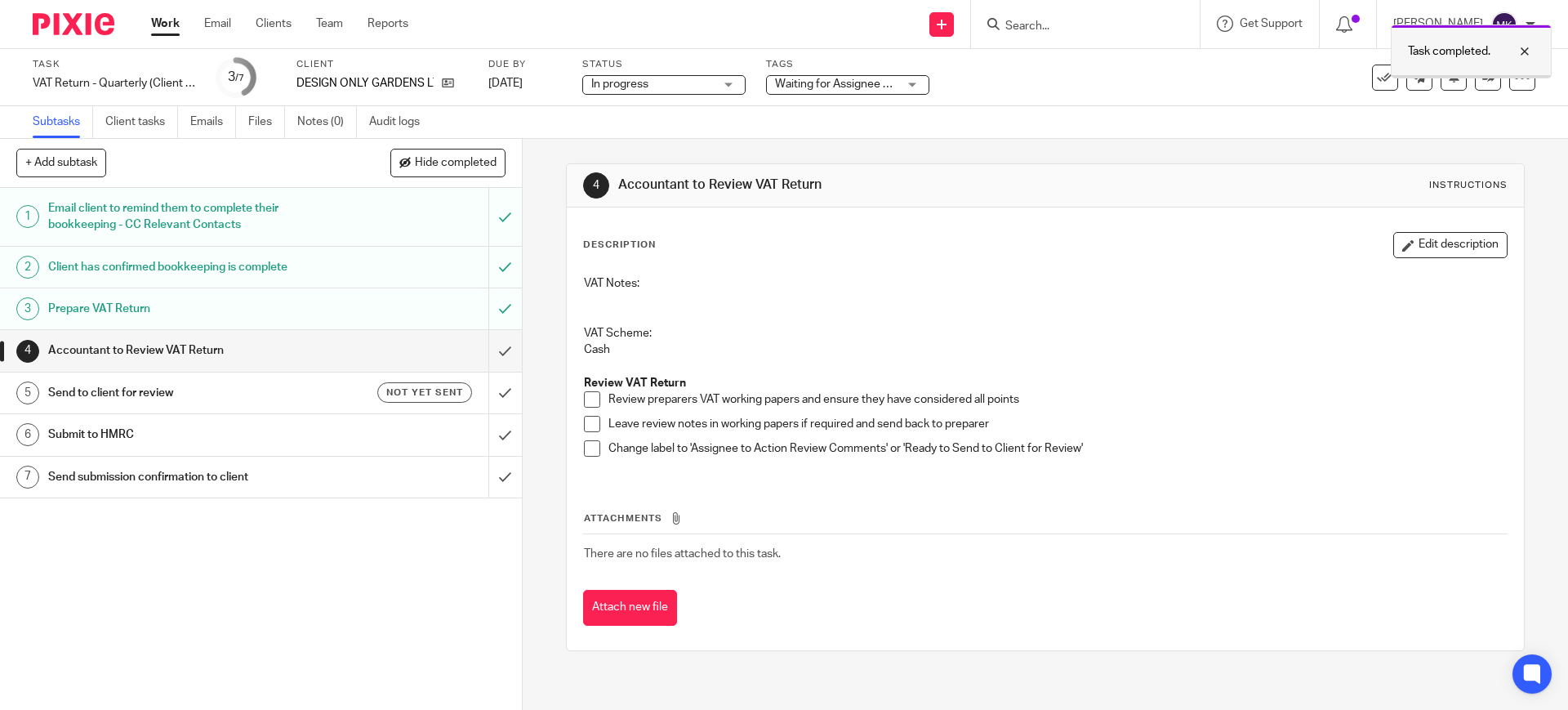
click at [1526, 52] on div at bounding box center [1512, 51] width 44 height 20
click at [1482, 77] on icon at bounding box center [1488, 77] width 12 height 12
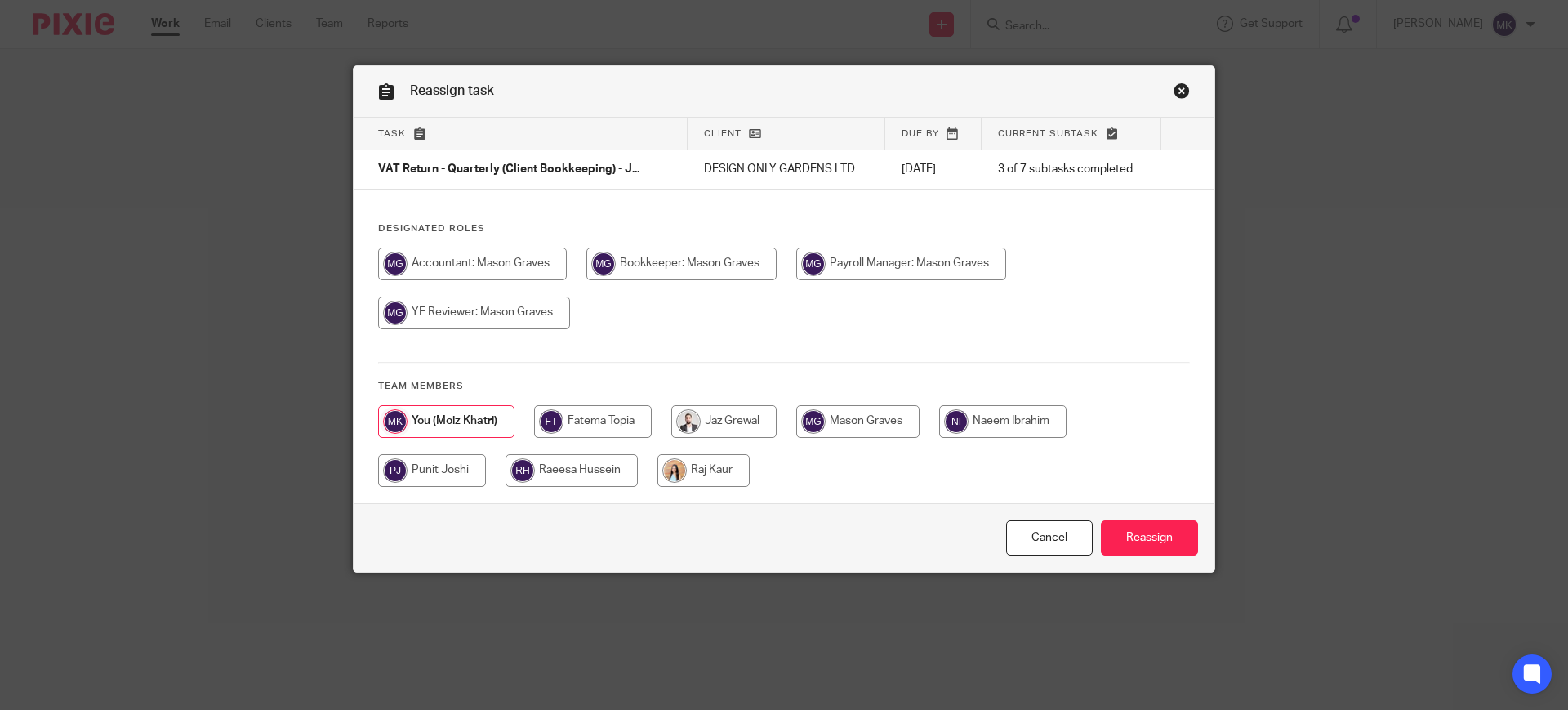
click at [903, 270] on input "radio" at bounding box center [901, 264] width 210 height 32
radio input "true"
click at [1110, 509] on div "Cancel Reassign" at bounding box center [784, 537] width 861 height 69
click at [1119, 533] on input "Reassign" at bounding box center [1149, 537] width 97 height 35
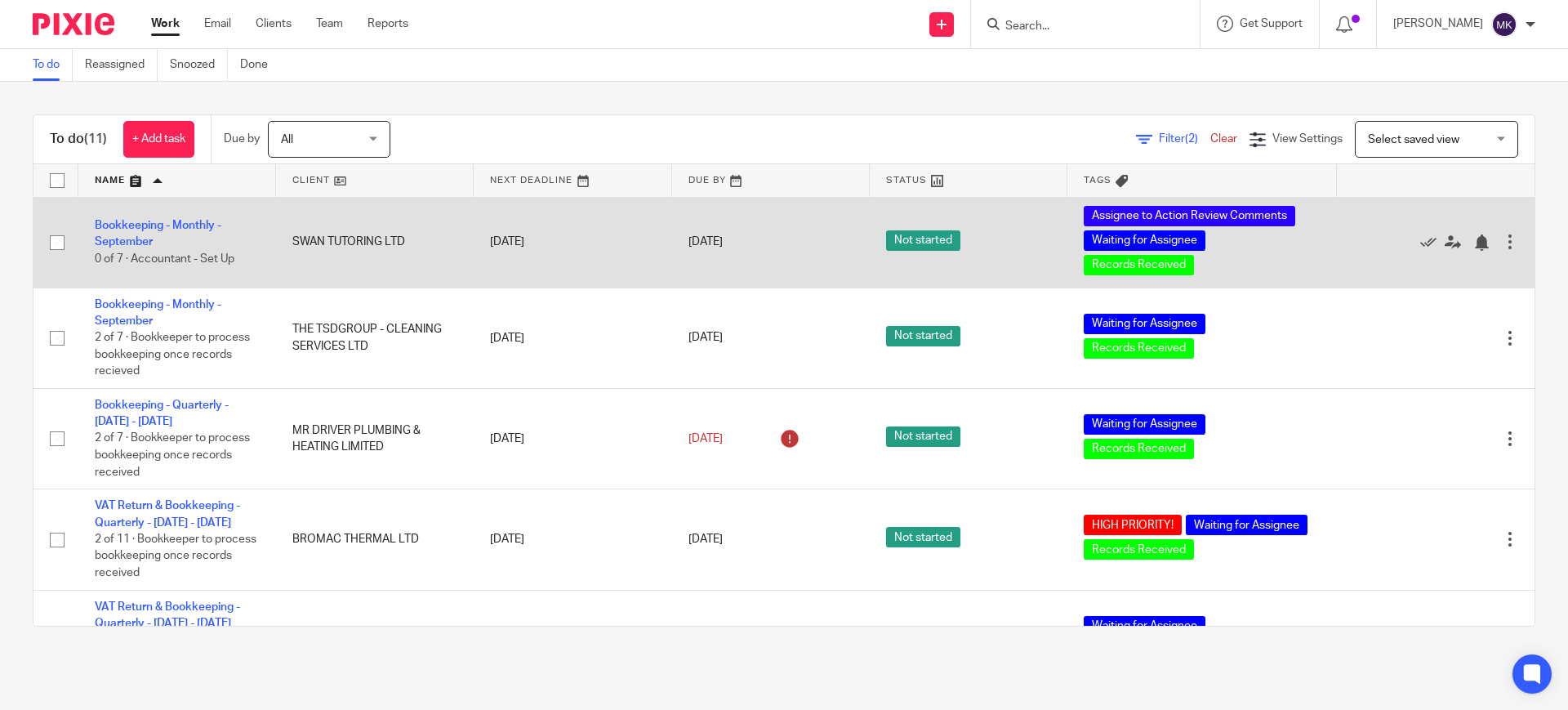
drag, startPoint x: 156, startPoint y: 302, endPoint x: 161, endPoint y: 281, distance: 21.6
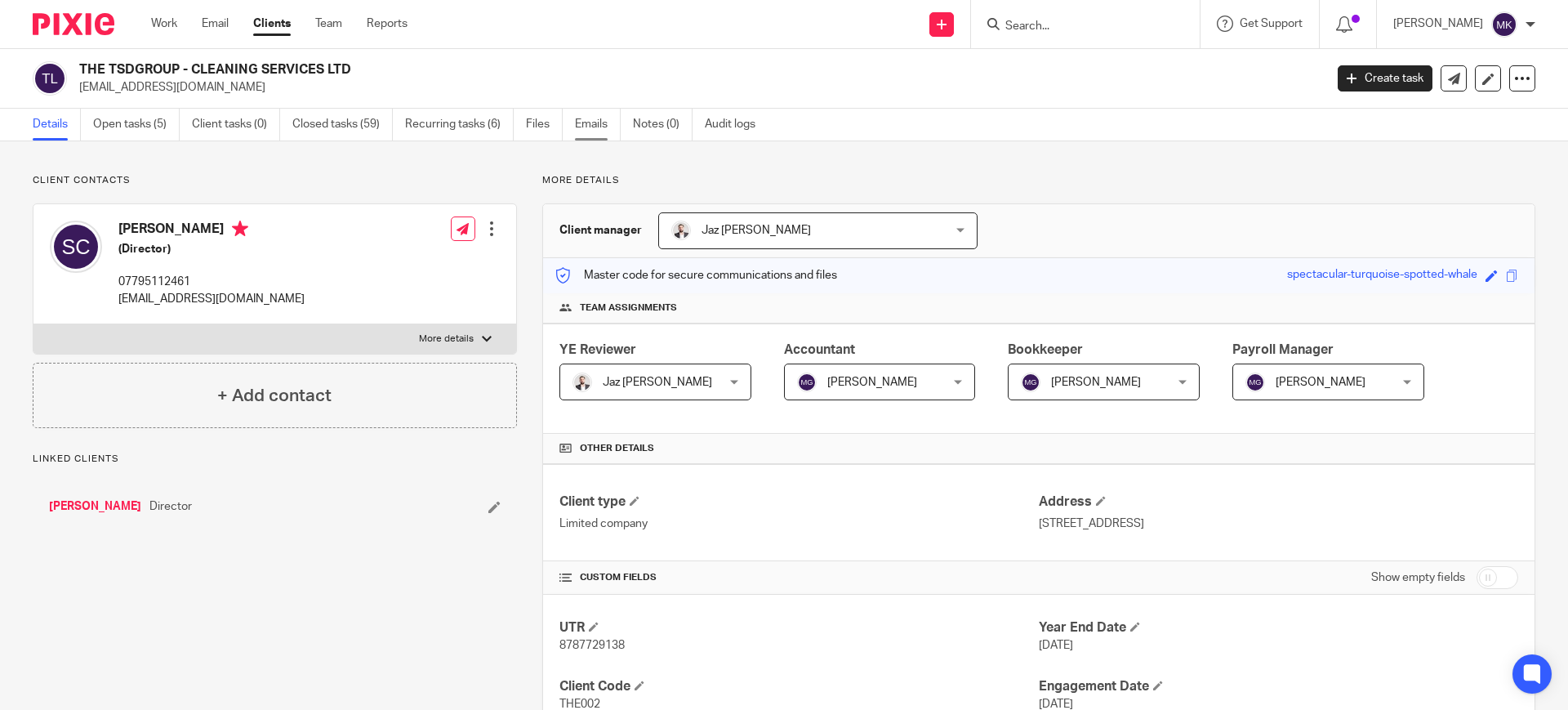
click at [610, 120] on link "Emails" at bounding box center [597, 124] width 46 height 31
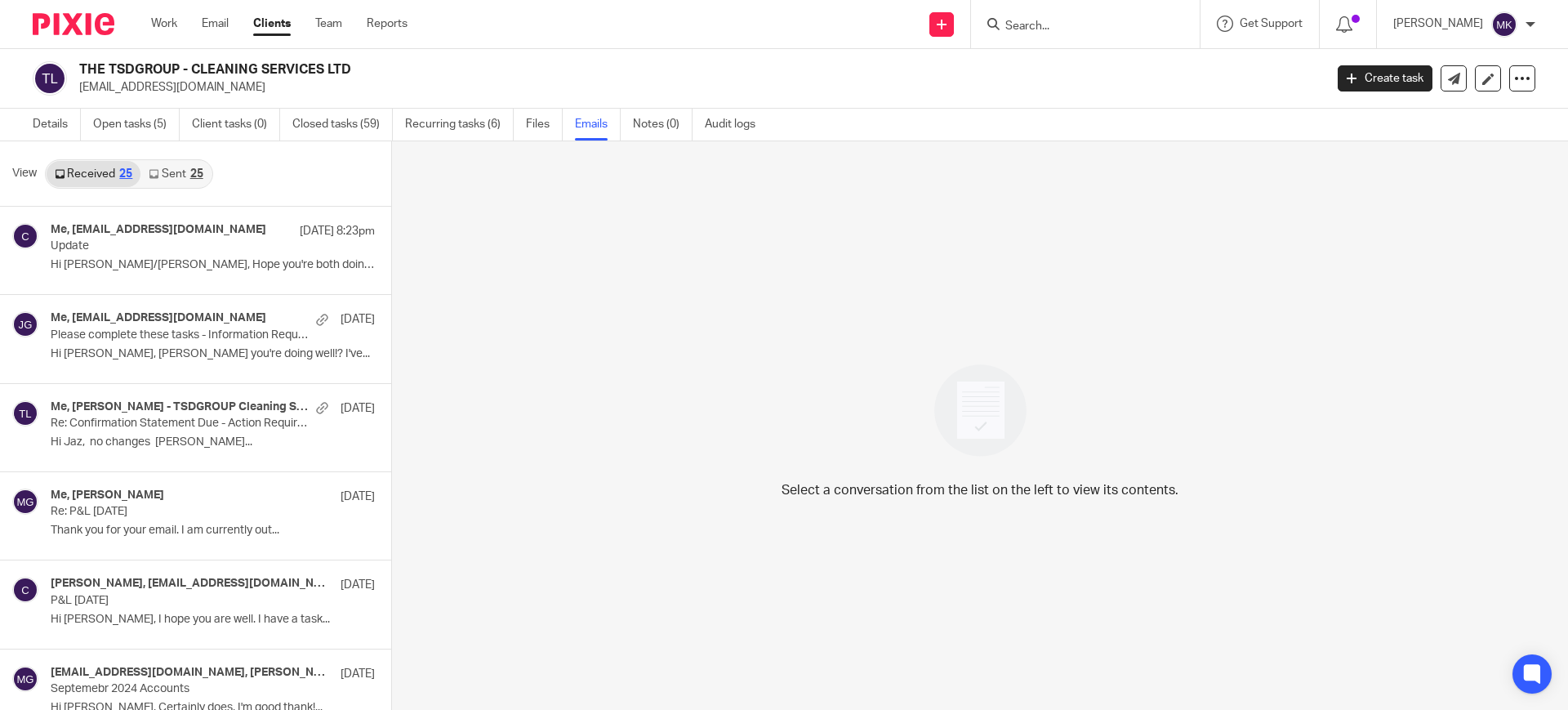
click at [180, 183] on link "Sent 25" at bounding box center [175, 173] width 71 height 26
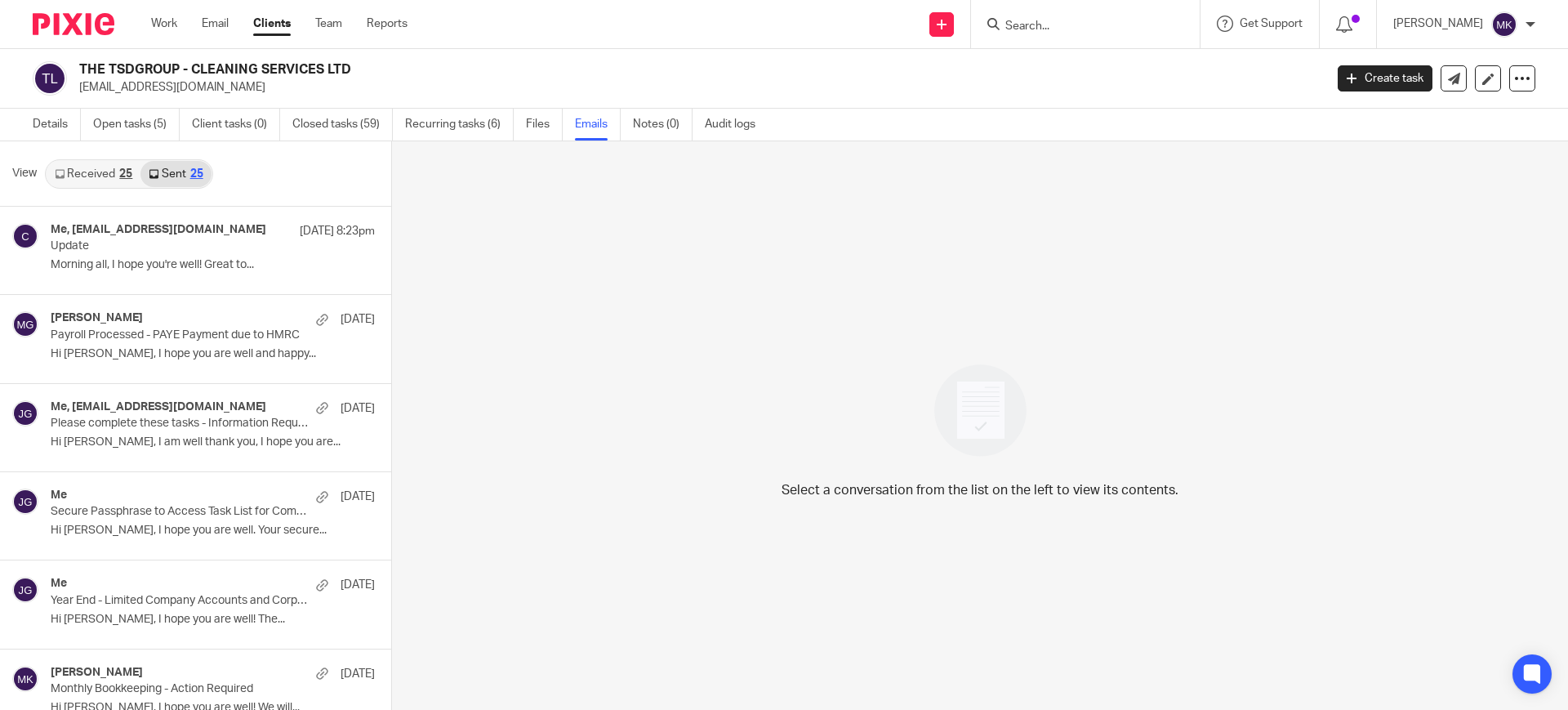
scroll to position [3, 0]
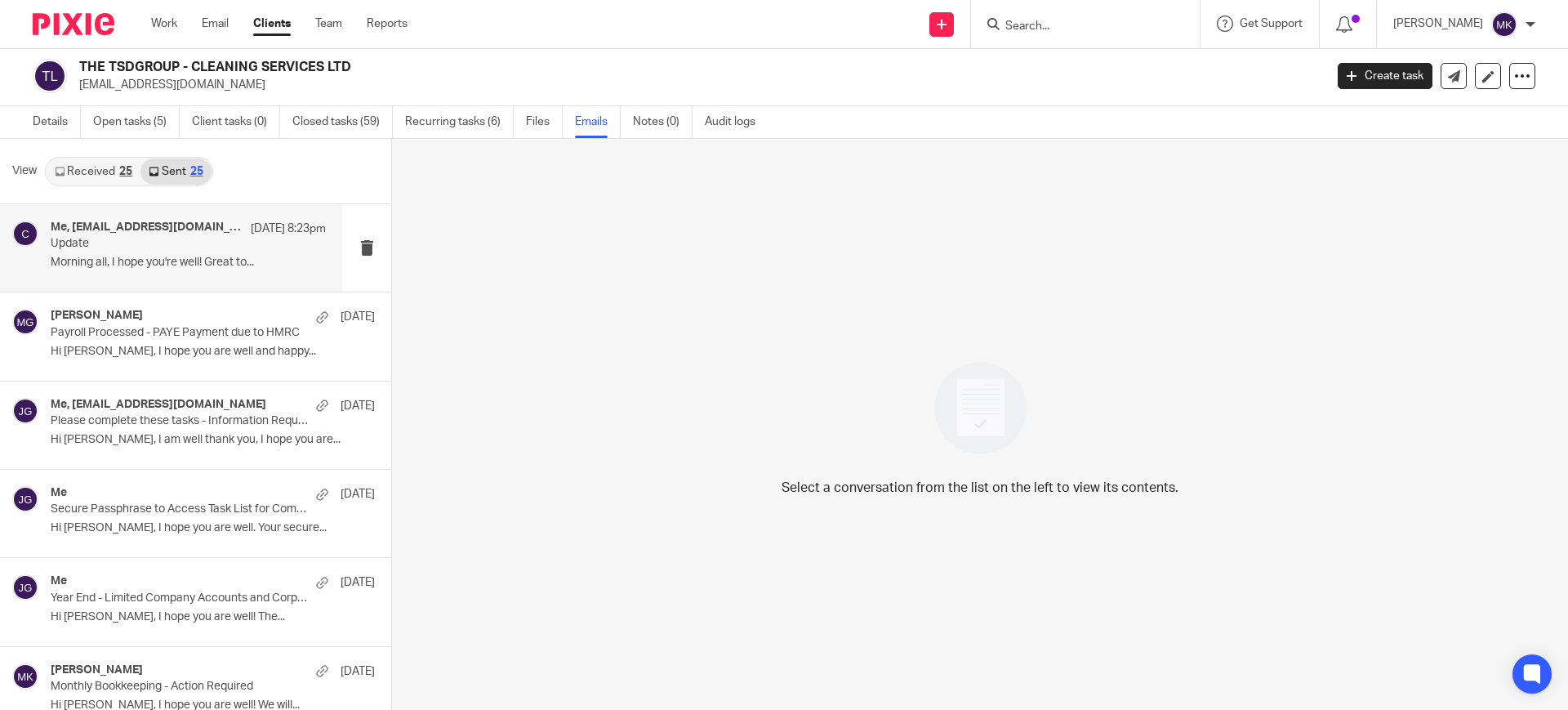
click at [240, 267] on p "Morning all, I hope you're well! Great to..." at bounding box center [189, 263] width 275 height 14
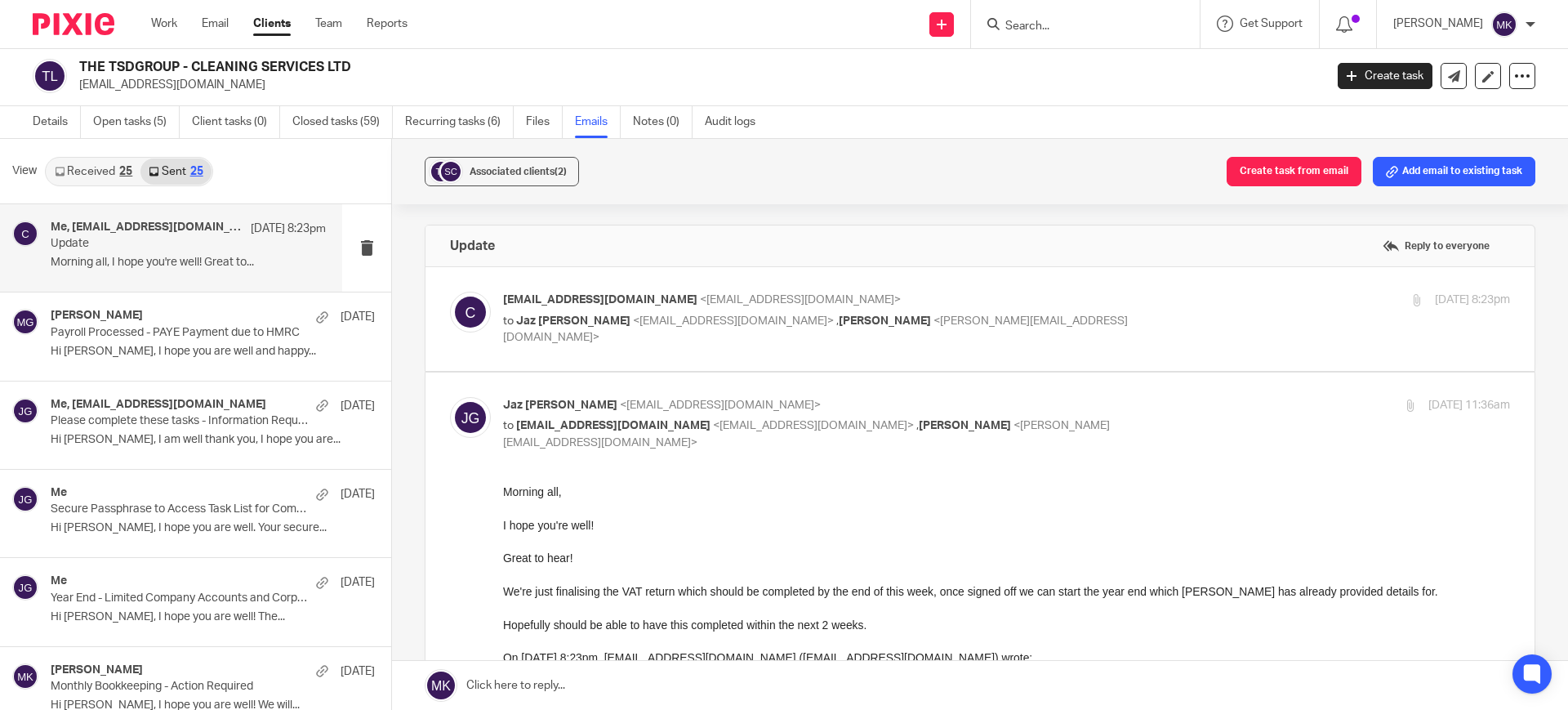
scroll to position [0, 0]
click at [1035, 285] on label at bounding box center [980, 319] width 1109 height 104
click at [450, 291] on input "checkbox" at bounding box center [449, 291] width 1 height 1
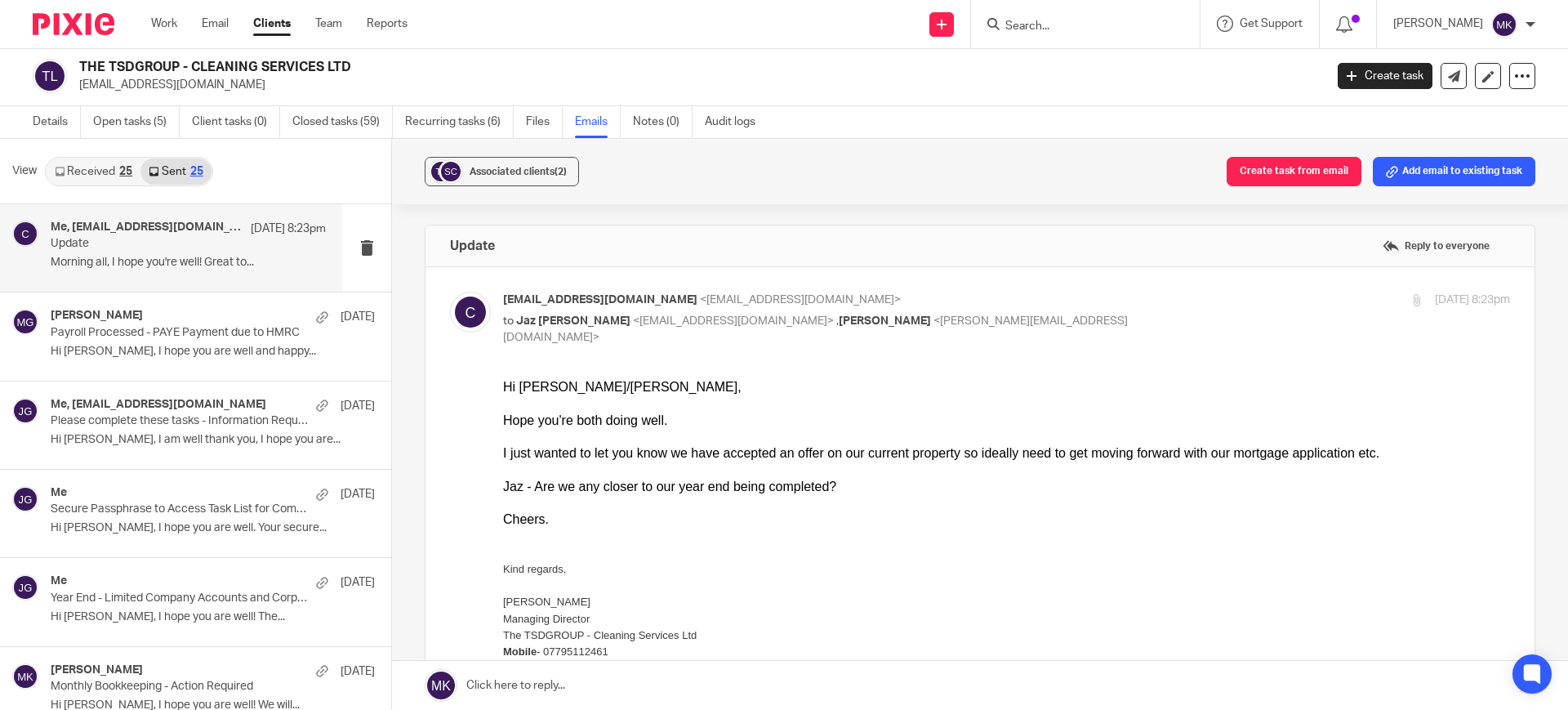
click at [1036, 284] on label at bounding box center [980, 604] width 1109 height 674
click at [450, 291] on input "checkbox" at bounding box center [449, 291] width 1 height 1
checkbox input "false"
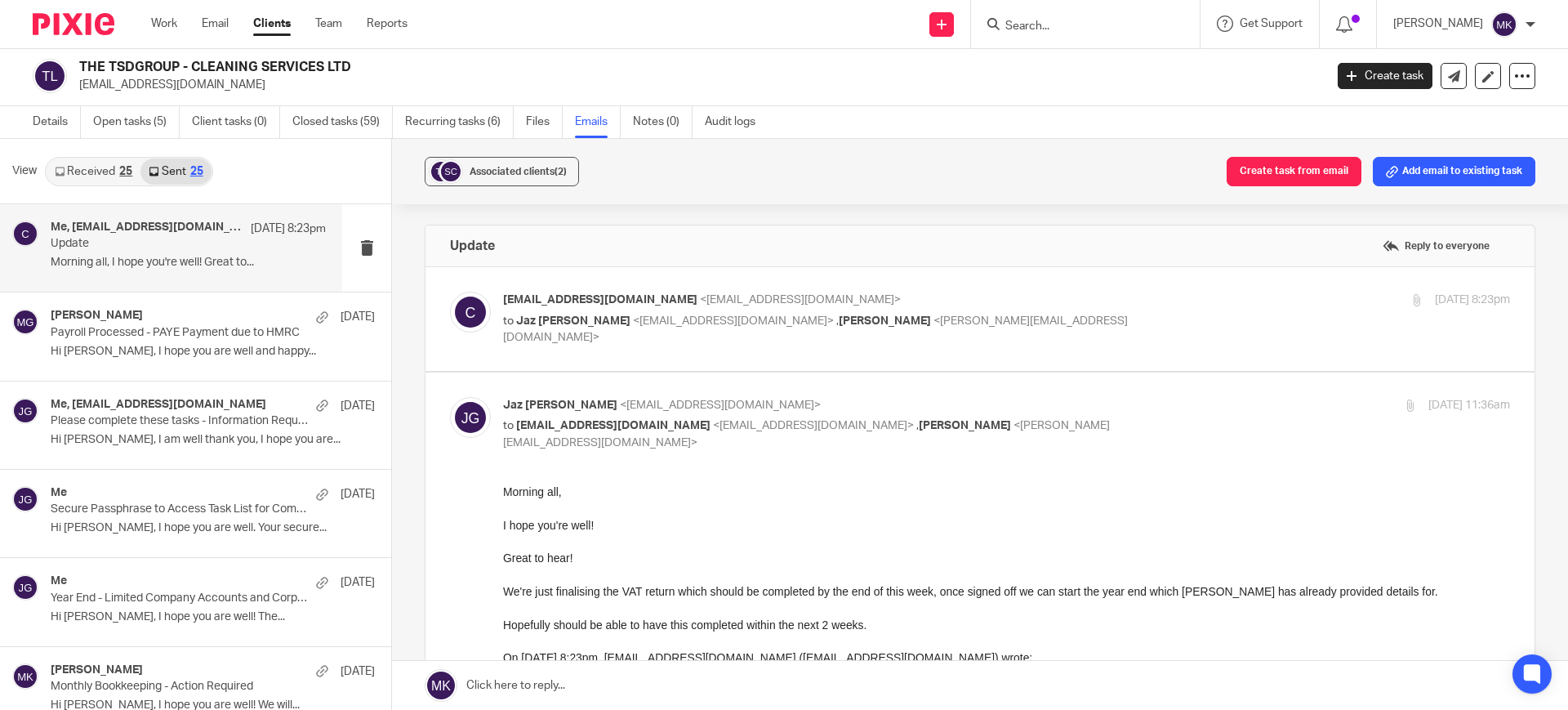
scroll to position [102, 0]
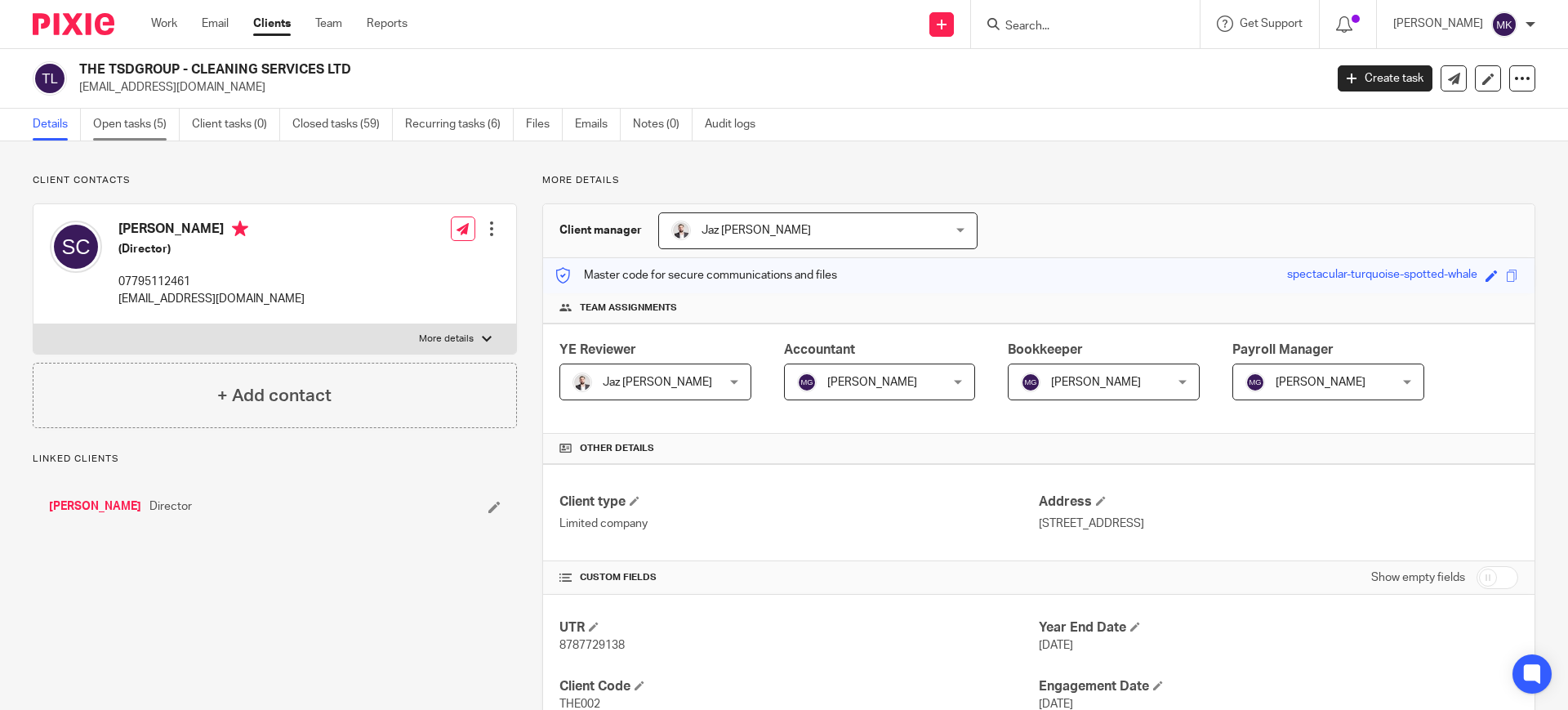
click at [139, 120] on link "Open tasks (5)" at bounding box center [137, 124] width 87 height 31
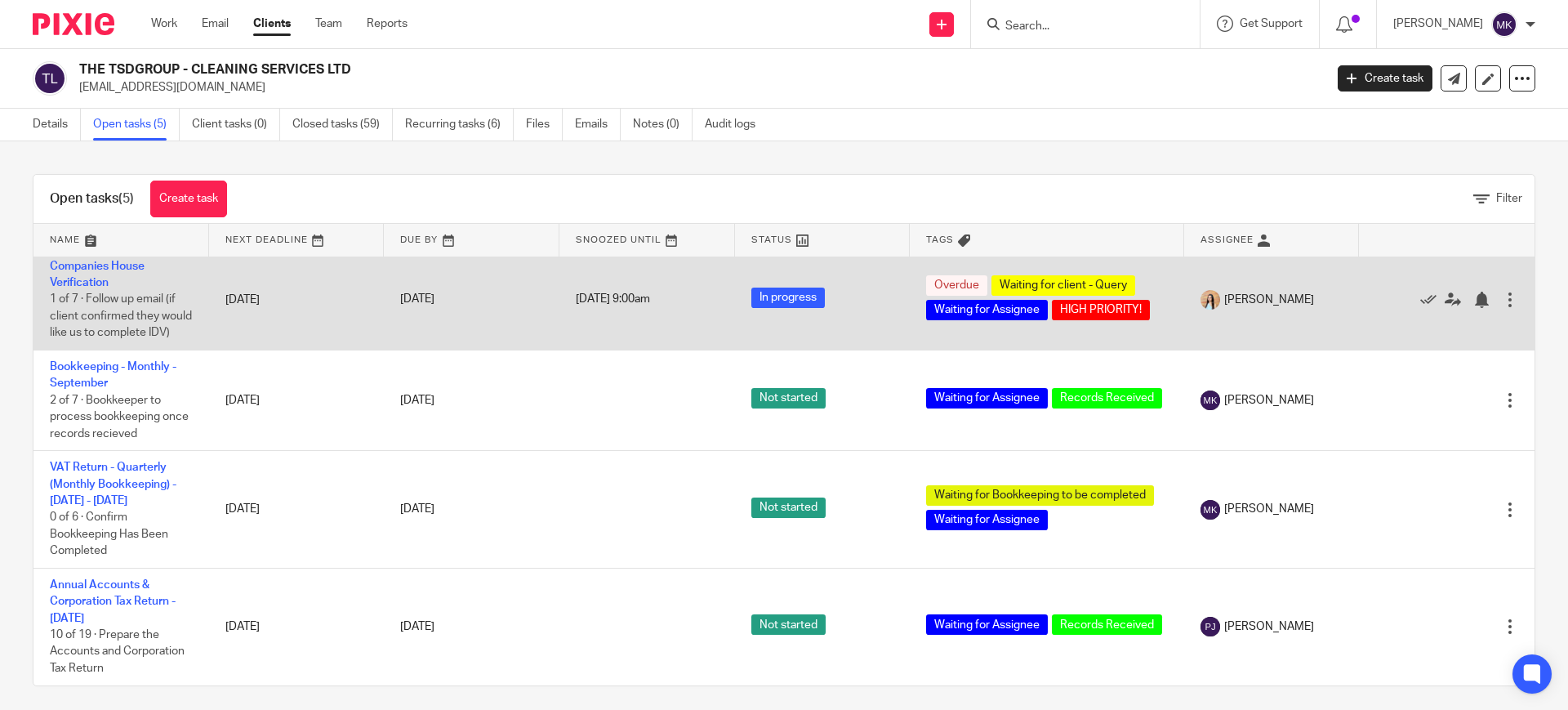
scroll to position [108, 0]
